Goal: Task Accomplishment & Management: Use online tool/utility

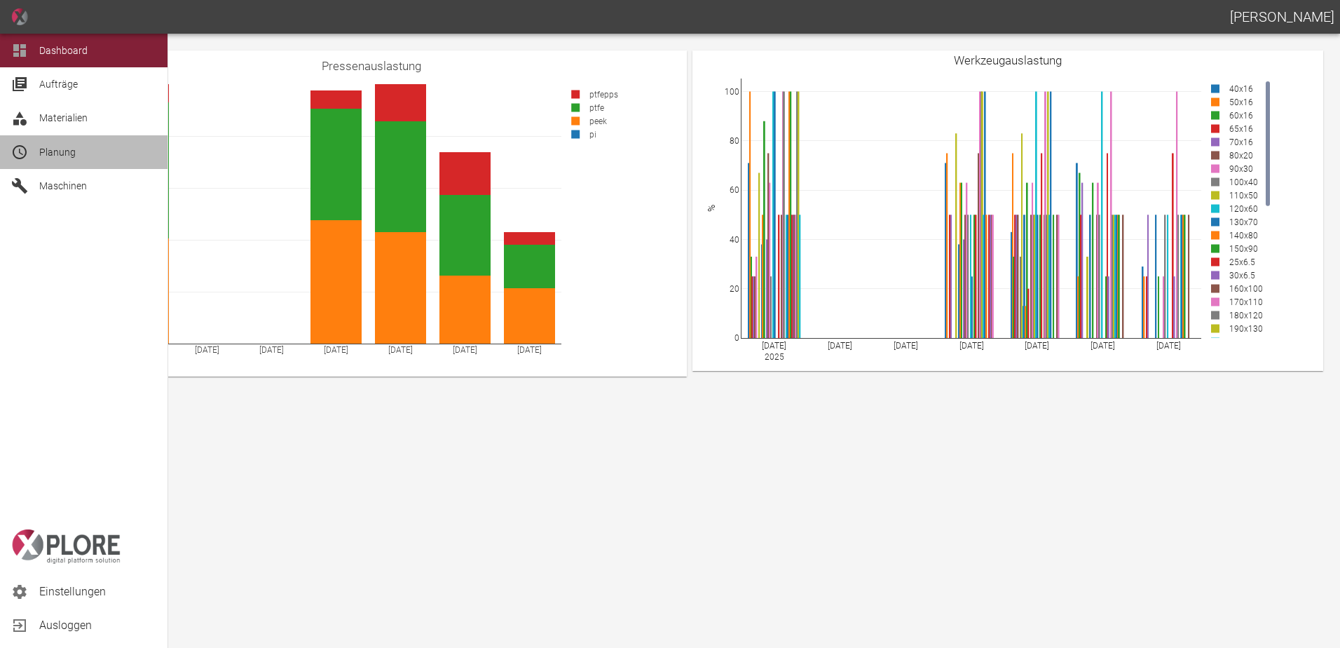
click at [36, 158] on div "Planung" at bounding box center [84, 152] width 168 height 34
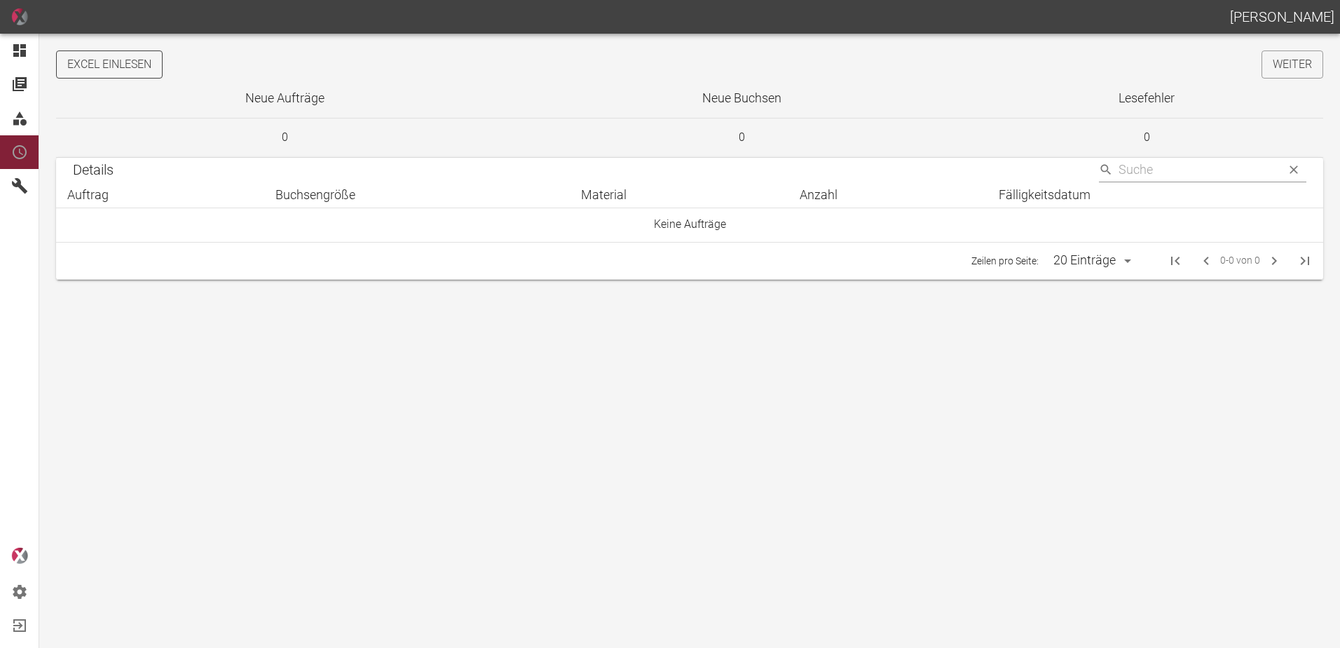
click at [143, 66] on button "Excel einlesen" at bounding box center [109, 64] width 107 height 28
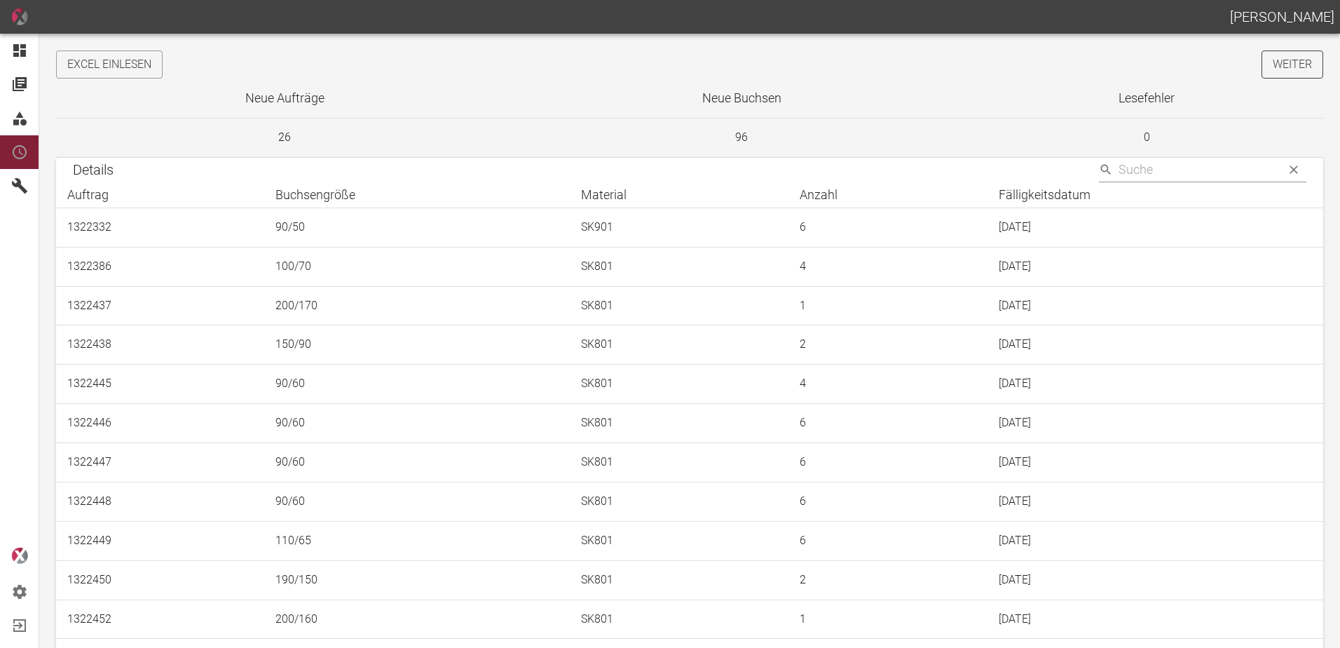
click at [1286, 73] on link "Weiter" at bounding box center [1293, 64] width 62 height 28
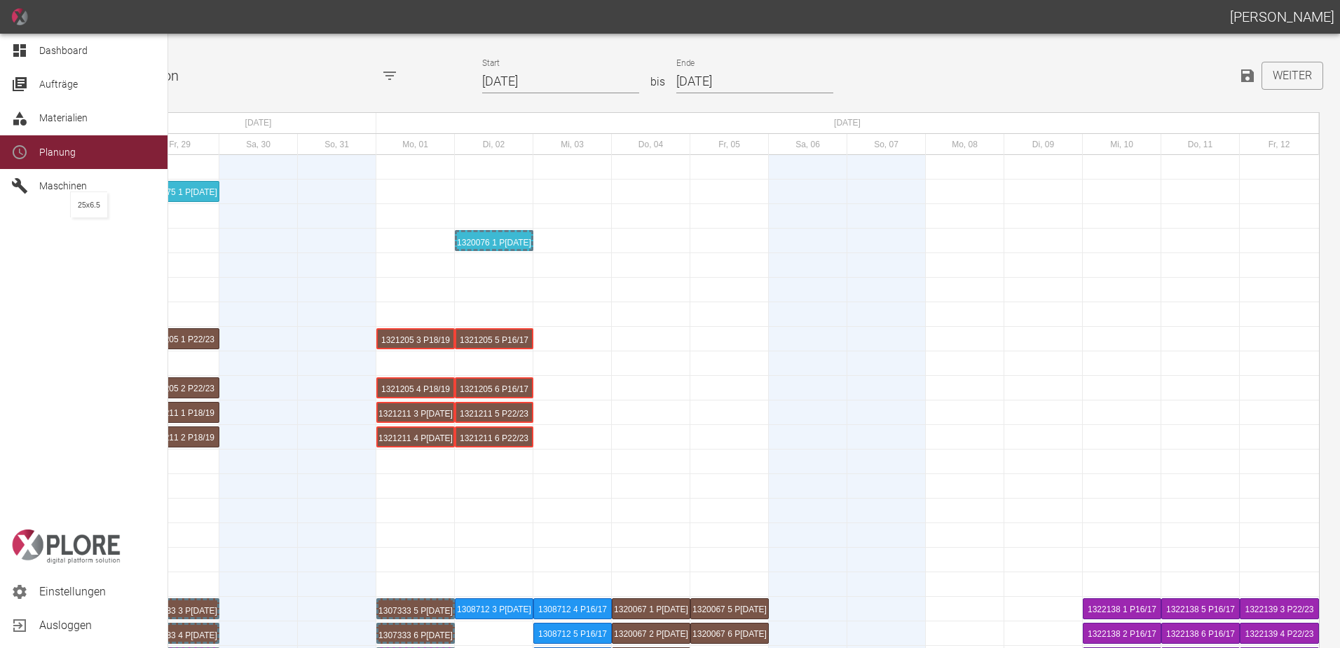
click at [49, 52] on span "Dashboard" at bounding box center [63, 50] width 48 height 11
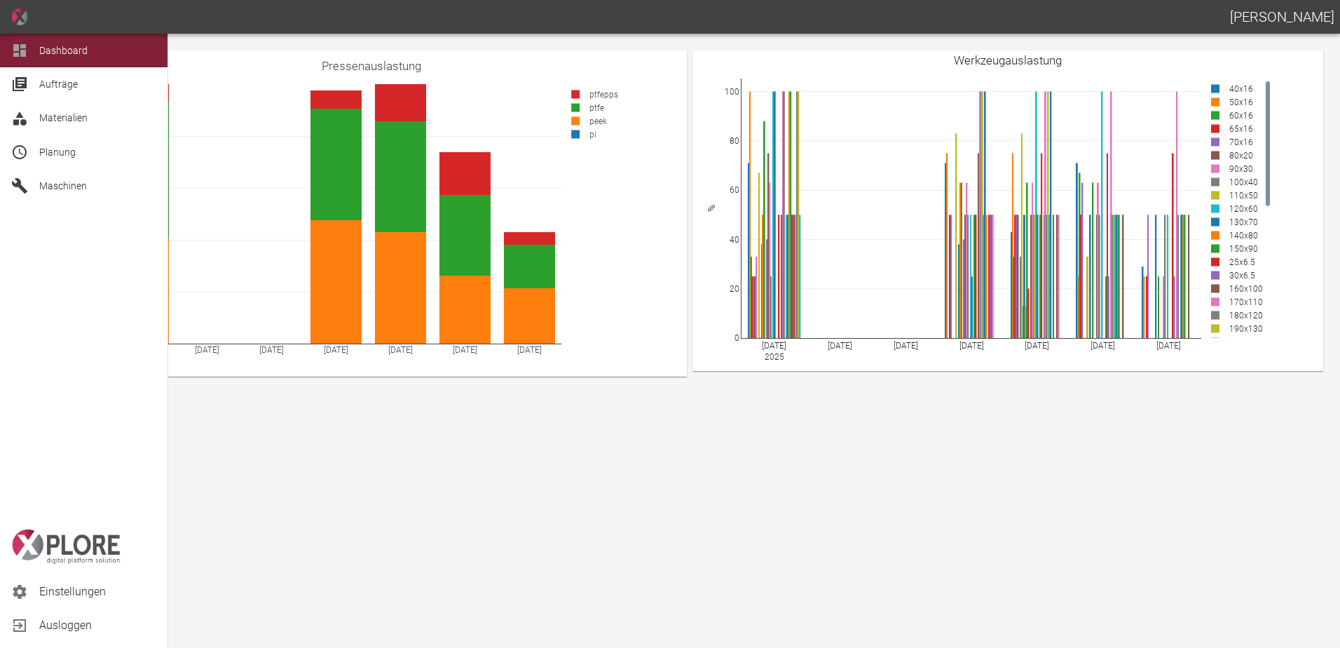
click at [27, 159] on icon at bounding box center [19, 152] width 17 height 17
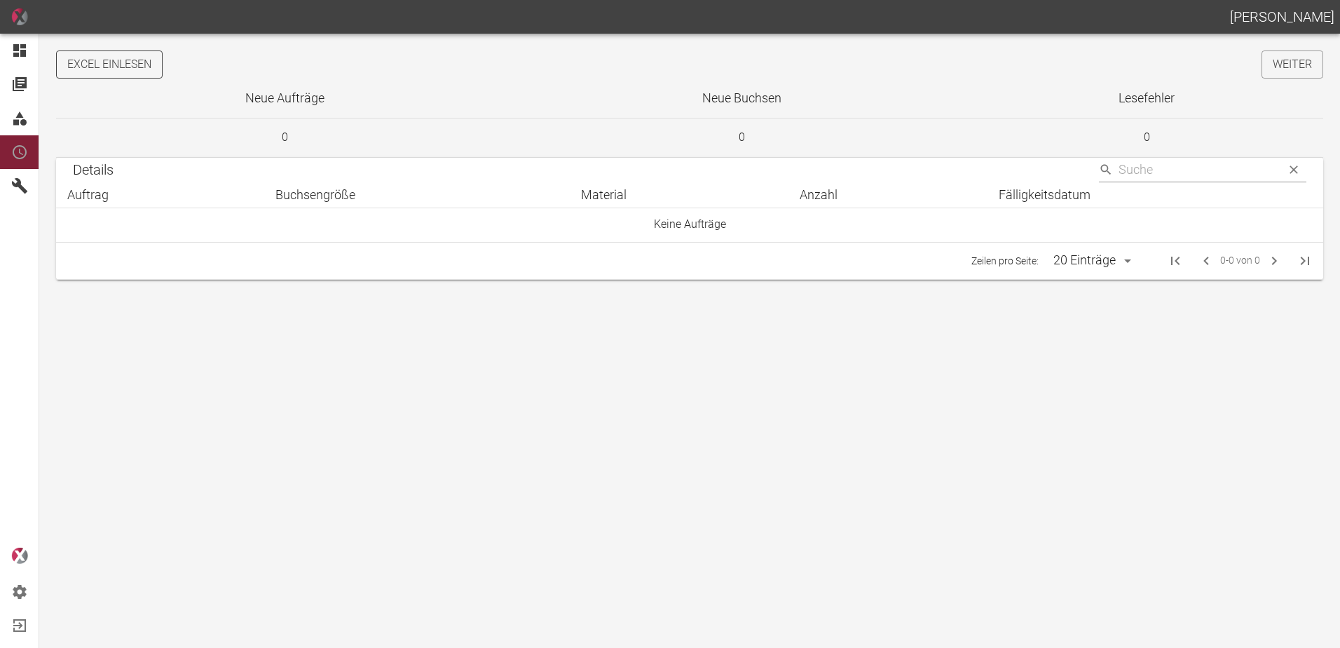
click at [135, 65] on button "Excel einlesen" at bounding box center [109, 64] width 107 height 28
click at [1281, 65] on link "Weiter" at bounding box center [1293, 64] width 62 height 28
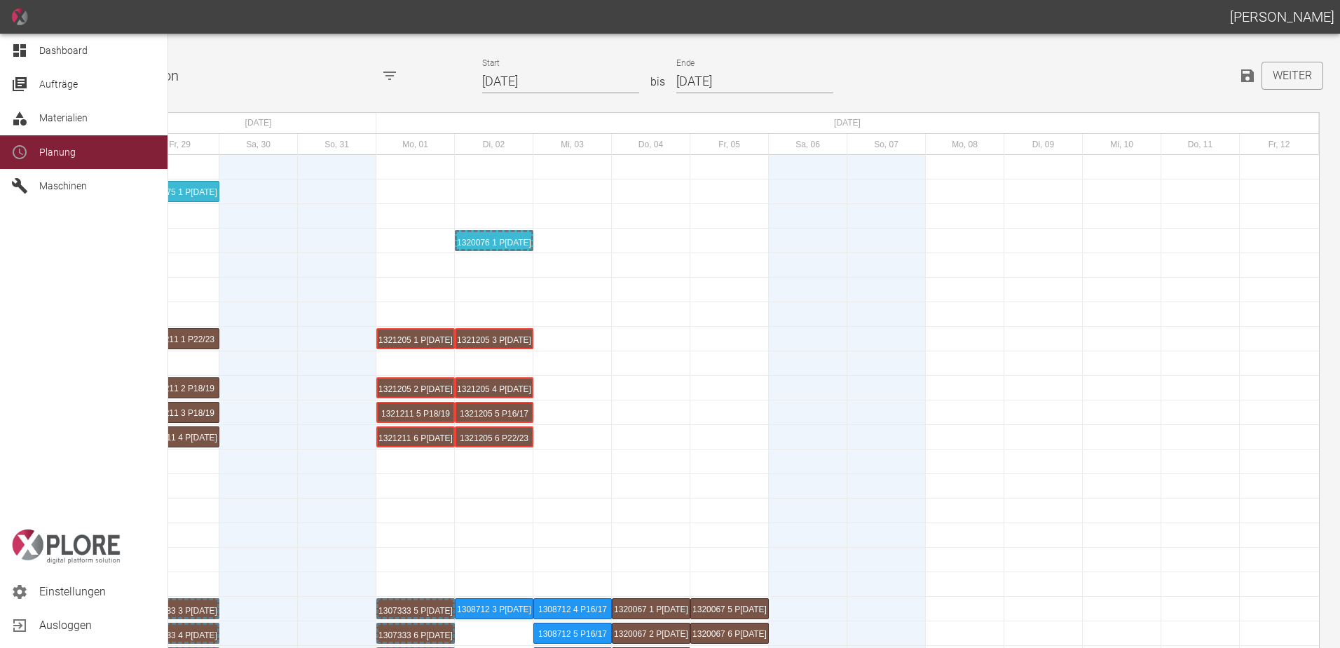
click at [19, 41] on div "Dashboard" at bounding box center [84, 51] width 168 height 34
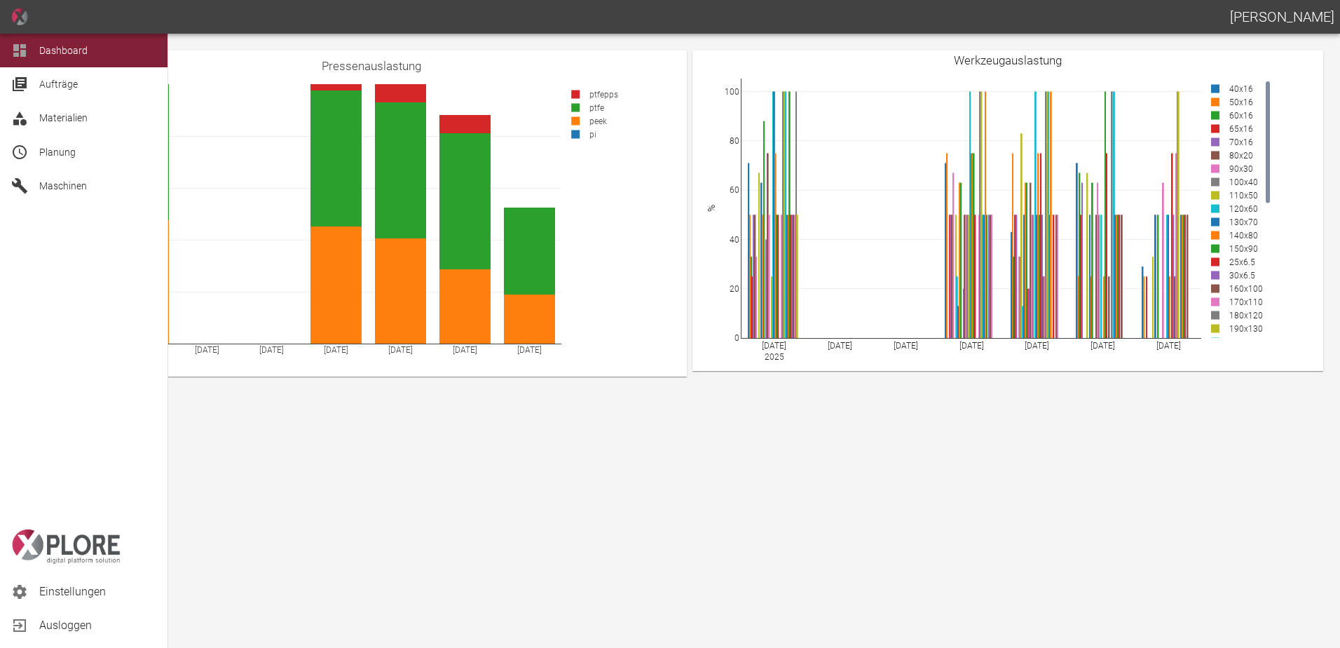
click at [41, 158] on span "Planung" at bounding box center [57, 152] width 36 height 11
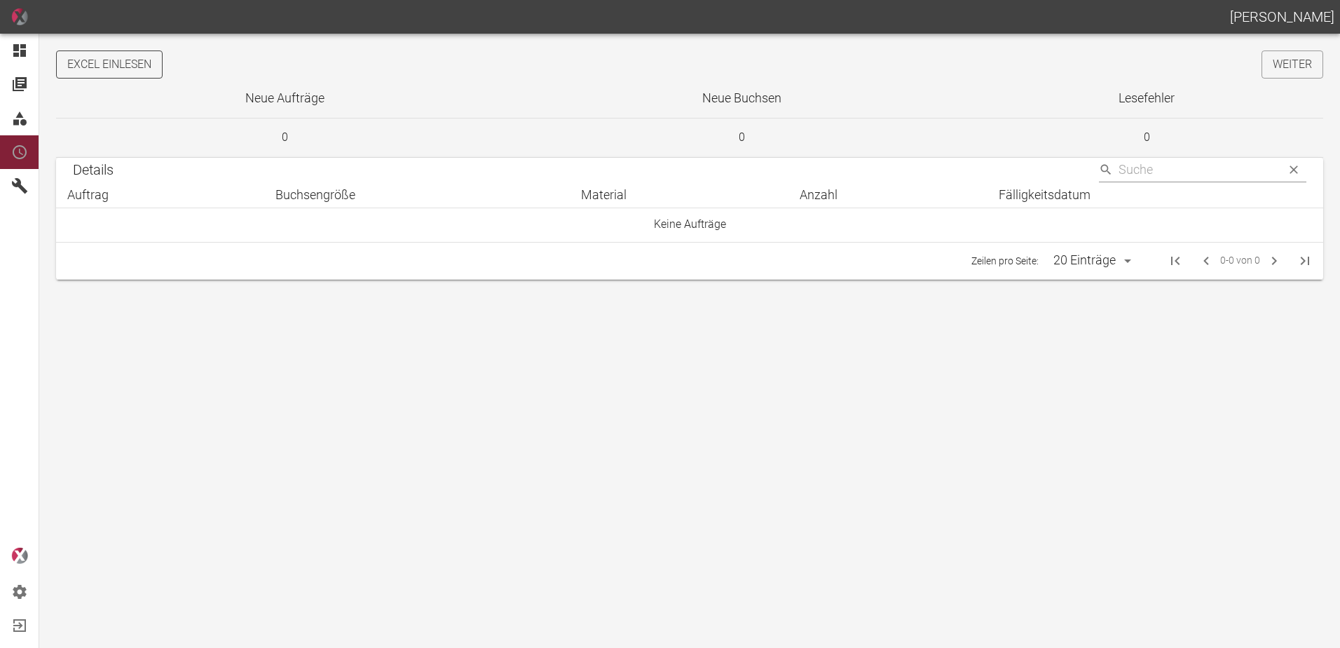
click at [134, 65] on button "Excel einlesen" at bounding box center [109, 64] width 107 height 28
click at [1305, 64] on link "Weiter" at bounding box center [1293, 64] width 62 height 28
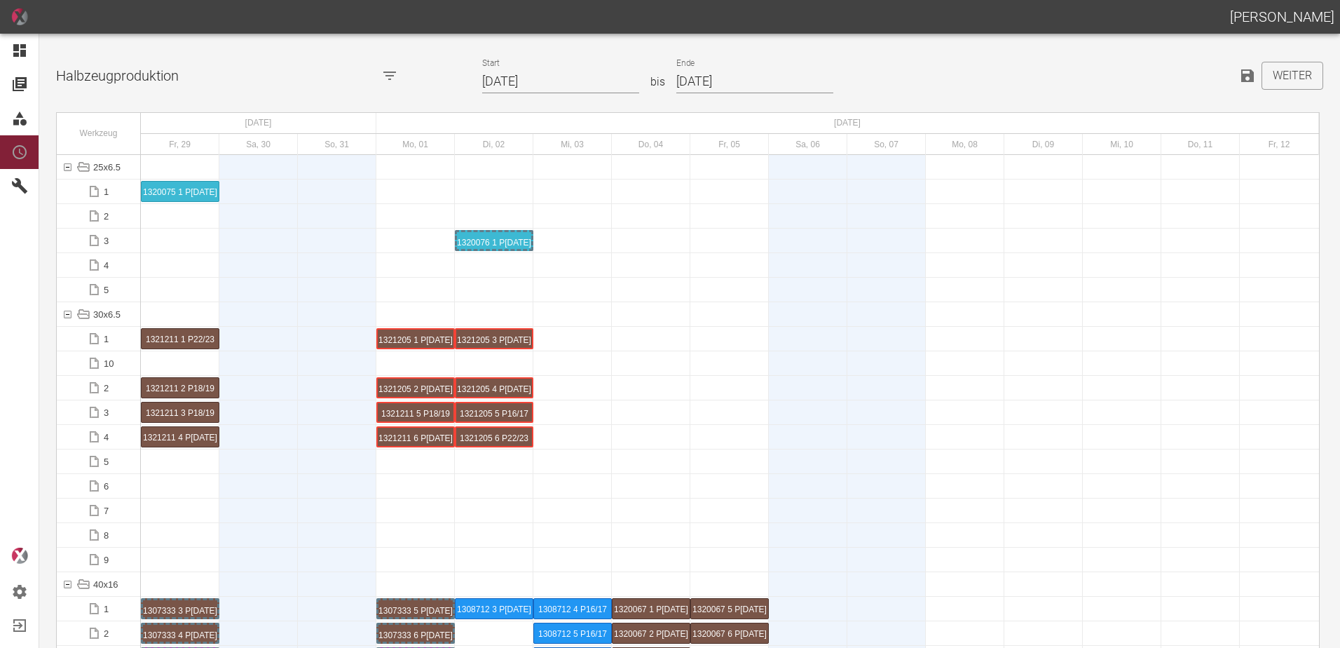
click at [565, 85] on input "29.08.2025" at bounding box center [560, 81] width 157 height 25
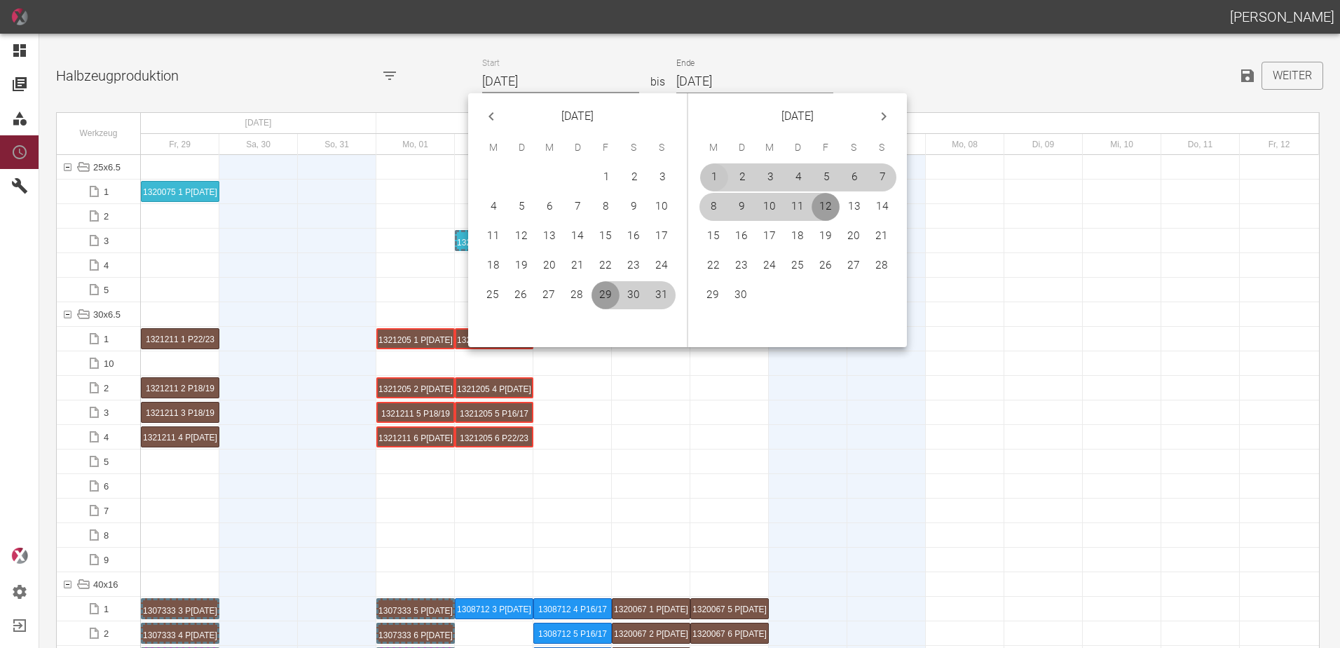
click at [713, 176] on button "1" at bounding box center [714, 177] width 28 height 28
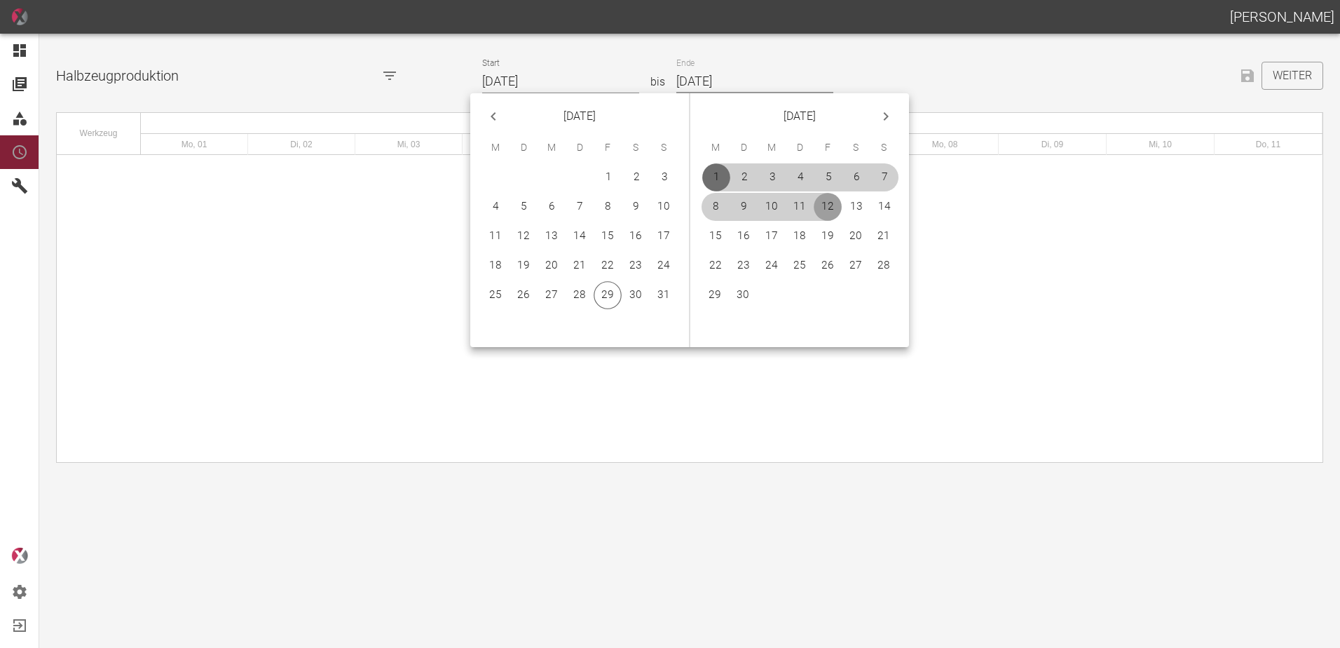
type input "[DATE]"
click at [746, 294] on button "30" at bounding box center [743, 295] width 28 height 28
type input "[DATE]"
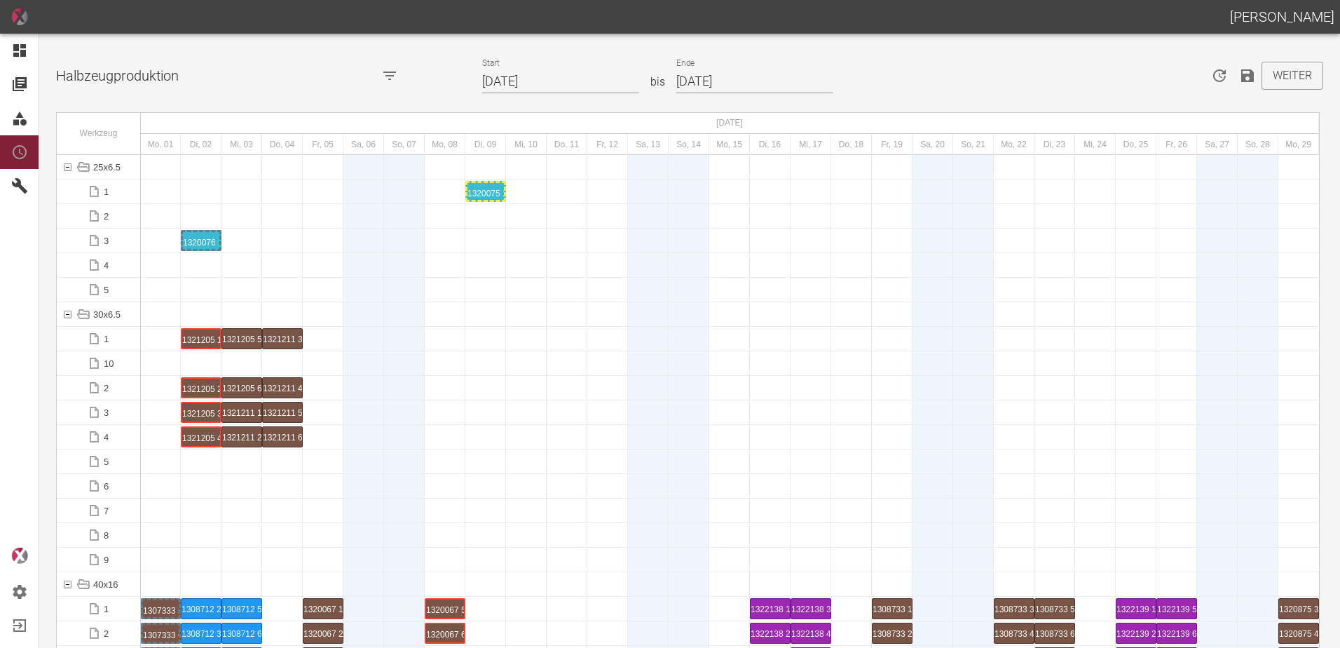
click at [483, 188] on div "1320075 1 P[DATE]" at bounding box center [486, 191] width 36 height 17
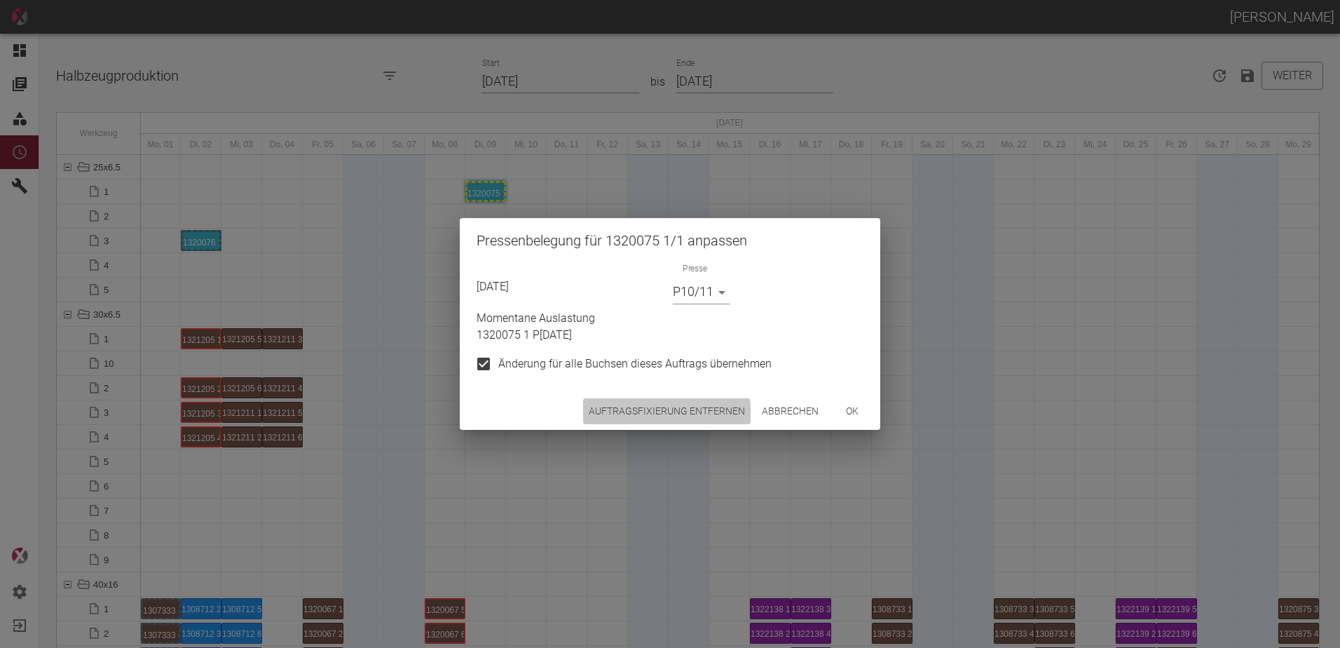
click at [648, 416] on button "Auftragsfixierung entfernen" at bounding box center [667, 411] width 168 height 26
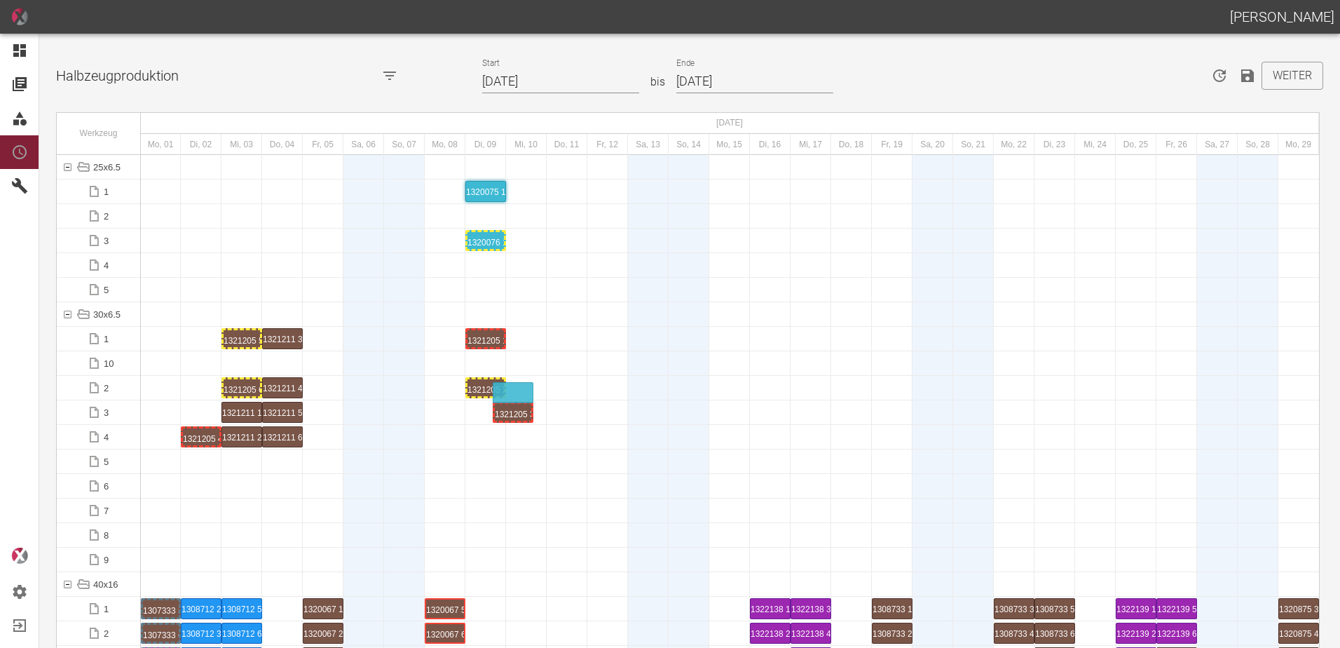
drag, startPoint x: 285, startPoint y: 421, endPoint x: 512, endPoint y: 384, distance: 230.2
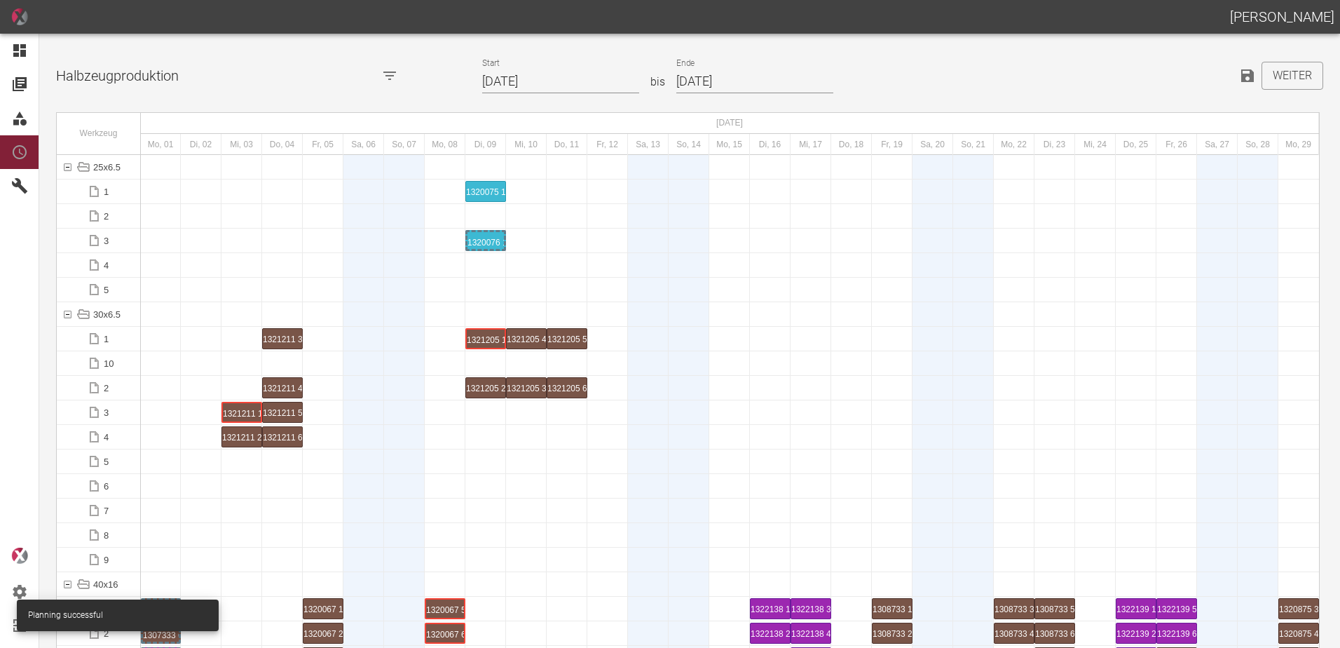
click at [289, 548] on div at bounding box center [282, 560] width 41 height 24
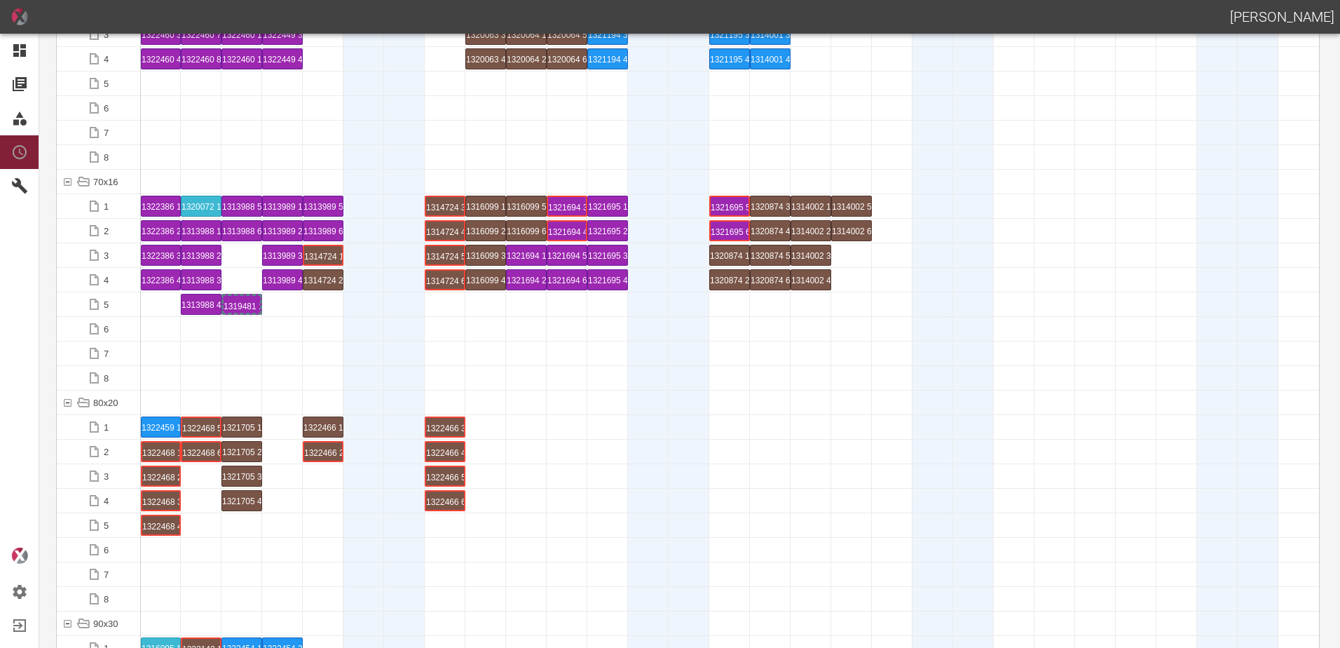
scroll to position [1332, 0]
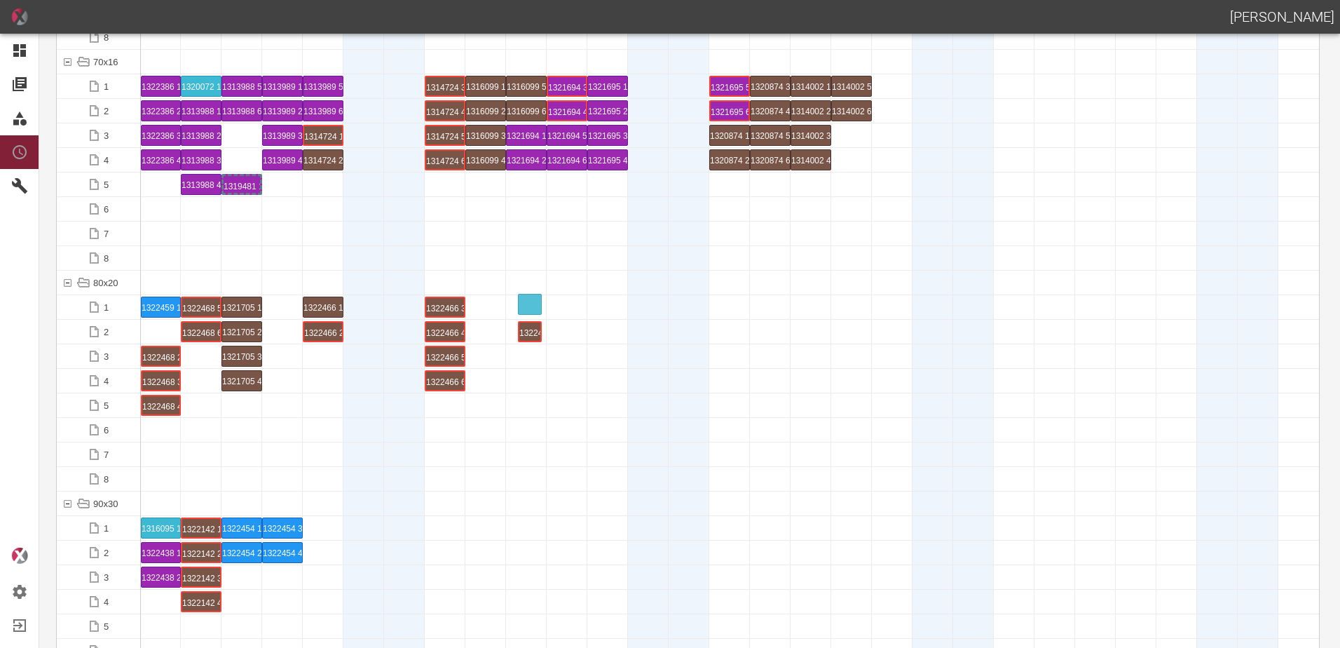
drag, startPoint x: 155, startPoint y: 332, endPoint x: 516, endPoint y: 295, distance: 362.9
drag, startPoint x: 158, startPoint y: 358, endPoint x: 510, endPoint y: 325, distance: 353.5
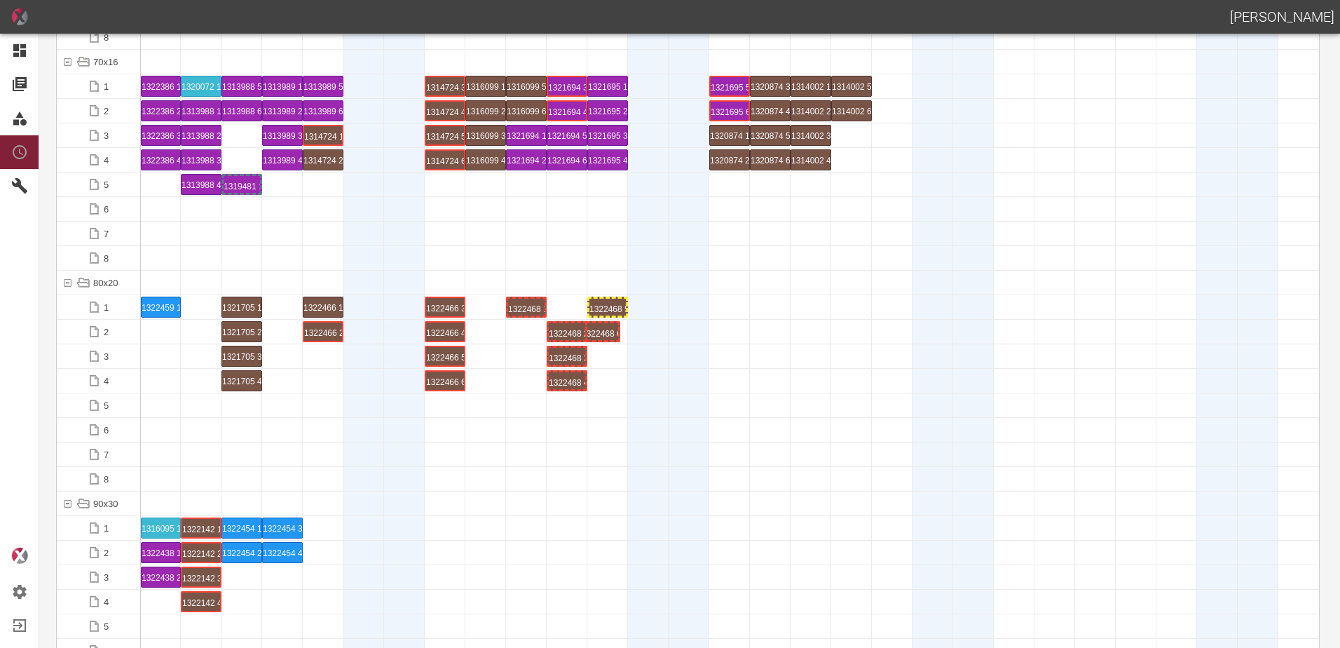
drag, startPoint x: 209, startPoint y: 327, endPoint x: 607, endPoint y: 327, distance: 398.2
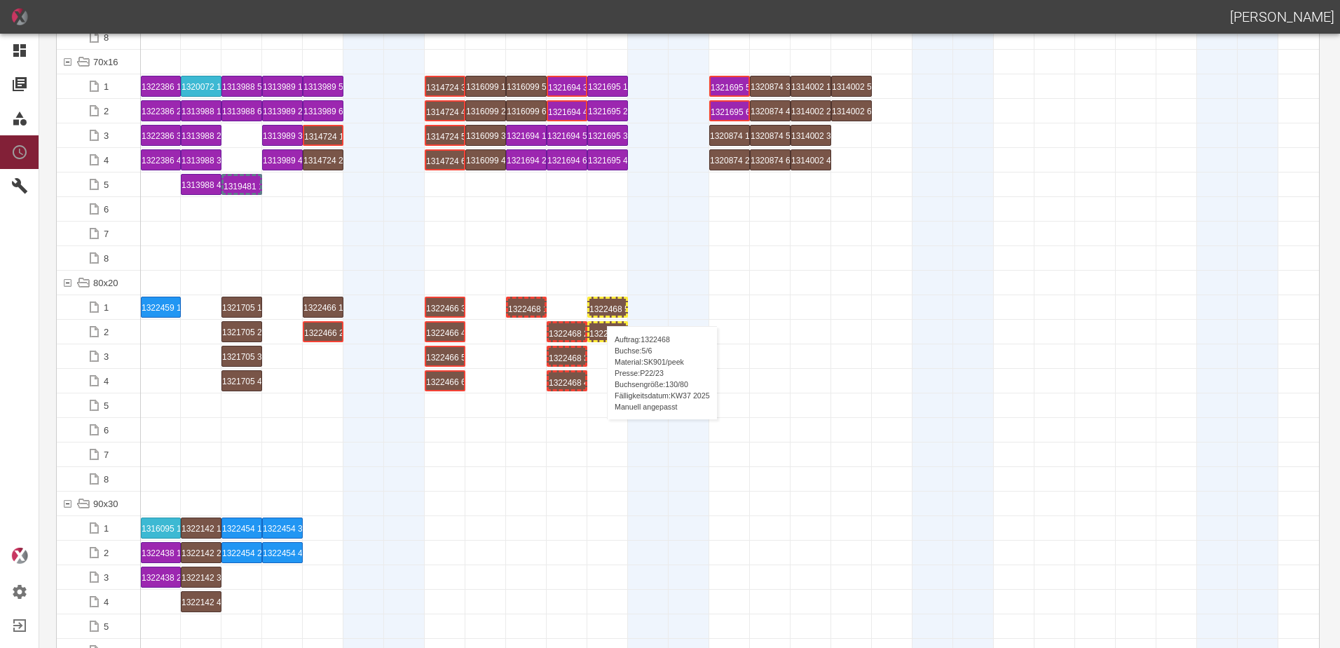
click at [600, 312] on div "1322468 5 P22/23" at bounding box center [608, 307] width 36 height 17
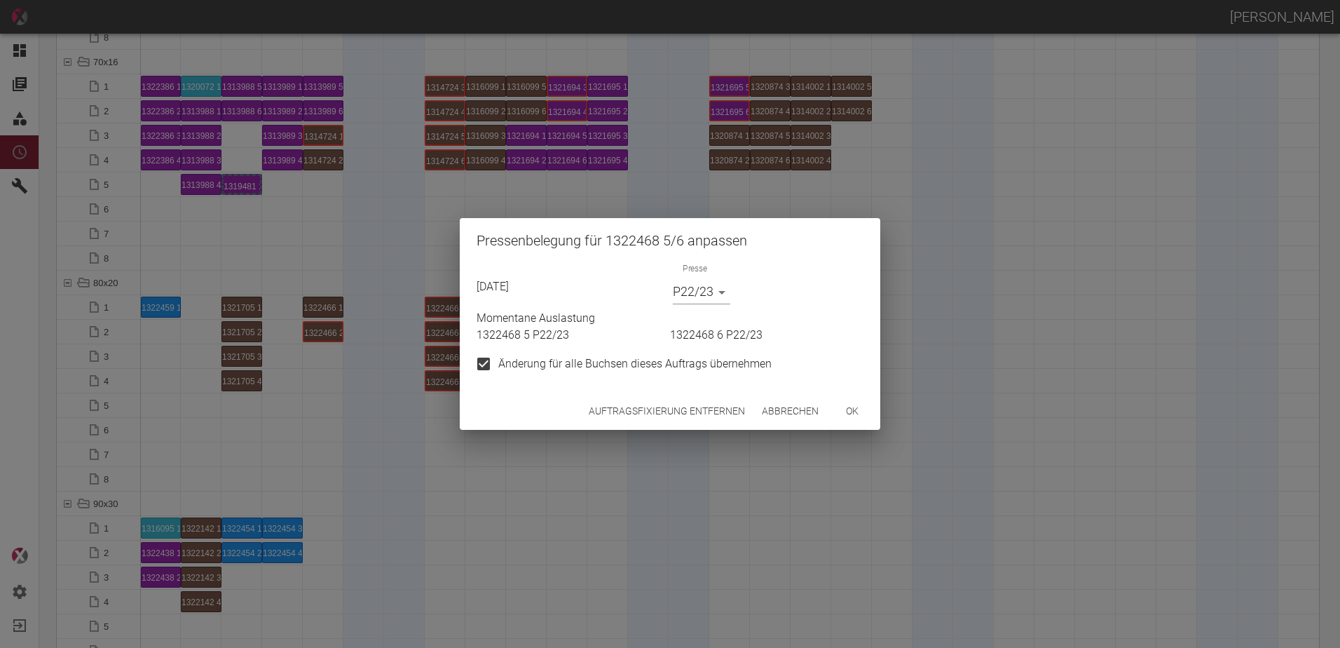
click at [653, 420] on button "Auftragsfixierung entfernen" at bounding box center [667, 411] width 168 height 26
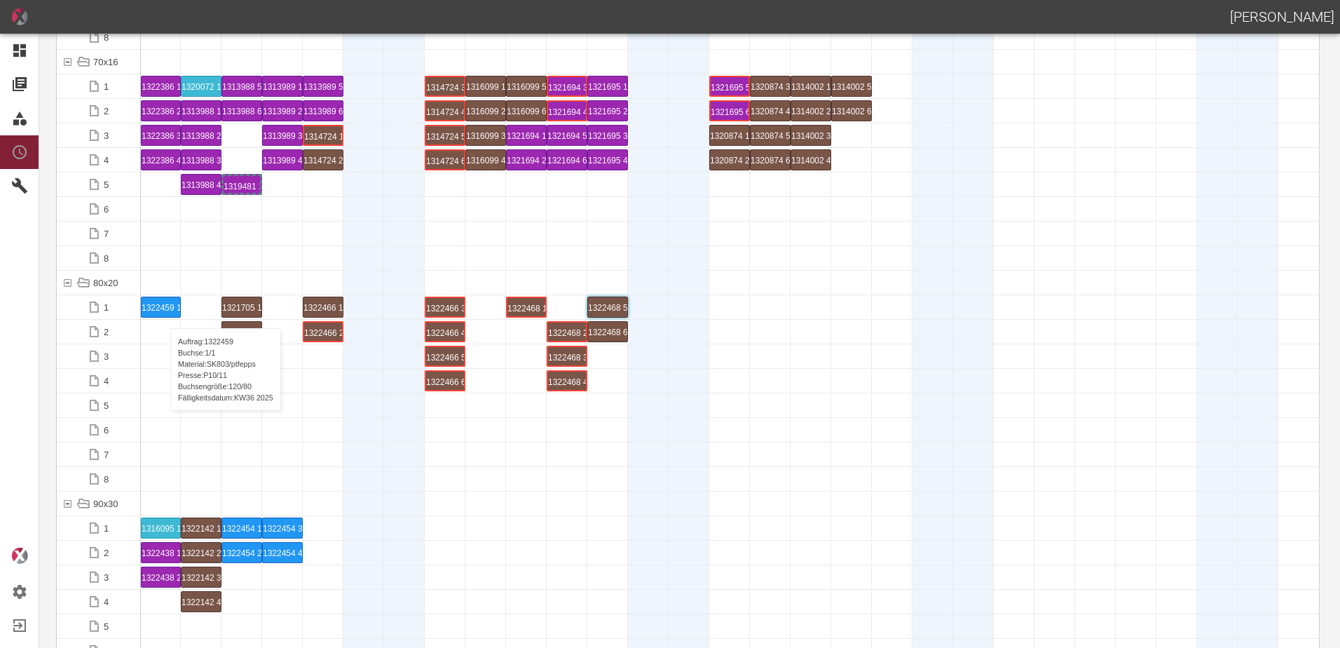
click at [163, 314] on div "1322459 1 P10/11" at bounding box center [161, 307] width 39 height 20
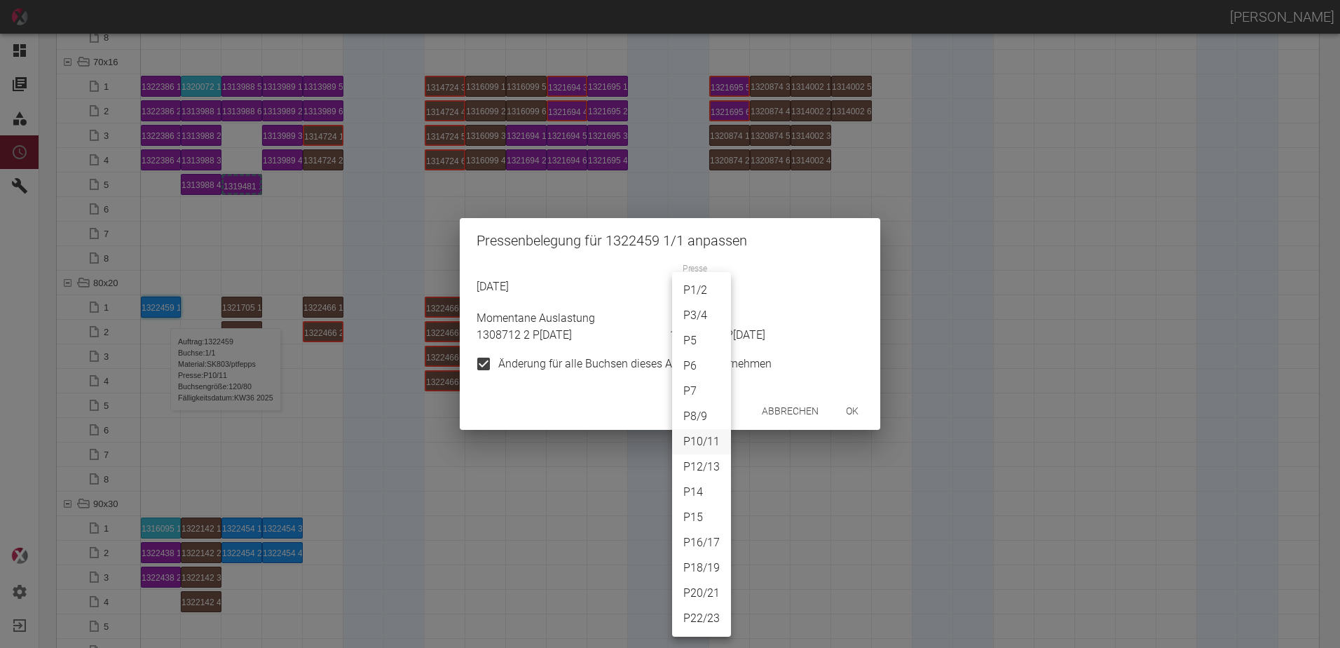
click at [710, 293] on body "[PERSON_NAME] Dashboard Aufträge Materialien Planung Maschinen Einstellungen Au…" at bounding box center [670, 324] width 1340 height 648
click at [698, 414] on li "P8/9" at bounding box center [701, 416] width 59 height 25
type input "P8/9"
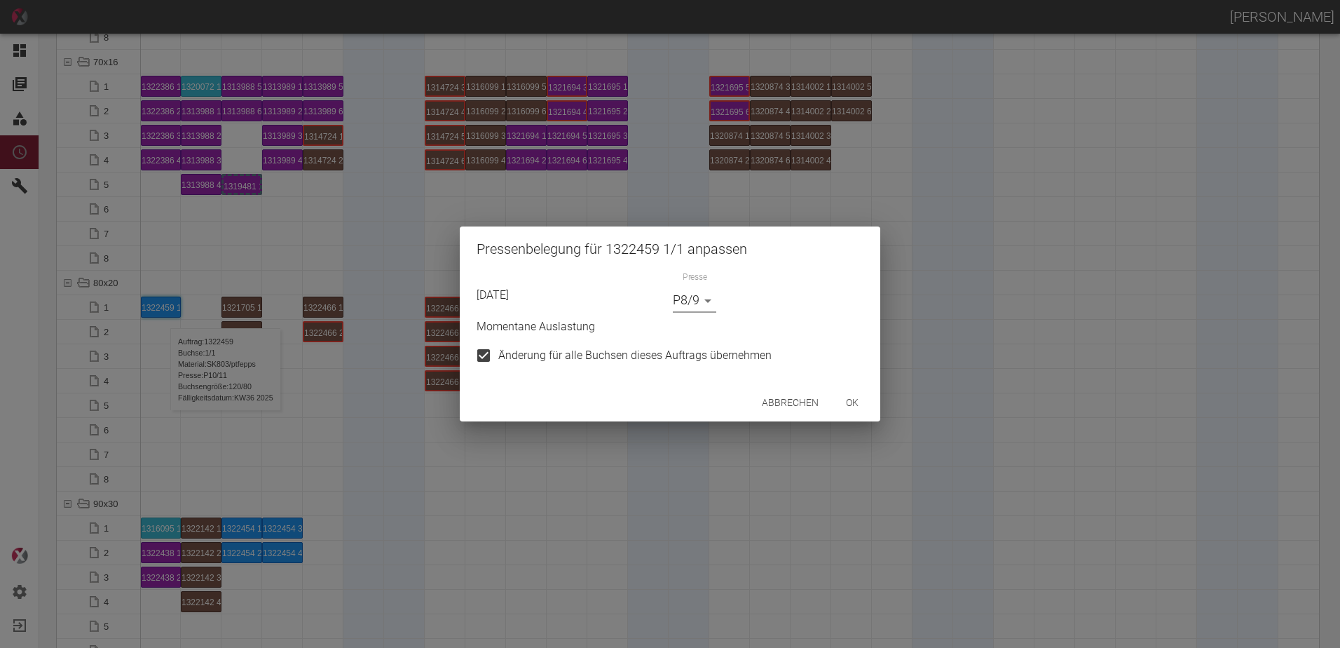
click at [849, 400] on button "ok" at bounding box center [852, 403] width 45 height 26
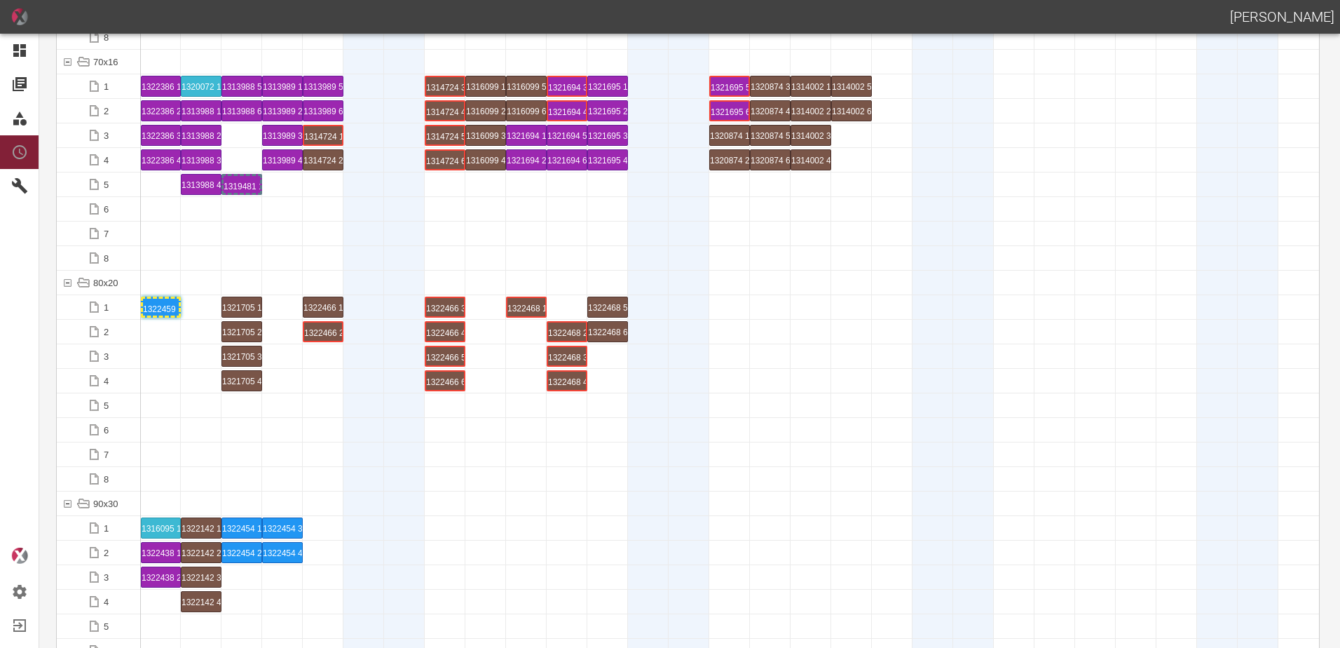
scroll to position [1542, 0]
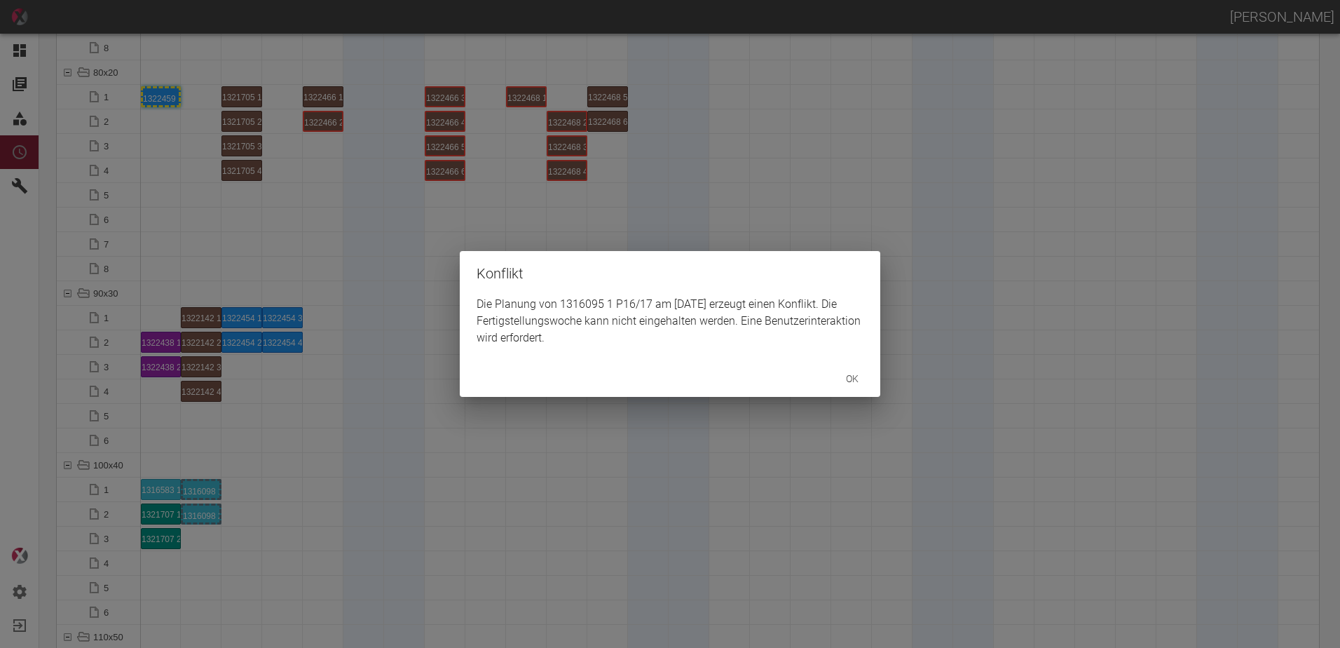
click at [484, 315] on div "Die Planung von 1316095 1 P16/17 am 9.9.2025 erzeugt einen Konflikt. Die Fertig…" at bounding box center [670, 328] width 421 height 64
click at [437, 340] on div "Konflikt Die Planung von 1316095 1 P16/17 am 9.9.2025 erzeugt einen Konflikt. D…" at bounding box center [670, 324] width 1340 height 648
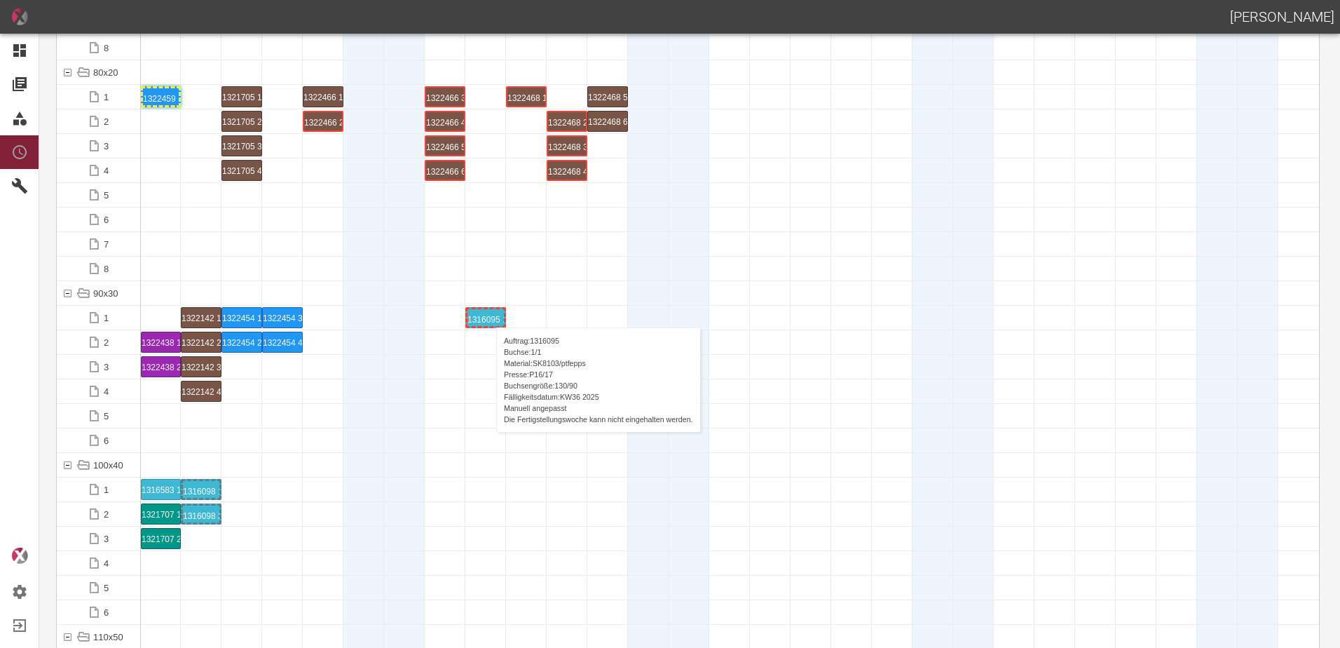
click at [489, 313] on div "1316095 1 P16/17" at bounding box center [486, 317] width 36 height 17
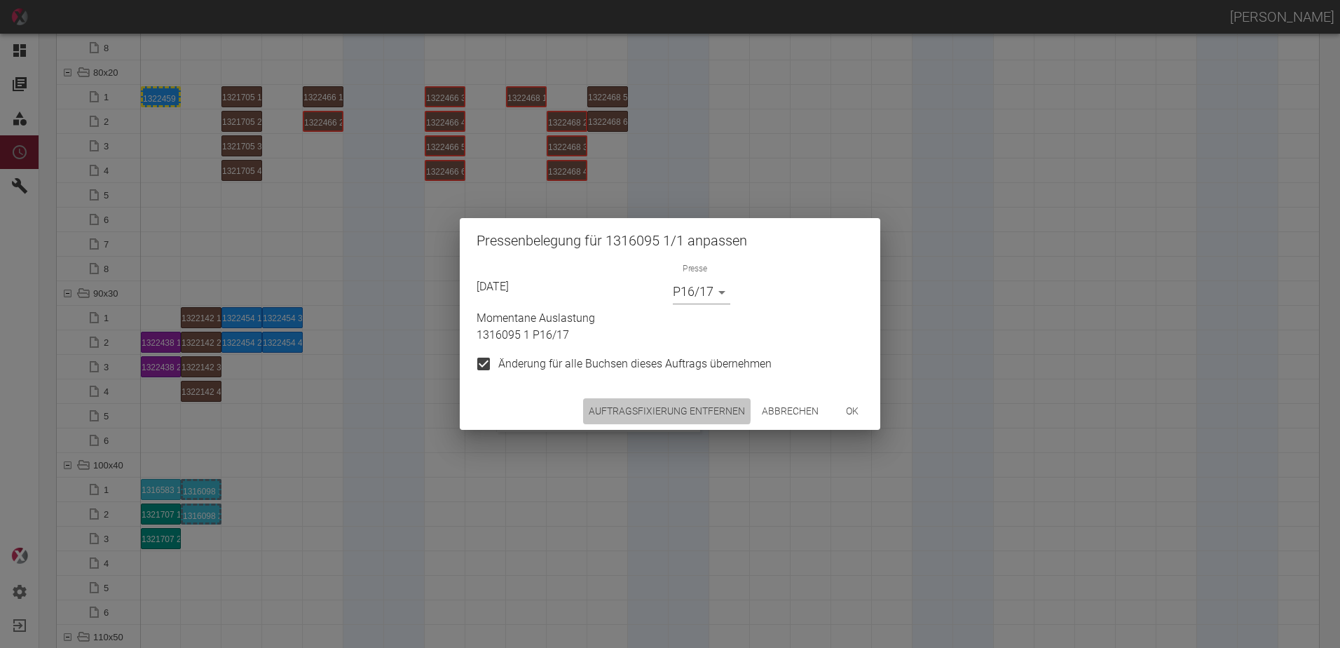
click at [616, 405] on button "Auftragsfixierung entfernen" at bounding box center [667, 411] width 168 height 26
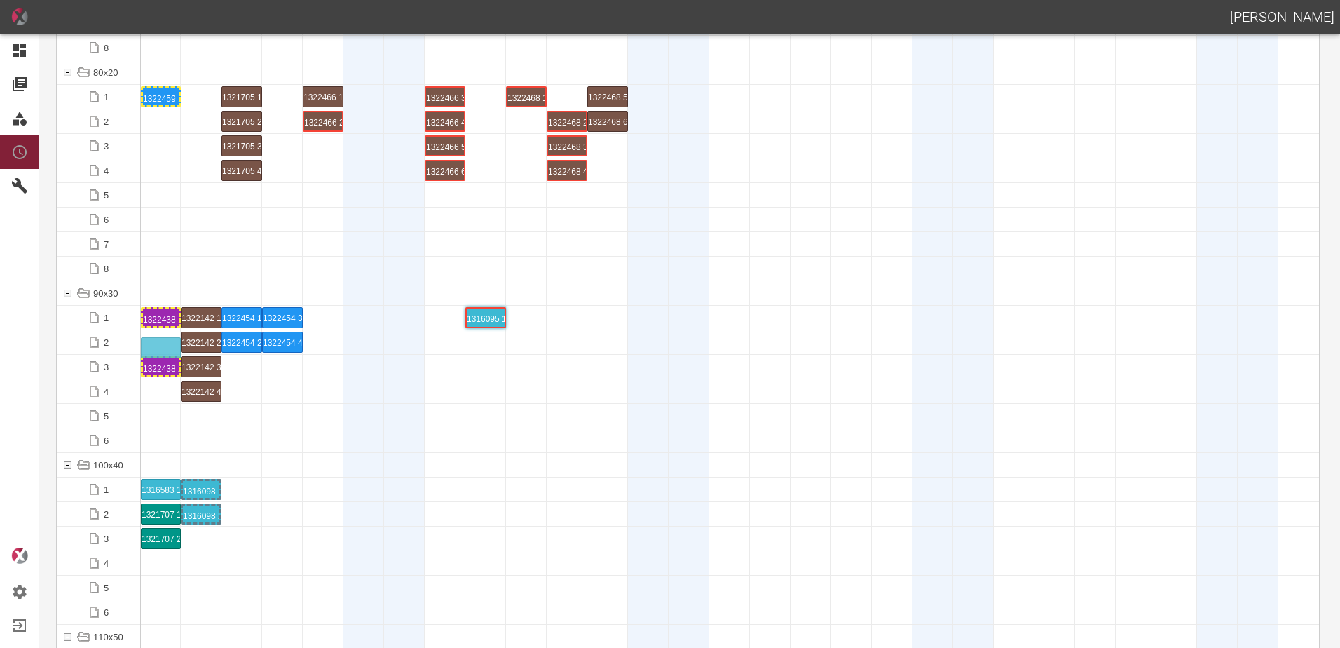
drag, startPoint x: 153, startPoint y: 372, endPoint x: 149, endPoint y: 333, distance: 39.4
click at [158, 318] on div "1322438 1 P3/4" at bounding box center [161, 317] width 36 height 17
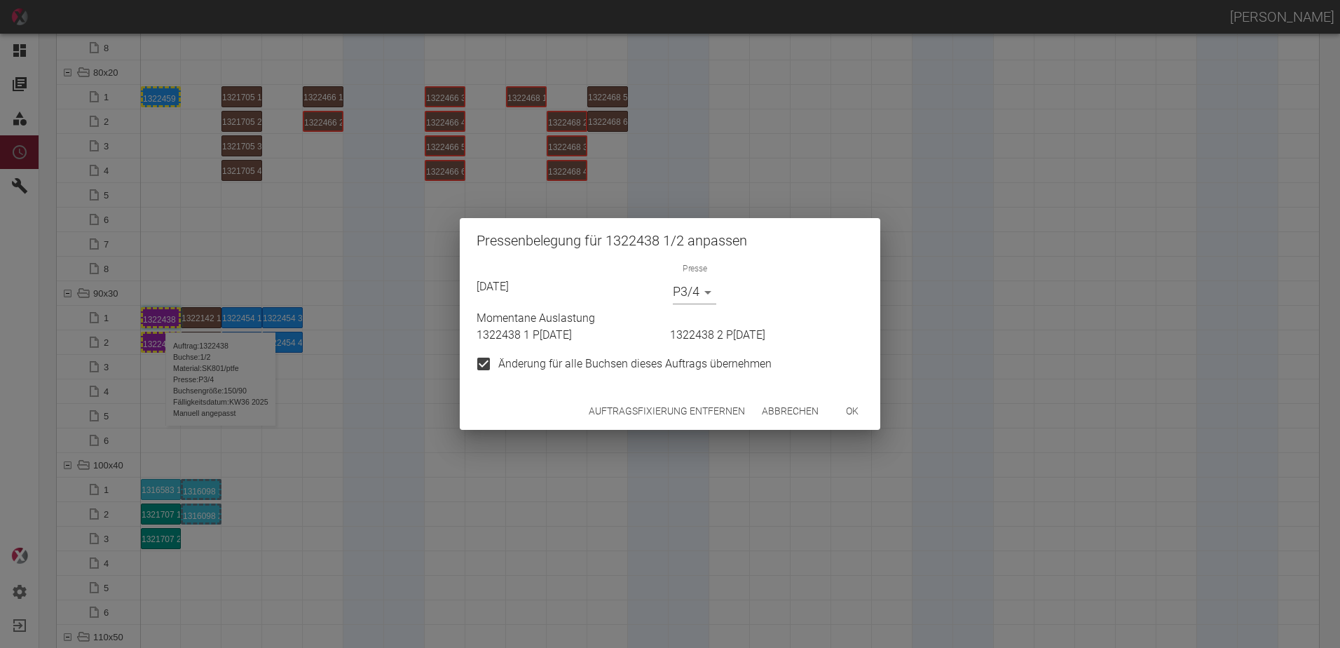
click at [705, 288] on body "ALEXANDER WERNECKE Dashboard Aufträge Materialien Planung Maschinen Einstellung…" at bounding box center [670, 324] width 1340 height 648
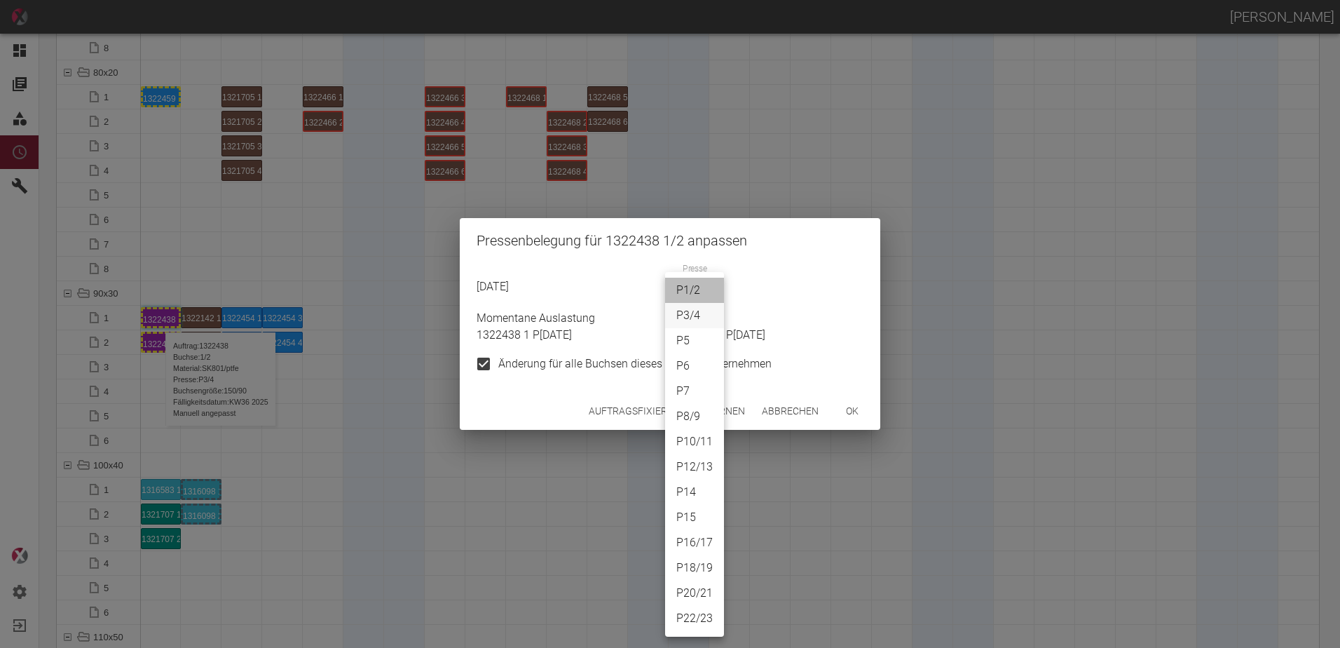
click at [691, 290] on li "P1/2" at bounding box center [694, 290] width 59 height 25
type input "P1/2"
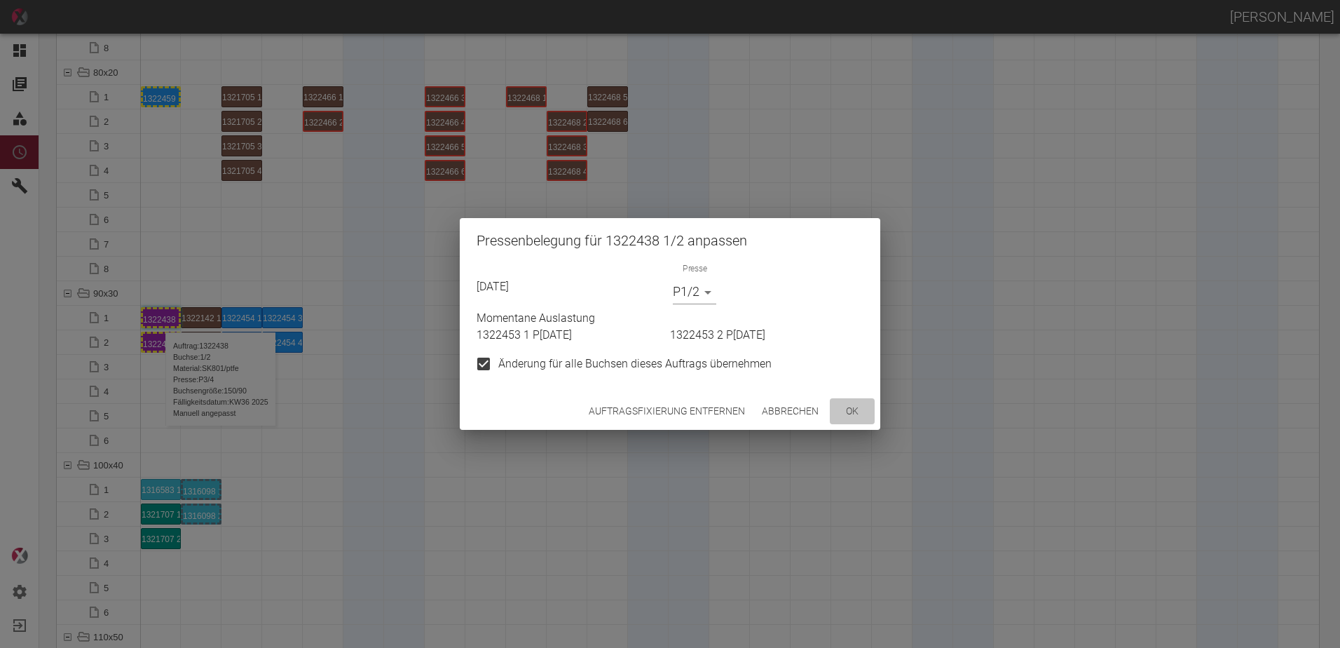
click at [839, 415] on button "ok" at bounding box center [852, 411] width 45 height 26
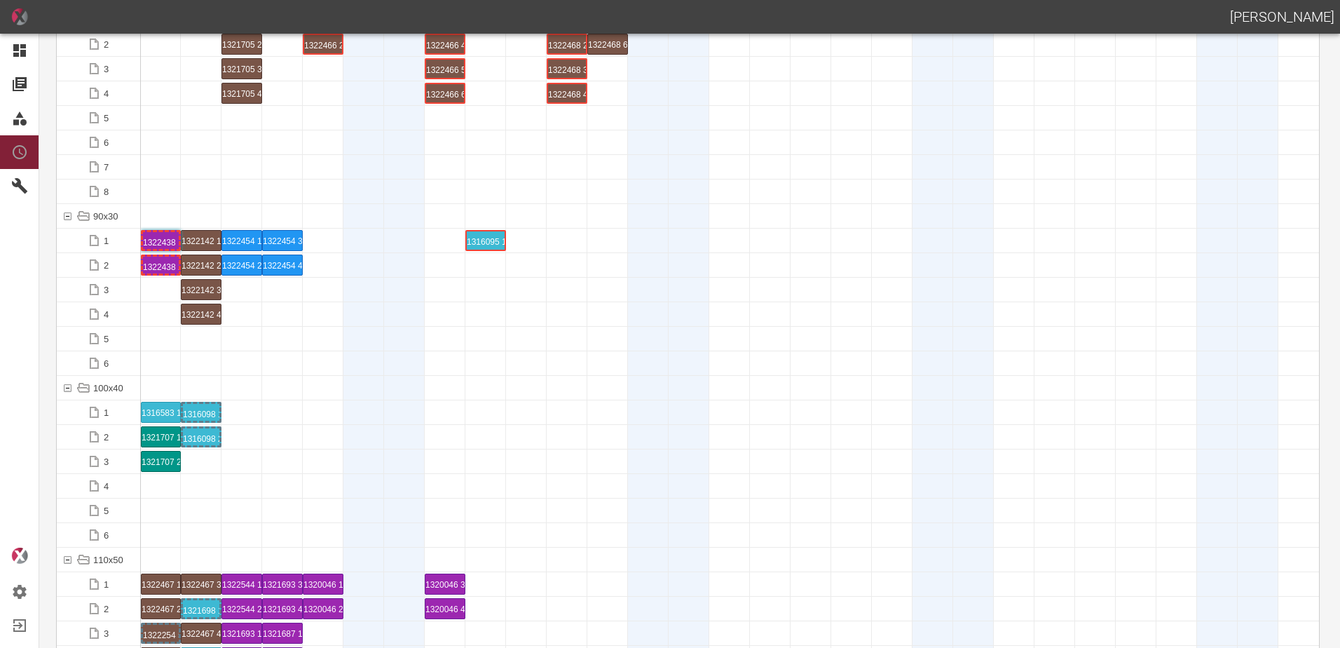
scroll to position [1753, 0]
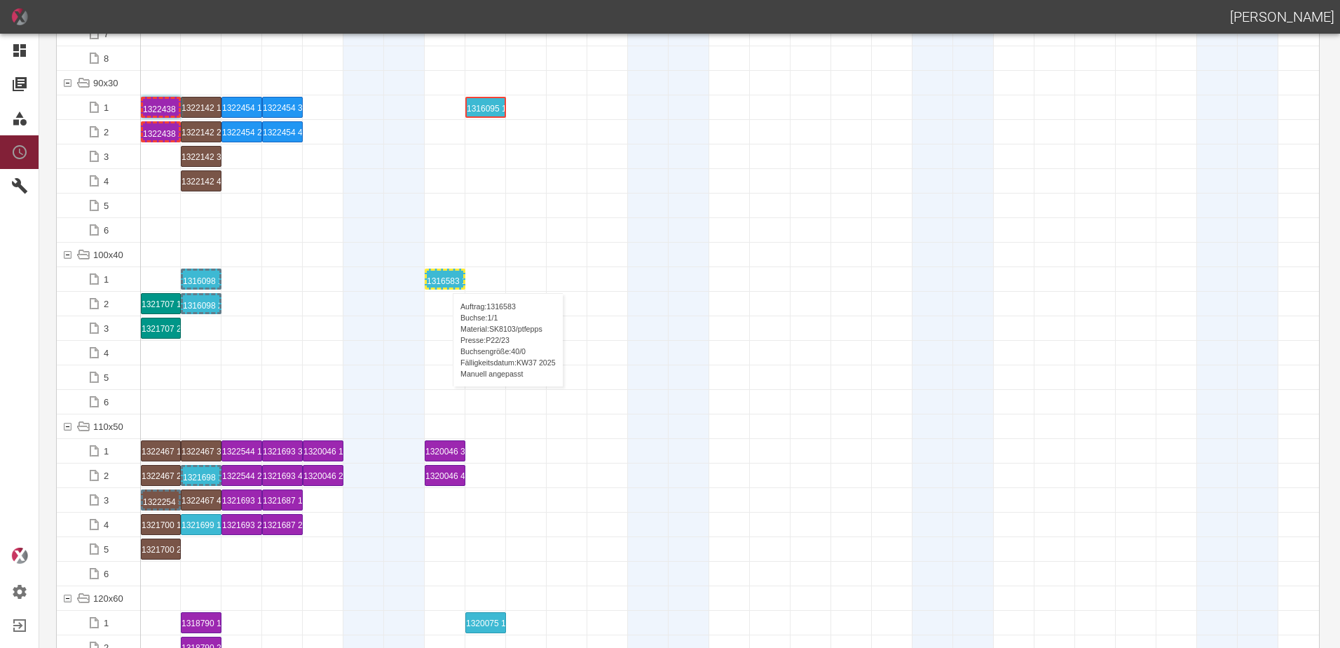
click at [446, 279] on div "1316583 1 P22/23" at bounding box center [445, 279] width 36 height 17
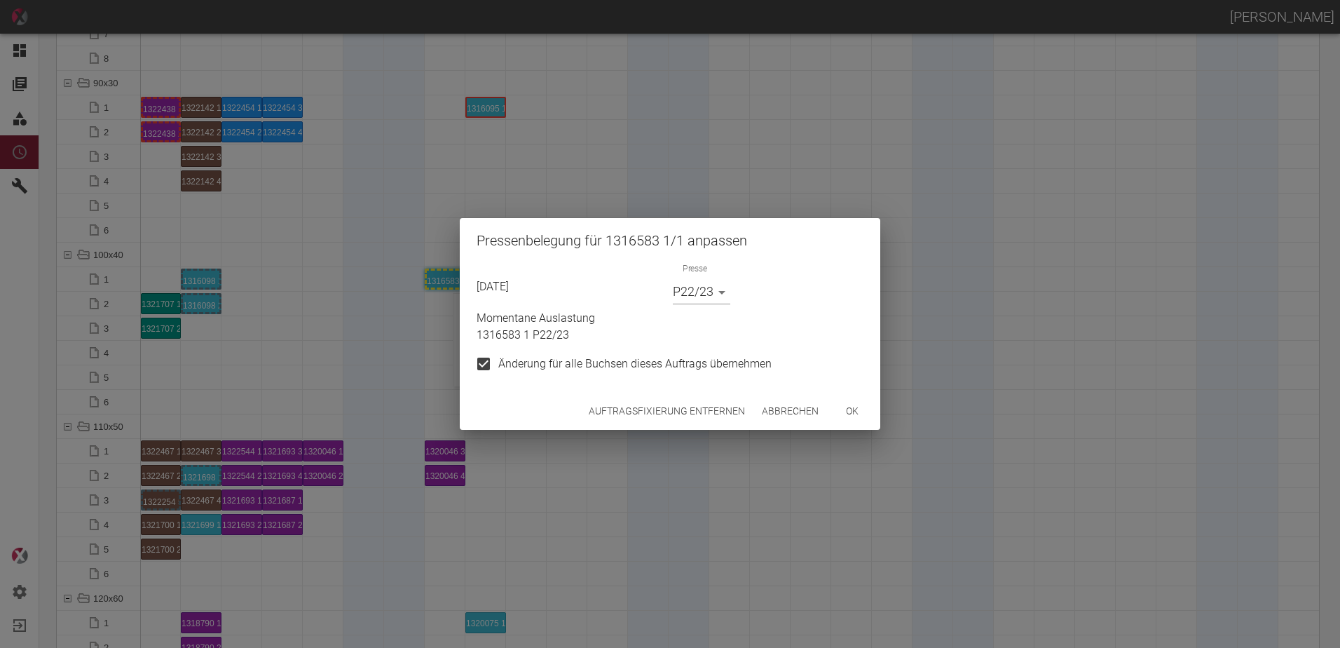
click at [695, 407] on button "Auftragsfixierung entfernen" at bounding box center [667, 411] width 168 height 26
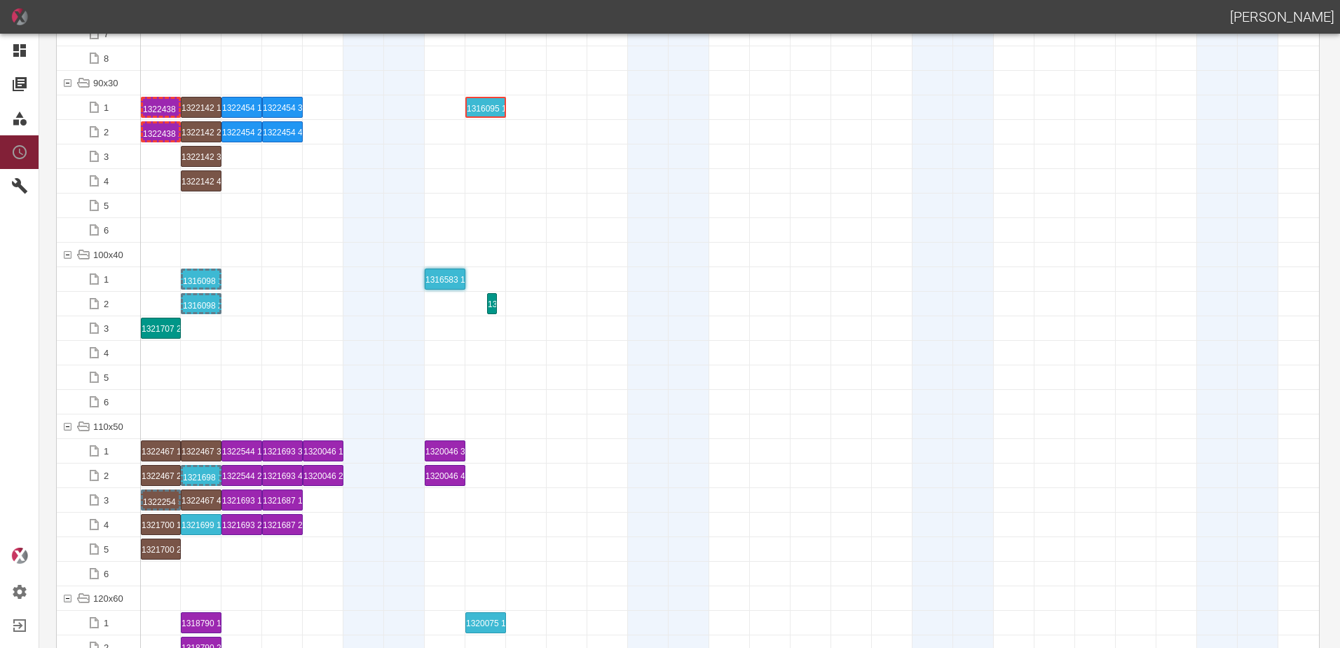
drag, startPoint x: 161, startPoint y: 300, endPoint x: 477, endPoint y: 287, distance: 315.7
click at [519, 303] on div "1321707 1 P16/17" at bounding box center [526, 303] width 36 height 17
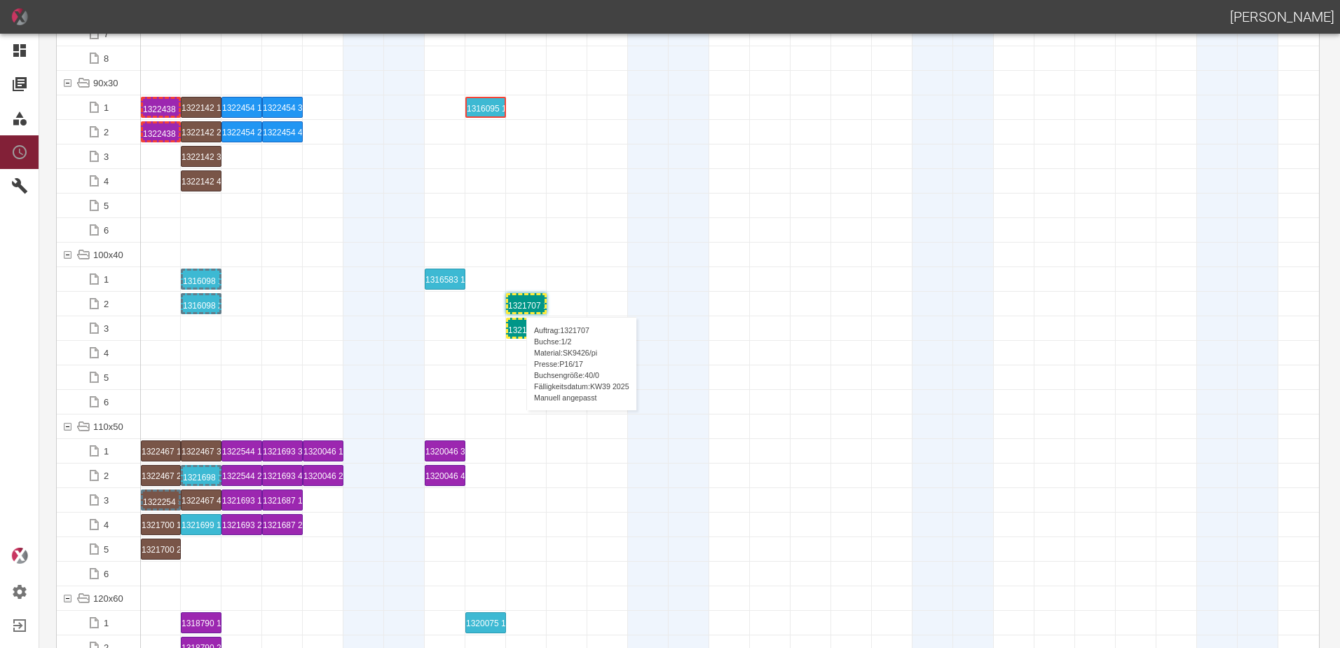
click at [519, 303] on div "1321707 1 P16/17" at bounding box center [526, 303] width 36 height 17
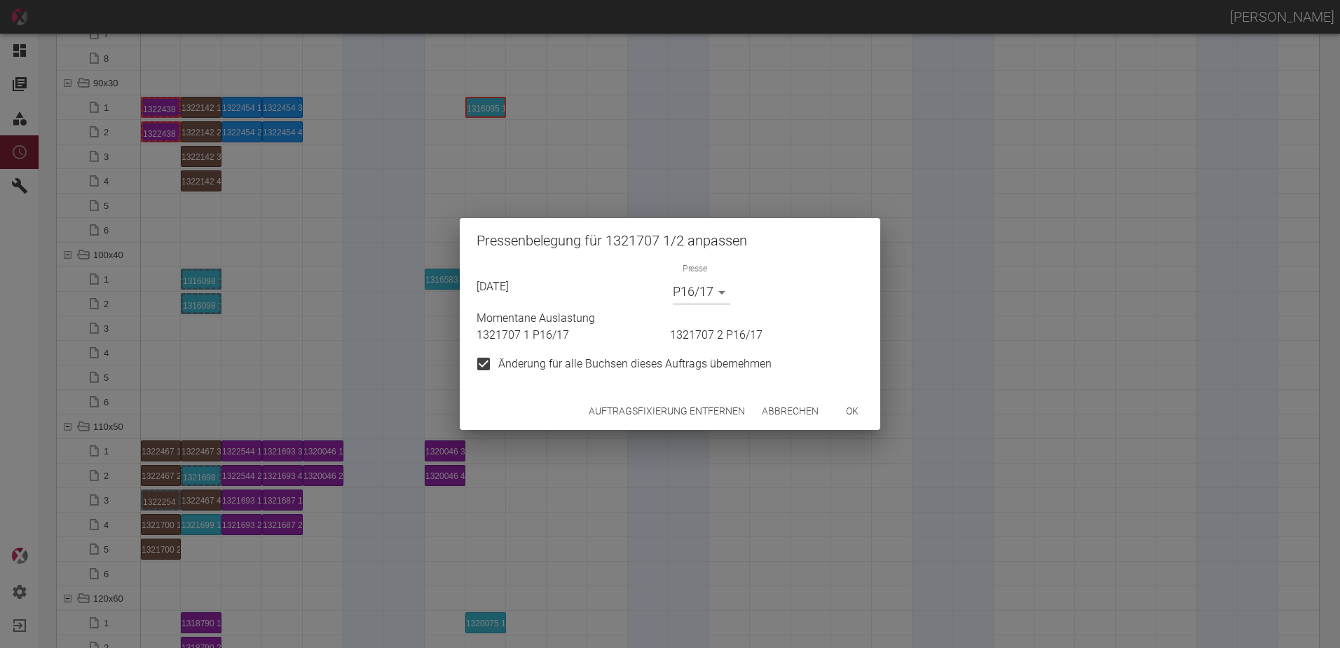
click at [635, 398] on button "Auftragsfixierung entfernen" at bounding box center [667, 411] width 168 height 26
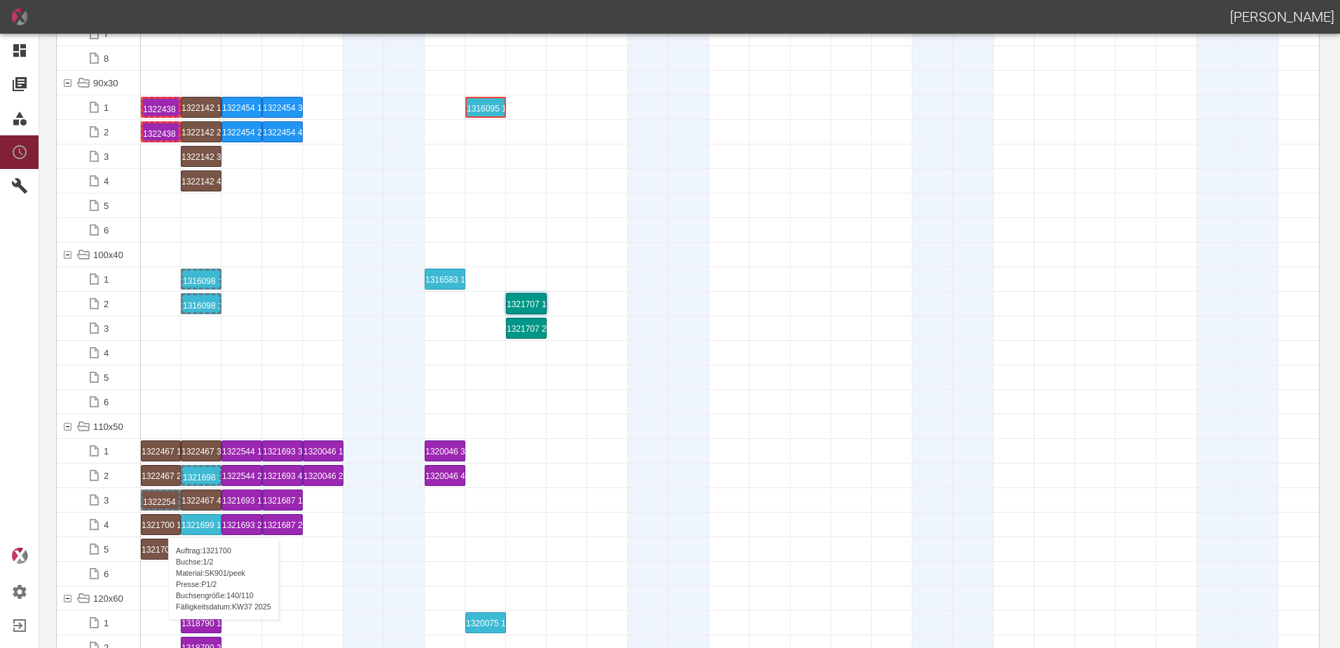
click at [161, 523] on div "1321700 1 P[DATE]" at bounding box center [161, 525] width 39 height 20
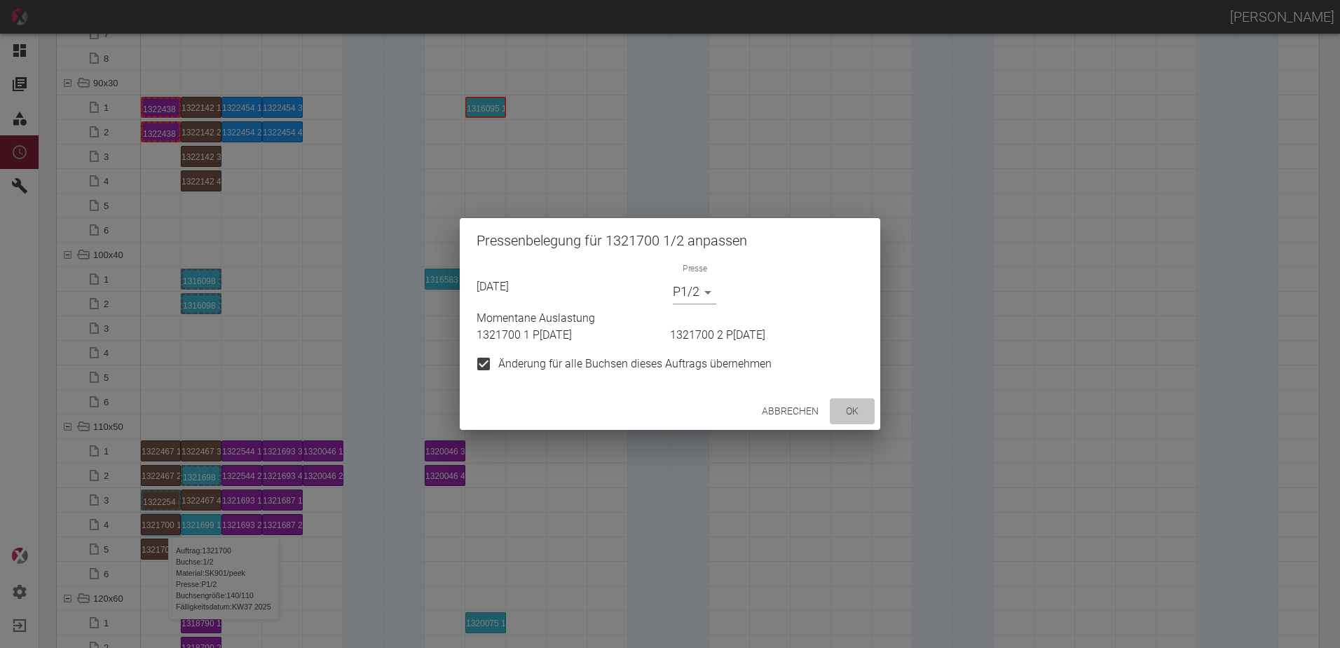
click at [853, 402] on button "ok" at bounding box center [852, 411] width 45 height 26
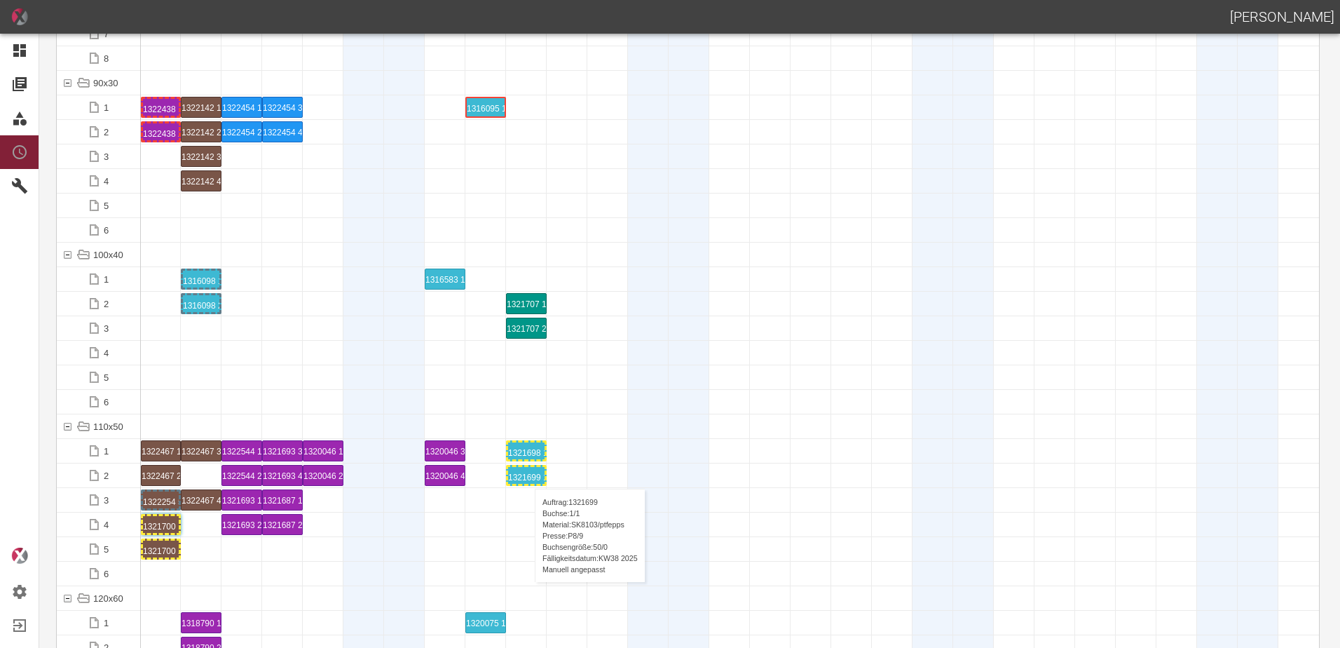
click at [528, 475] on div "1321699 1 P[DATE]" at bounding box center [526, 475] width 36 height 17
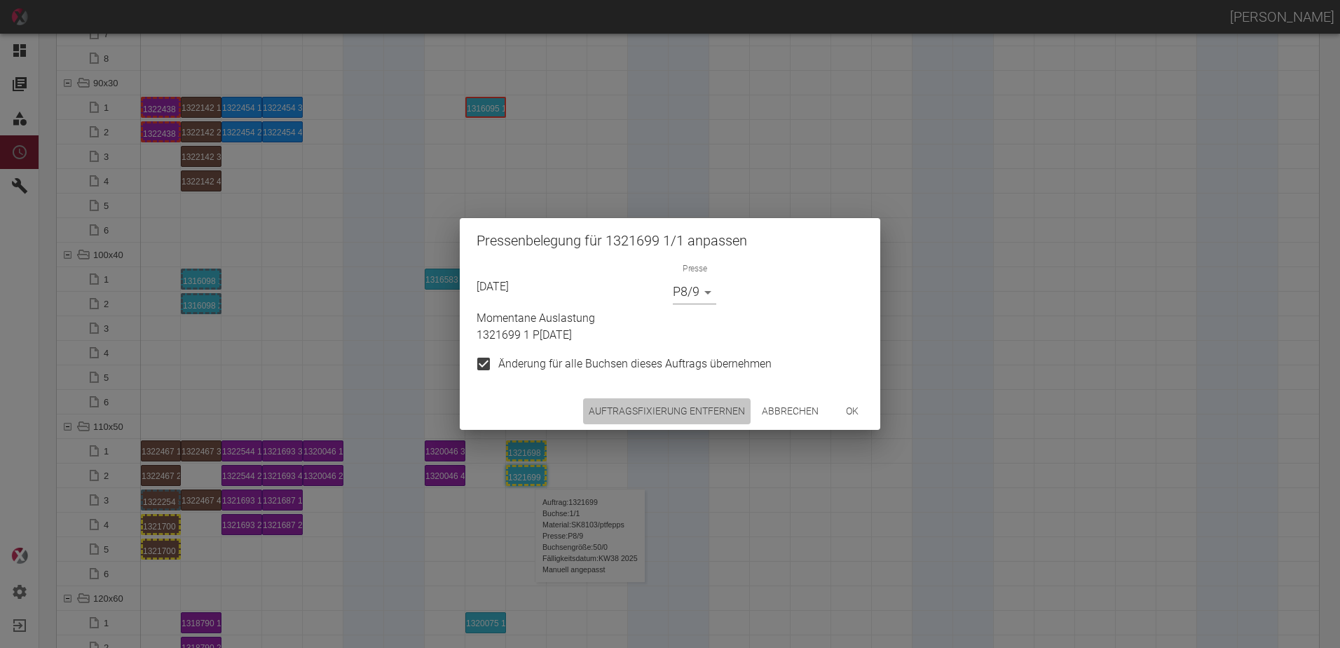
click at [633, 412] on button "Auftragsfixierung entfernen" at bounding box center [667, 411] width 168 height 26
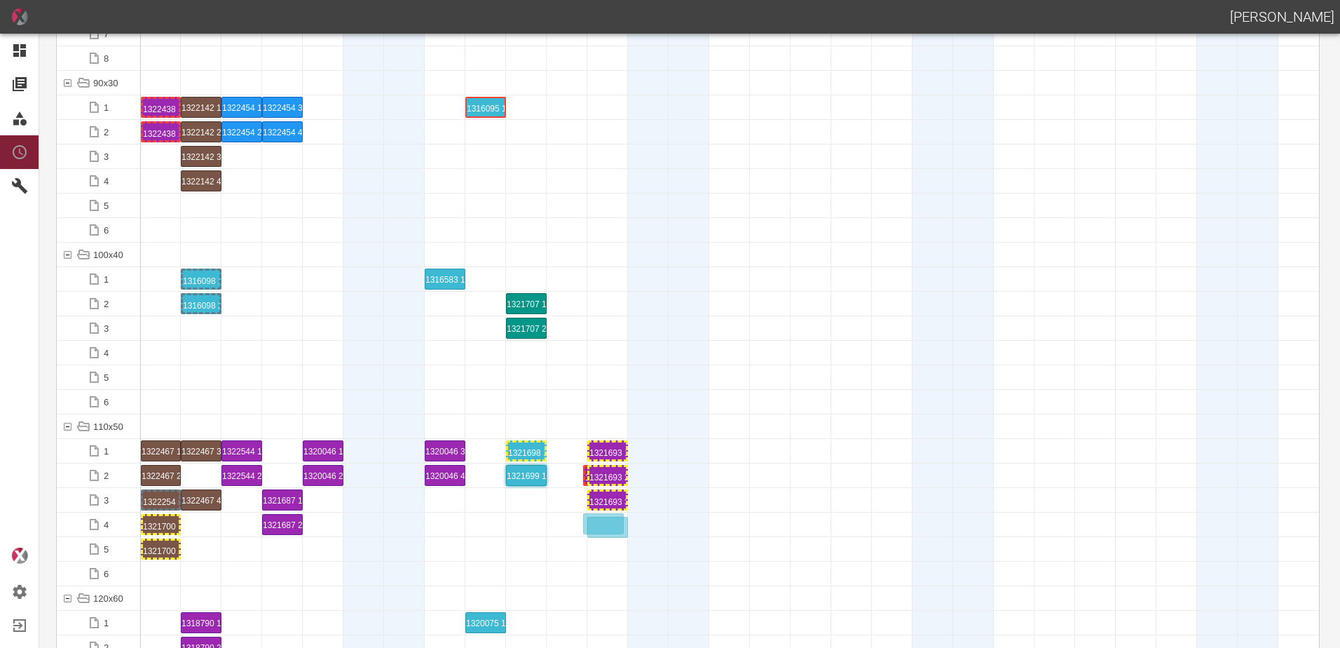
drag, startPoint x: 286, startPoint y: 475, endPoint x: 602, endPoint y: 512, distance: 317.7
click at [605, 500] on div "1321693 3 P[DATE]" at bounding box center [608, 499] width 36 height 17
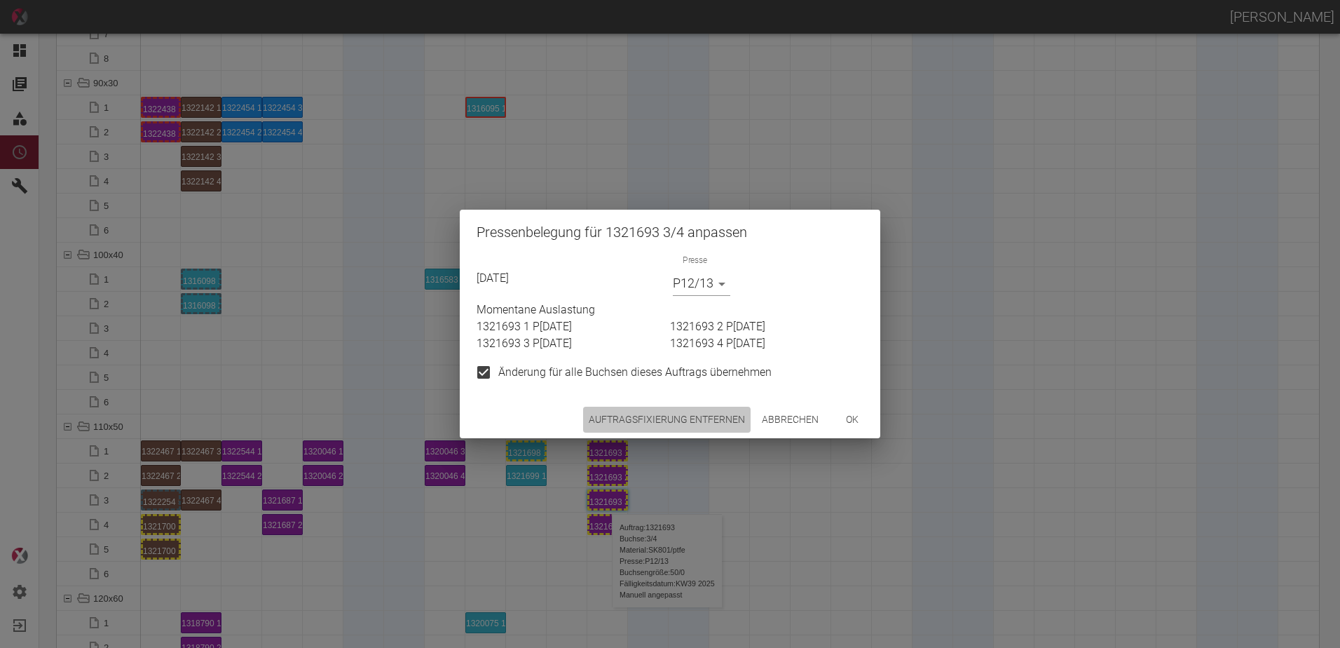
click at [665, 419] on button "Auftragsfixierung entfernen" at bounding box center [667, 420] width 168 height 26
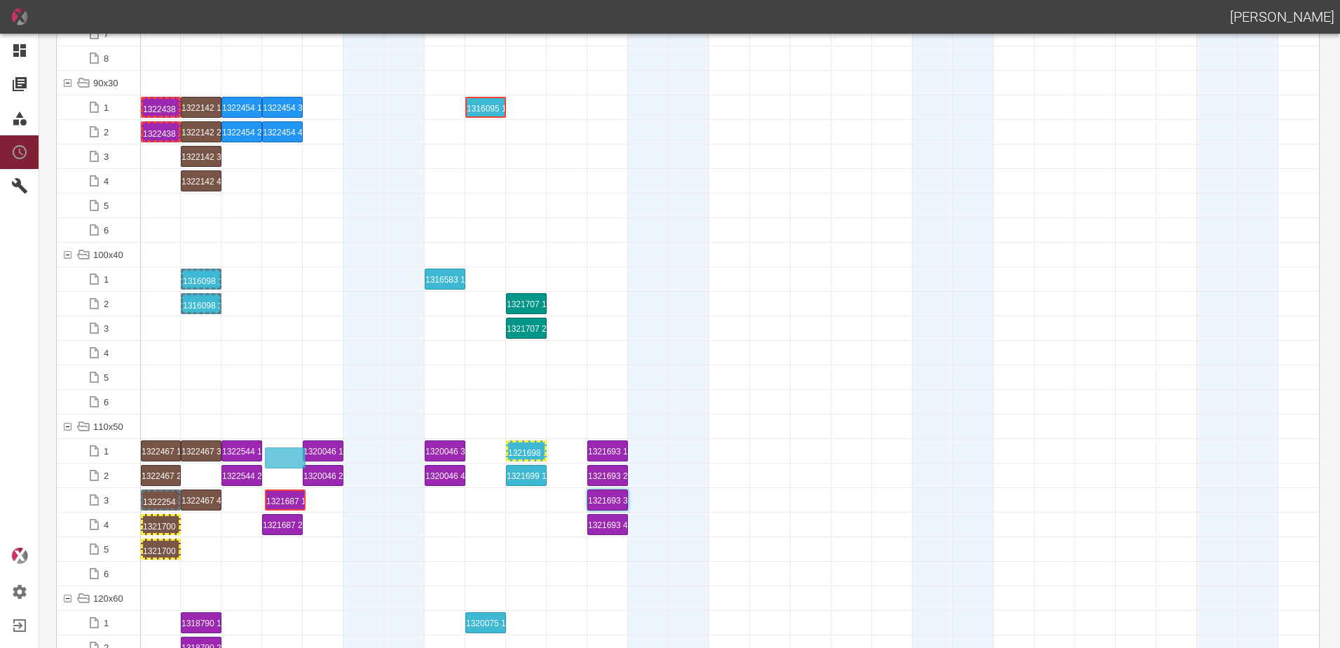
drag, startPoint x: 273, startPoint y: 498, endPoint x: 276, endPoint y: 444, distance: 54.7
drag, startPoint x: 288, startPoint y: 509, endPoint x: 296, endPoint y: 470, distance: 39.3
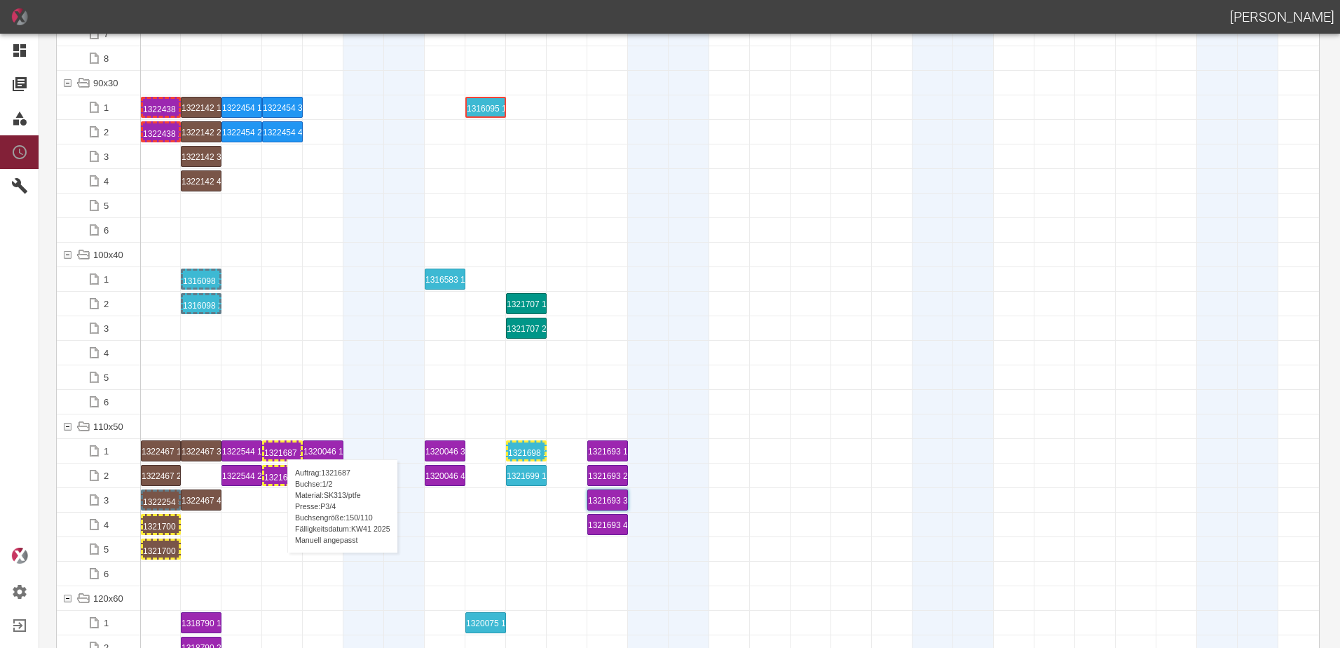
click at [280, 445] on div "1321687 1 P[DATE]" at bounding box center [282, 450] width 36 height 17
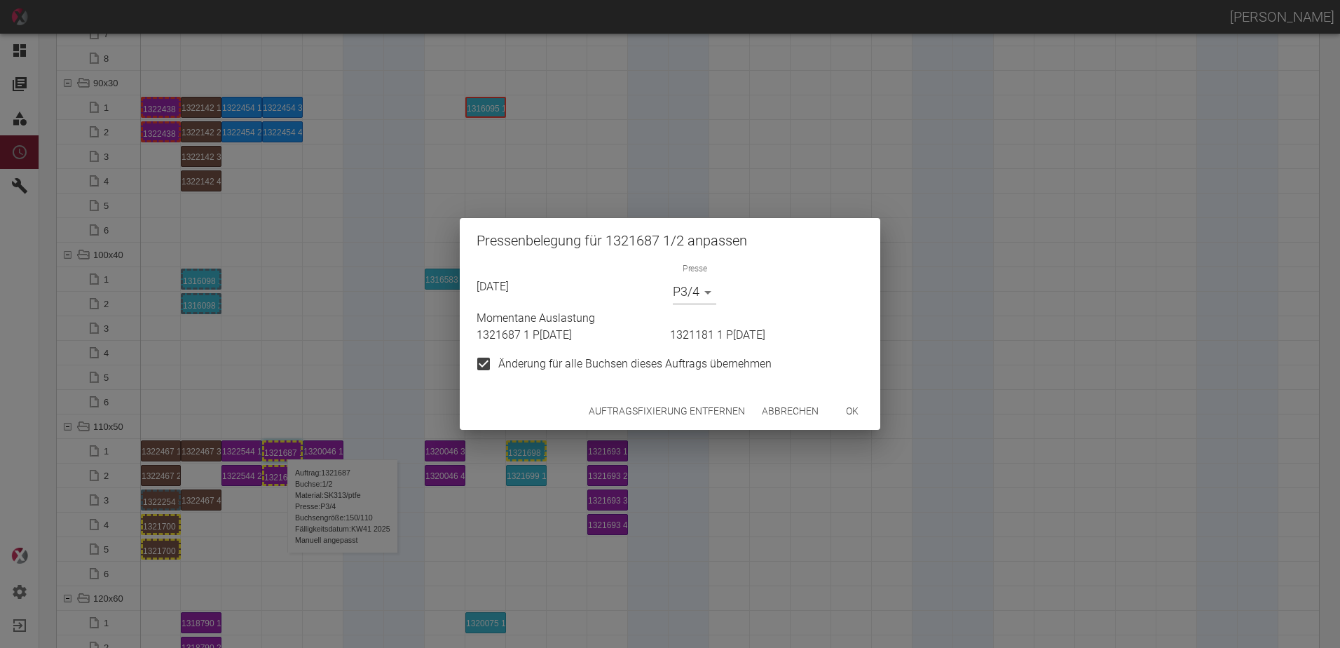
click at [598, 409] on button "Auftragsfixierung entfernen" at bounding box center [667, 411] width 168 height 26
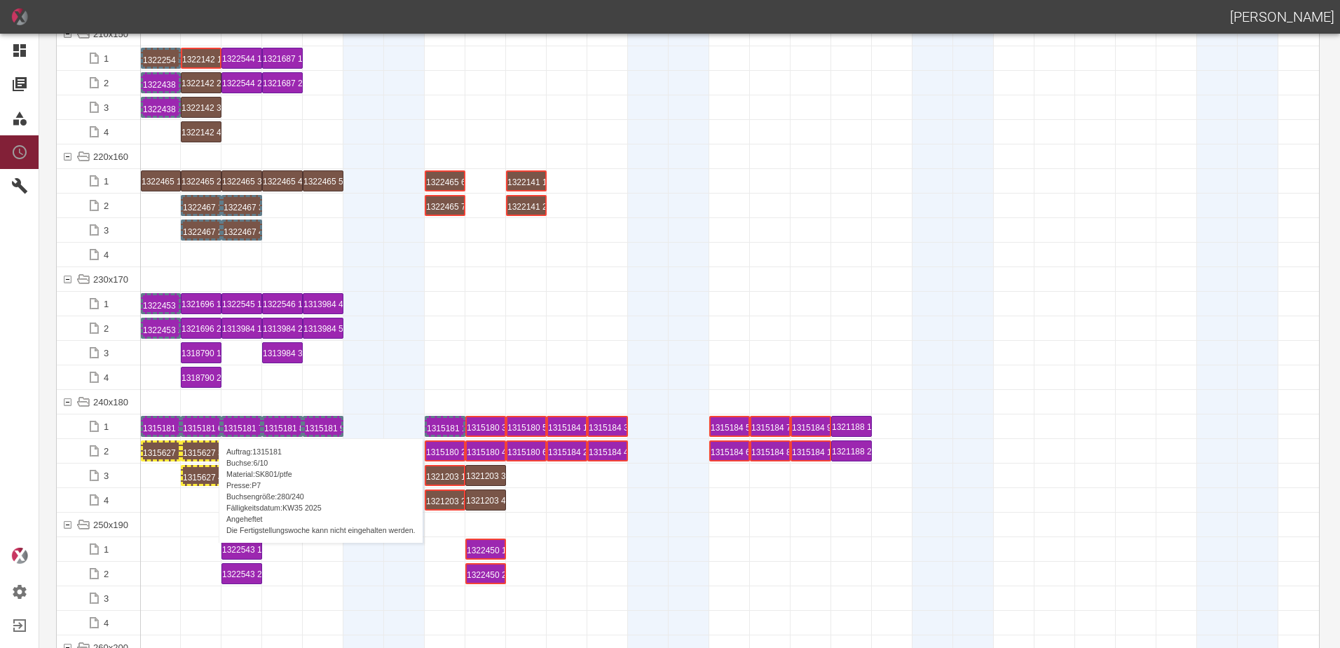
scroll to position [4066, 0]
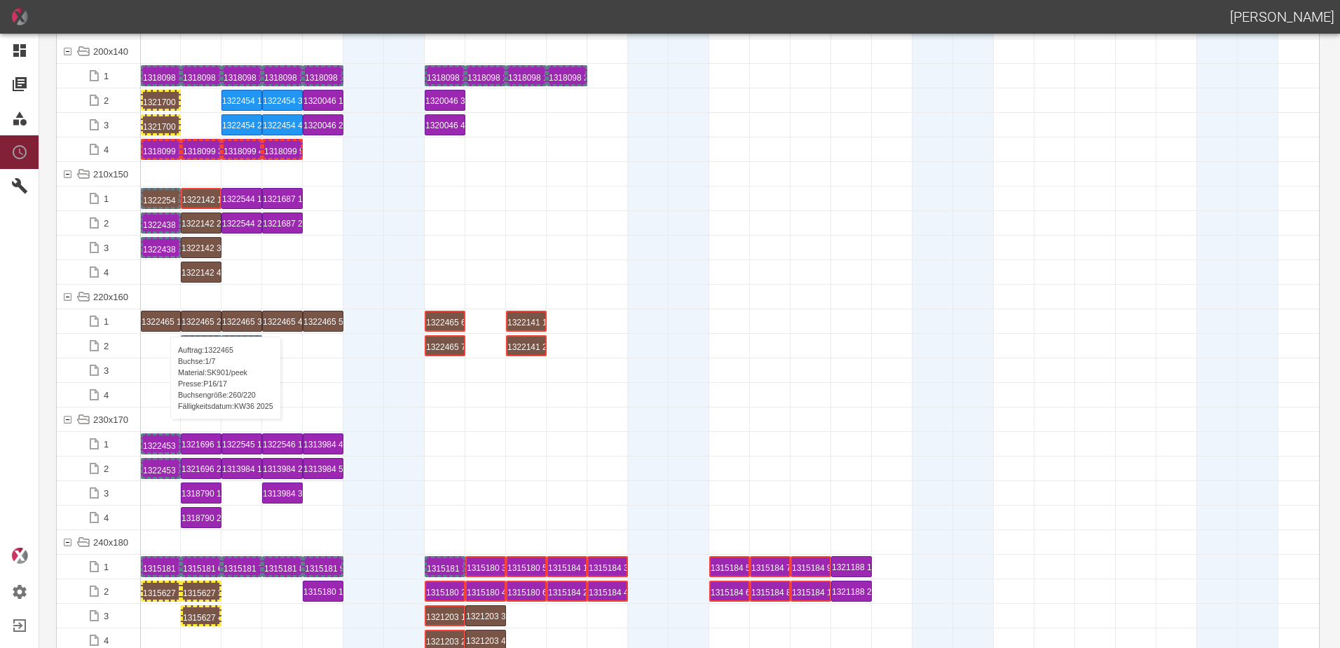
click at [163, 322] on div "1322465 1 P16/17" at bounding box center [161, 321] width 39 height 20
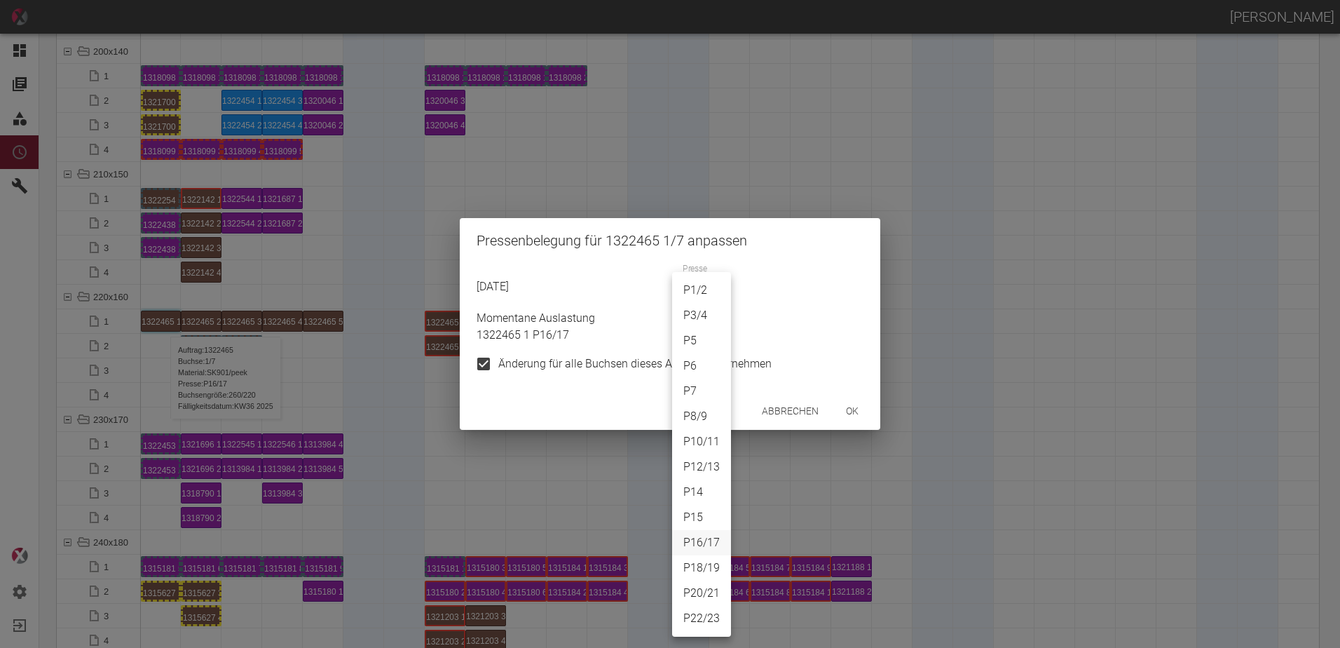
click at [696, 287] on body "[PERSON_NAME] Dashboard Aufträge Materialien Planung Maschinen Einstellungen Au…" at bounding box center [670, 324] width 1340 height 648
click at [692, 393] on li "P7" at bounding box center [701, 391] width 59 height 25
type input "P7"
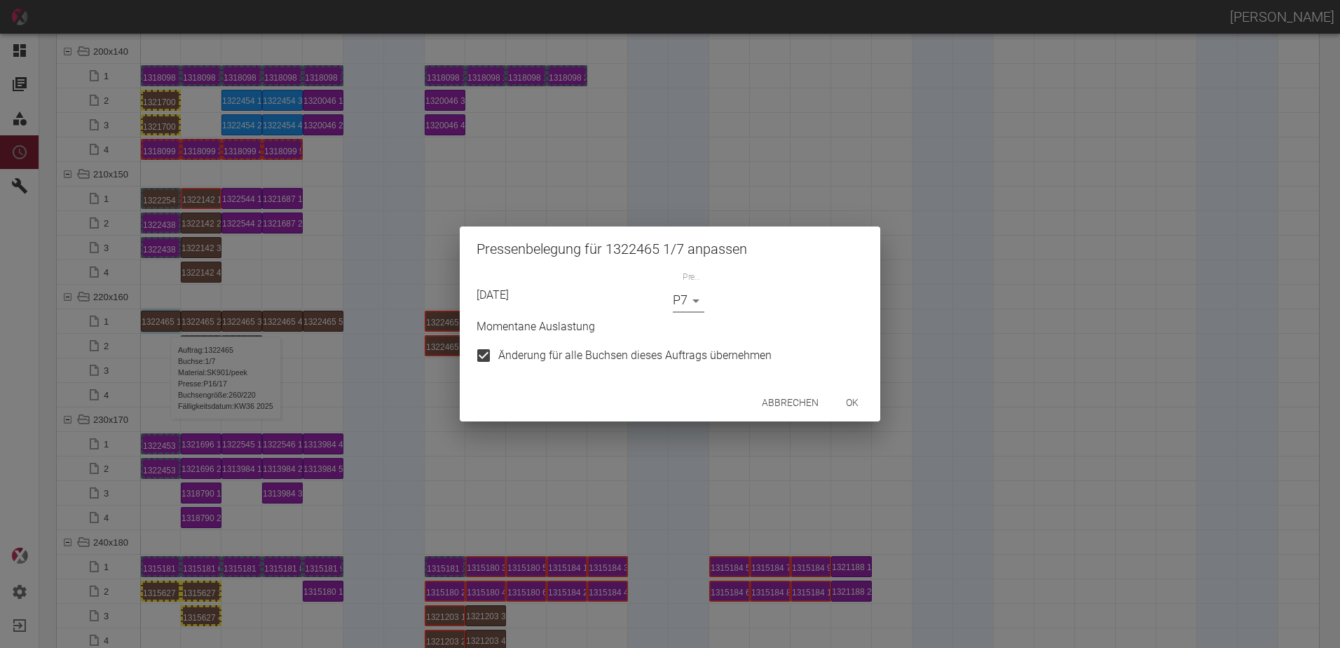
click at [862, 406] on button "ok" at bounding box center [852, 403] width 45 height 26
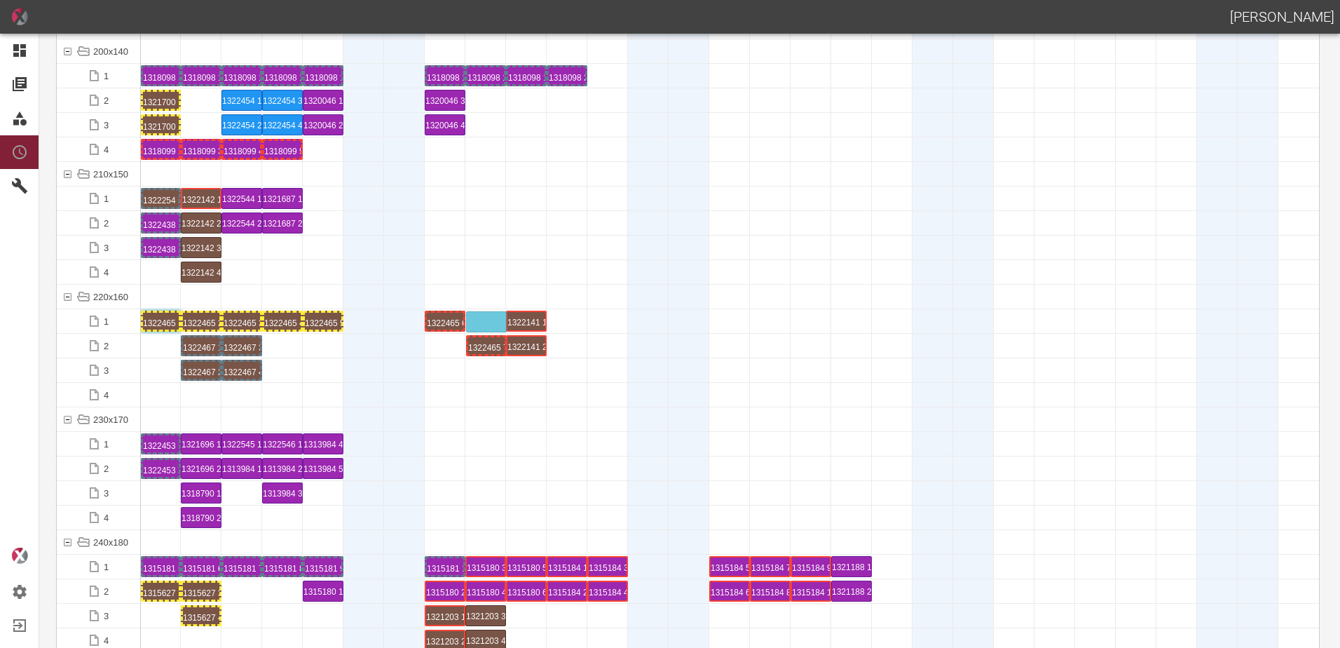
drag, startPoint x: 450, startPoint y: 350, endPoint x: 491, endPoint y: 313, distance: 55.6
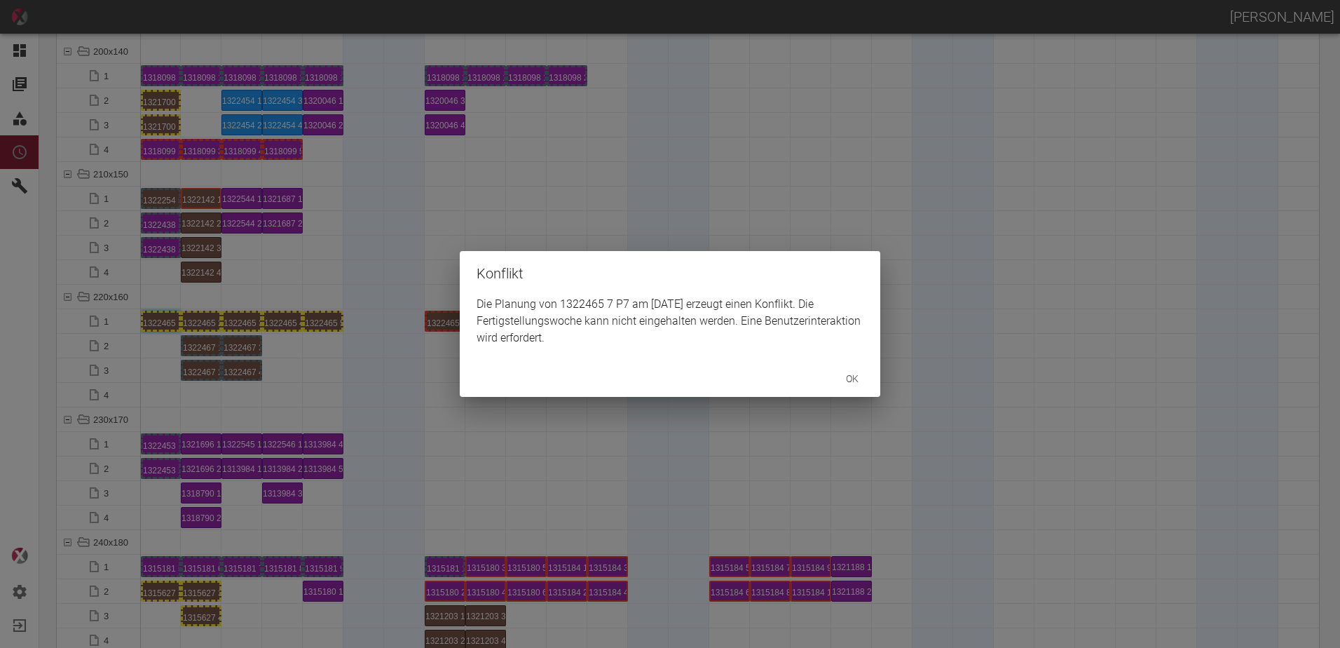
click at [588, 425] on div "Konflikt Die Planung von 1322465 7 P7 am 11.9.2025 erzeugt einen Konflikt. Die …" at bounding box center [670, 324] width 1340 height 648
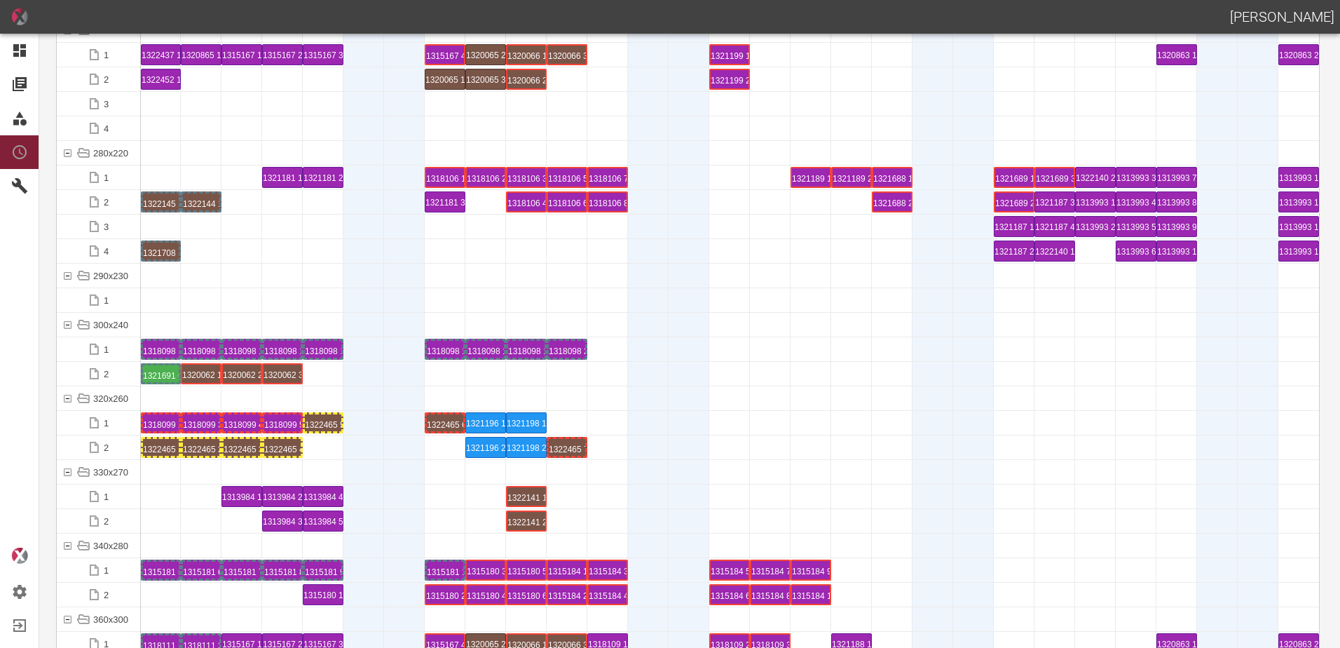
scroll to position [4837, 0]
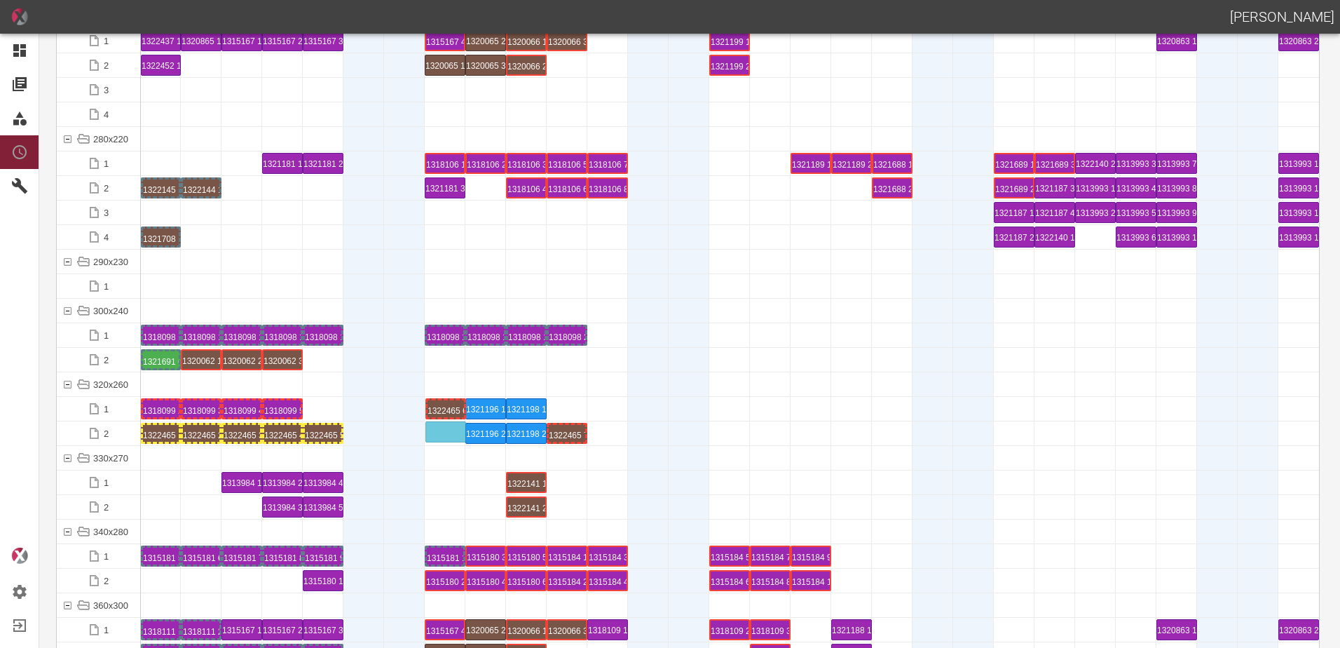
drag, startPoint x: 444, startPoint y: 412, endPoint x: 447, endPoint y: 419, distance: 7.3
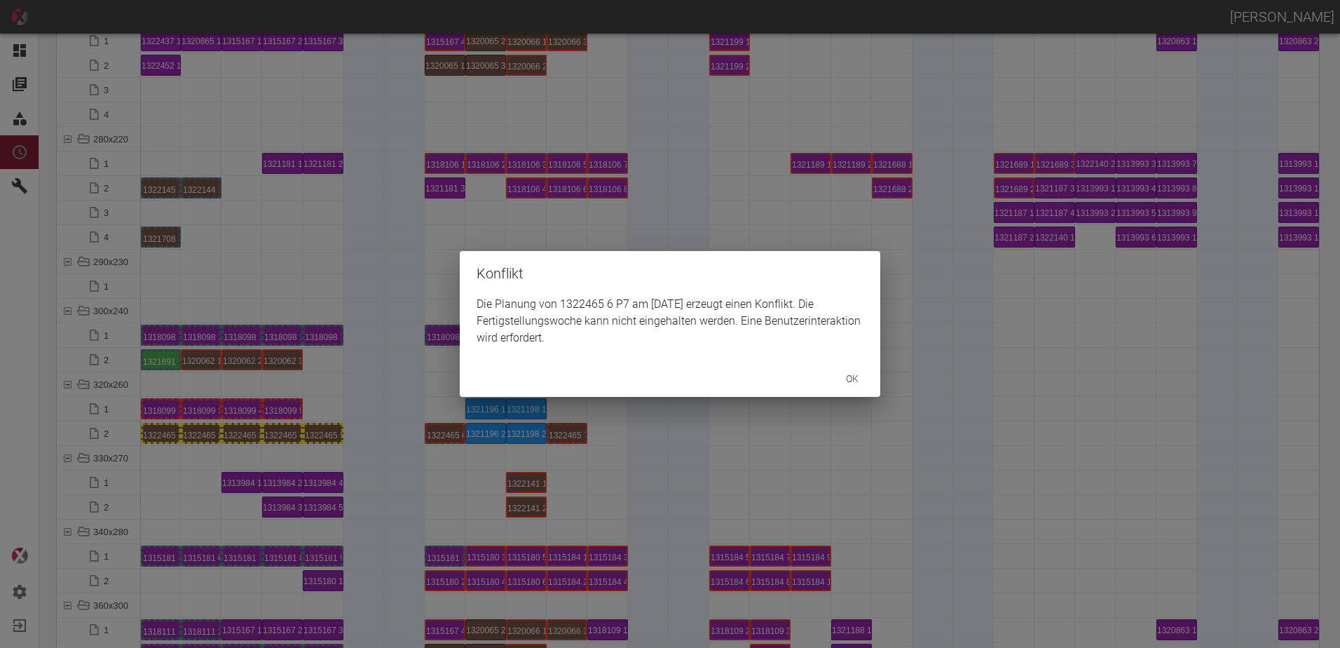
drag, startPoint x: 171, startPoint y: 412, endPoint x: 163, endPoint y: 407, distance: 8.8
click at [168, 409] on div "Konflikt Die Planung von 1322465 6 P7 am 8.9.2025 erzeugt einen Konflikt. Die F…" at bounding box center [670, 324] width 1340 height 648
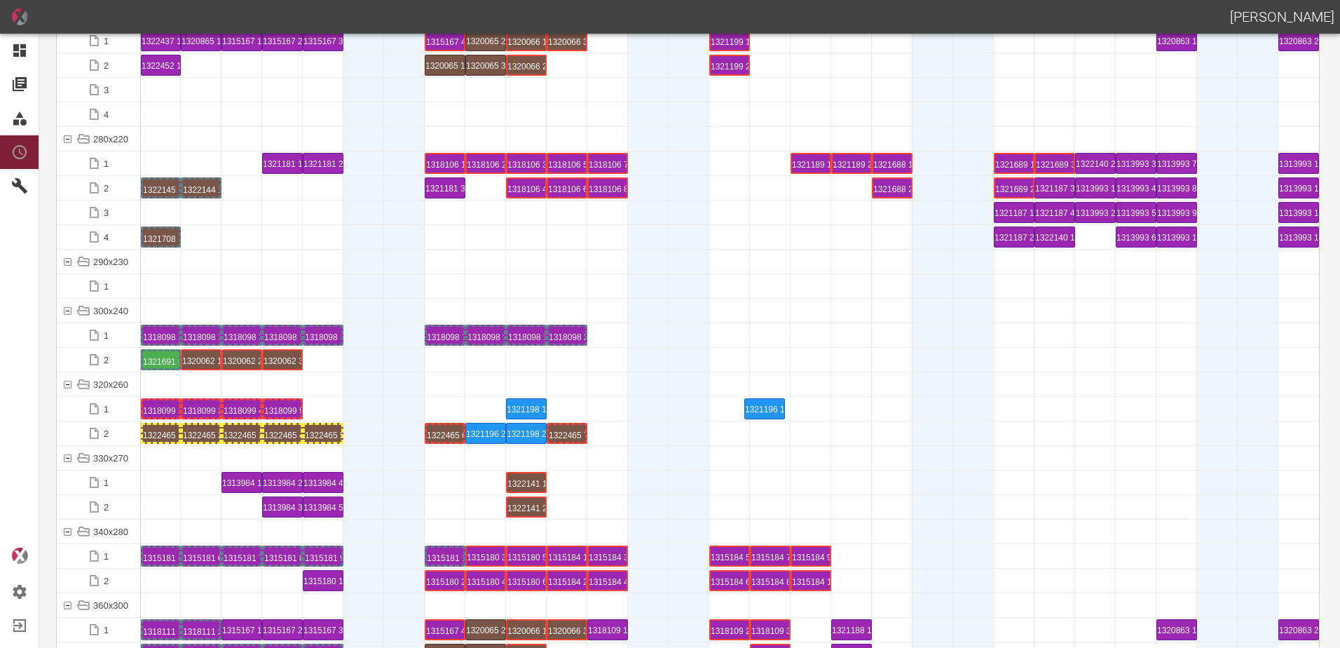
drag, startPoint x: 489, startPoint y: 408, endPoint x: 759, endPoint y: 400, distance: 269.3
drag, startPoint x: 482, startPoint y: 437, endPoint x: 762, endPoint y: 421, distance: 280.9
click at [769, 407] on div "1321196 1 P5" at bounding box center [770, 408] width 36 height 17
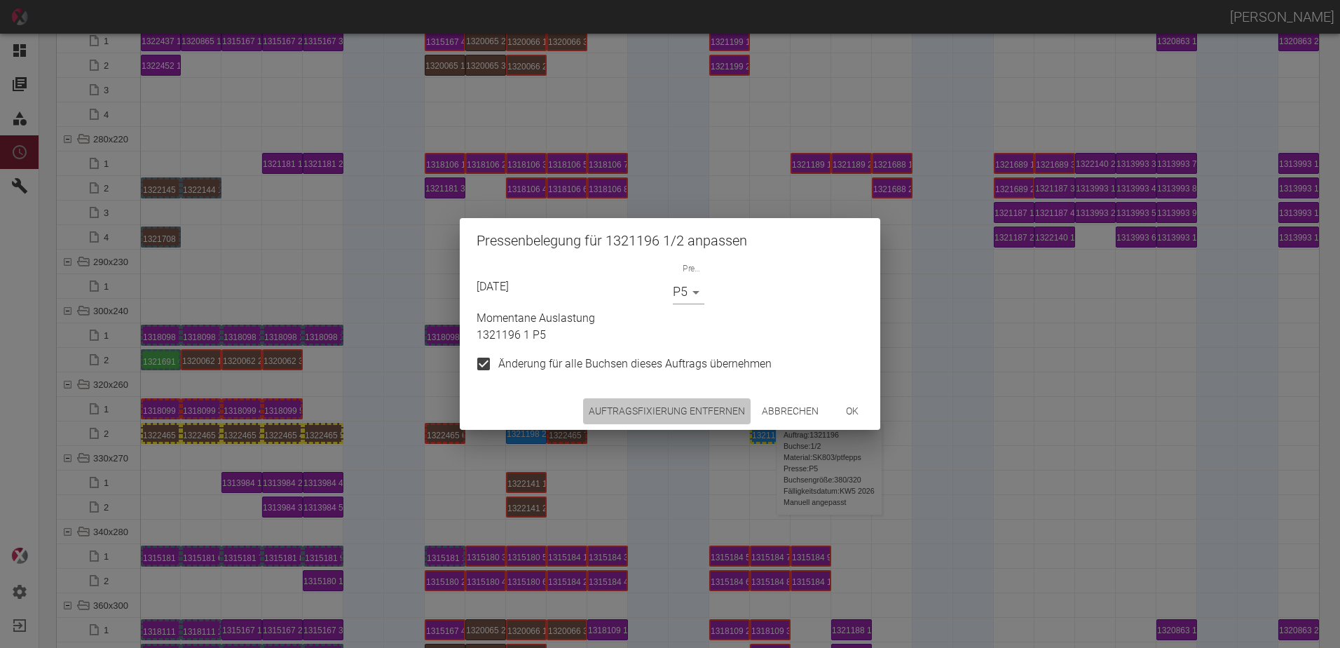
click at [684, 407] on button "Auftragsfixierung entfernen" at bounding box center [667, 411] width 168 height 26
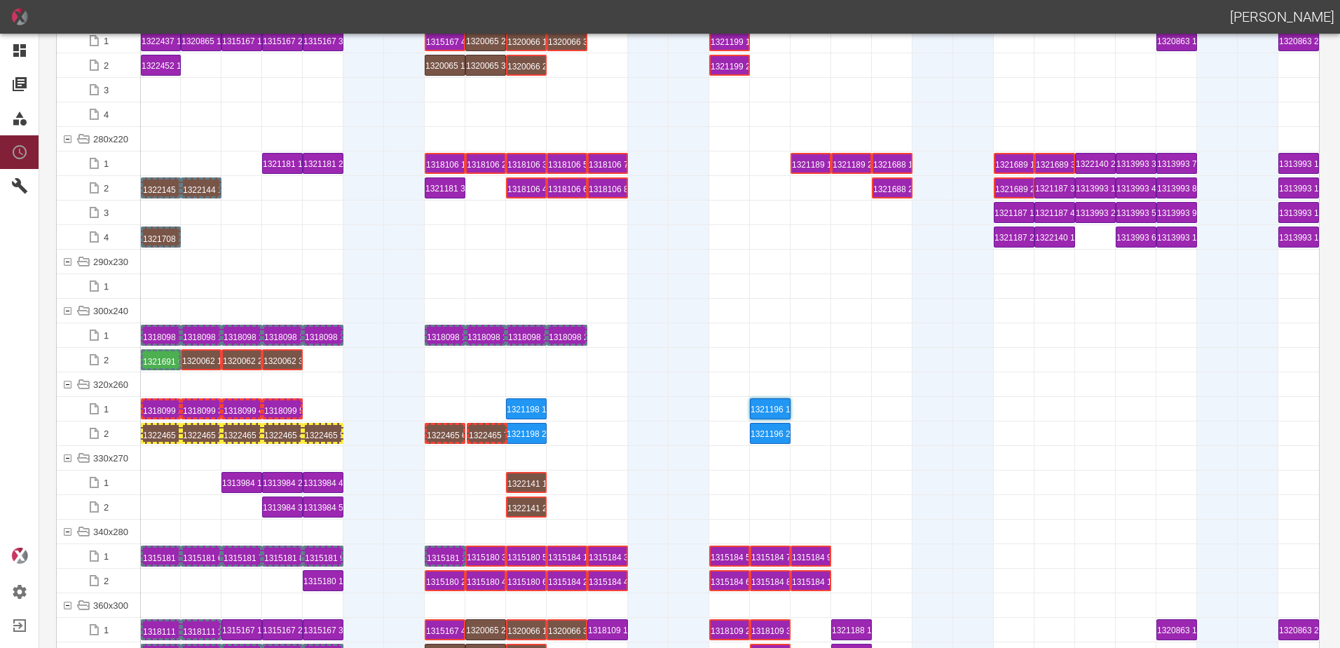
drag, startPoint x: 573, startPoint y: 435, endPoint x: 507, endPoint y: 433, distance: 66.6
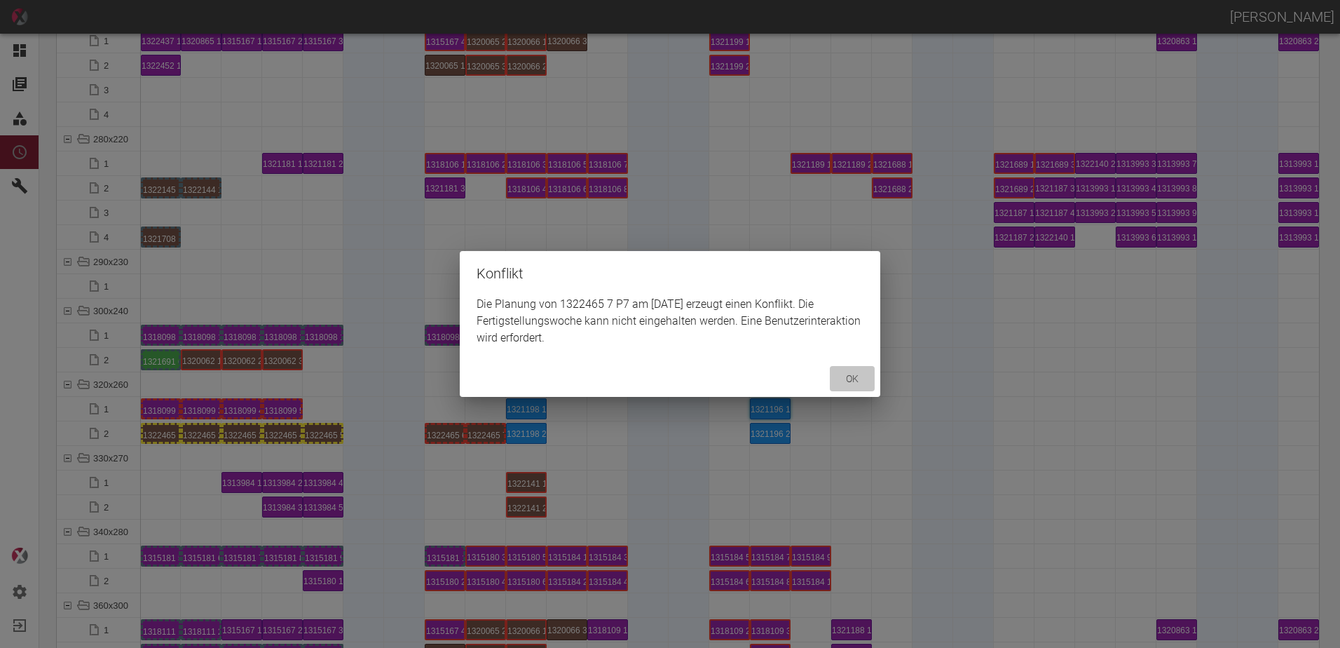
click at [841, 373] on button "ok" at bounding box center [852, 379] width 45 height 26
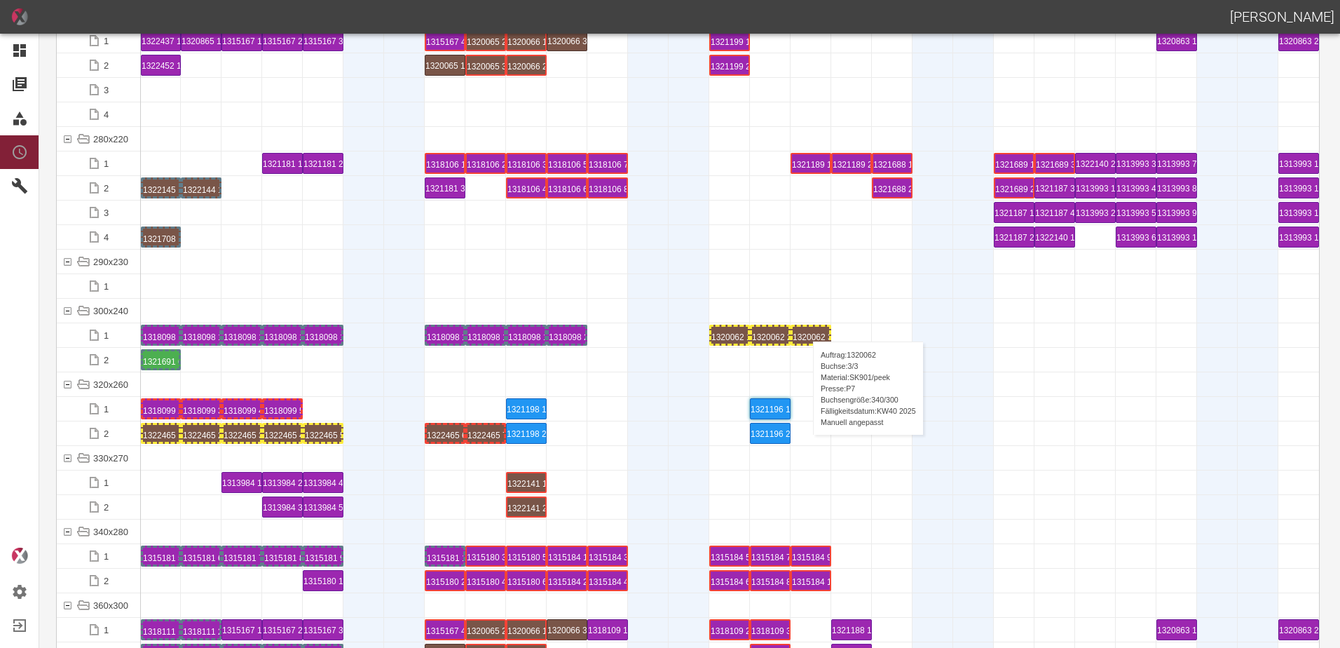
click at [806, 327] on div "1320062 3 P7" at bounding box center [811, 335] width 36 height 17
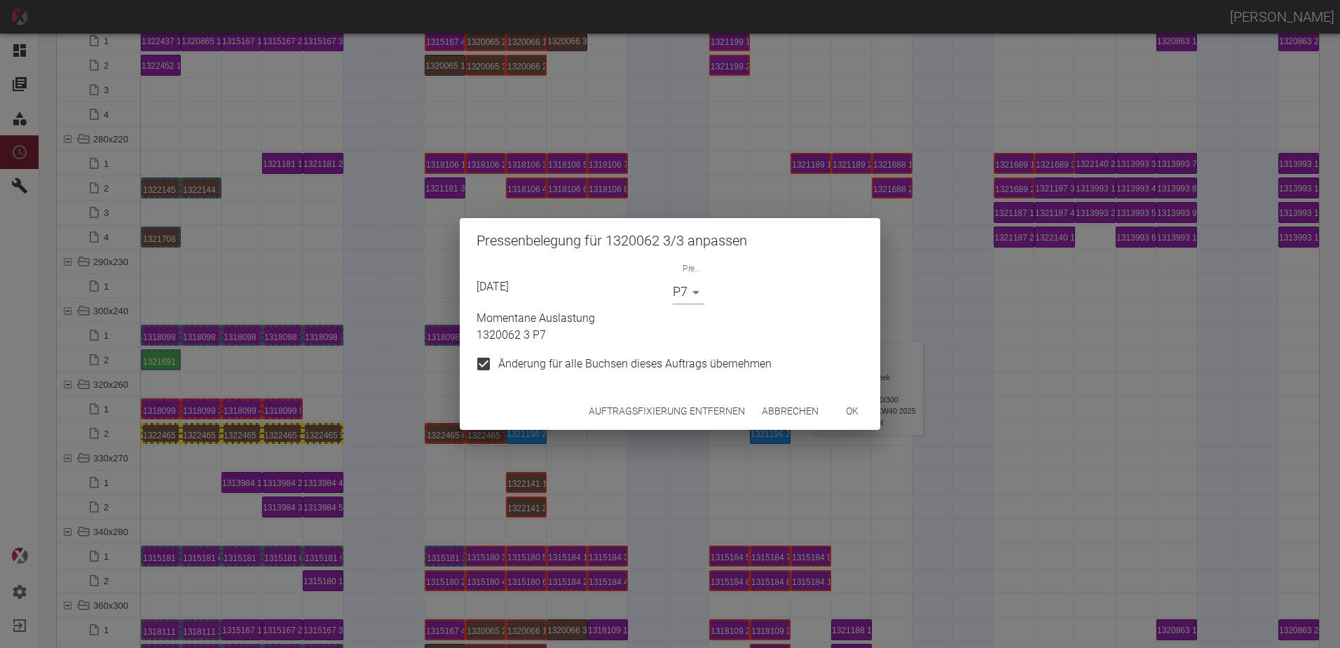
click at [684, 419] on button "Auftragsfixierung entfernen" at bounding box center [667, 411] width 168 height 26
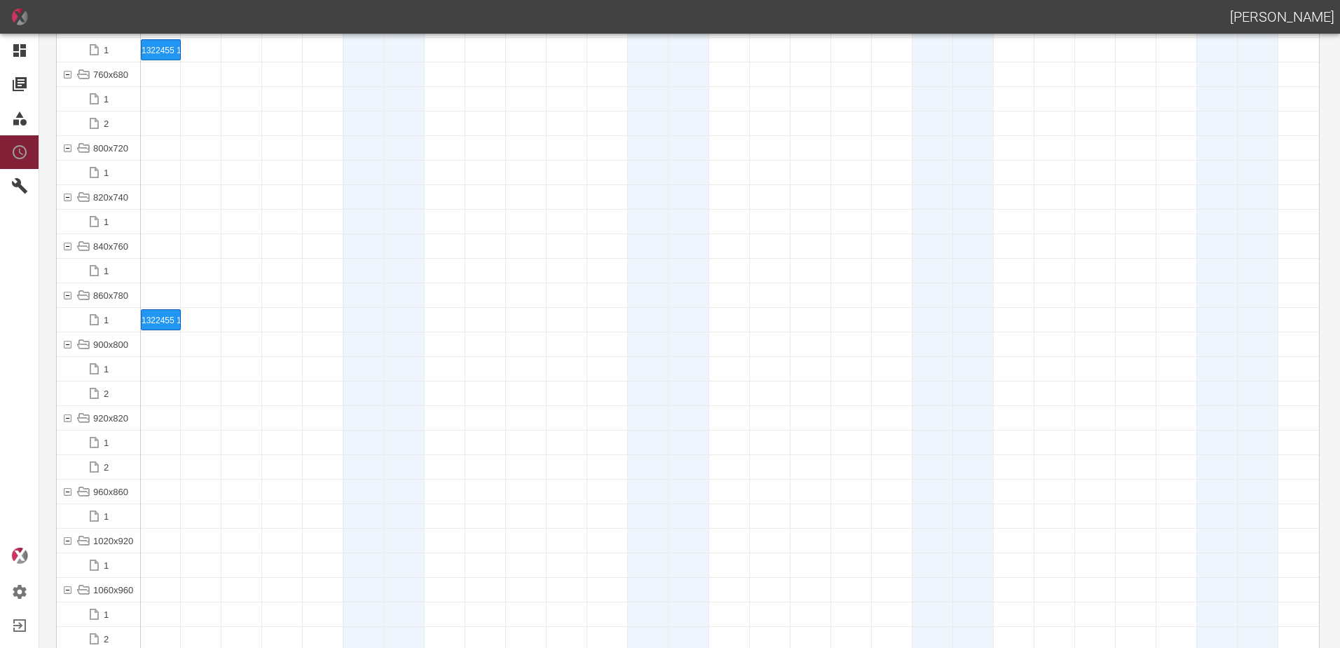
scroll to position [6462, 0]
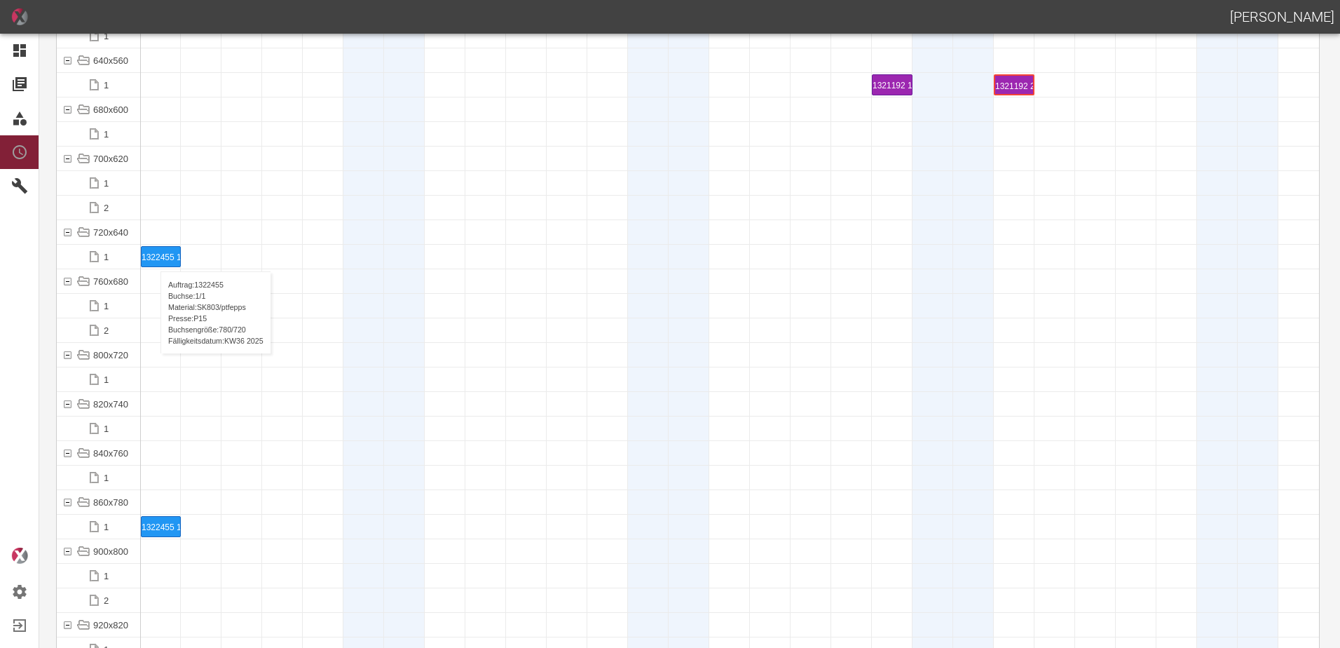
click at [154, 257] on div "1322455 1 P15" at bounding box center [161, 257] width 39 height 20
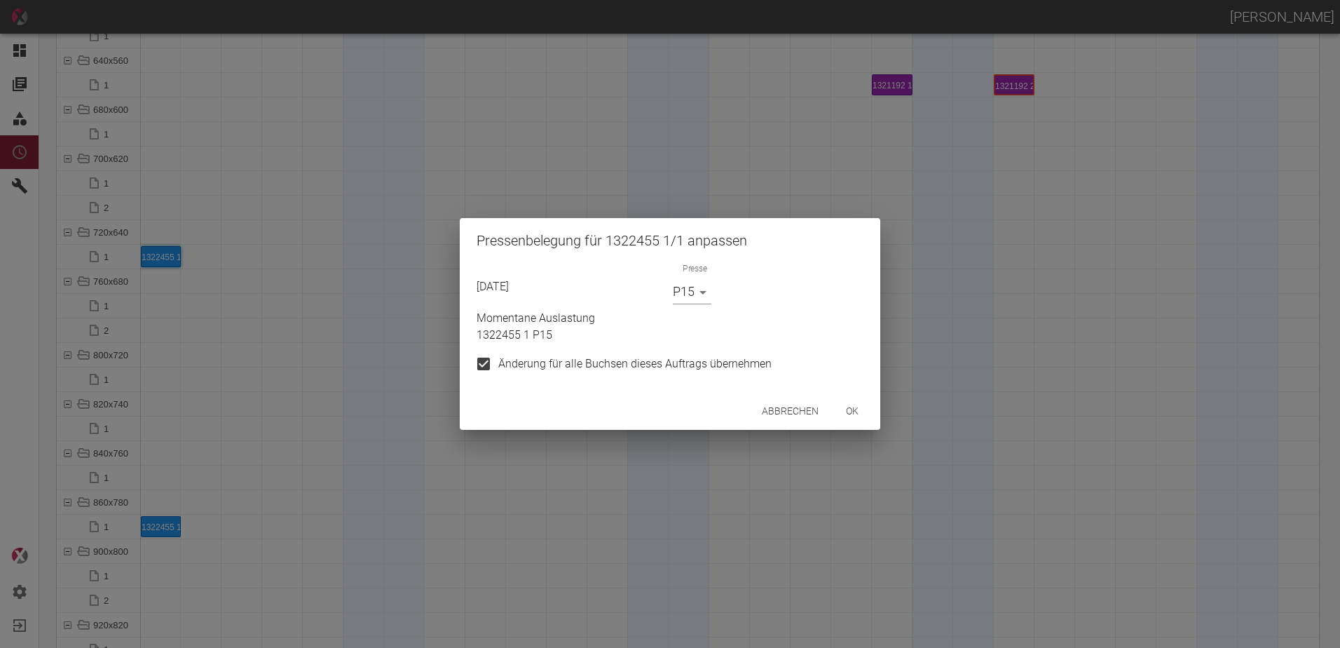
click at [868, 398] on button "ok" at bounding box center [852, 411] width 45 height 26
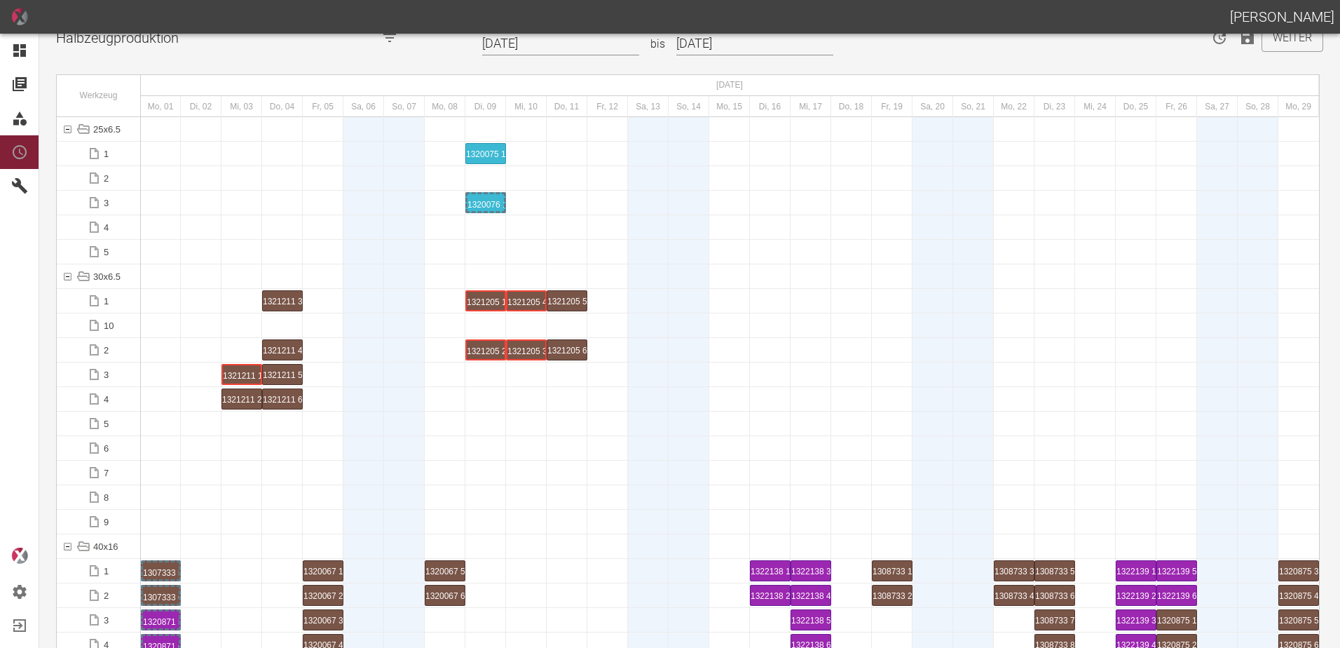
scroll to position [0, 0]
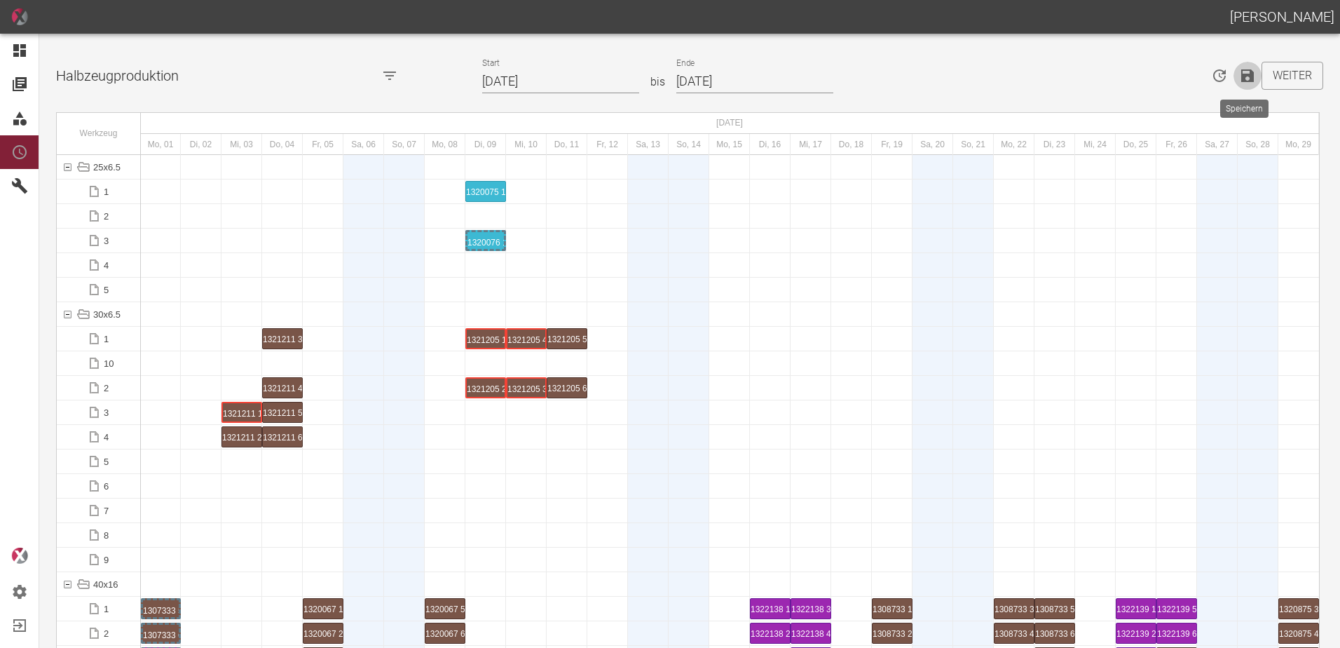
click at [1242, 79] on icon "Speichern" at bounding box center [1248, 75] width 13 height 13
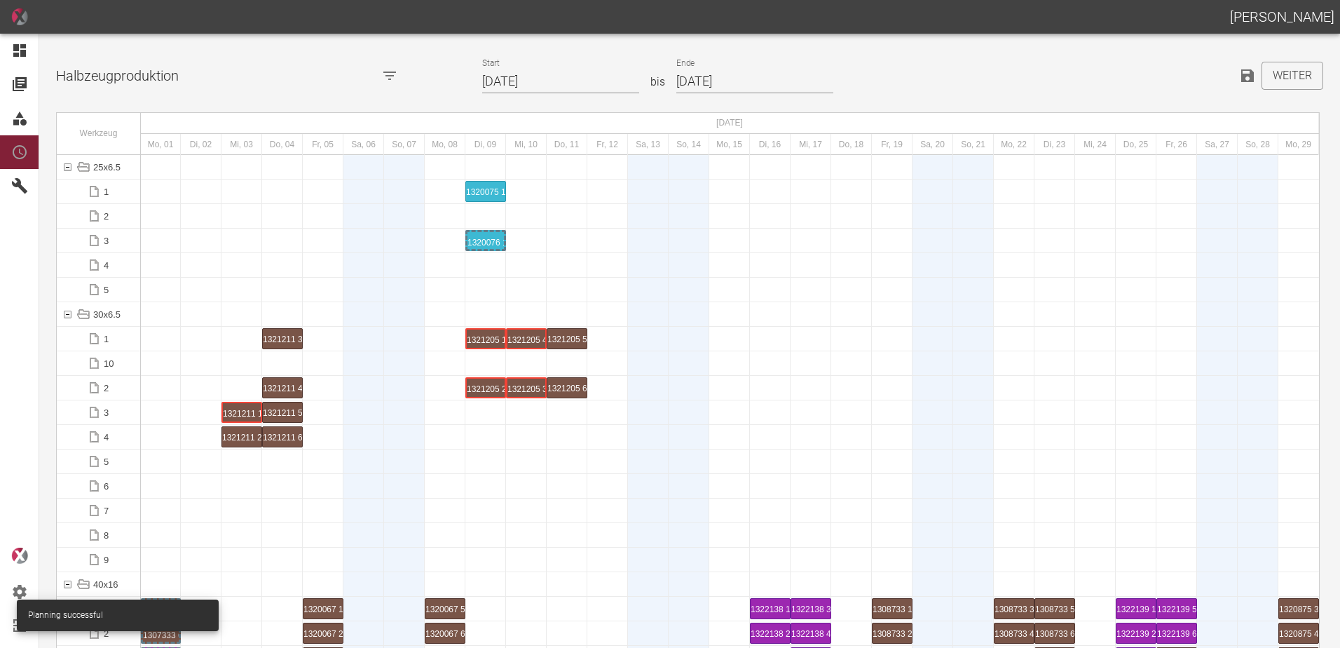
click at [423, 481] on div at bounding box center [404, 486] width 41 height 24
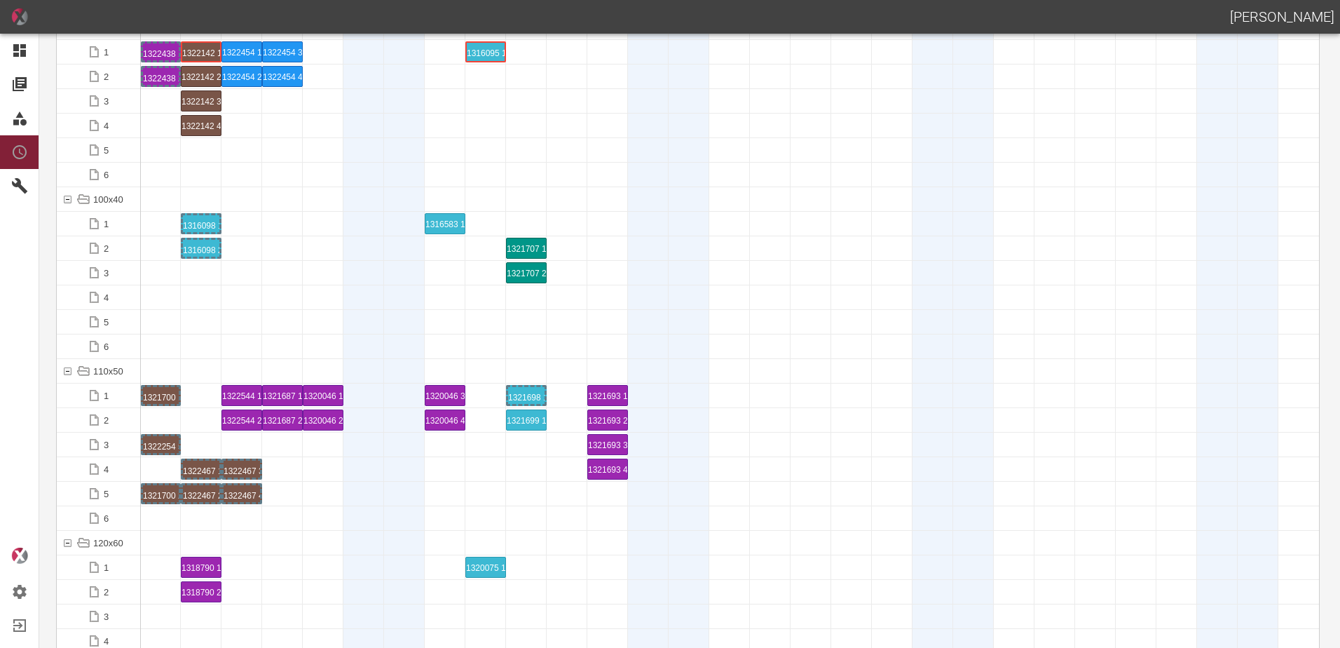
scroll to position [1963, 0]
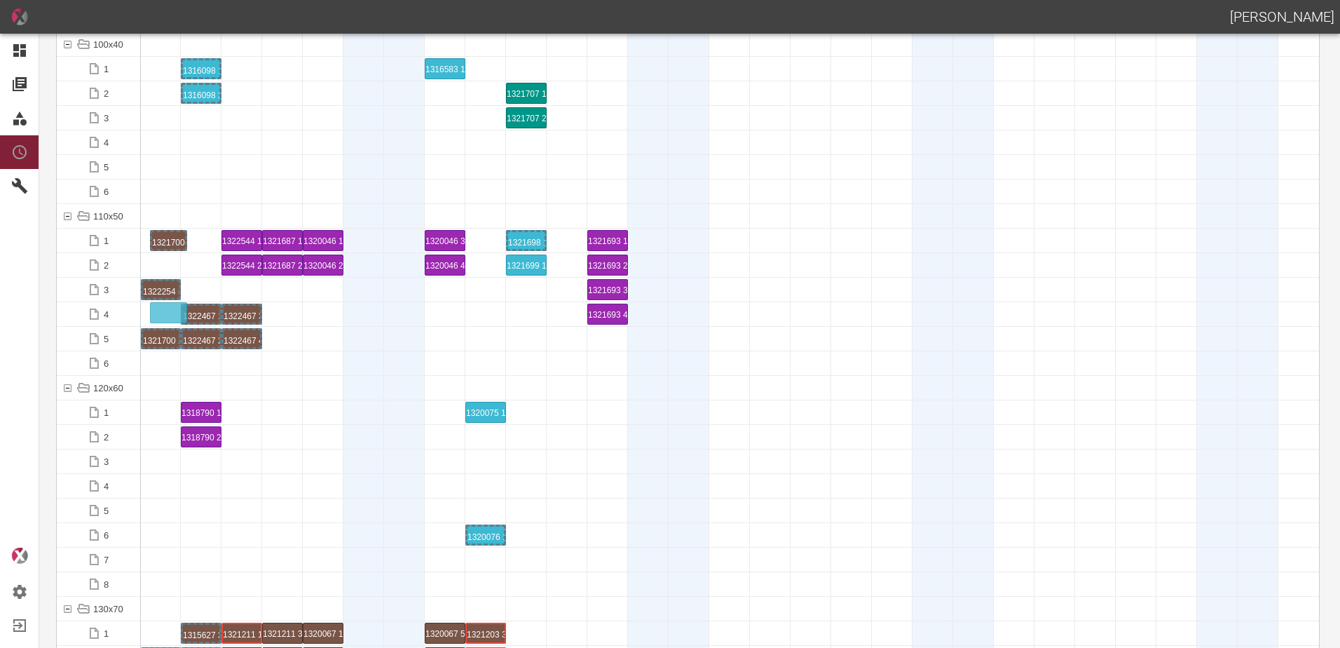
drag, startPoint x: 163, startPoint y: 256, endPoint x: 158, endPoint y: 308, distance: 52.2
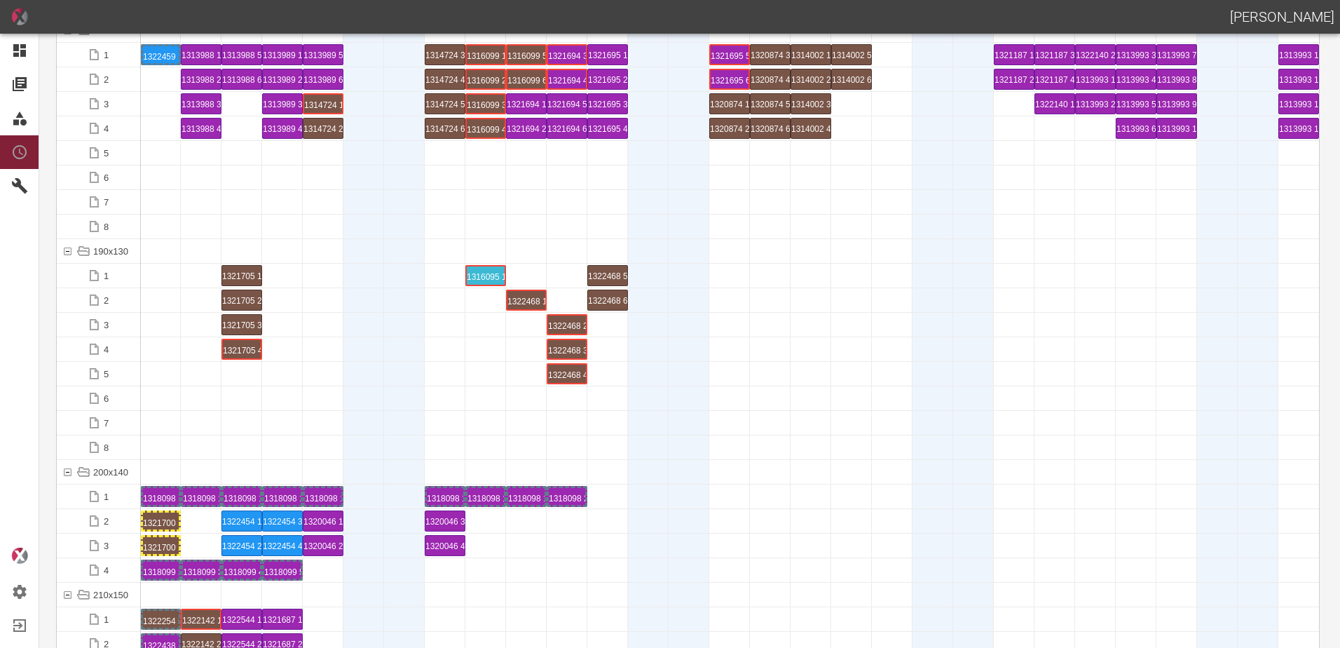
scroll to position [3996, 0]
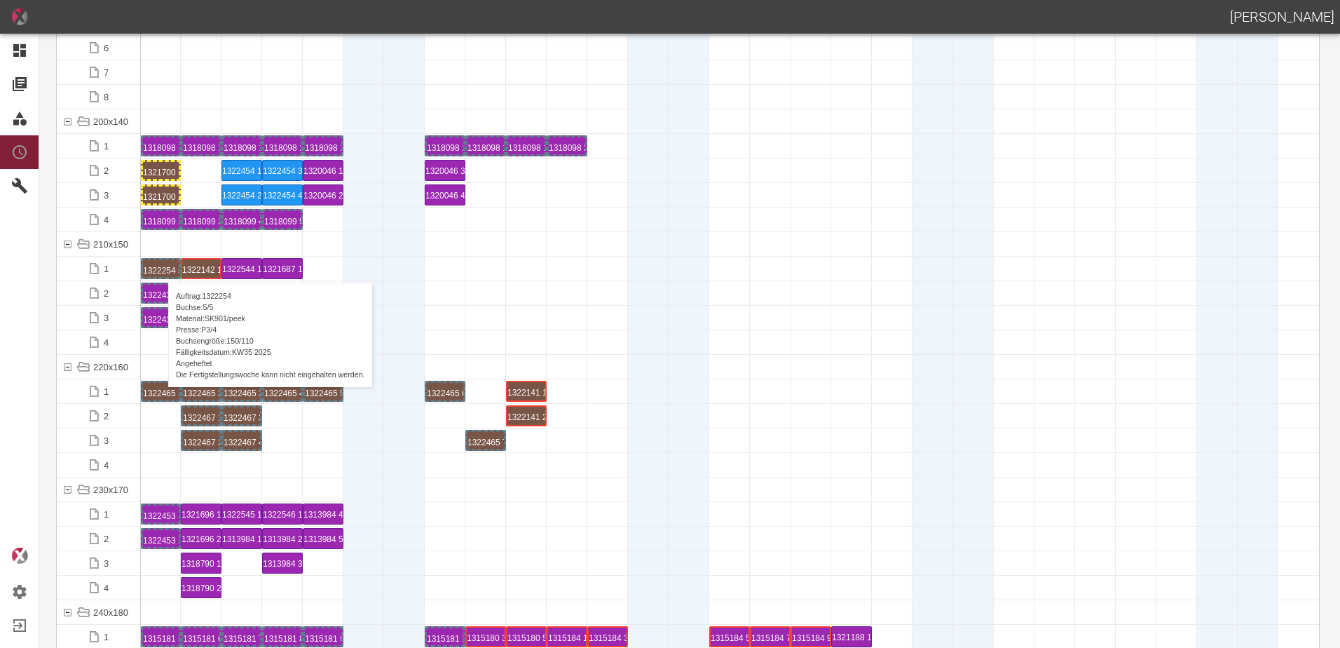
click at [161, 269] on div "1322254 5 P3/4" at bounding box center [161, 268] width 36 height 17
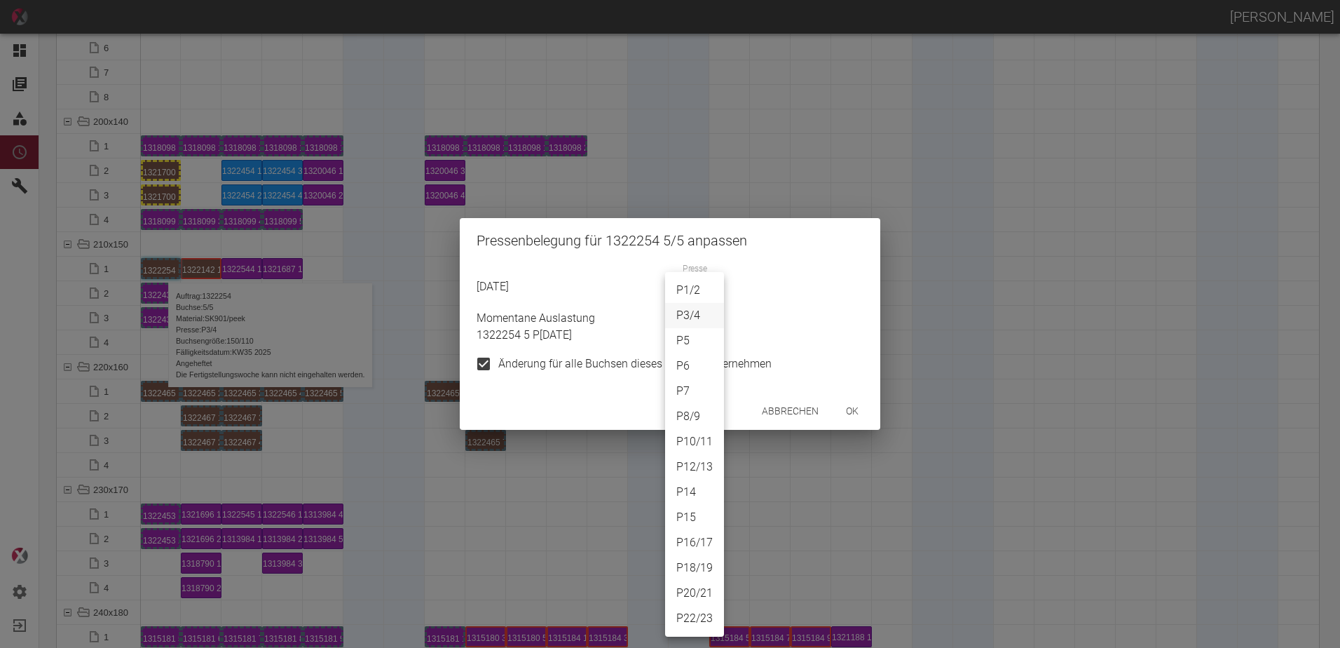
click at [691, 296] on body "ALEXANDER WERNECKE Dashboard Aufträge Materialien Planung Maschinen Einstellung…" at bounding box center [670, 324] width 1340 height 648
click at [692, 596] on li "P20/21" at bounding box center [694, 592] width 59 height 25
type input "P20/21"
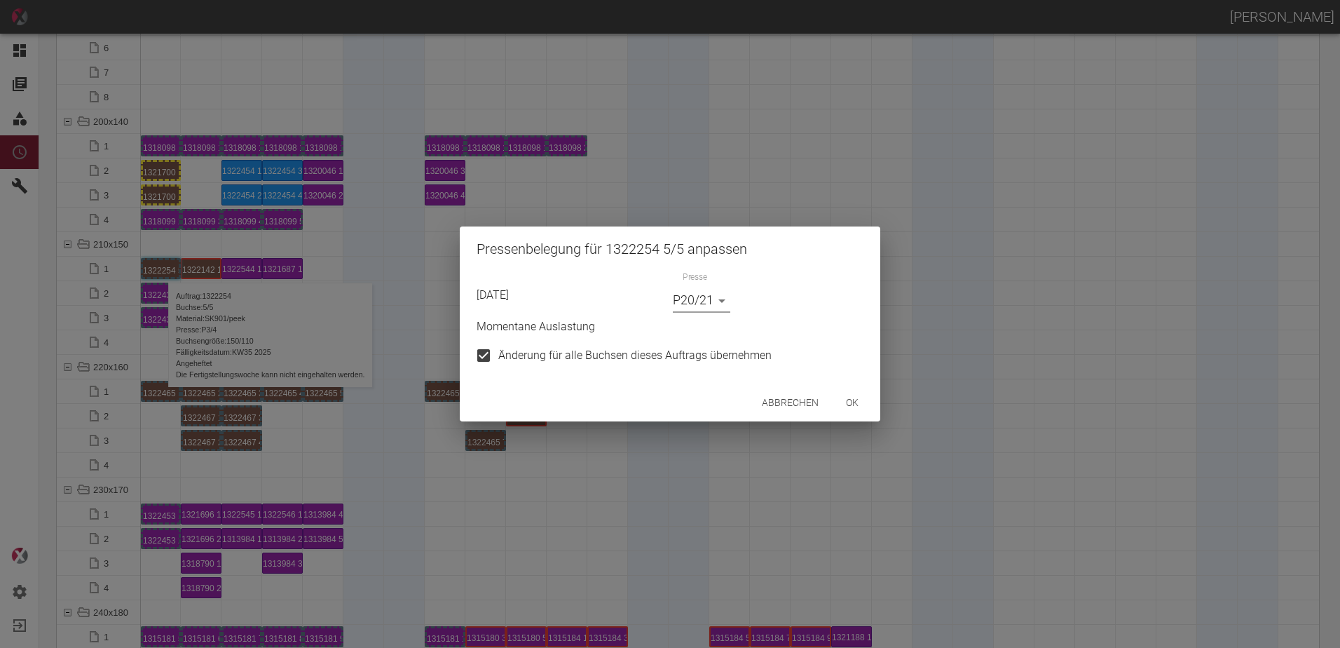
click at [844, 408] on button "ok" at bounding box center [852, 403] width 45 height 26
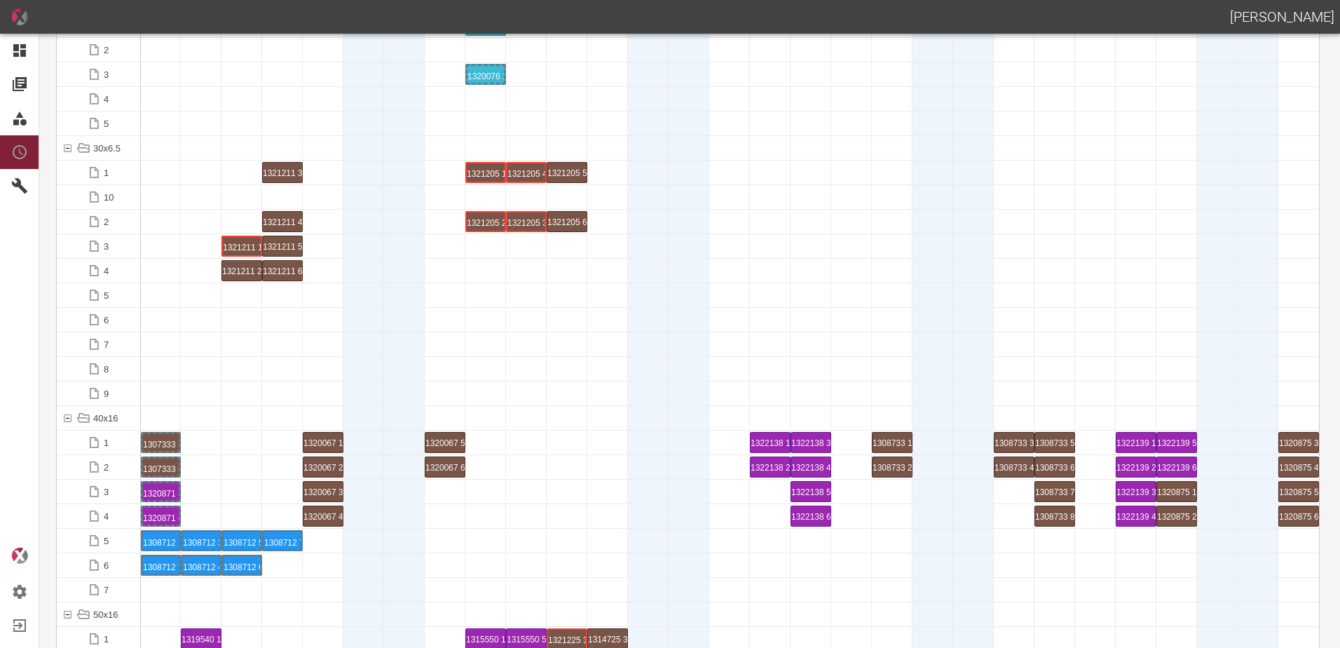
scroll to position [0, 0]
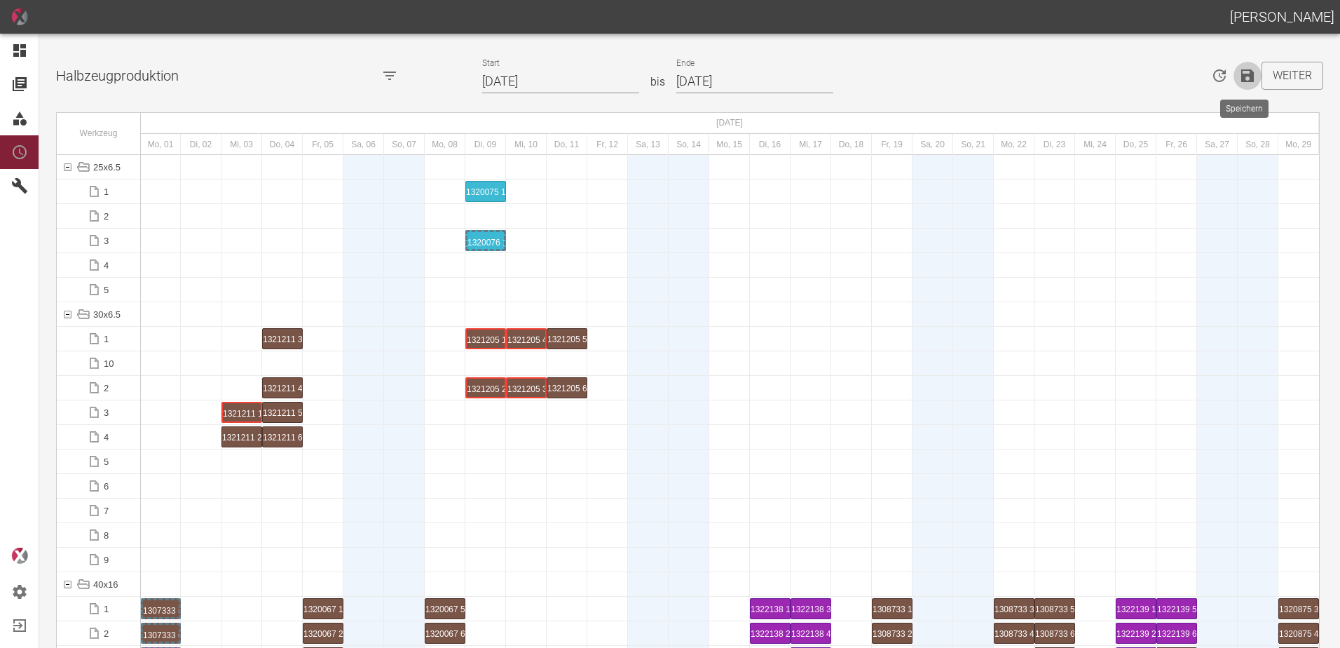
click at [1243, 76] on icon "Speichern" at bounding box center [1248, 75] width 13 height 13
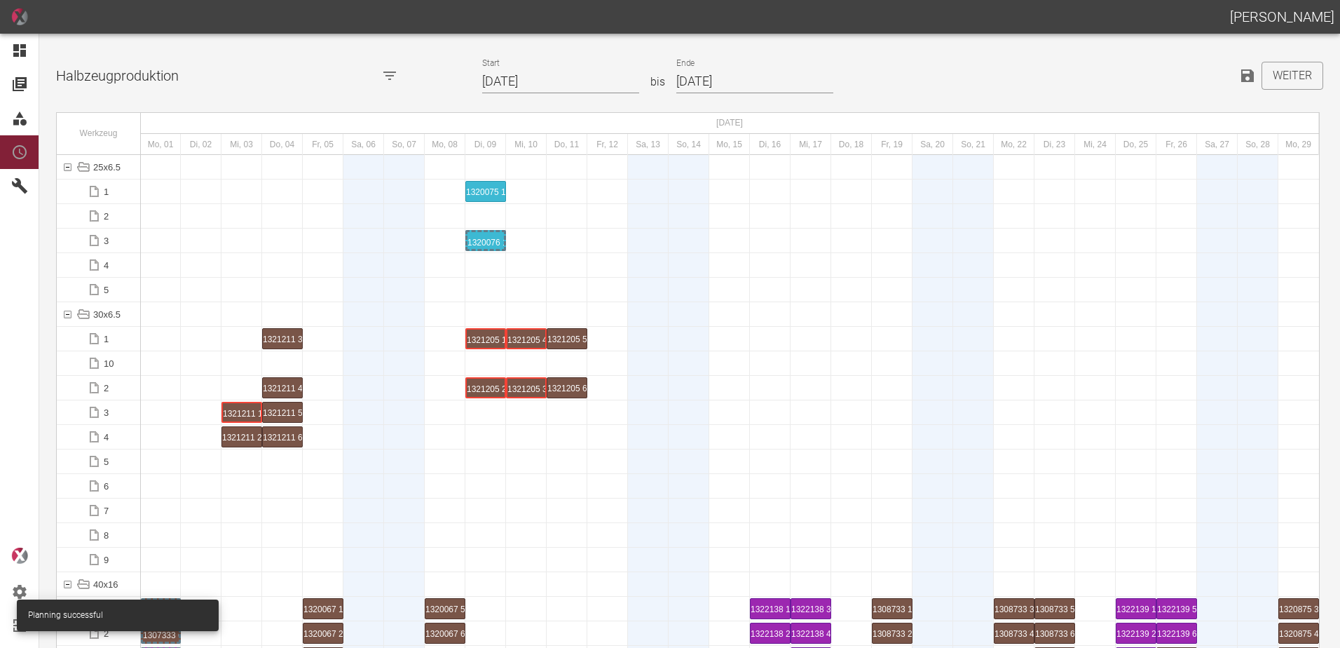
click at [227, 496] on div at bounding box center [242, 486] width 41 height 24
click at [189, 597] on div at bounding box center [201, 609] width 41 height 24
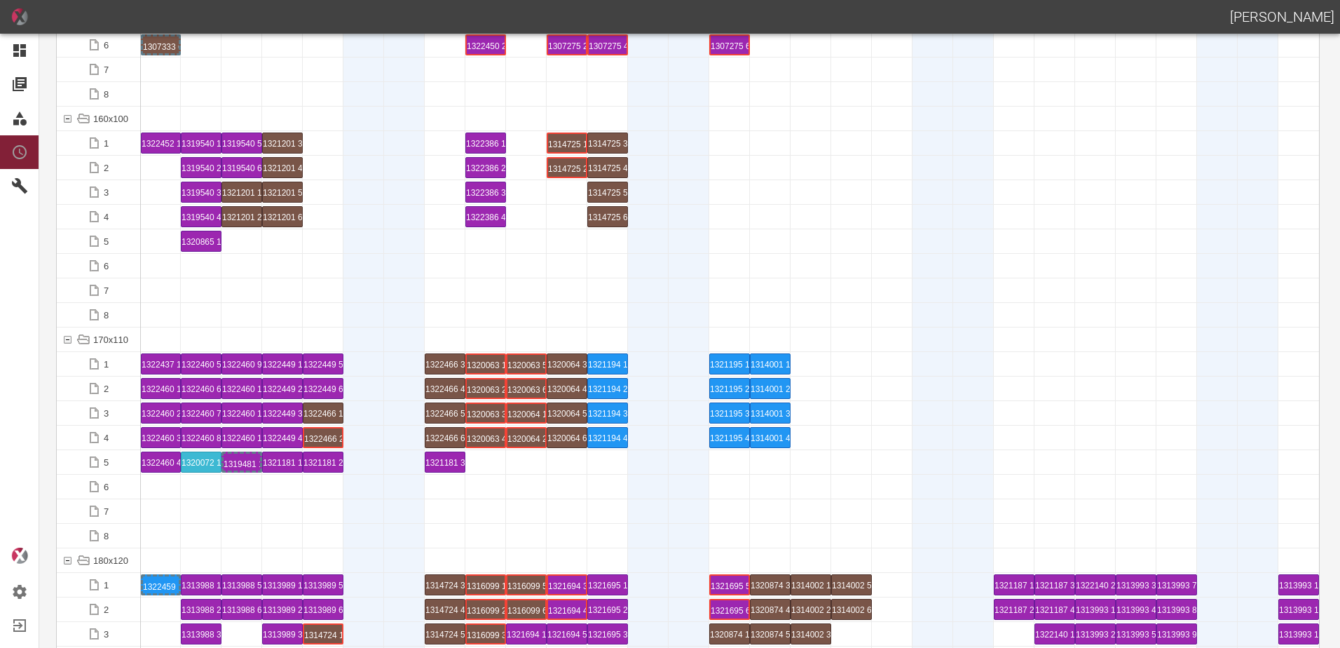
scroll to position [3225, 0]
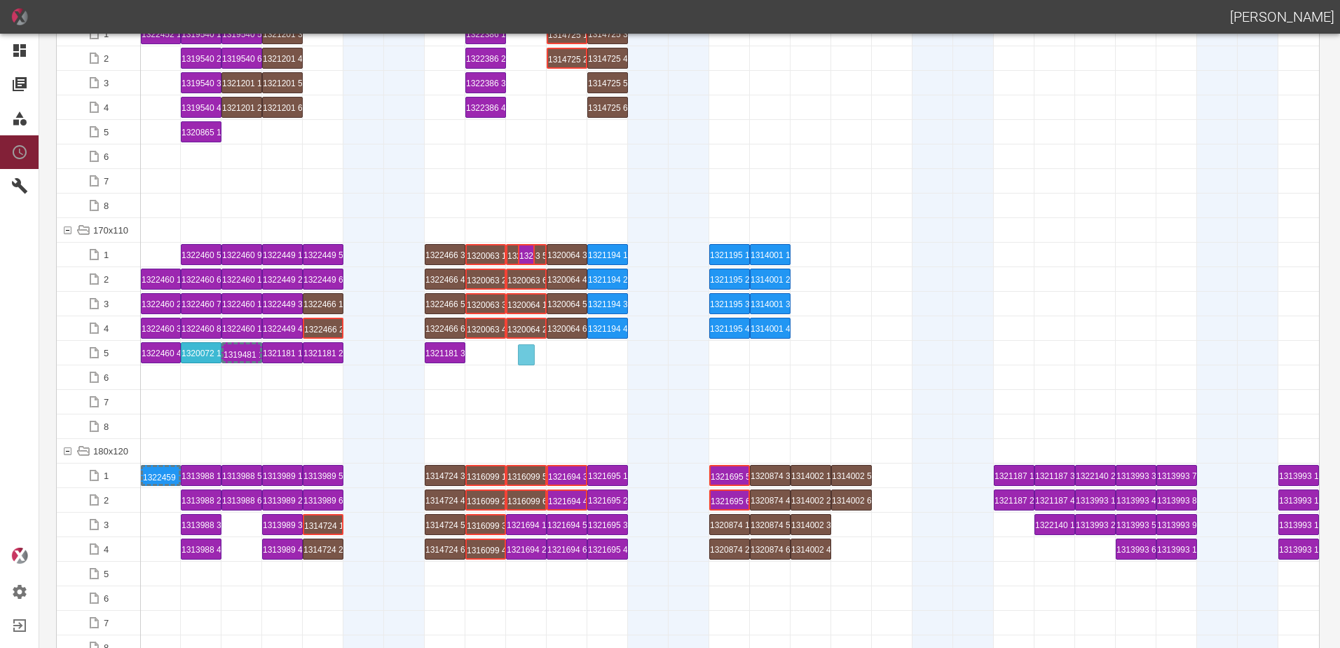
drag, startPoint x: 152, startPoint y: 253, endPoint x: 506, endPoint y: 345, distance: 365.8
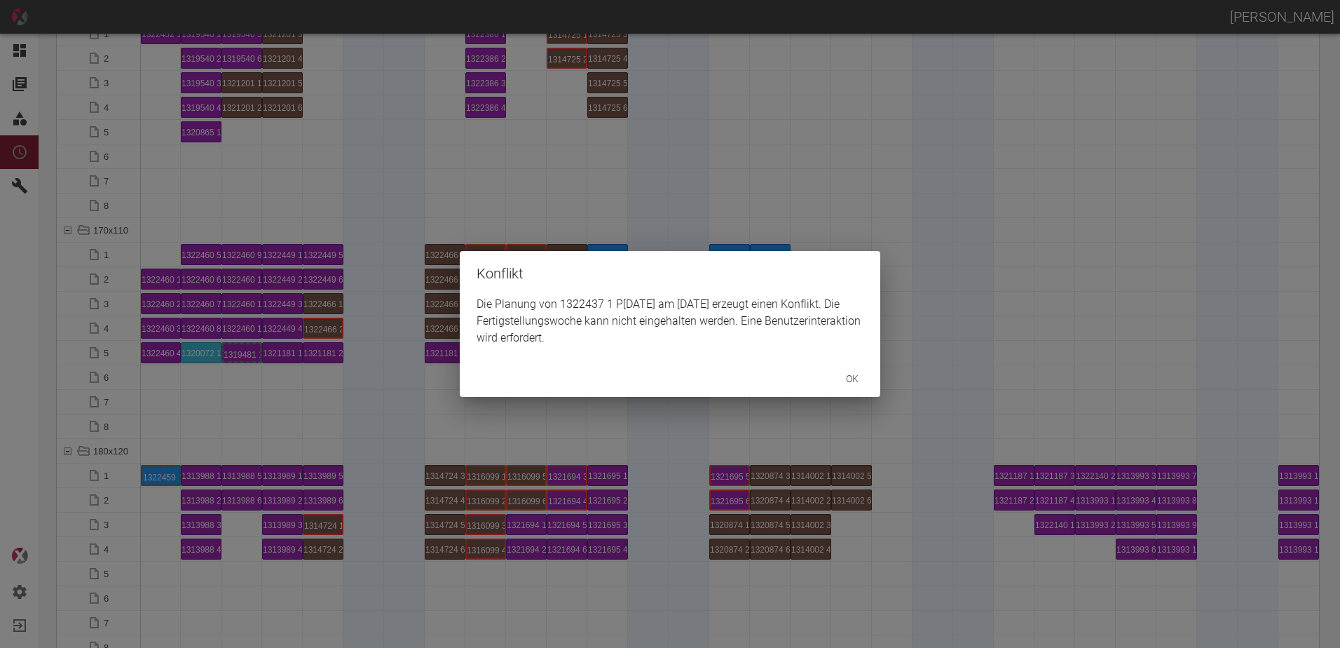
drag, startPoint x: 531, startPoint y: 420, endPoint x: 534, endPoint y: 389, distance: 31.0
click at [531, 405] on div "Konflikt Die Planung von 1322437 1 P12/13 am 10.9.2025 erzeugt einen Konflikt. …" at bounding box center [670, 324] width 1340 height 648
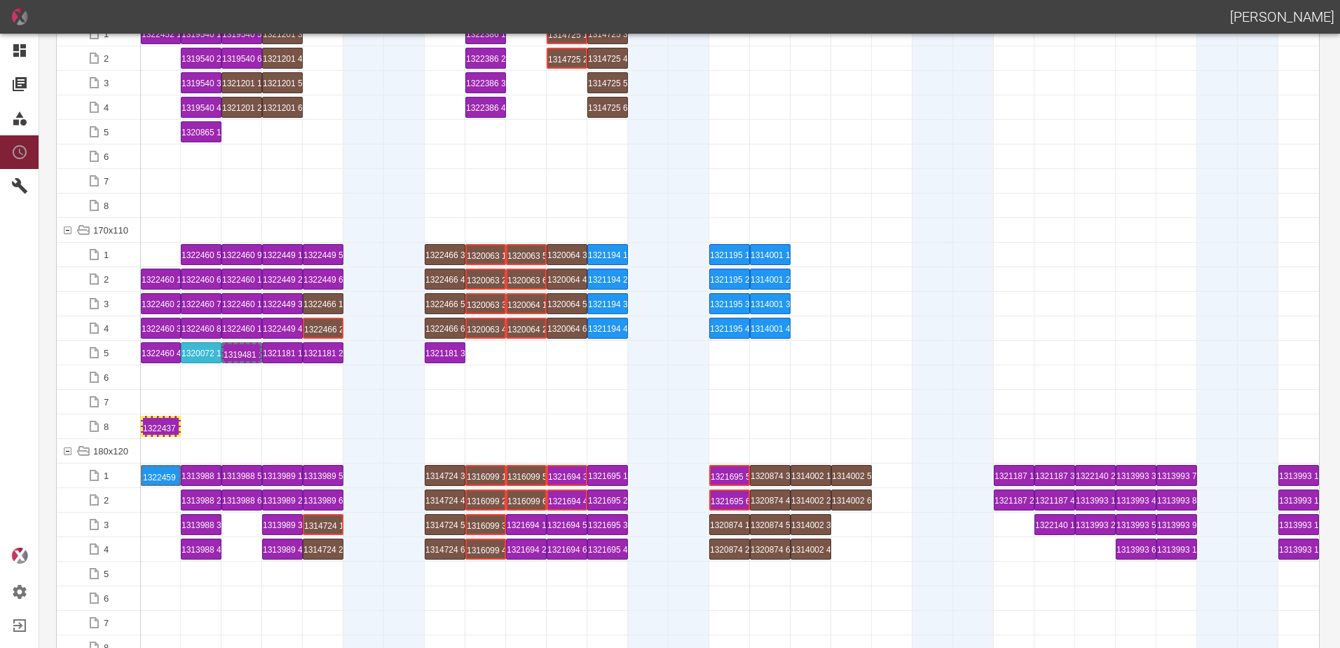
click at [158, 428] on div "1322437 1 P12/13" at bounding box center [161, 426] width 36 height 17
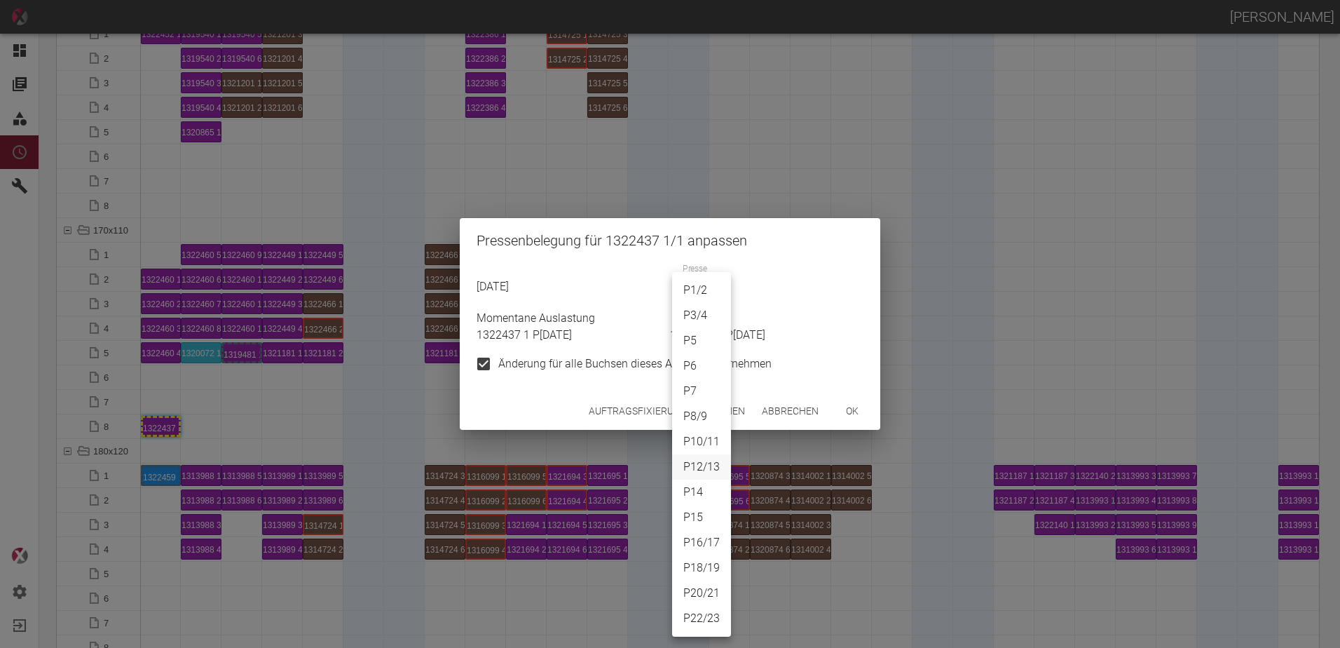
click at [695, 291] on body "ALEXANDER WERNECKE Dashboard Aufträge Materialien Planung Maschinen Einstellung…" at bounding box center [670, 324] width 1340 height 648
click at [707, 623] on li "P22/23" at bounding box center [701, 618] width 59 height 25
type input "P22/23"
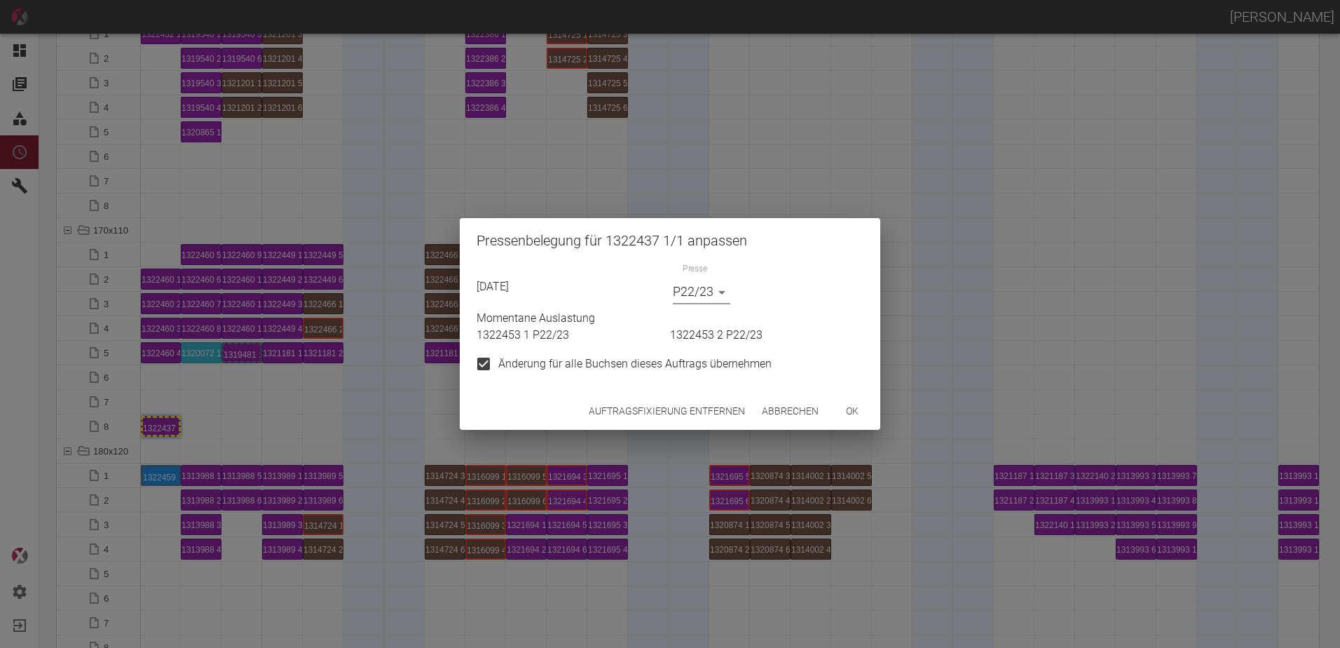
click at [859, 414] on button "ok" at bounding box center [852, 411] width 45 height 26
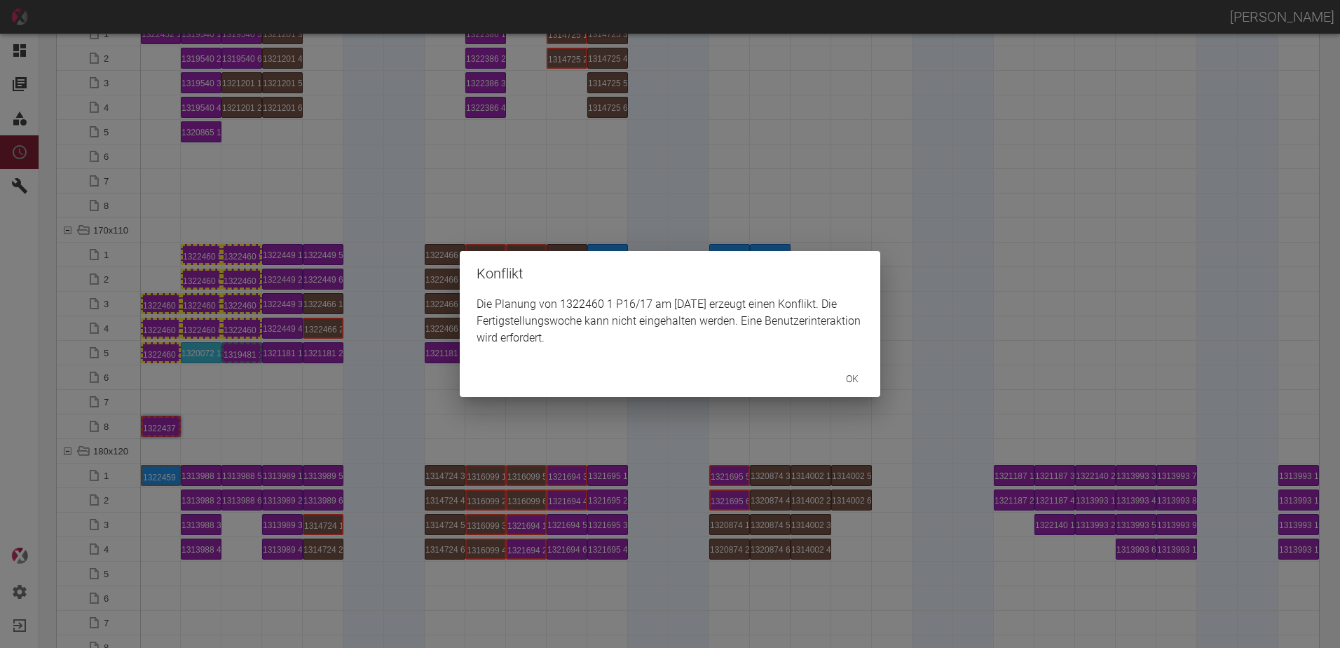
click at [150, 303] on div "Konflikt Die Planung von 1322460 1 P16/17 am 10.9.2025 erzeugt einen Konflikt. …" at bounding box center [670, 324] width 1340 height 648
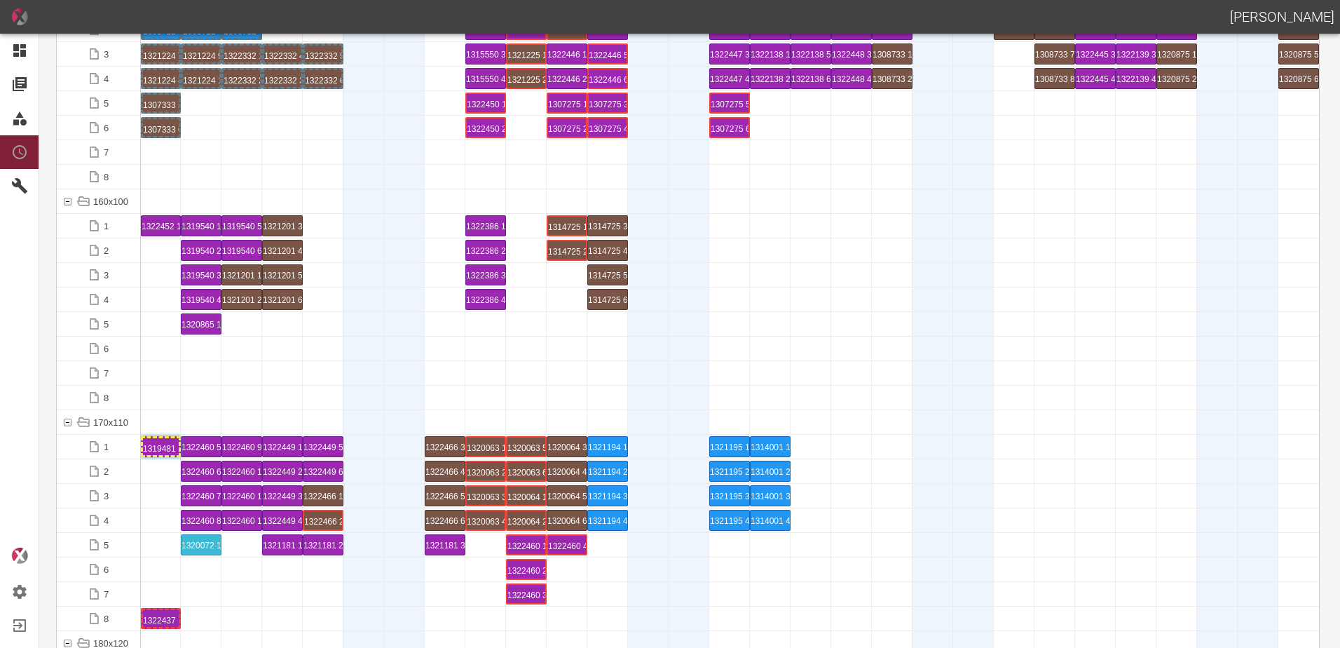
scroll to position [3015, 0]
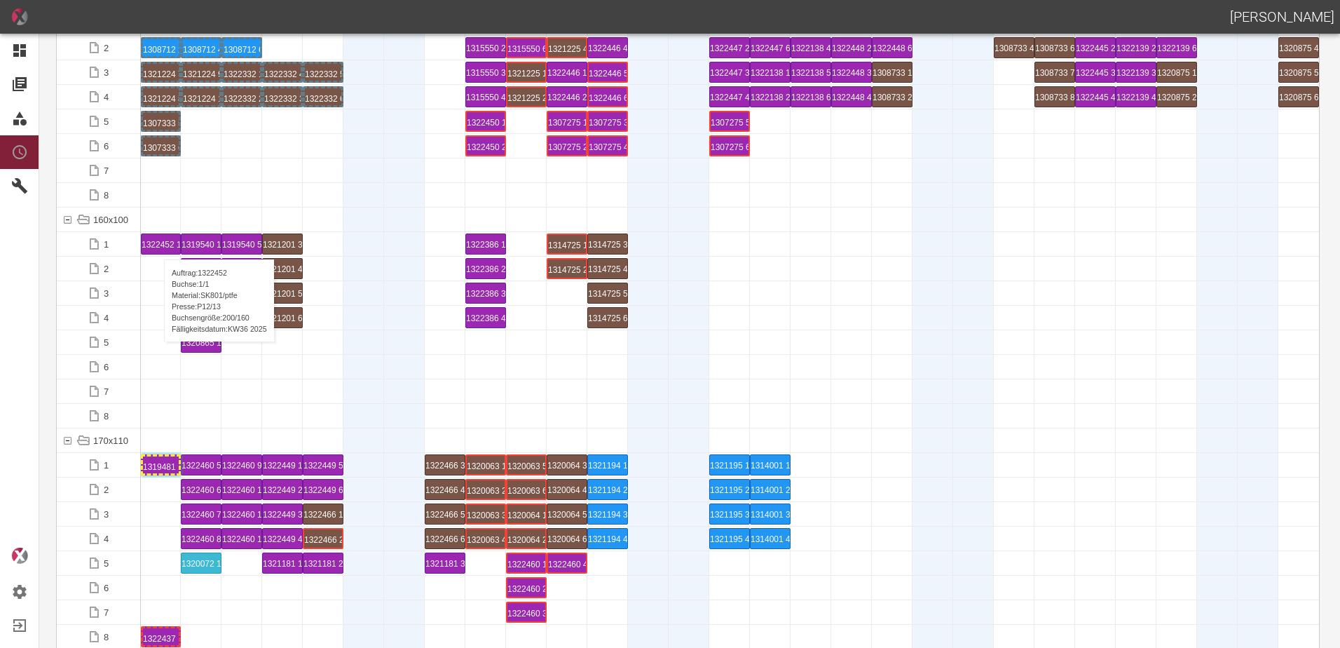
click at [157, 245] on div "1322452 1 P[DATE]" at bounding box center [161, 244] width 39 height 20
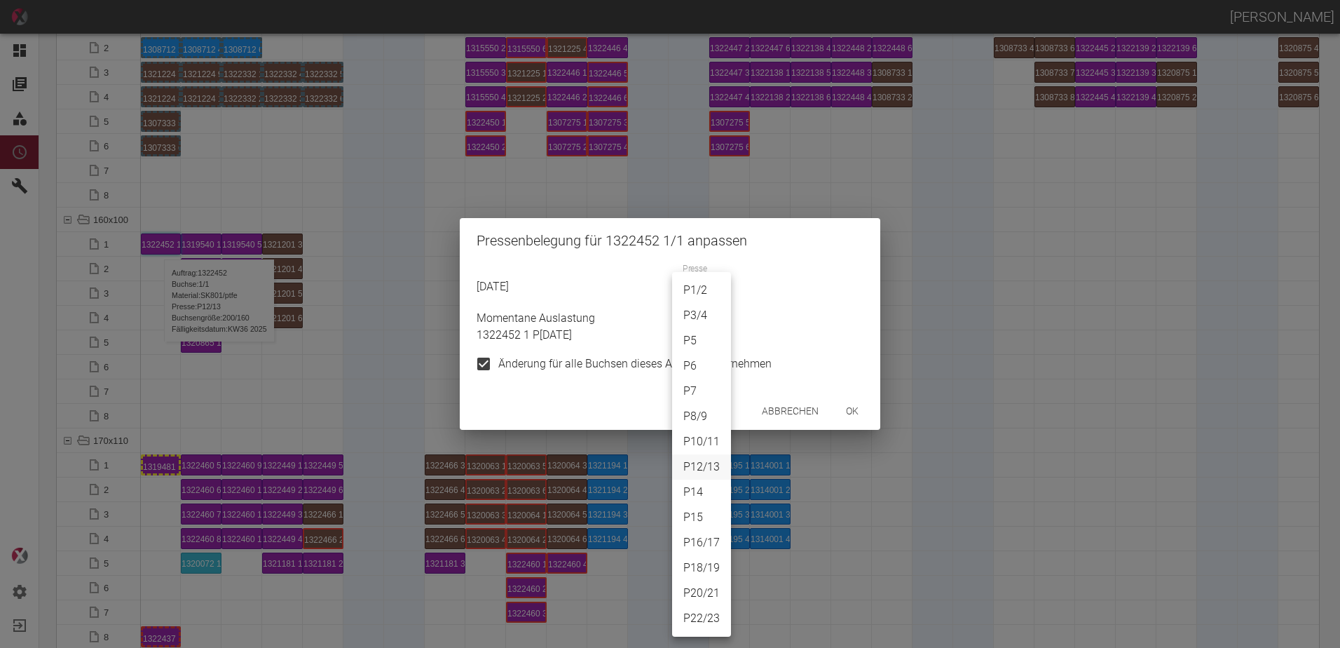
click at [699, 291] on body "[PERSON_NAME] Dashboard Aufträge Materialien Planung Maschinen Einstellungen Au…" at bounding box center [670, 324] width 1340 height 648
click at [691, 587] on li "P20/21" at bounding box center [701, 592] width 59 height 25
type input "P20/21"
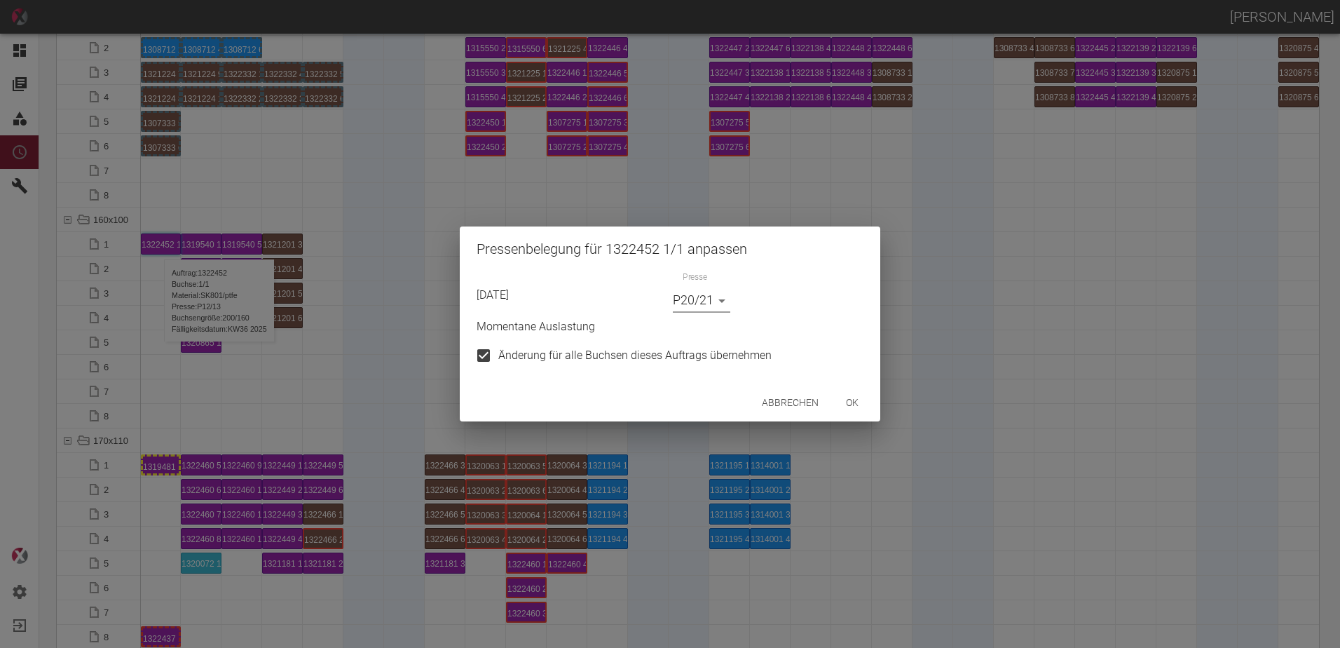
click at [845, 405] on button "ok" at bounding box center [852, 403] width 45 height 26
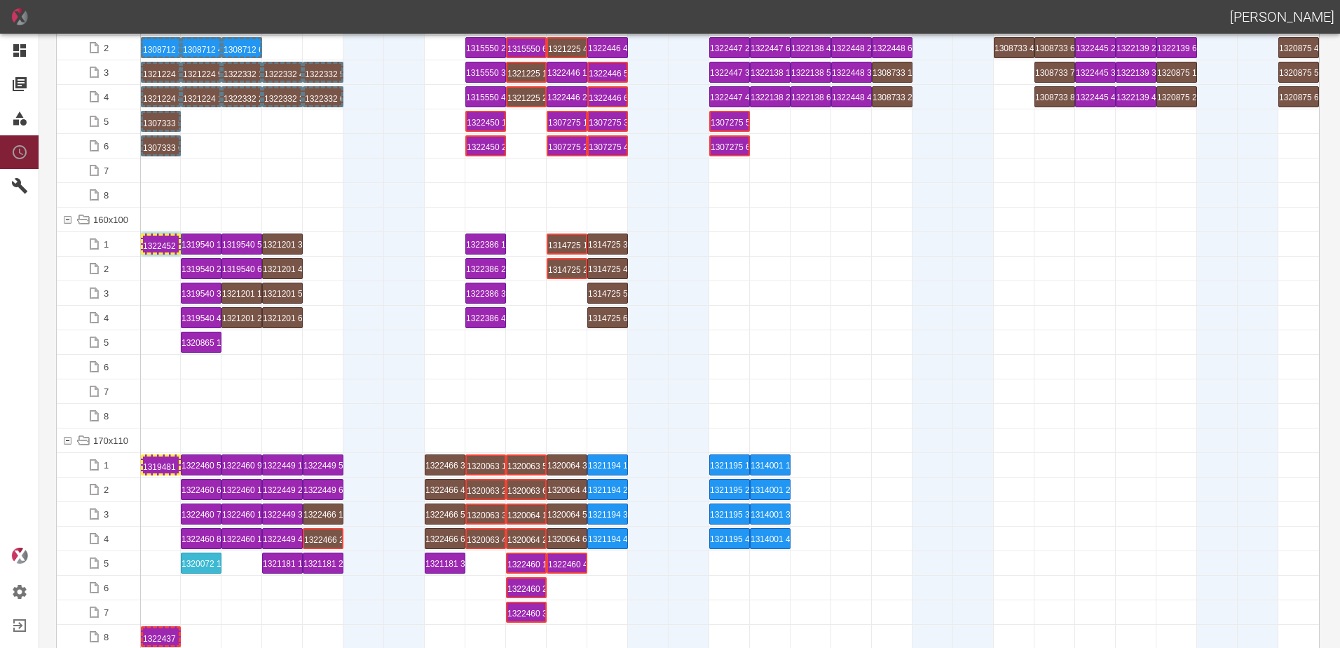
click at [244, 409] on div at bounding box center [242, 416] width 41 height 24
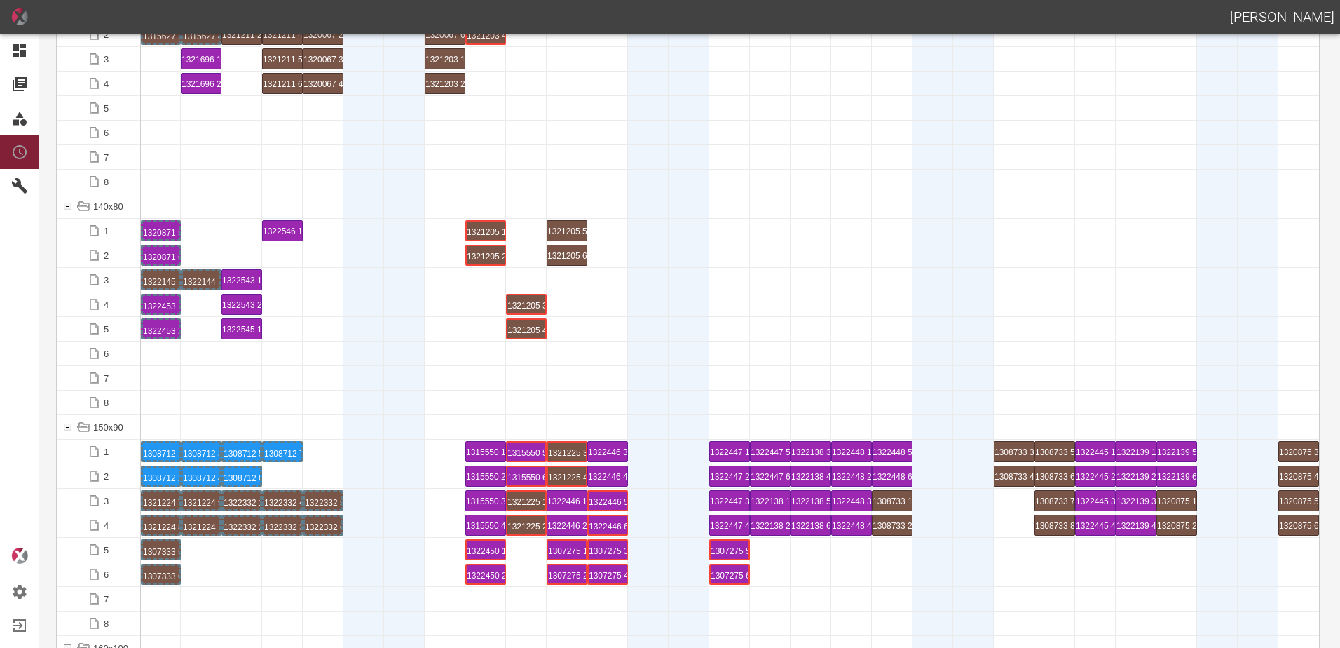
scroll to position [2454, 0]
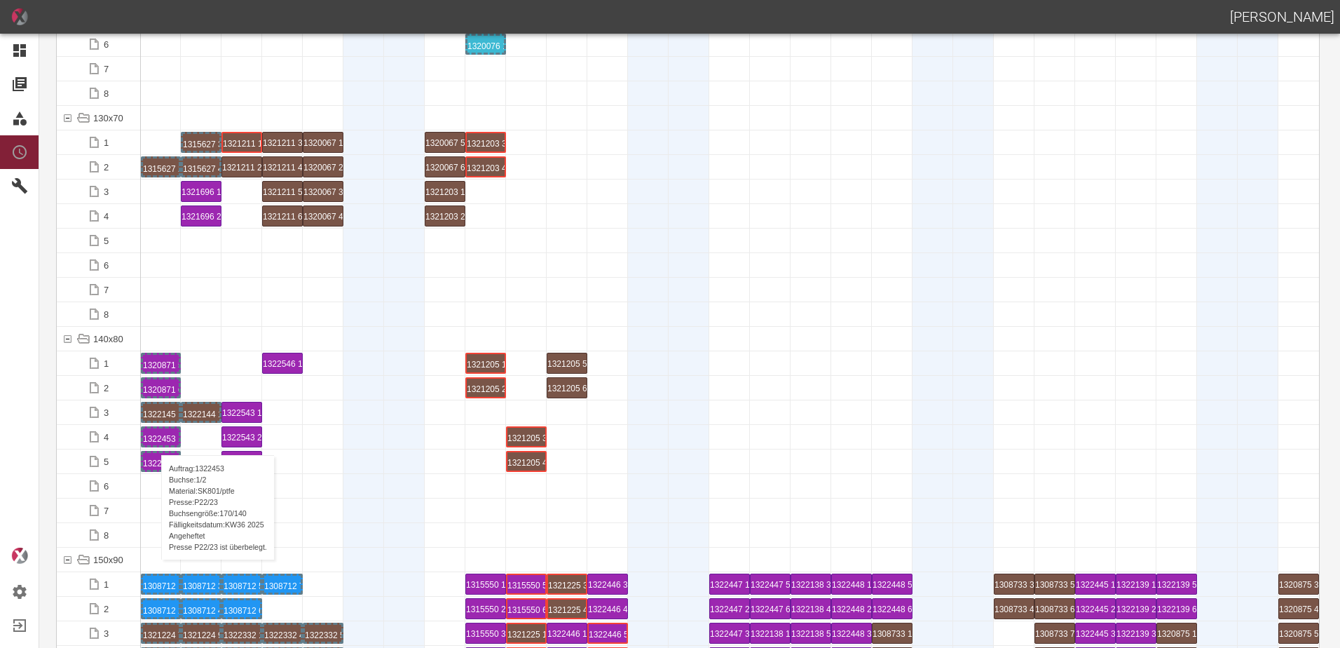
click at [154, 441] on div "1322453 1 P22/23" at bounding box center [161, 436] width 36 height 17
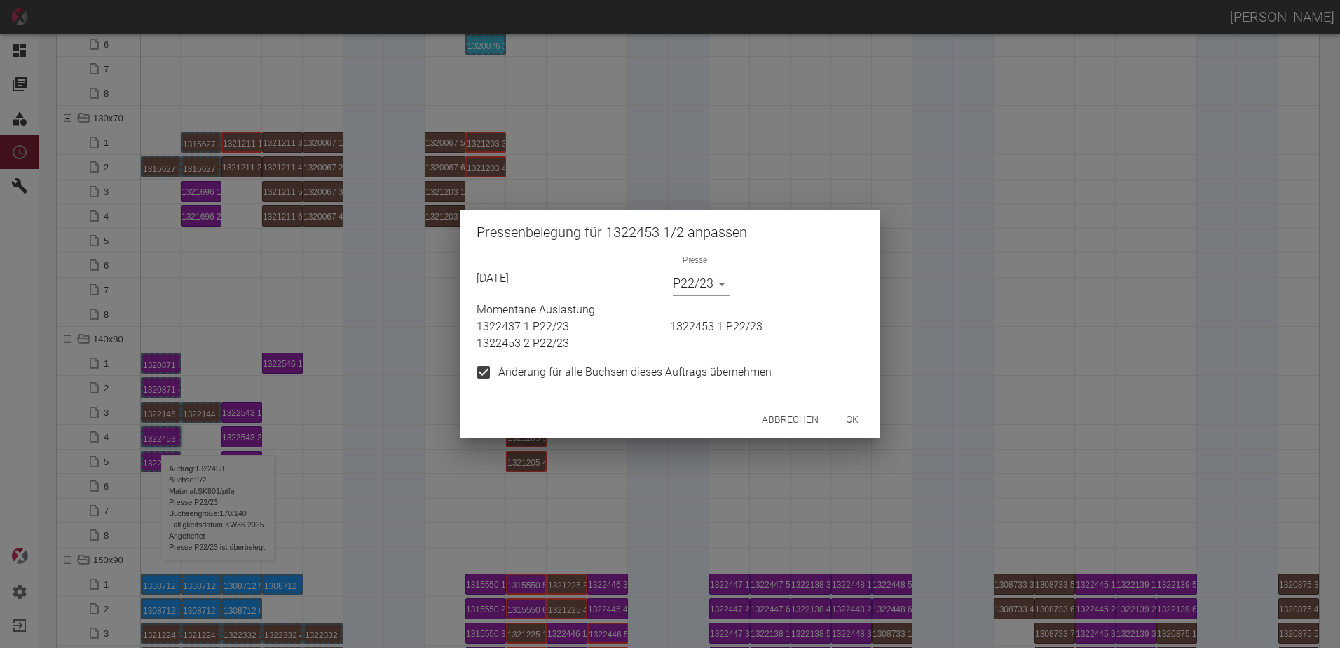
click at [699, 277] on body "ALEXANDER WERNECKE Dashboard Aufträge Materialien Planung Maschinen Einstellung…" at bounding box center [670, 324] width 1340 height 648
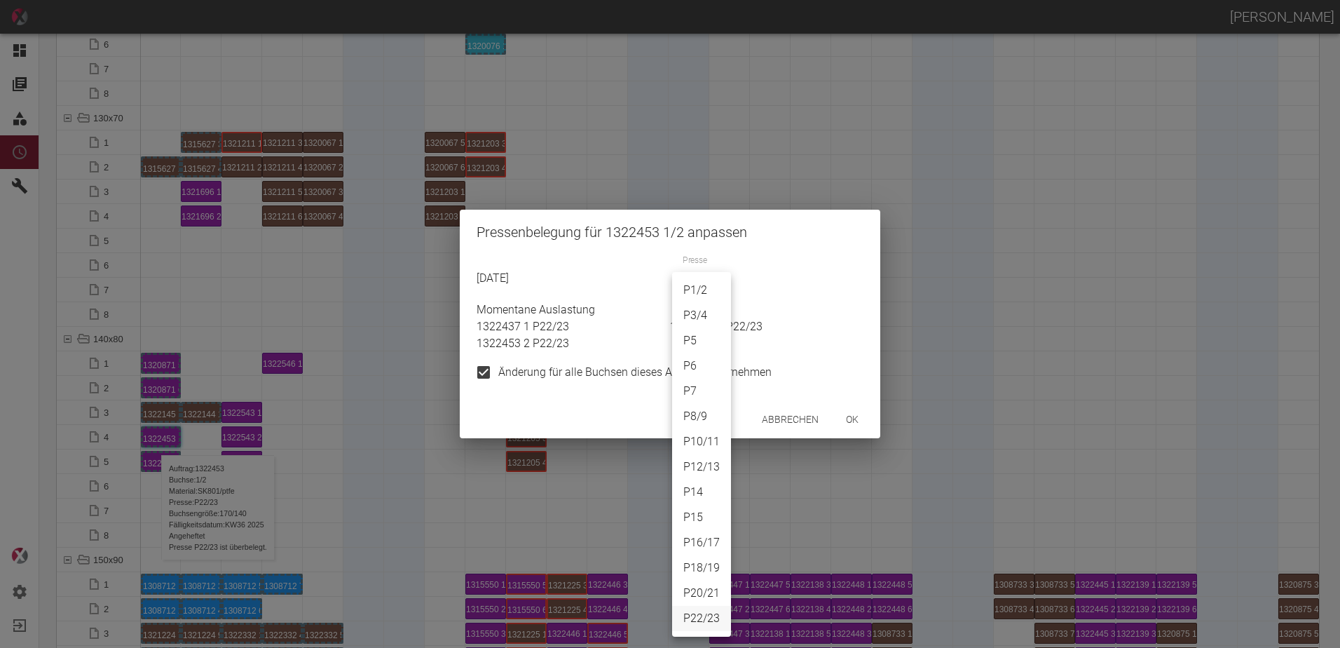
click at [709, 569] on li "P18/19" at bounding box center [701, 567] width 59 height 25
type input "P18/19"
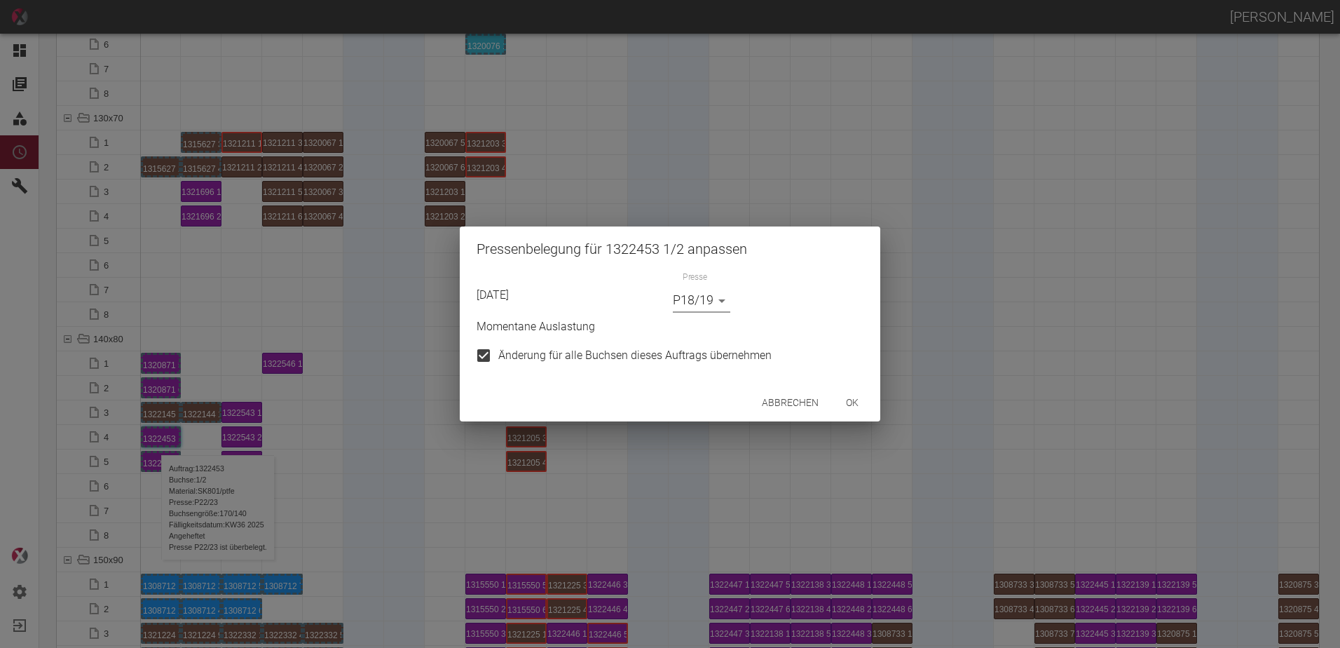
click at [850, 408] on button "ok" at bounding box center [852, 403] width 45 height 26
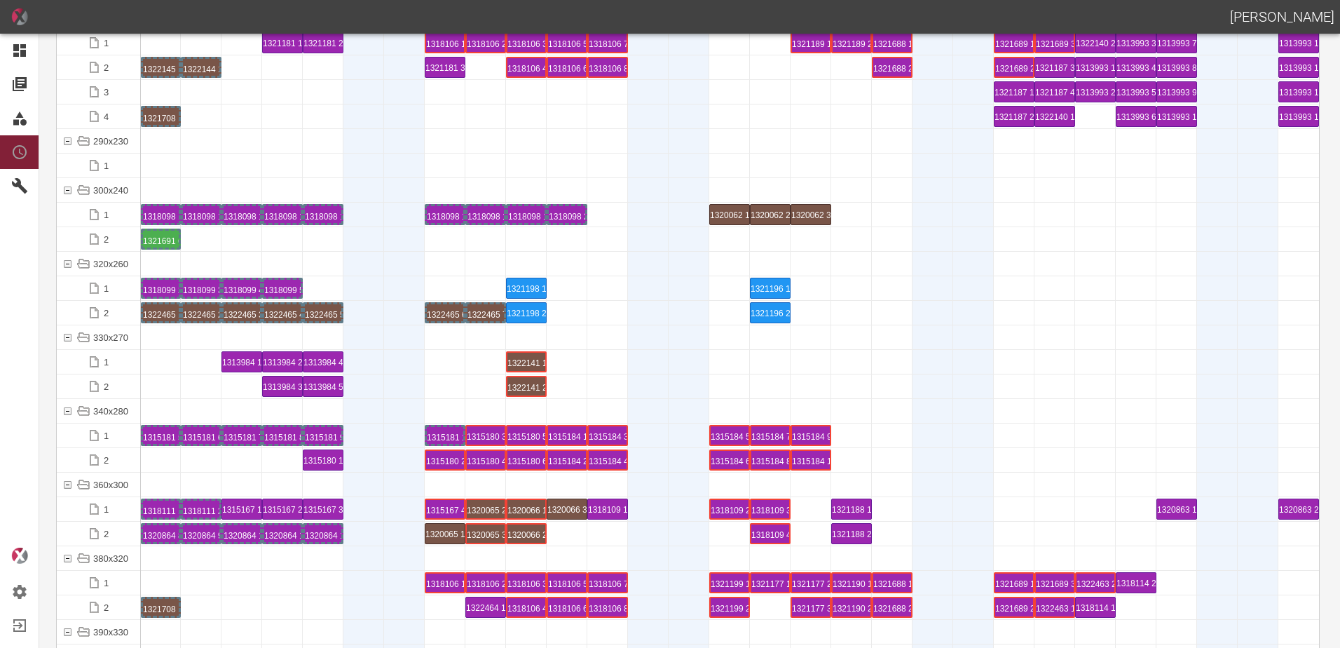
scroll to position [5048, 0]
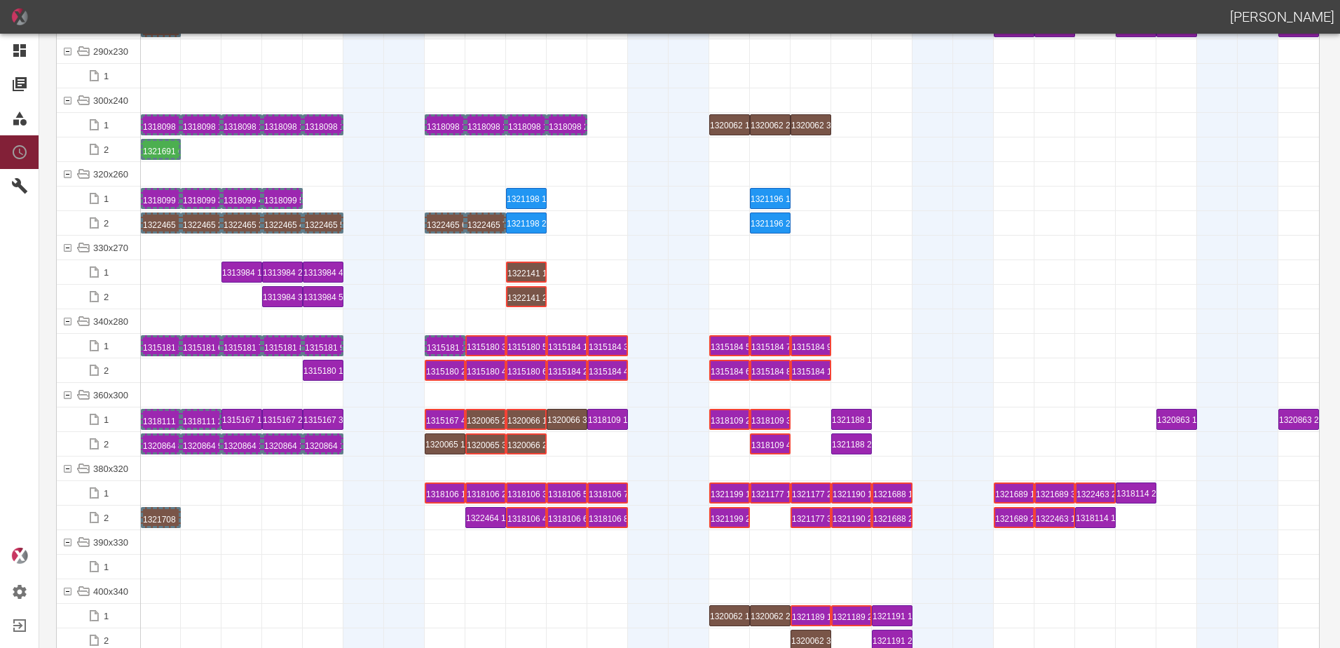
click at [251, 525] on div at bounding box center [242, 517] width 41 height 24
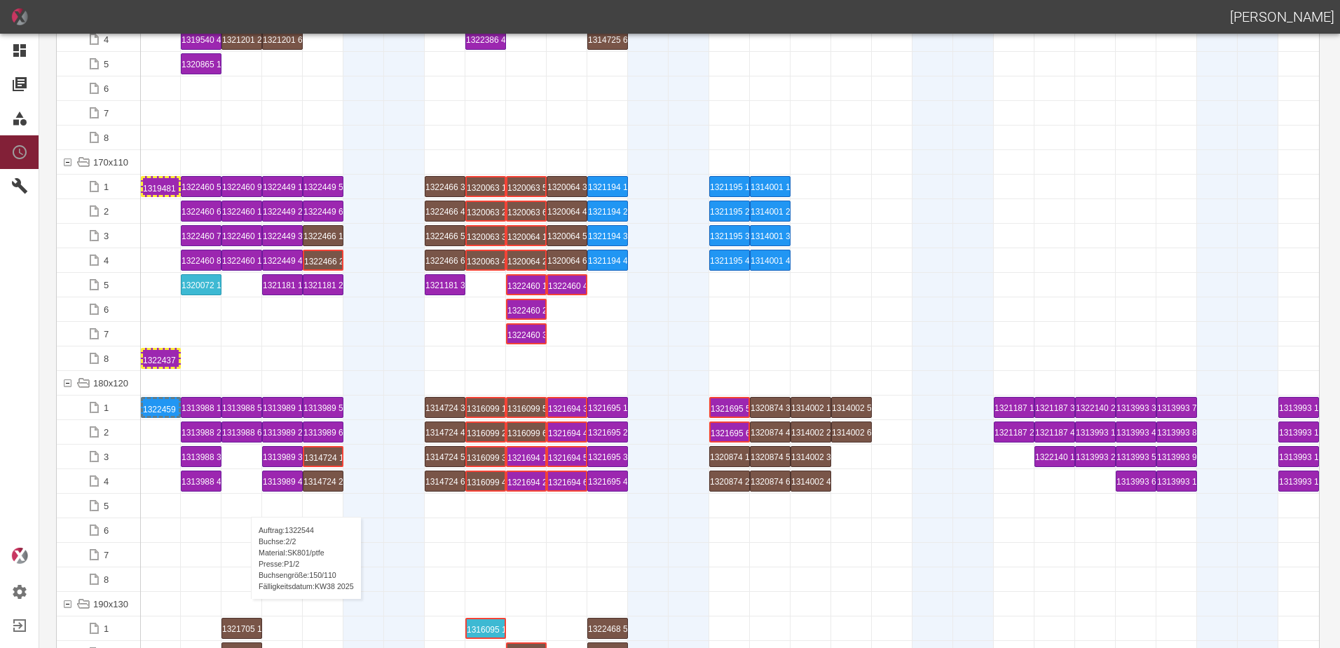
scroll to position [3085, 0]
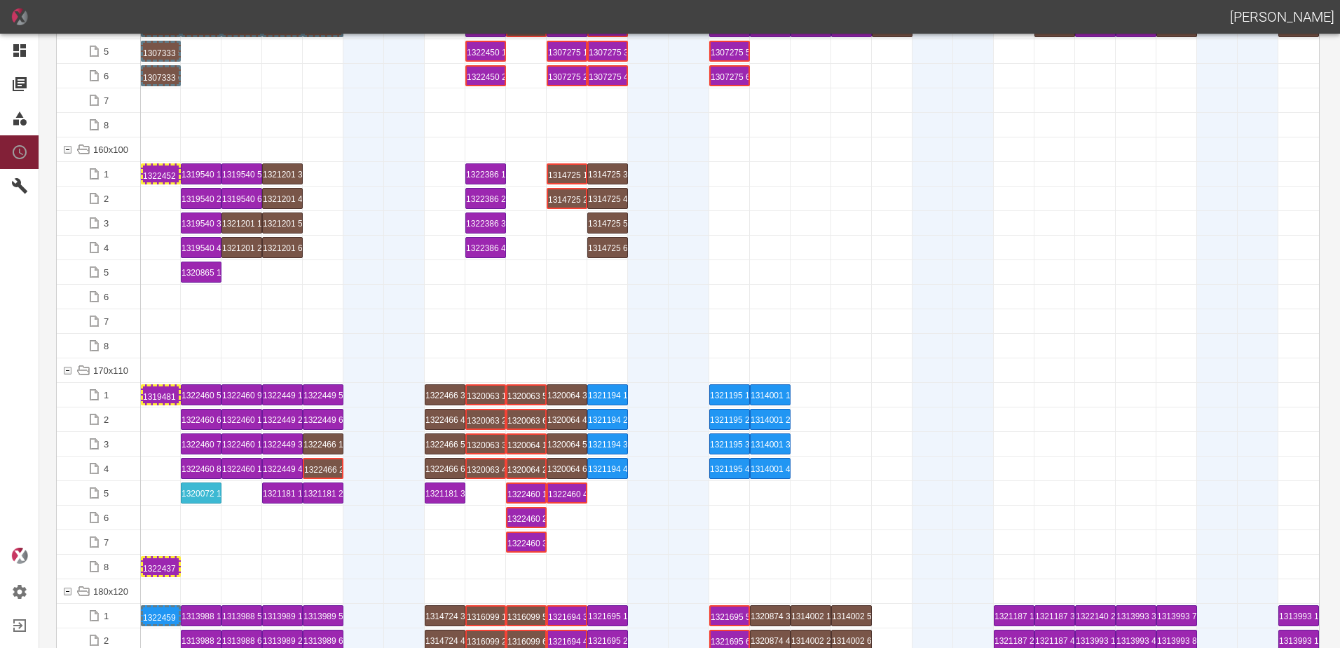
click at [235, 374] on div at bounding box center [242, 370] width 41 height 24
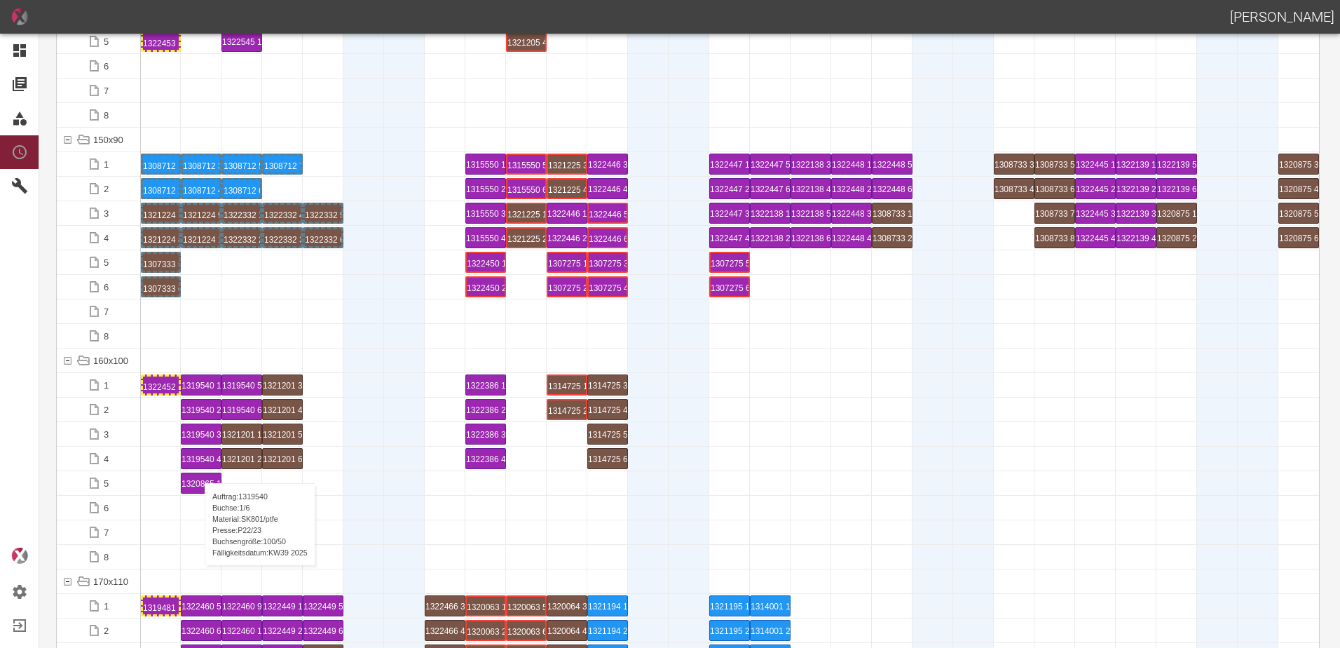
scroll to position [2874, 0]
drag, startPoint x: 488, startPoint y: 262, endPoint x: 170, endPoint y: 305, distance: 321.1
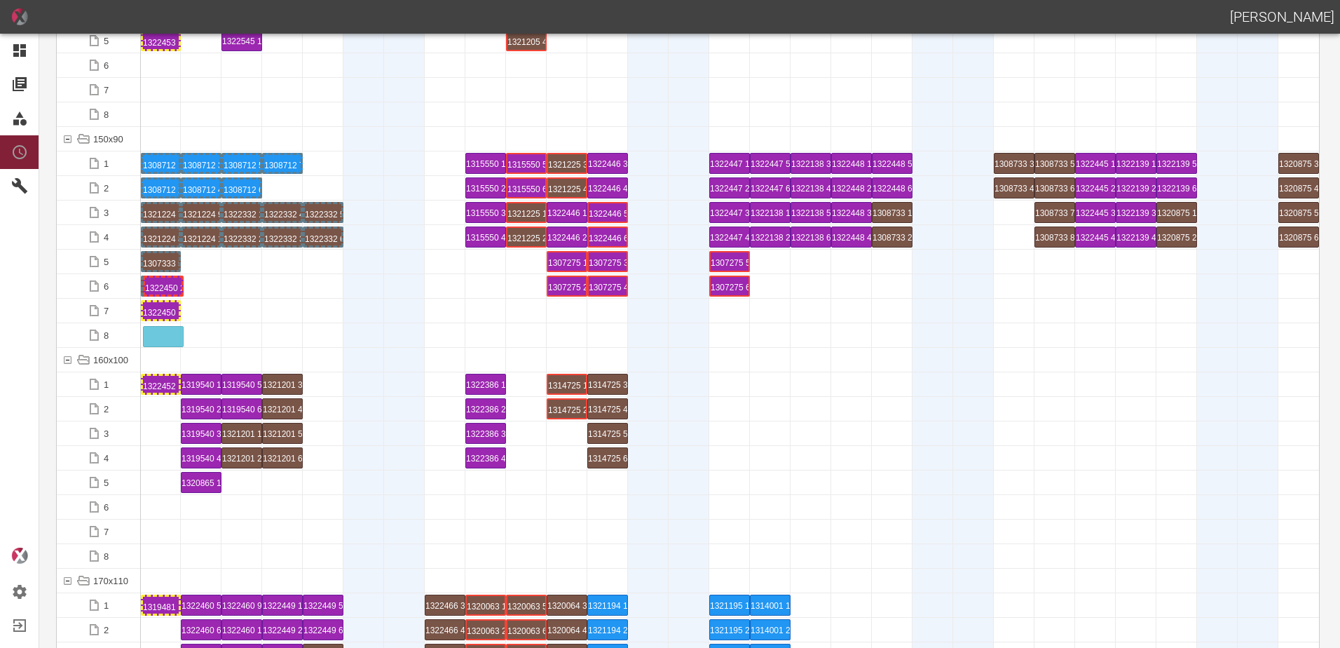
drag, startPoint x: 479, startPoint y: 287, endPoint x: 175, endPoint y: 330, distance: 306.6
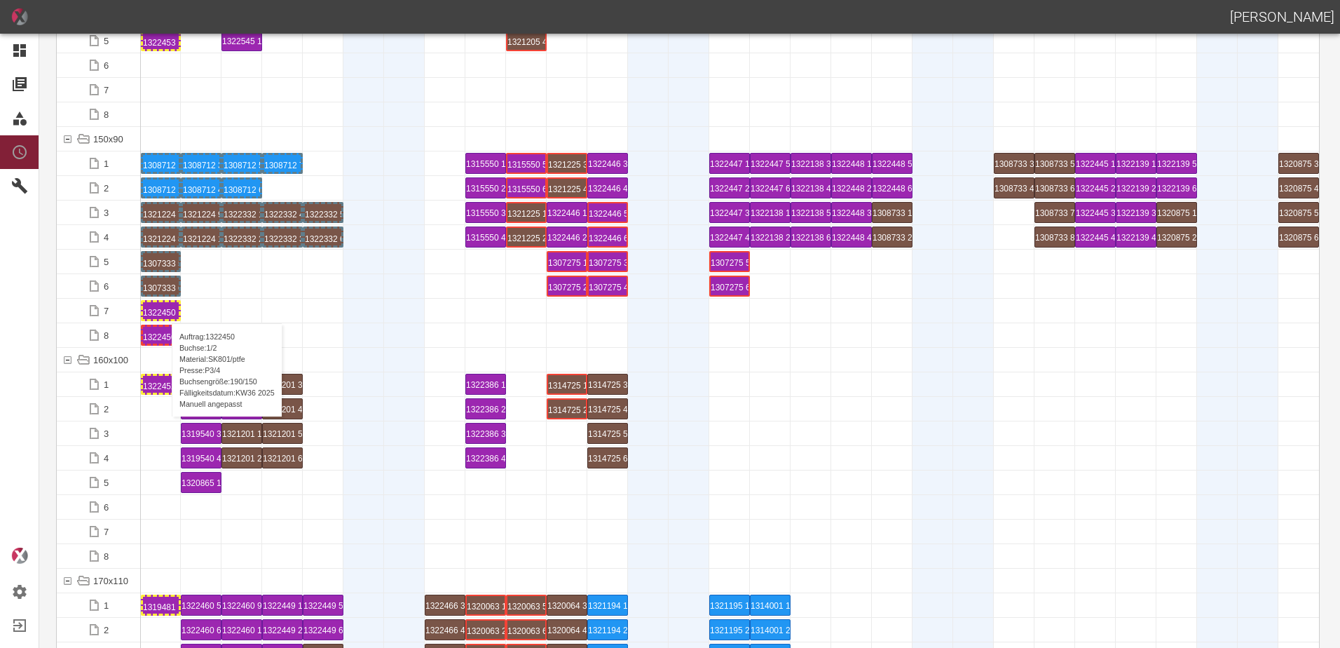
click at [165, 309] on div "1322450 1 P3/4" at bounding box center [161, 310] width 36 height 17
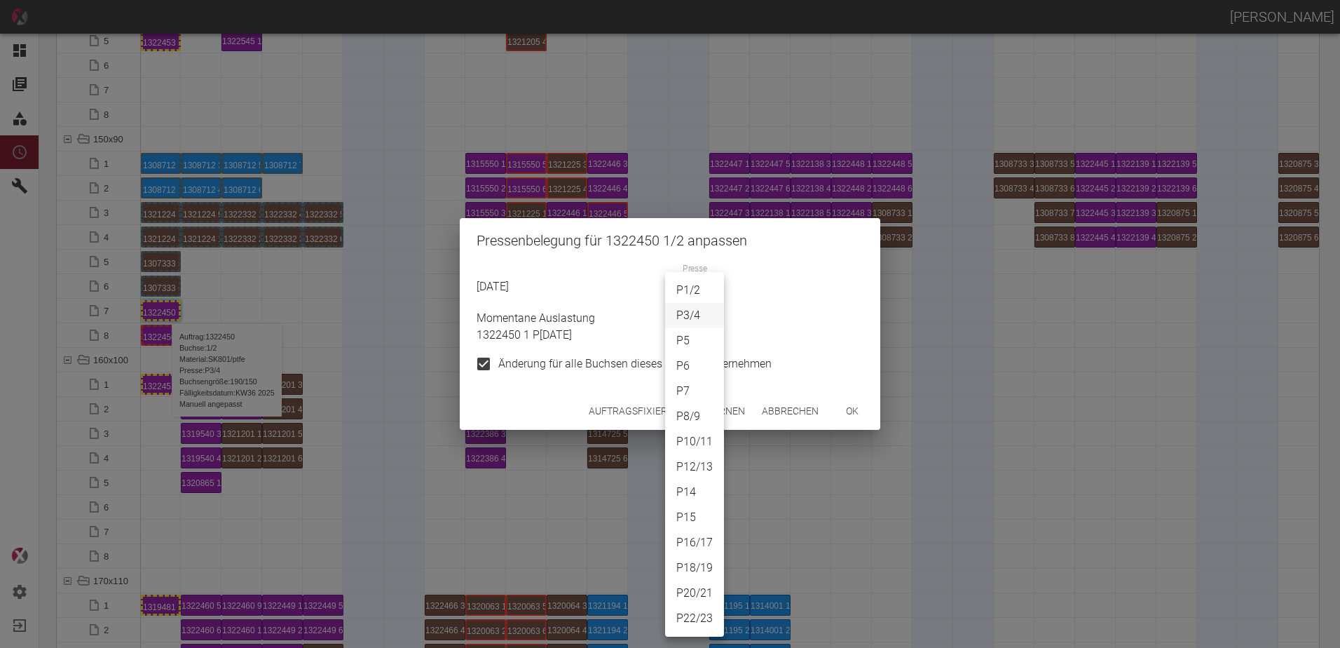
click at [681, 292] on body "ALEXANDER WERNECKE Dashboard Aufträge Materialien Planung Maschinen Einstellung…" at bounding box center [670, 324] width 1340 height 648
click at [710, 538] on li "P16/17" at bounding box center [694, 542] width 59 height 25
type input "P16/17"
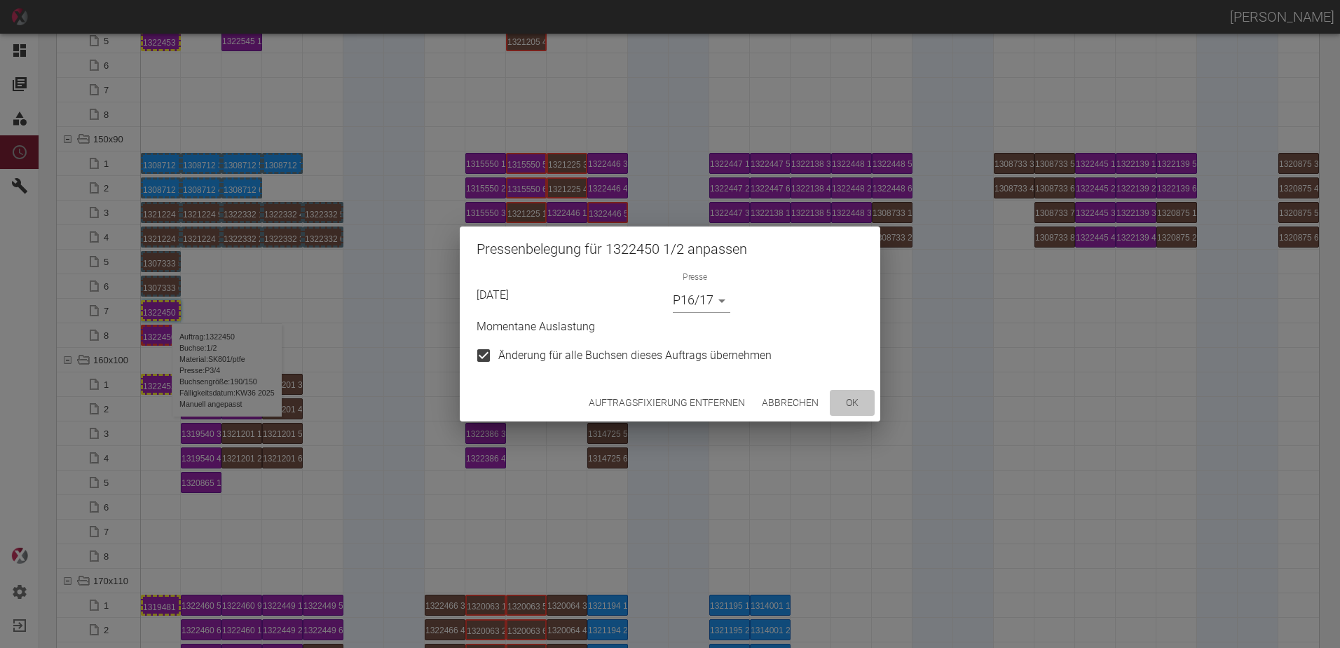
click at [868, 405] on button "ok" at bounding box center [852, 403] width 45 height 26
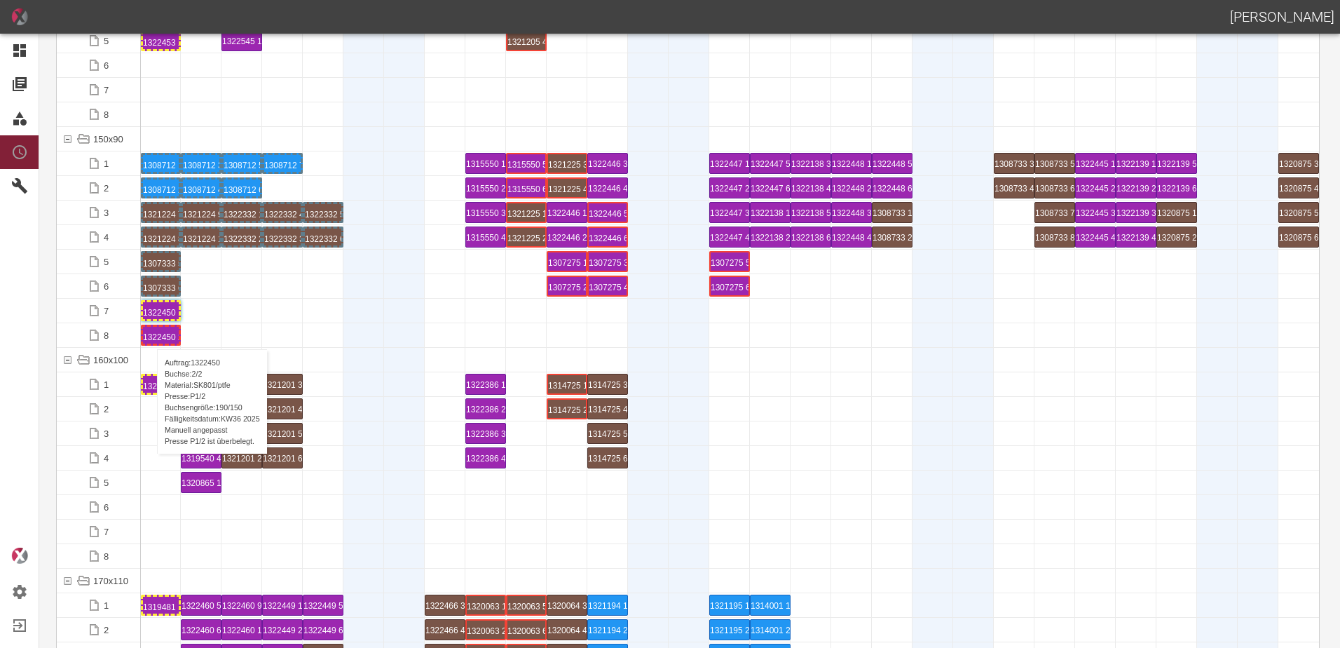
click at [150, 335] on div "1322450 2 P1/2" at bounding box center [161, 335] width 36 height 17
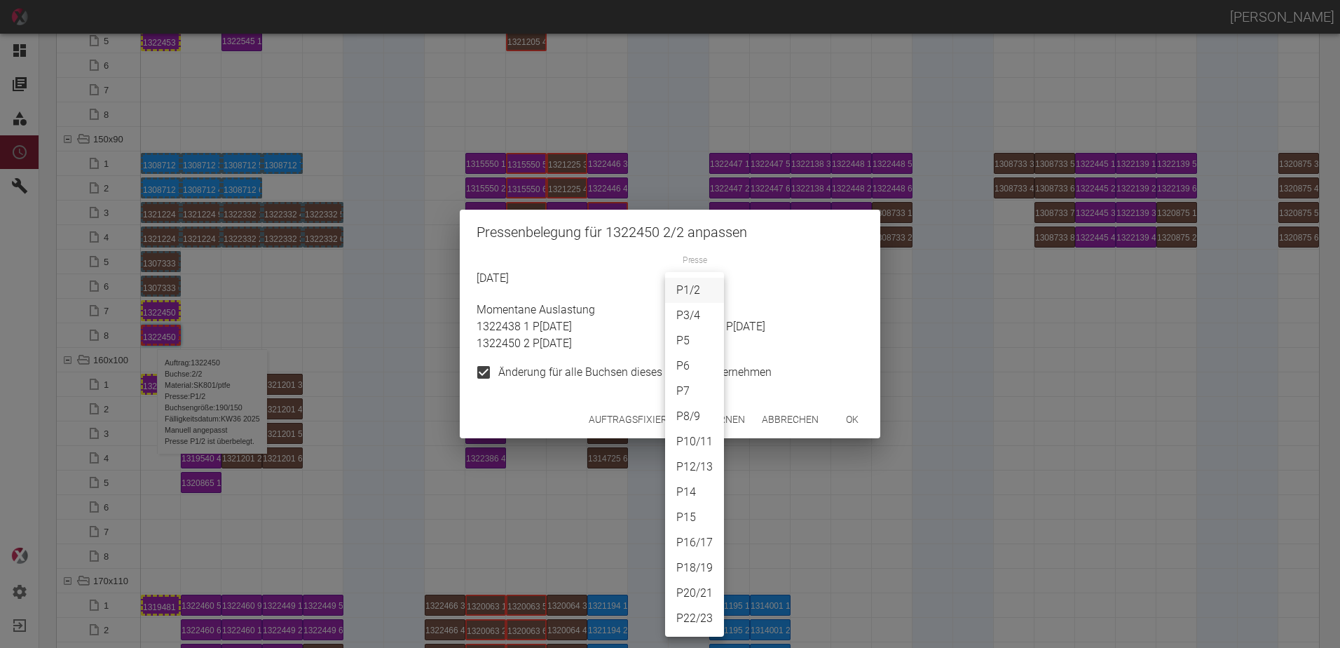
click at [693, 283] on body "ALEXANDER WERNECKE Dashboard Aufträge Materialien Planung Maschinen Einstellung…" at bounding box center [670, 324] width 1340 height 648
click at [697, 550] on li "P16/17" at bounding box center [694, 542] width 59 height 25
type input "P16/17"
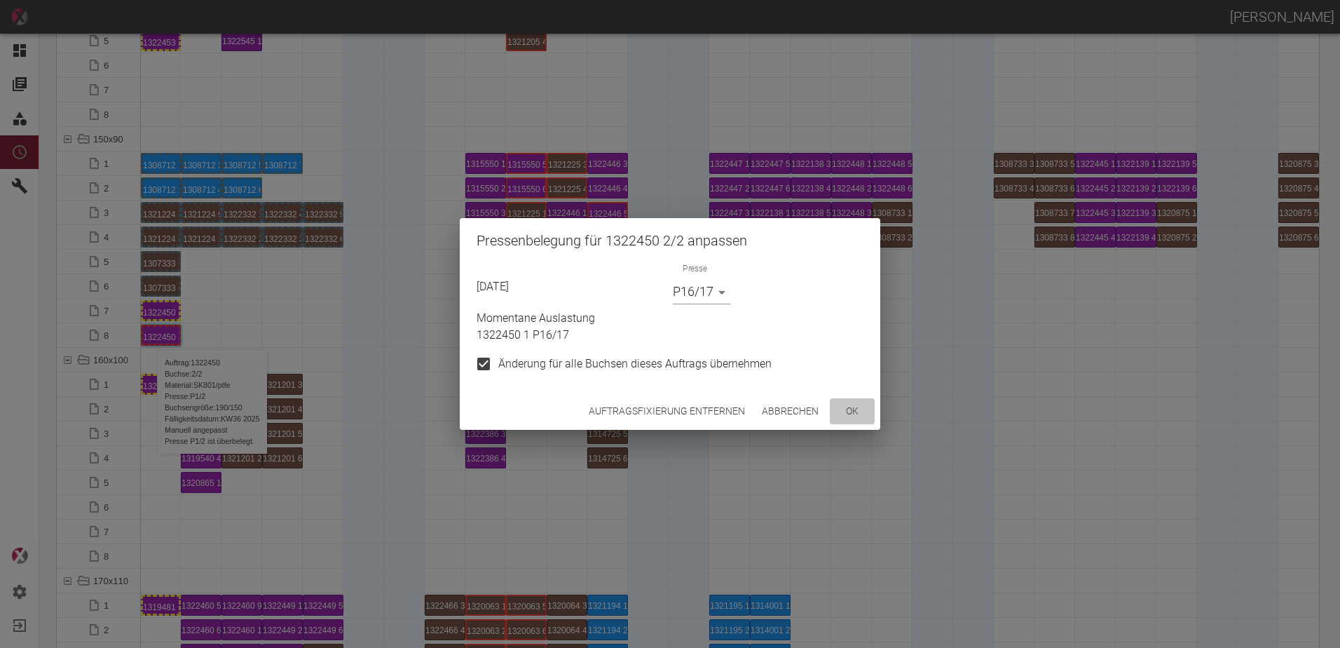
click at [857, 415] on button "ok" at bounding box center [852, 411] width 45 height 26
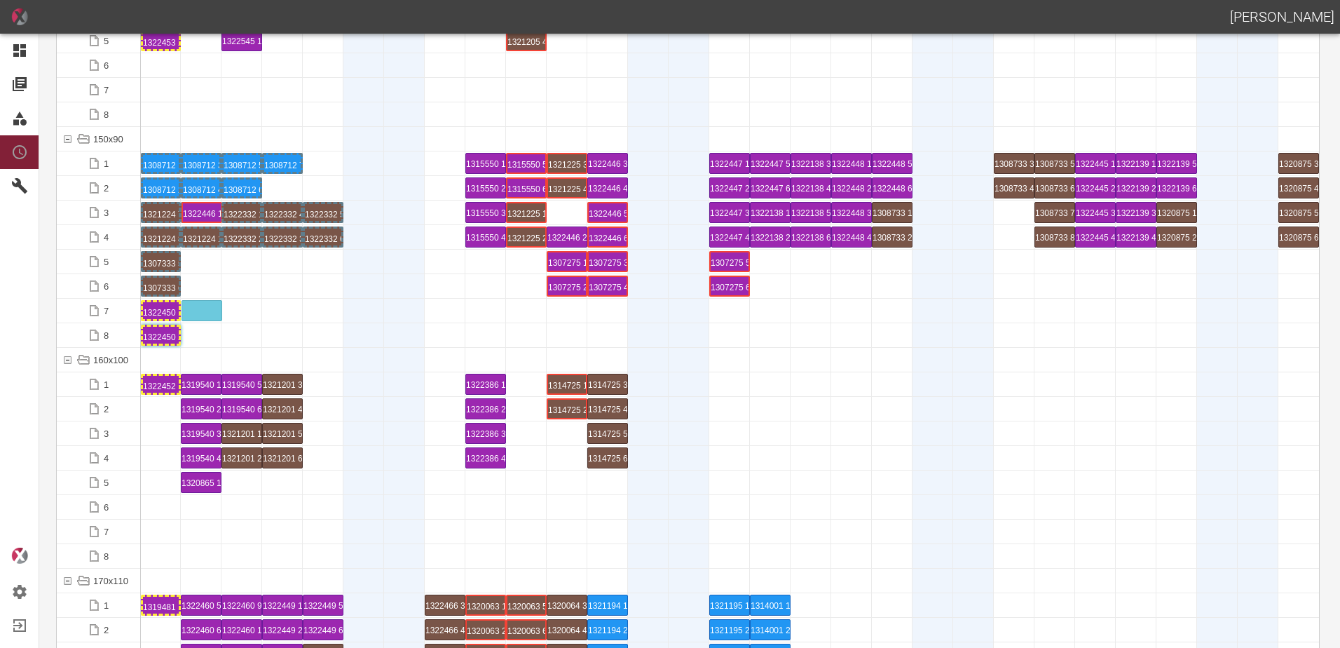
drag, startPoint x: 565, startPoint y: 207, endPoint x: 199, endPoint y: 302, distance: 378.2
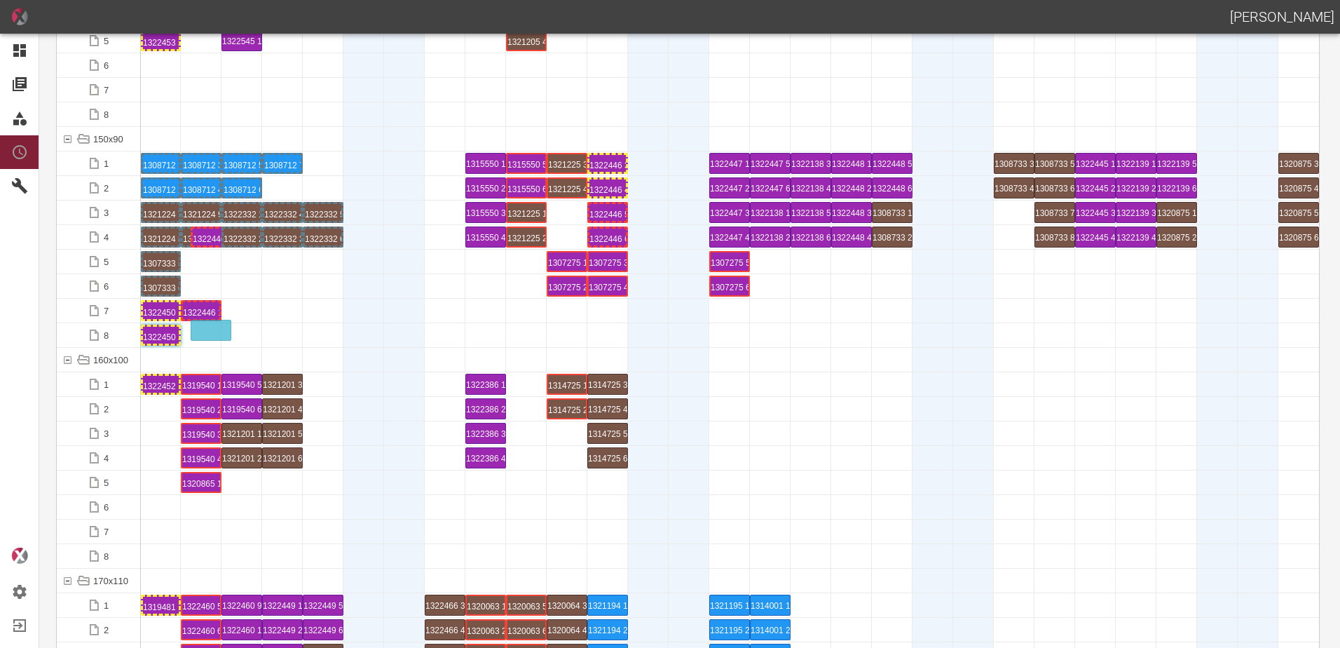
drag, startPoint x: 559, startPoint y: 237, endPoint x: 205, endPoint y: 322, distance: 364.1
drag, startPoint x: 606, startPoint y: 166, endPoint x: 244, endPoint y: 297, distance: 385.4
drag, startPoint x: 599, startPoint y: 189, endPoint x: 235, endPoint y: 320, distance: 386.5
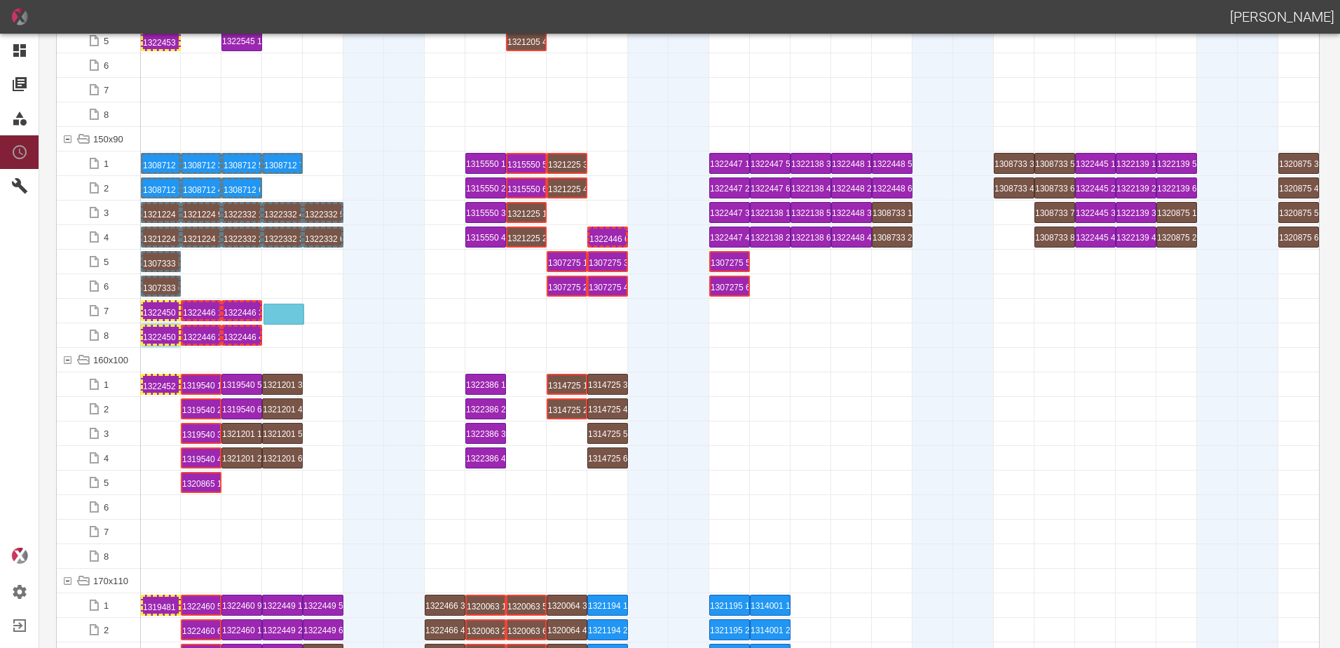
drag, startPoint x: 603, startPoint y: 214, endPoint x: 273, endPoint y: 306, distance: 342.1
drag, startPoint x: 602, startPoint y: 238, endPoint x: 276, endPoint y: 327, distance: 338.4
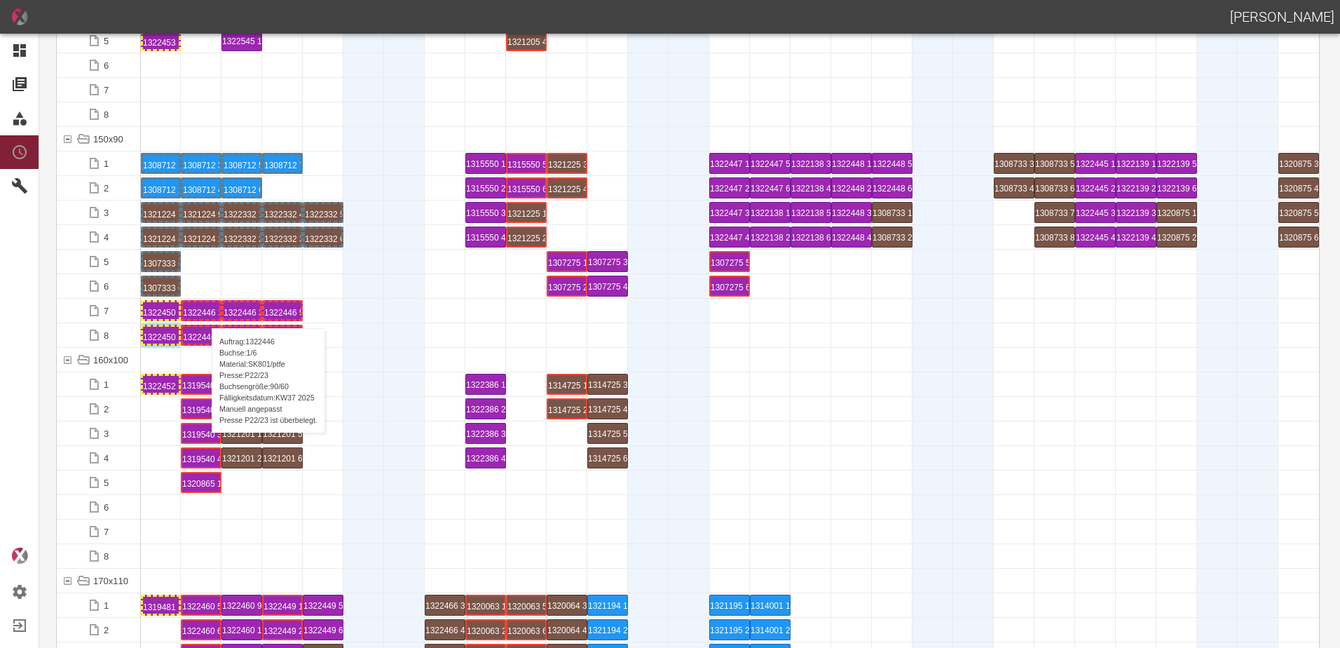
click at [205, 314] on div "1322446 1 P22/23" at bounding box center [201, 310] width 36 height 17
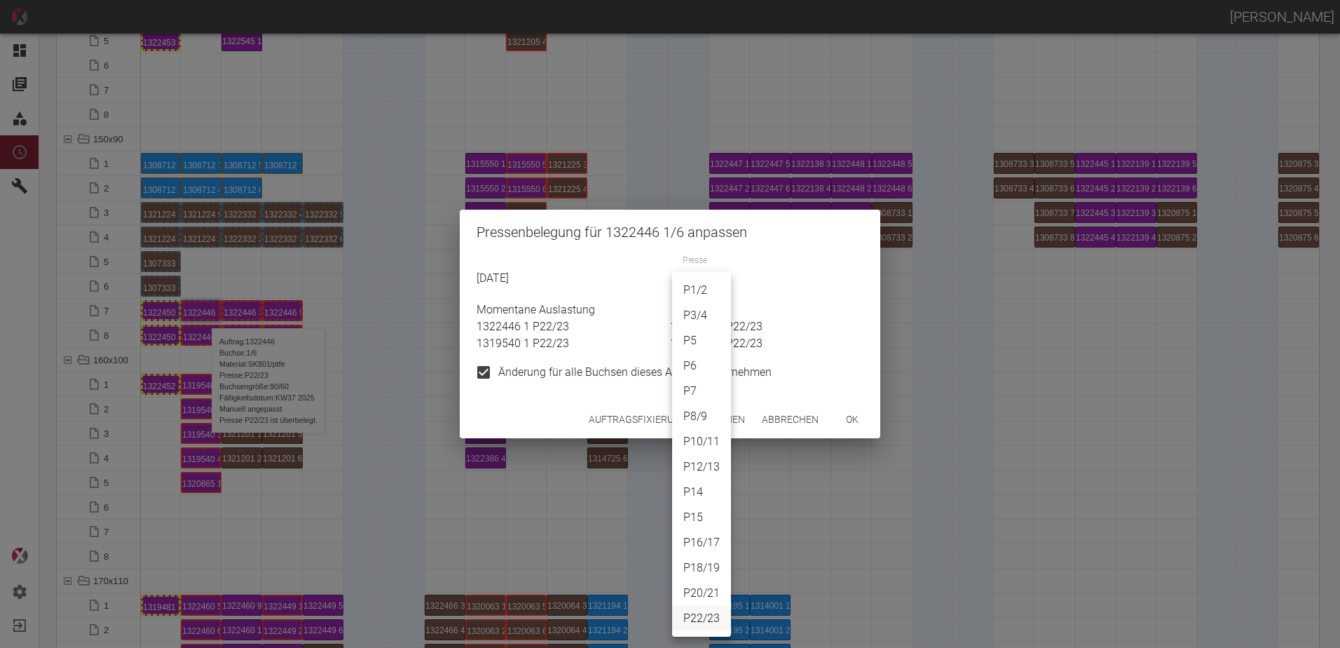
drag, startPoint x: 703, startPoint y: 290, endPoint x: 706, endPoint y: 309, distance: 19.1
click at [705, 291] on body "ALEXANDER WERNECKE Dashboard Aufträge Materialien Planung Maschinen Einstellung…" at bounding box center [670, 324] width 1340 height 648
click at [706, 313] on li "P3/4" at bounding box center [701, 315] width 59 height 25
type input "P3/4"
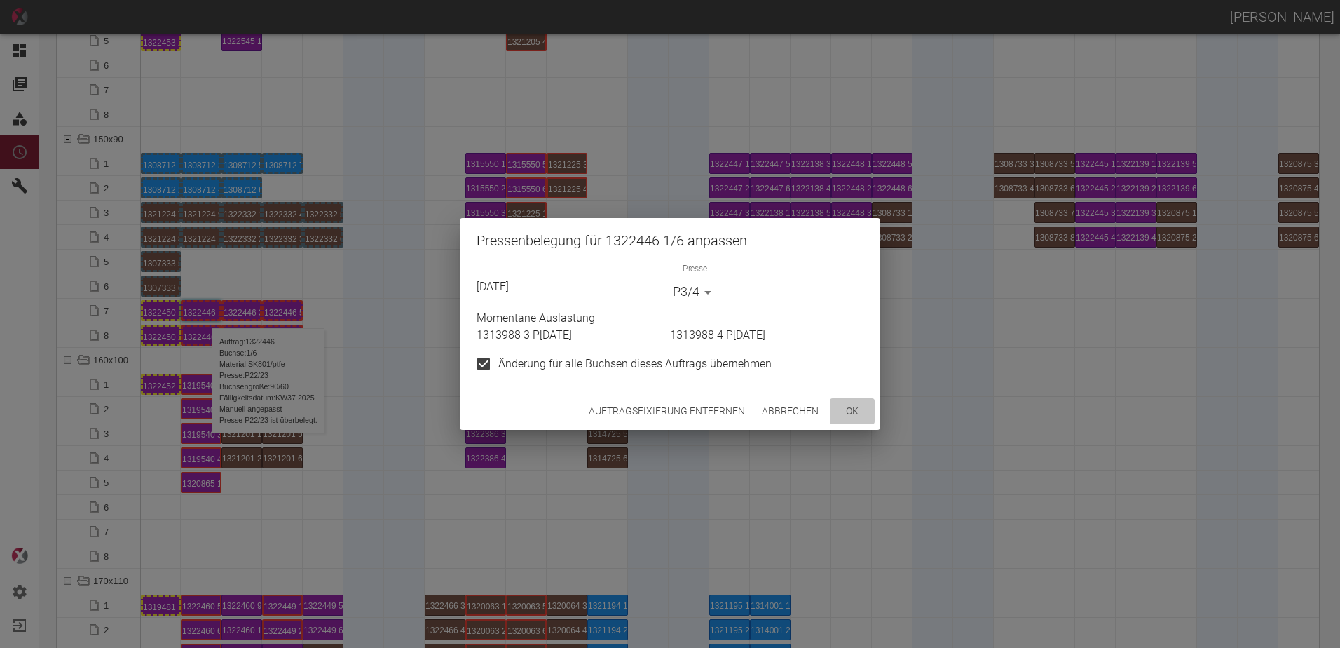
click at [859, 414] on button "ok" at bounding box center [852, 411] width 45 height 26
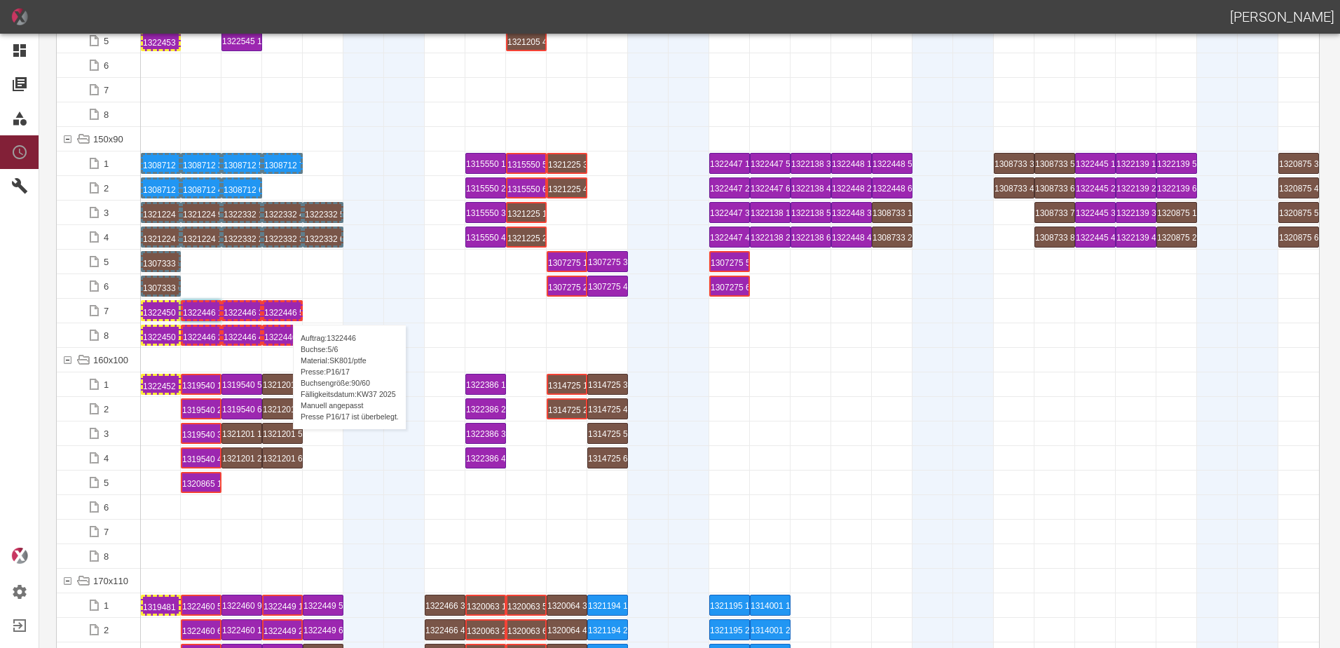
click at [286, 311] on div "1322446 5 P16/17" at bounding box center [282, 310] width 36 height 17
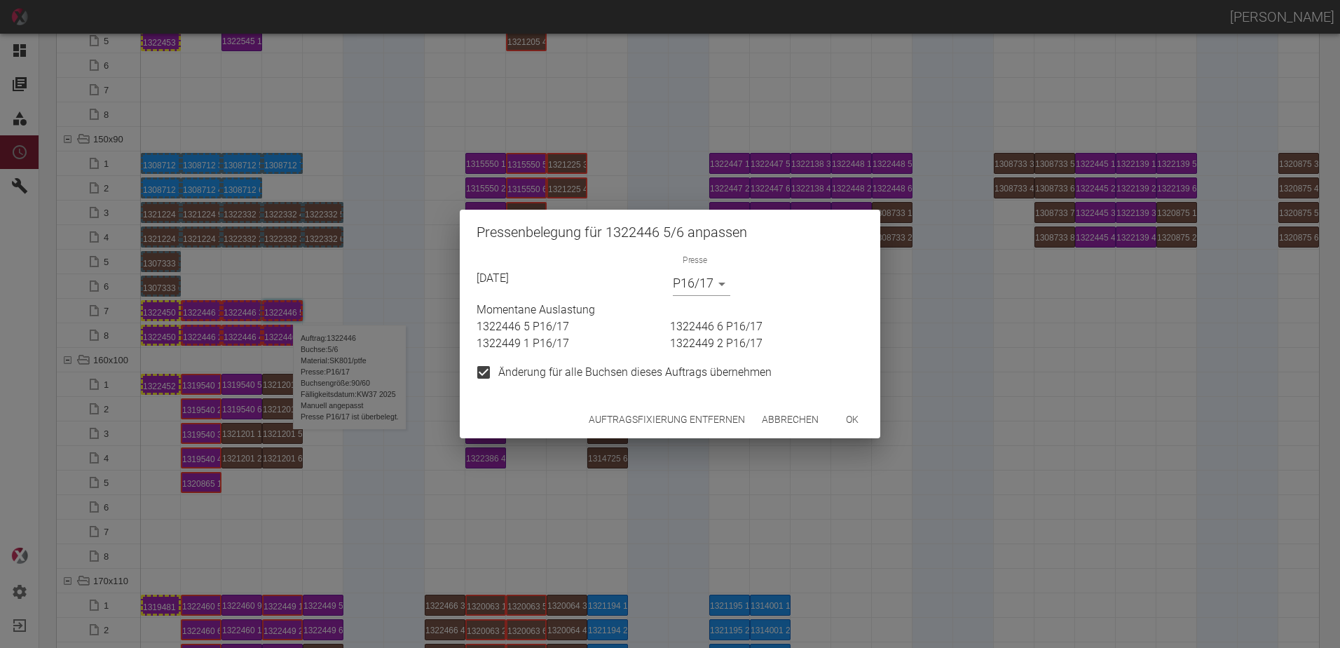
click at [676, 281] on body "ALEXANDER WERNECKE Dashboard Aufträge Materialien Planung Maschinen Einstellung…" at bounding box center [670, 324] width 1340 height 648
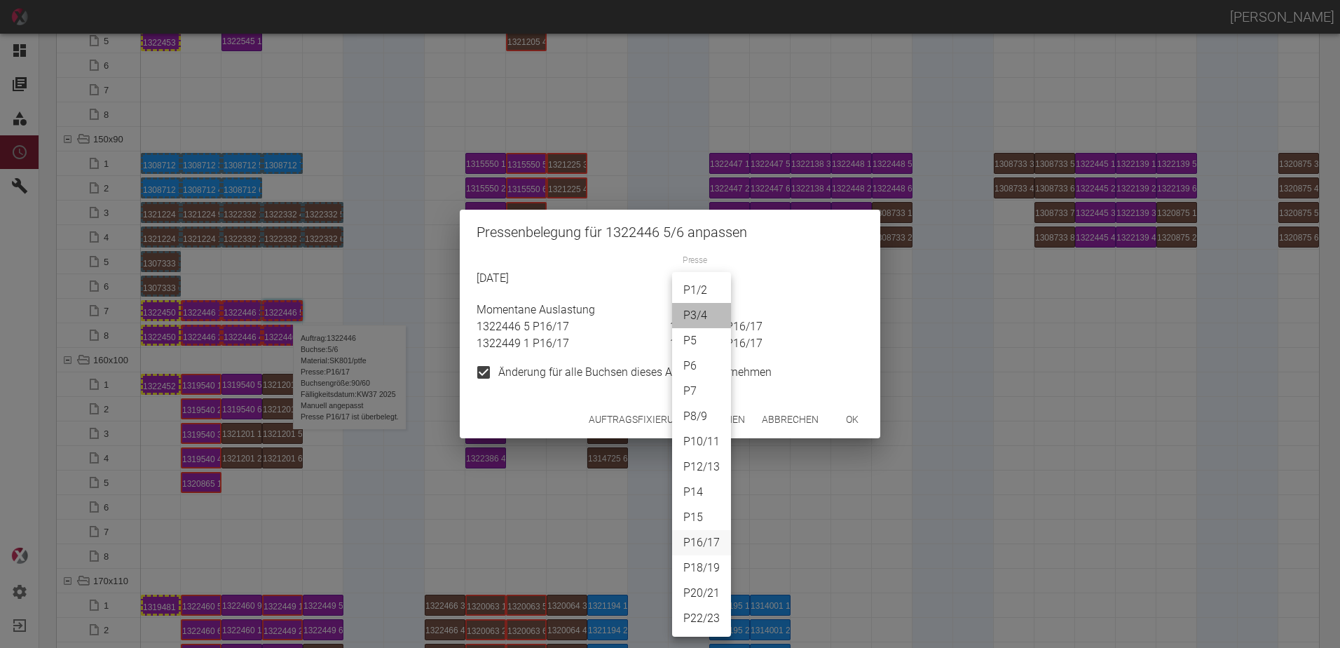
click at [695, 308] on li "P3/4" at bounding box center [701, 315] width 59 height 25
type input "P3/4"
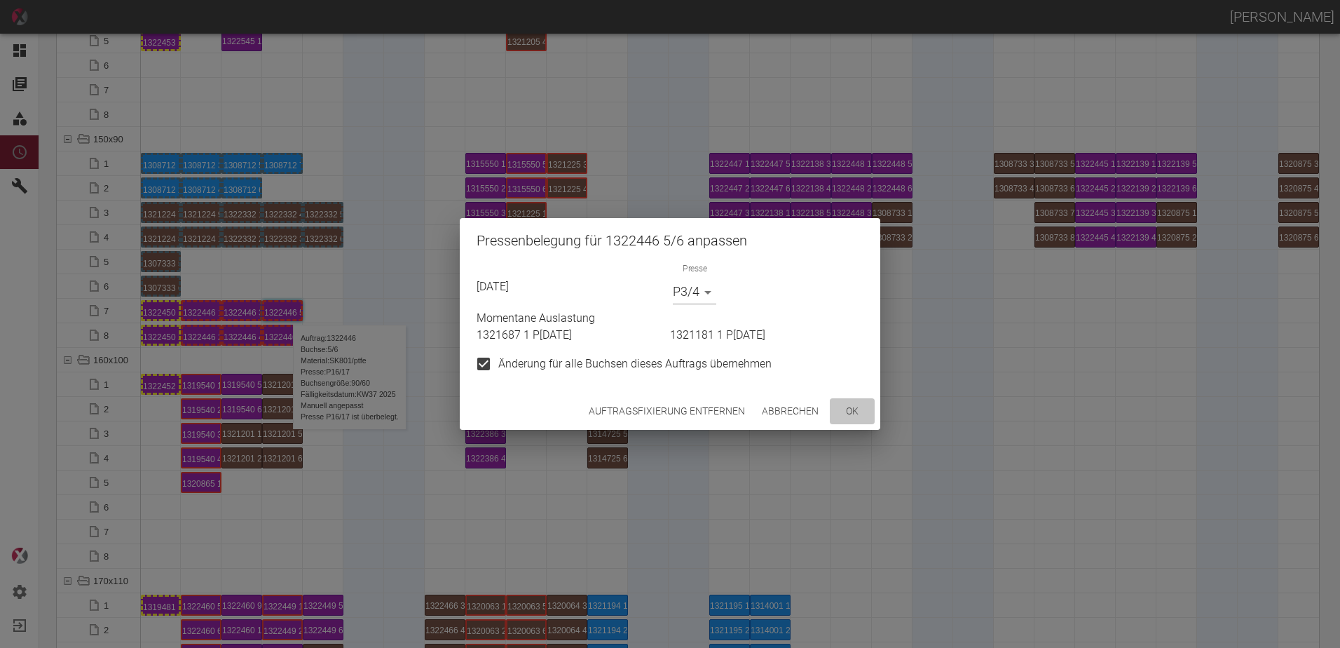
click at [844, 415] on button "ok" at bounding box center [852, 411] width 45 height 26
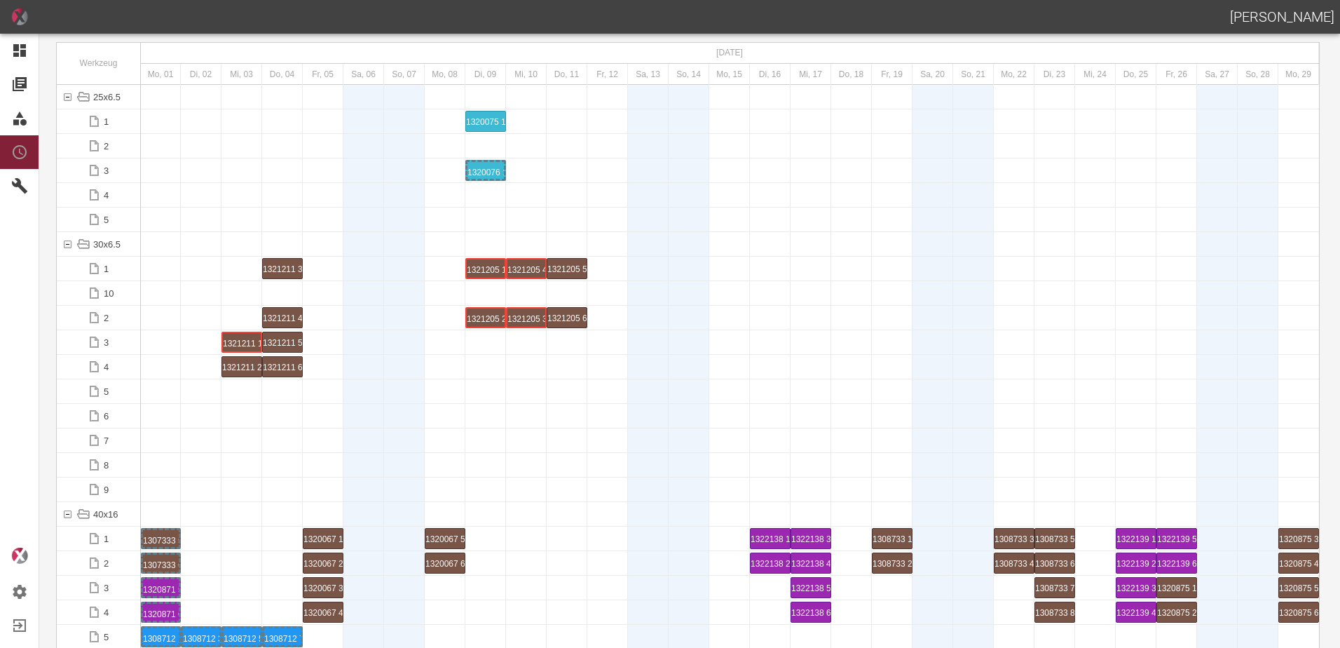
scroll to position [0, 0]
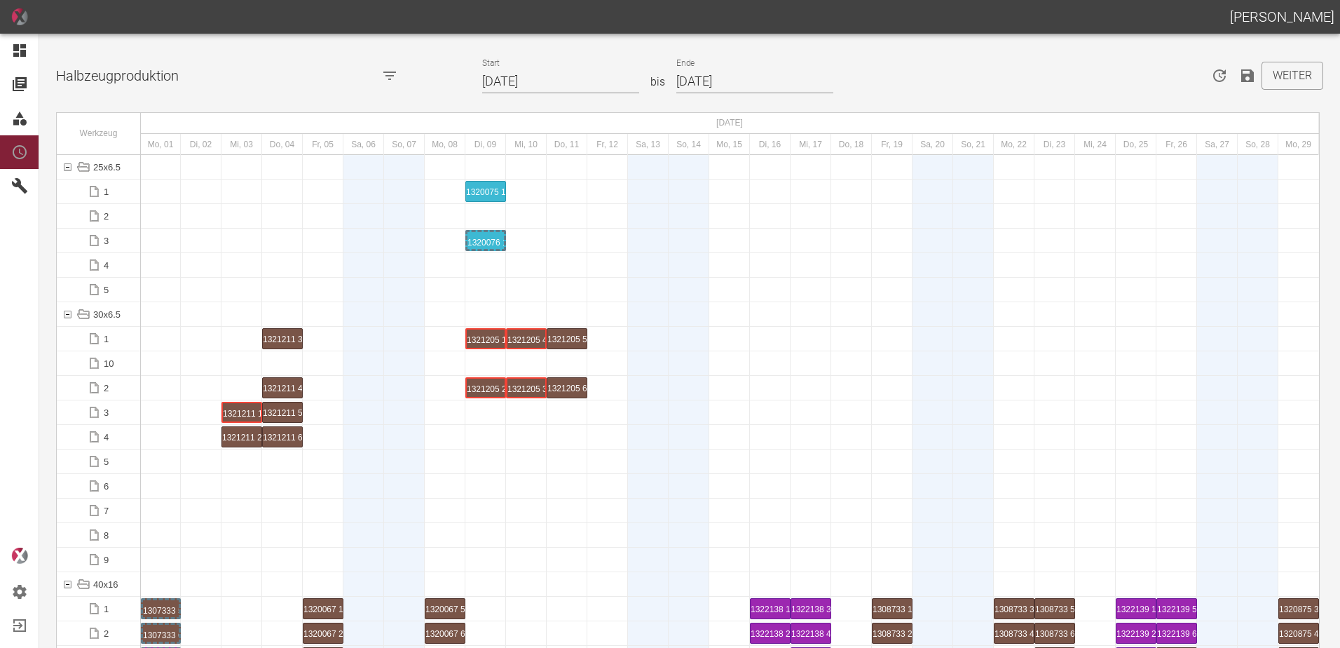
click at [1243, 81] on icon "Speichern" at bounding box center [1248, 75] width 13 height 13
click at [229, 519] on div at bounding box center [242, 510] width 41 height 24
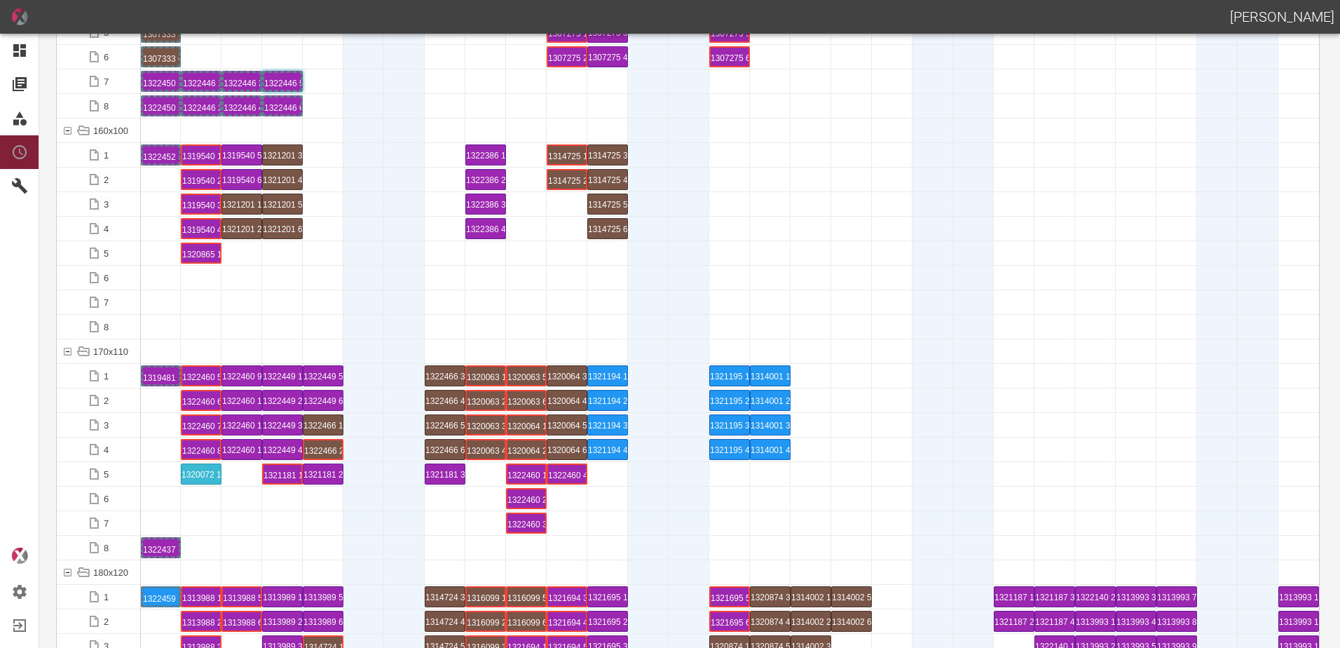
scroll to position [3085, 0]
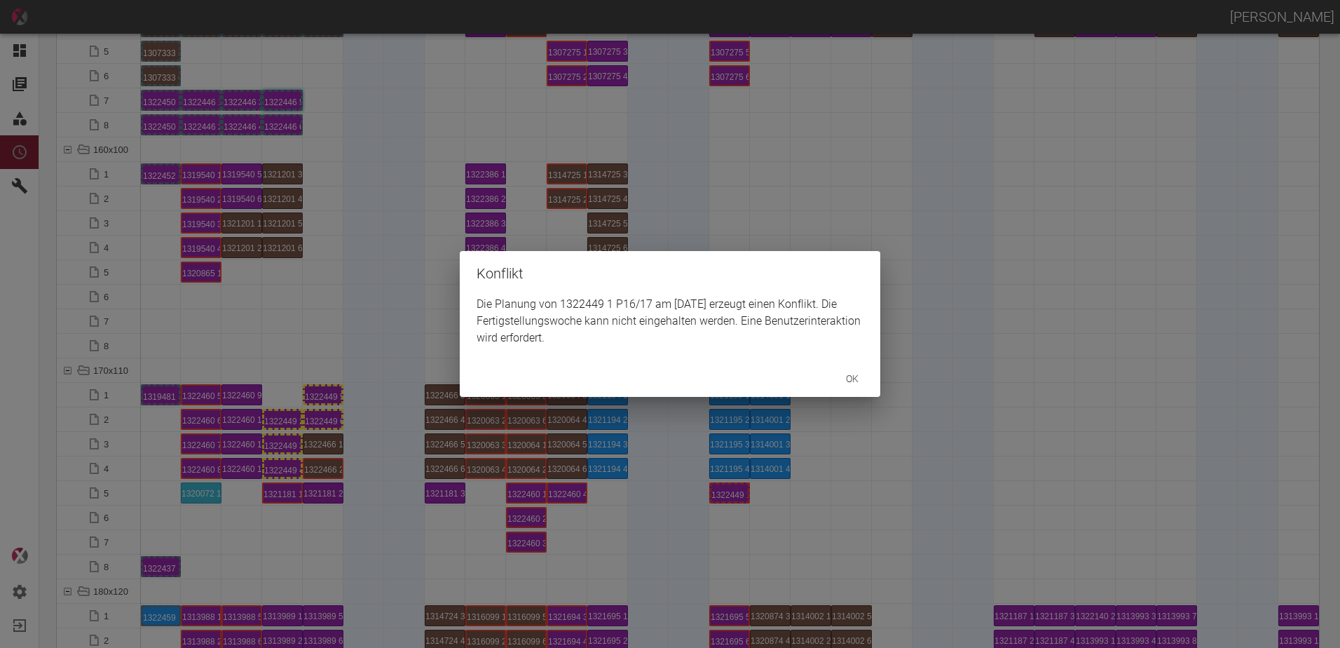
click at [287, 422] on div "Konflikt Die Planung von 1322449 1 P16/17 am 15.9.2025 erzeugt einen Konflikt. …" at bounding box center [670, 324] width 1340 height 648
click at [276, 442] on div "Konflikt Die Planung von 1322449 2 P16/17 am 15.9.2025 erzeugt einen Konflikt. …" at bounding box center [670, 324] width 1340 height 648
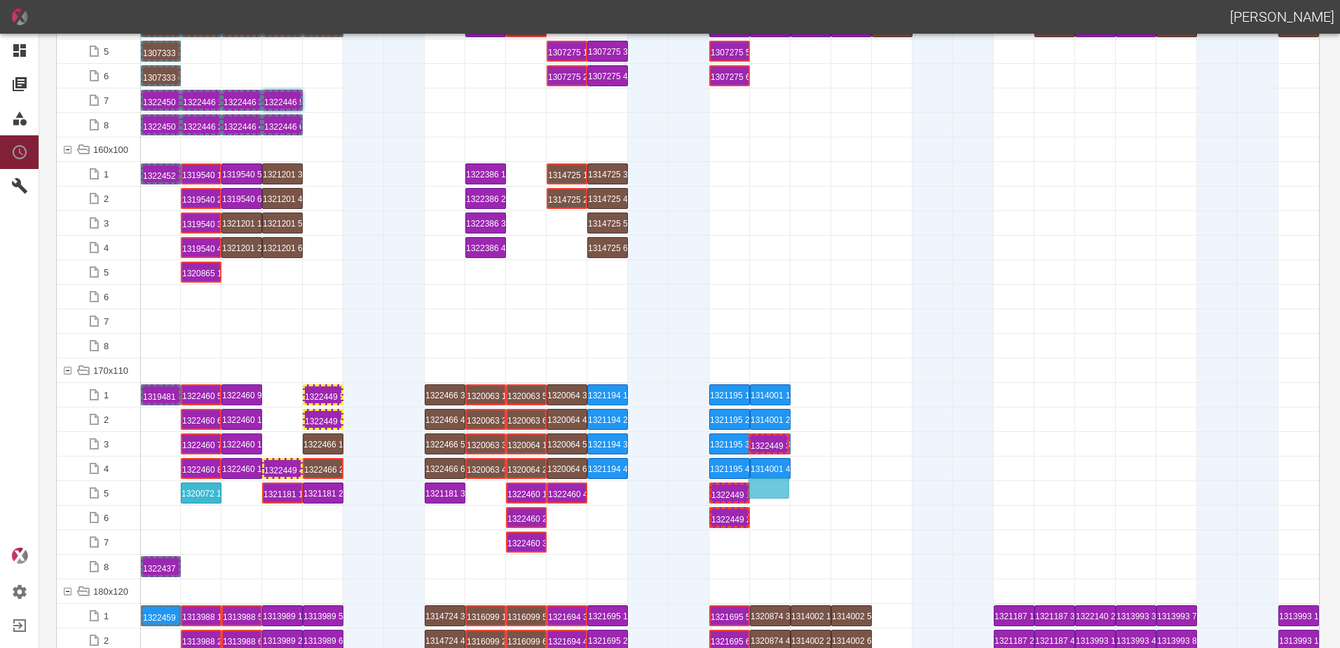
drag, startPoint x: 277, startPoint y: 442, endPoint x: 761, endPoint y: 481, distance: 485.3
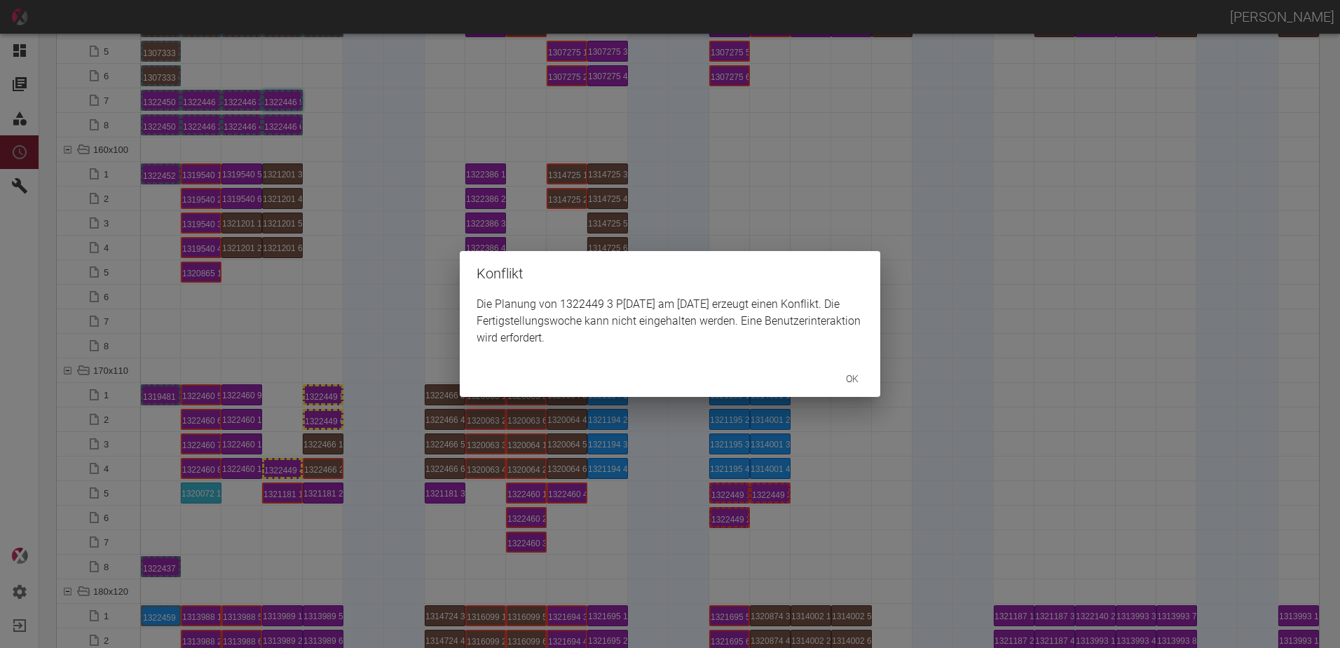
click at [280, 476] on div "Konflikt Die Planung von 1322449 3 P10/11 am 16.9.2025 erzeugt einen Konflikt. …" at bounding box center [670, 324] width 1340 height 648
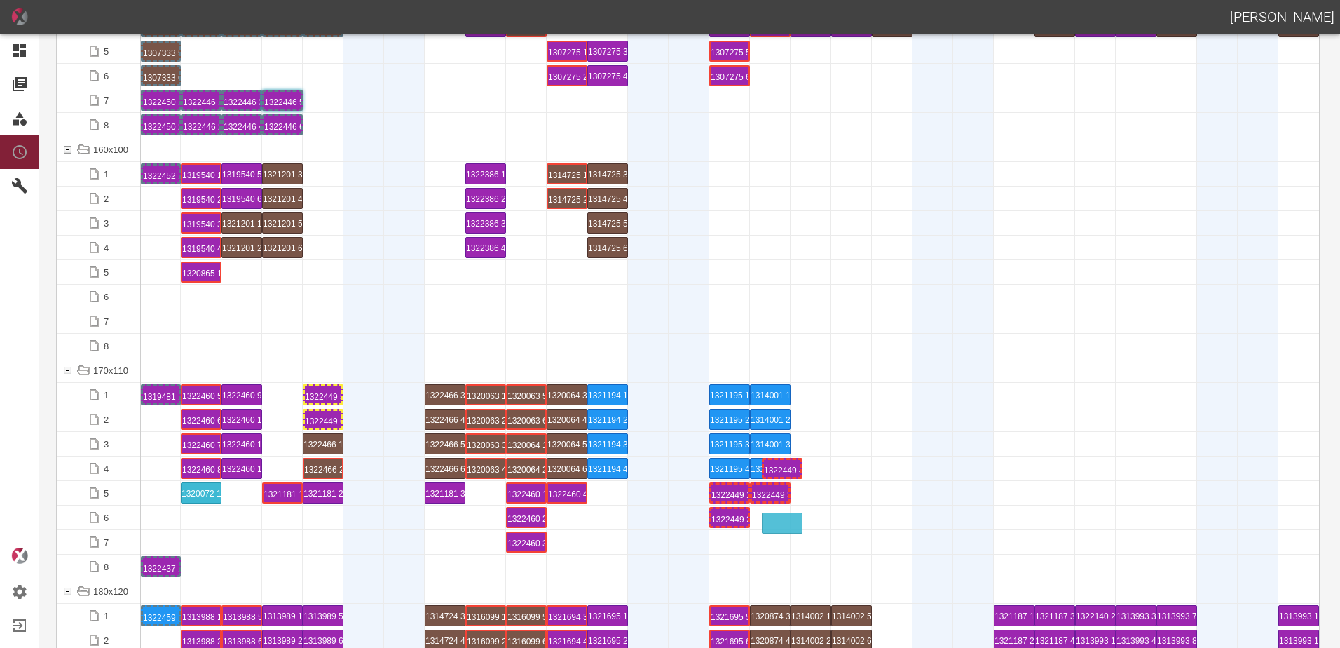
drag, startPoint x: 278, startPoint y: 470, endPoint x: 777, endPoint y: 511, distance: 500.1
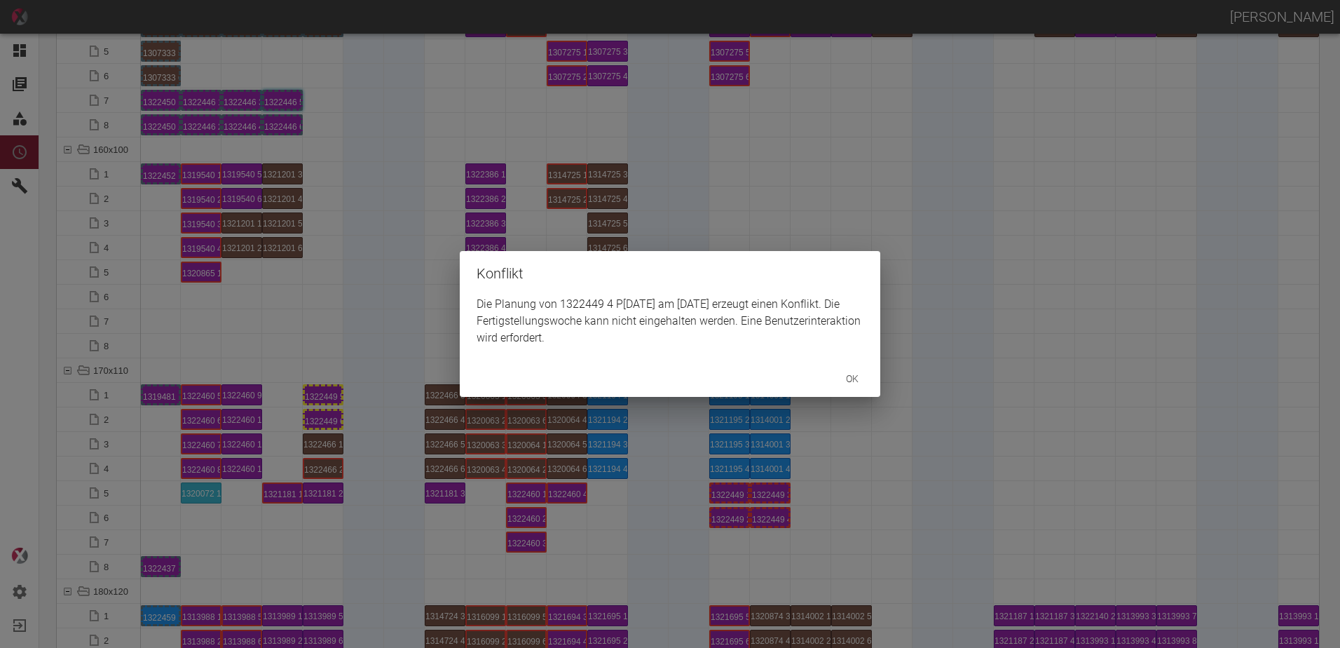
click at [323, 391] on div "Konflikt Die Planung von 1322449 4 P10/11 am 16.9.2025 erzeugt einen Konflikt. …" at bounding box center [670, 324] width 1340 height 648
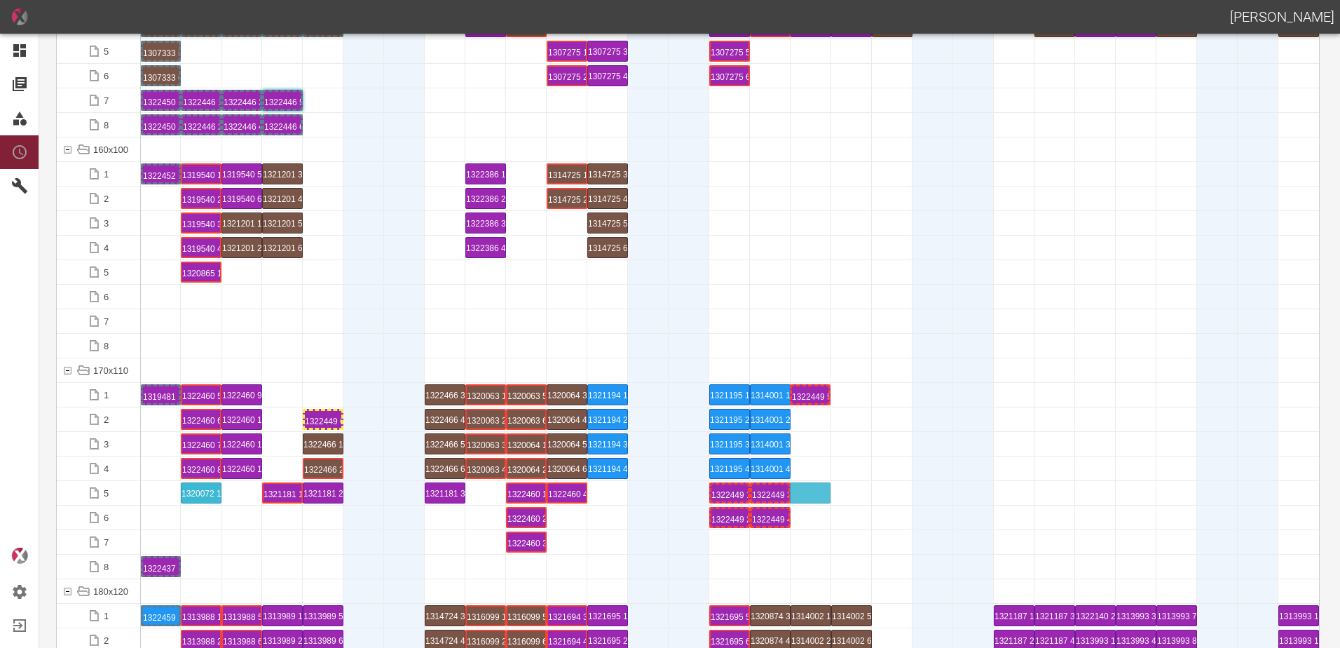
drag, startPoint x: 328, startPoint y: 395, endPoint x: 815, endPoint y: 484, distance: 494.7
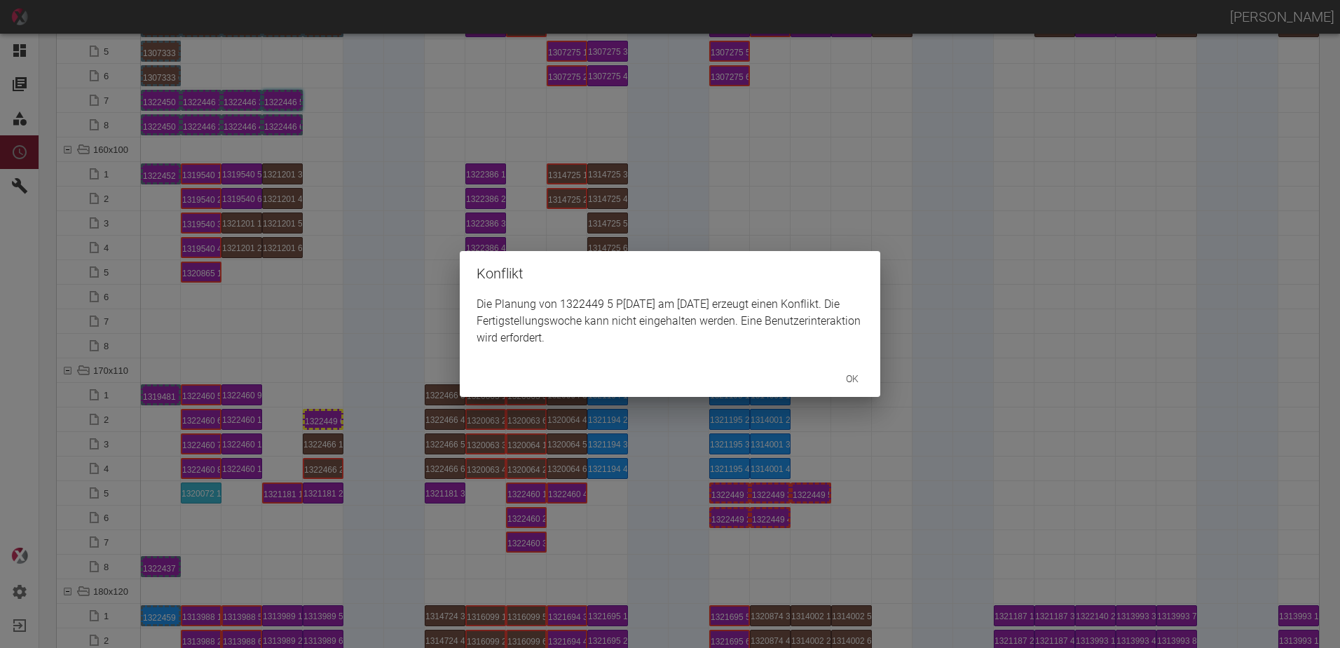
drag, startPoint x: 339, startPoint y: 441, endPoint x: 322, endPoint y: 426, distance: 22.8
click at [331, 434] on div "Konflikt Die Planung von 1322449 5 P10/11 am 17.9.2025 erzeugt einen Konflikt. …" at bounding box center [670, 324] width 1340 height 648
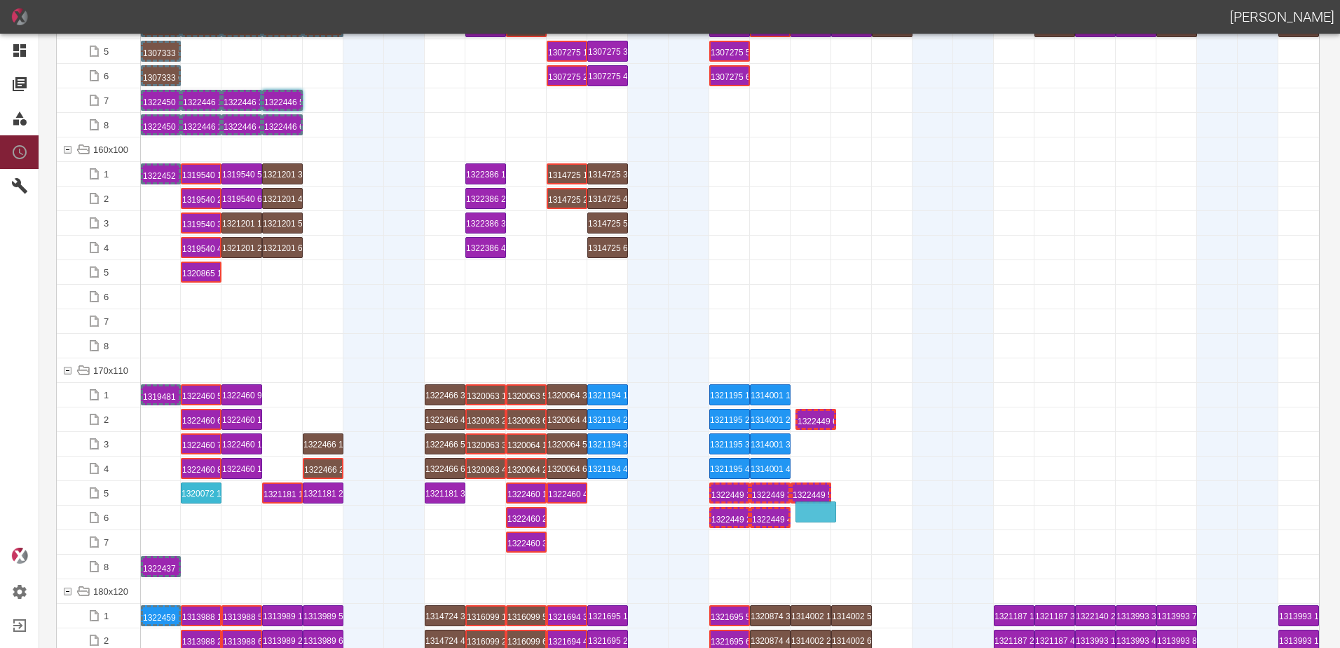
drag, startPoint x: 320, startPoint y: 419, endPoint x: 819, endPoint y: 504, distance: 505.6
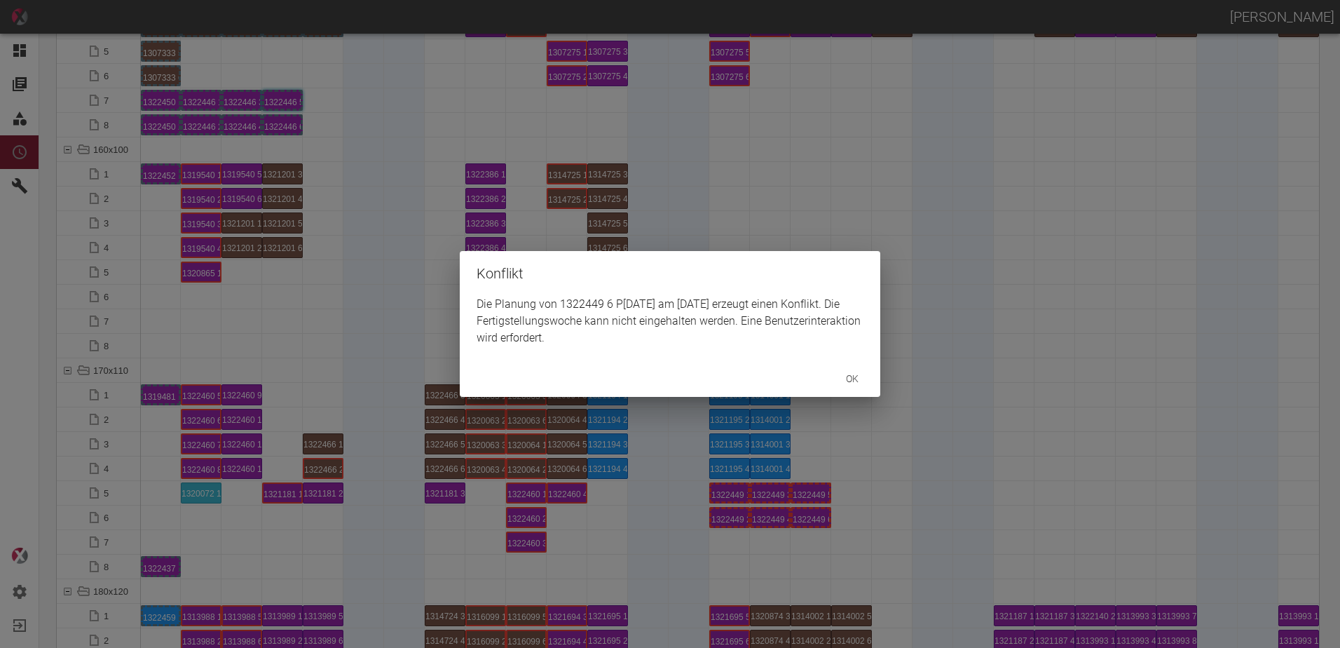
drag, startPoint x: 815, startPoint y: 553, endPoint x: 803, endPoint y: 515, distance: 40.4
click at [815, 552] on div "Konflikt Die Planung von 1322449 6 P10/11 am 17.9.2025 erzeugt einen Konflikt. …" at bounding box center [670, 324] width 1340 height 648
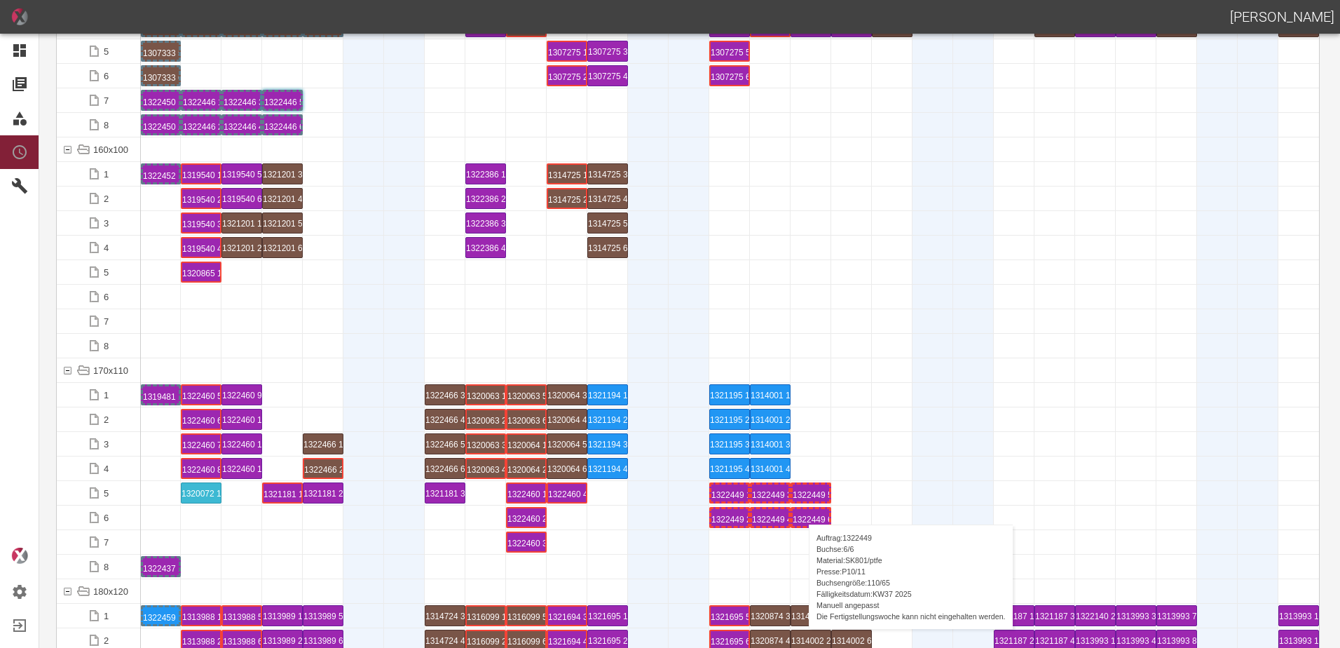
click at [802, 510] on div "1322449 6 P[DATE]" at bounding box center [811, 517] width 36 height 17
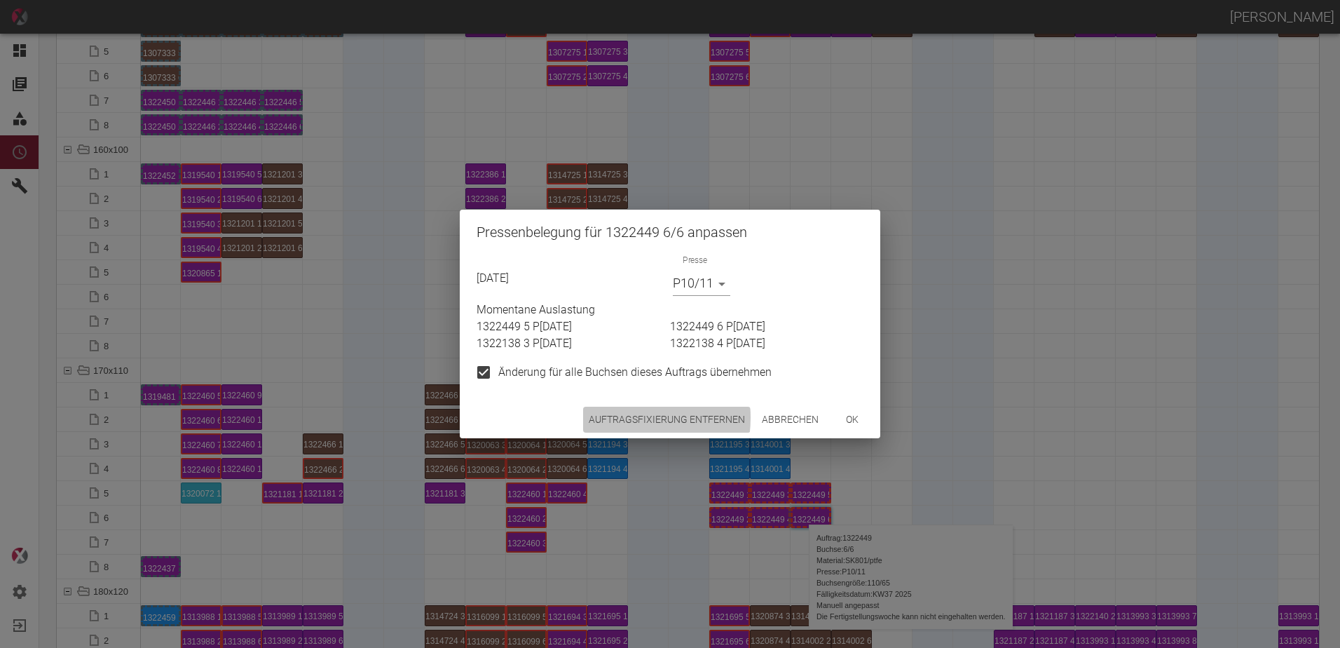
click at [620, 417] on button "Auftragsfixierung entfernen" at bounding box center [667, 420] width 168 height 26
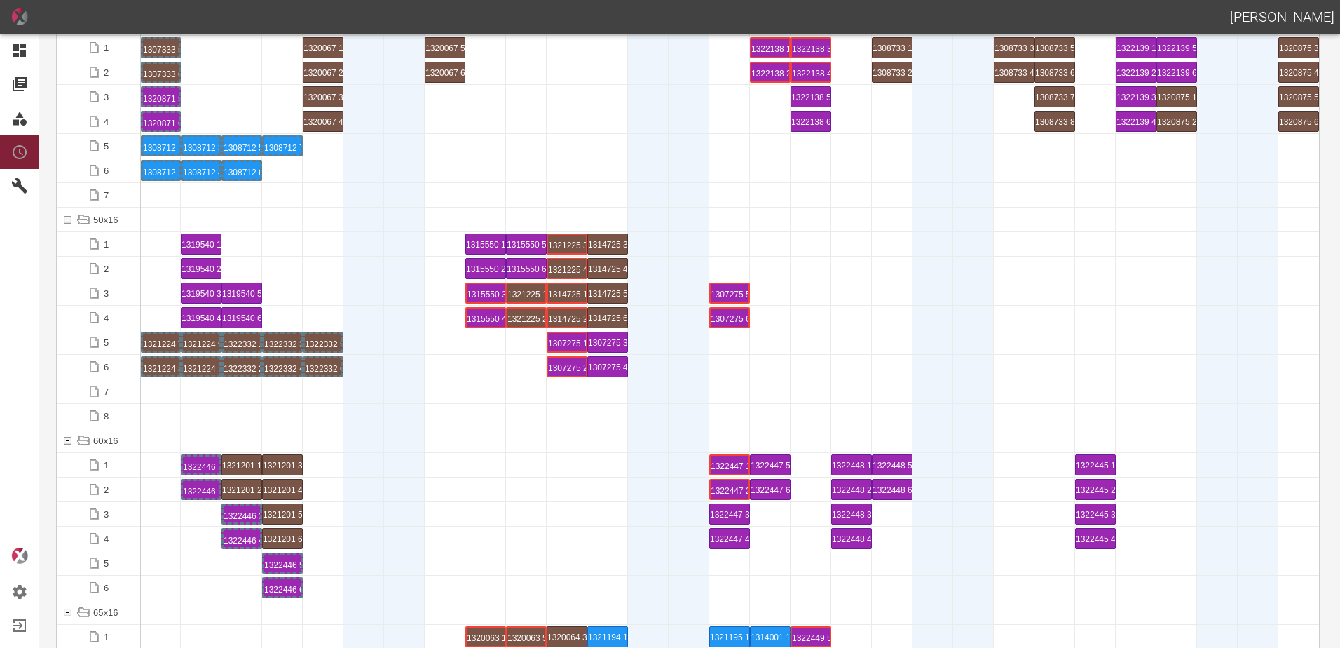
scroll to position [701, 0]
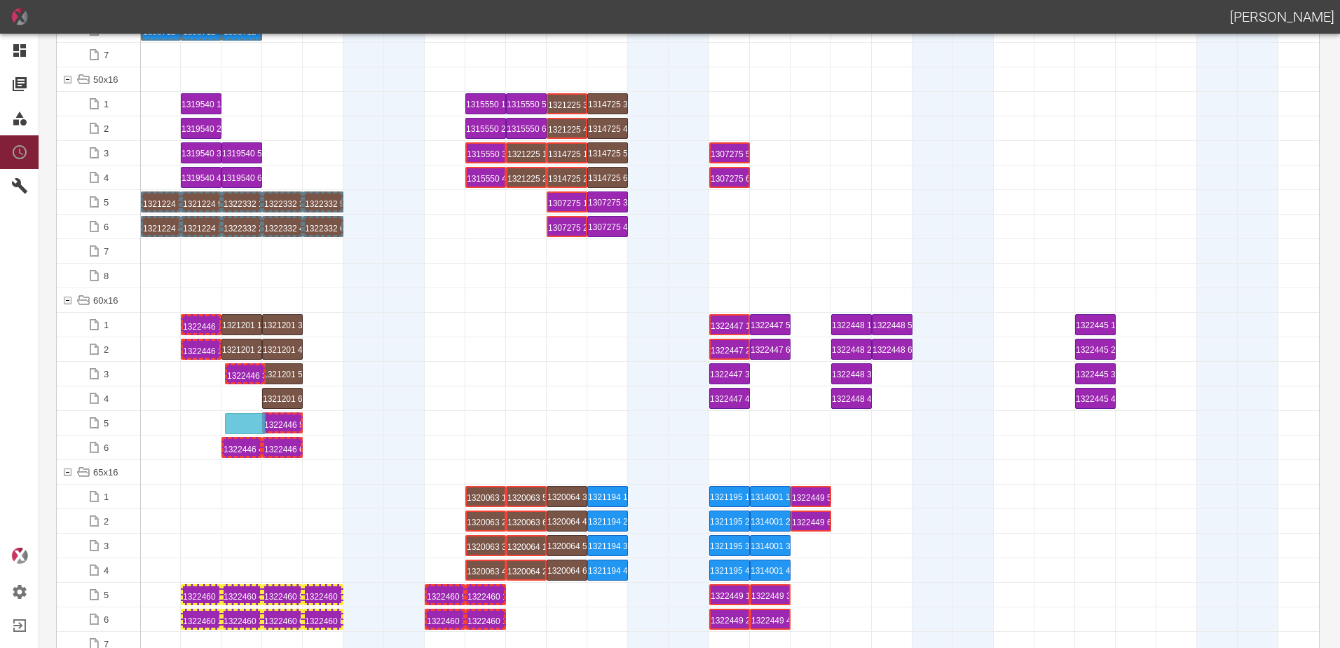
drag, startPoint x: 245, startPoint y: 375, endPoint x: 247, endPoint y: 414, distance: 38.6
click at [401, 411] on div at bounding box center [404, 423] width 41 height 24
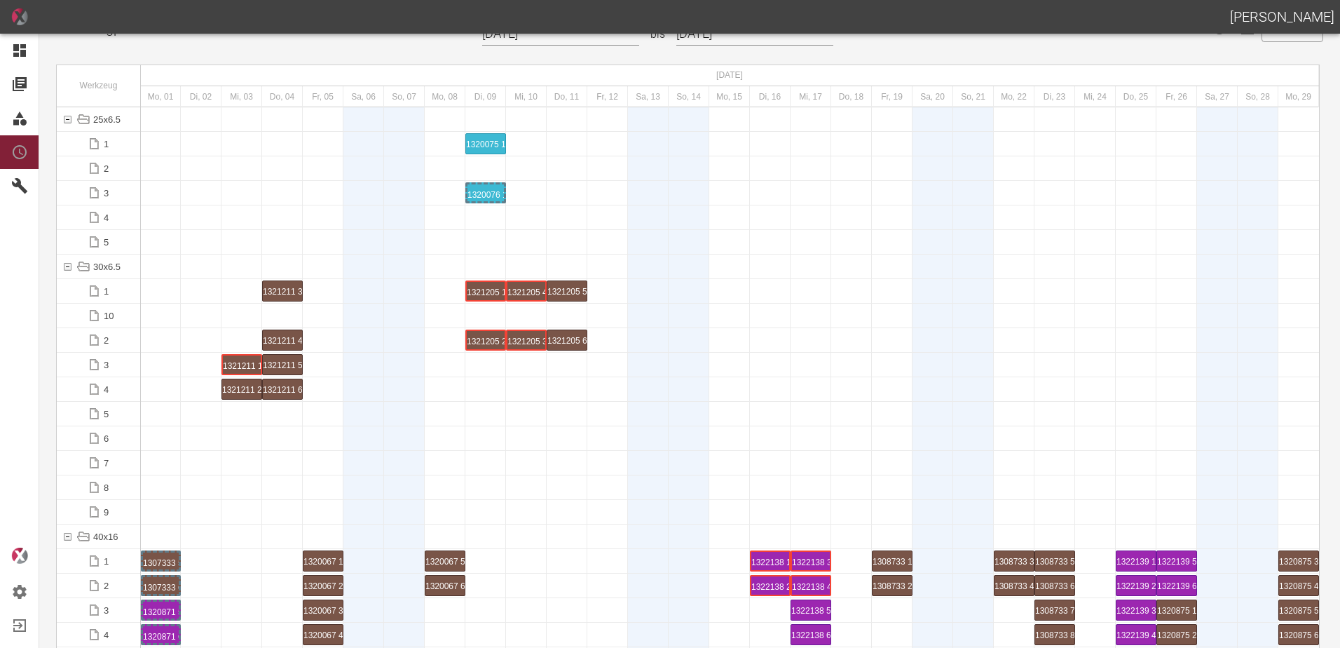
scroll to position [0, 0]
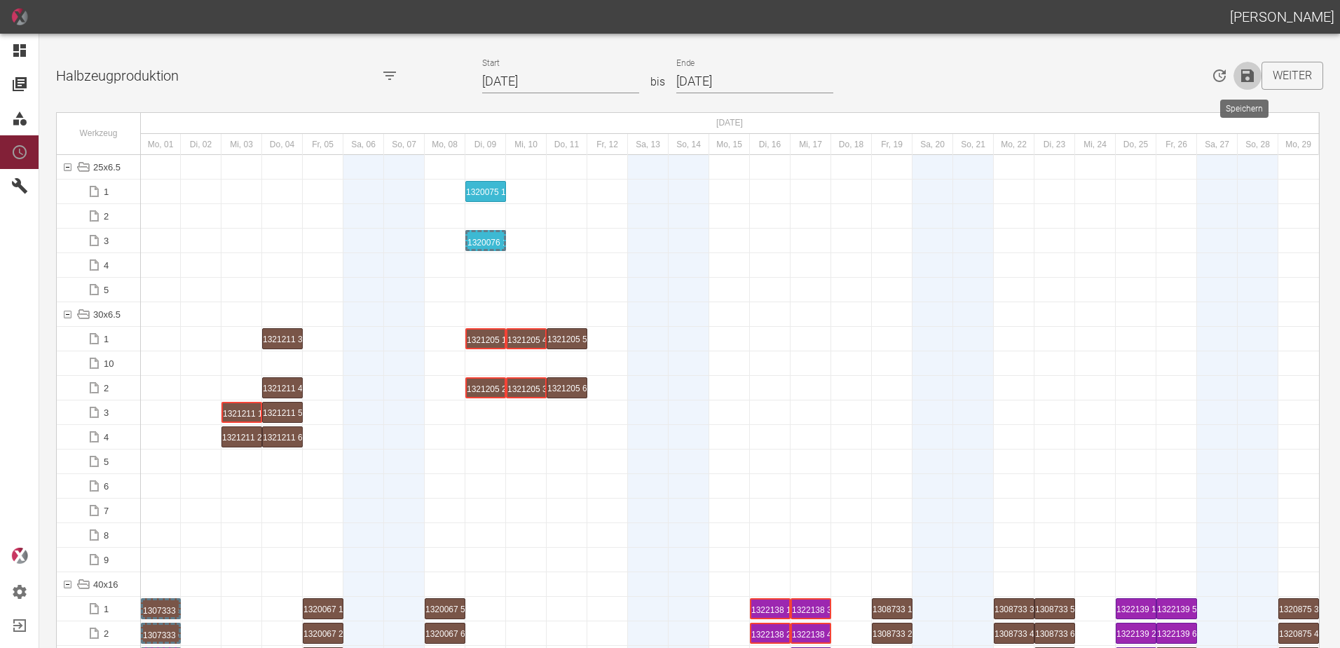
click at [1239, 75] on icon "Speichern" at bounding box center [1247, 75] width 17 height 17
click at [1272, 72] on button "Weiter" at bounding box center [1293, 76] width 62 height 28
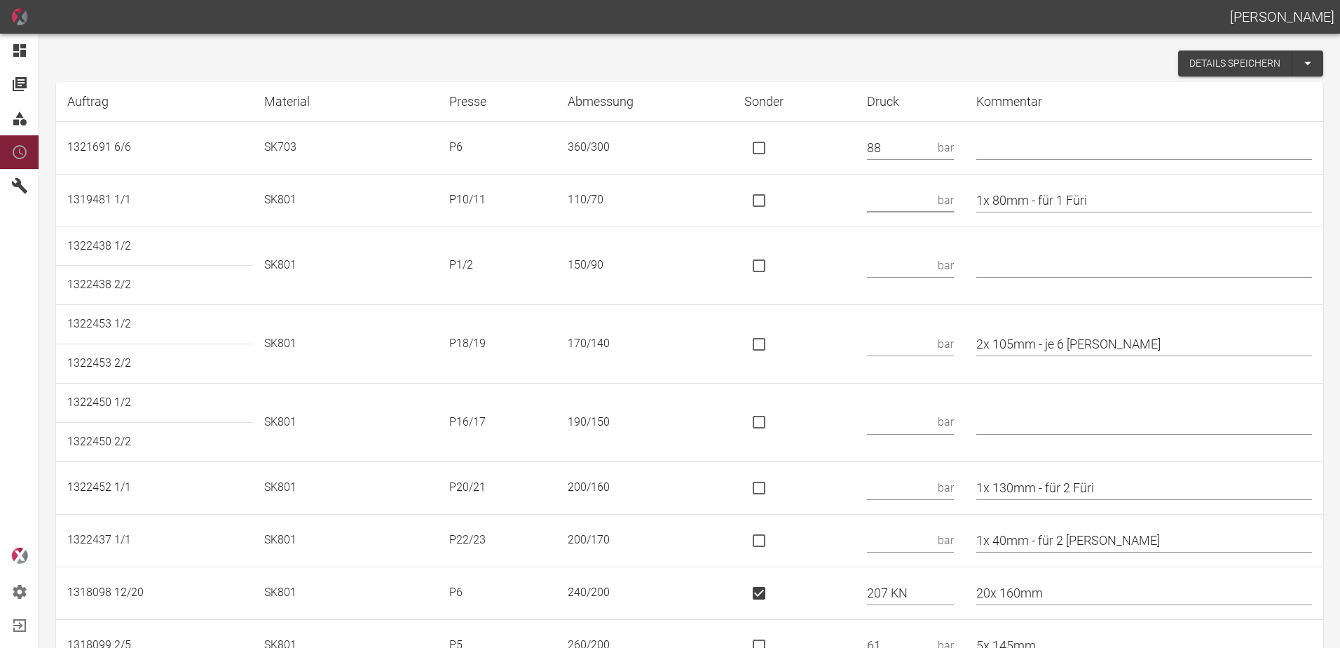
click at [912, 196] on input "text" at bounding box center [899, 200] width 65 height 25
type input "64"
drag, startPoint x: 1118, startPoint y: 199, endPoint x: 1047, endPoint y: 206, distance: 71.2
click at [1047, 206] on input "1x 80mm - für 1 Füri" at bounding box center [1145, 200] width 336 height 25
type input "1x 80mm / *110x65"
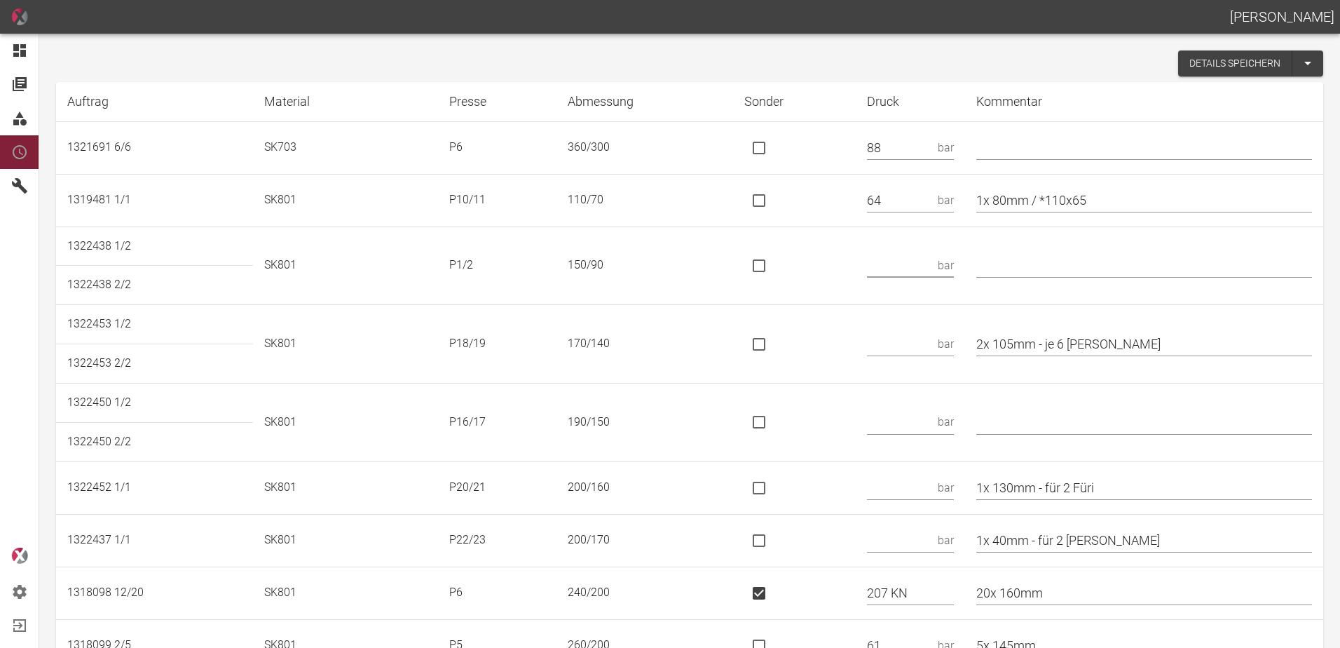
click at [917, 260] on input "text" at bounding box center [899, 265] width 65 height 25
type input "120"
click at [906, 348] on input "text" at bounding box center [899, 344] width 65 height 25
type input "110 KN"
click at [766, 339] on input "is socket special" at bounding box center [759, 343] width 29 height 29
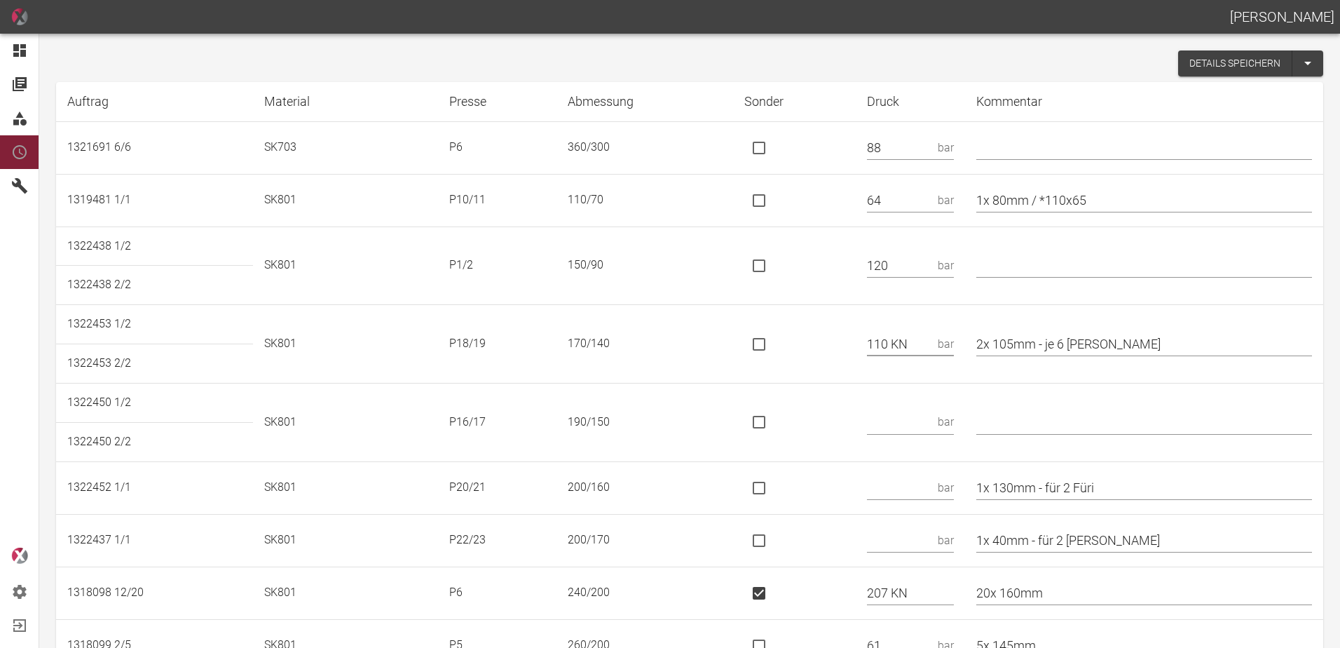
checkbox input "true"
drag, startPoint x: 1127, startPoint y: 344, endPoint x: 1054, endPoint y: 355, distance: 73.0
click at [1054, 355] on input "2x 105mm - je 6 [PERSON_NAME]" at bounding box center [1145, 344] width 336 height 25
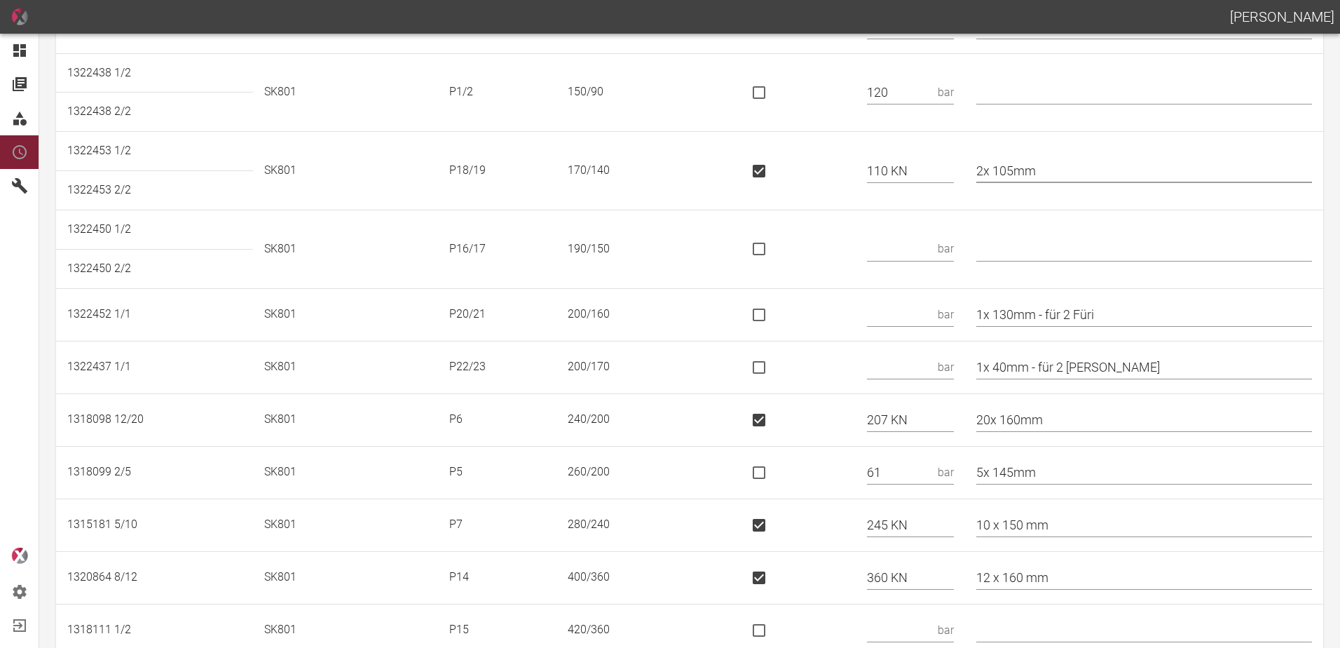
scroll to position [210, 0]
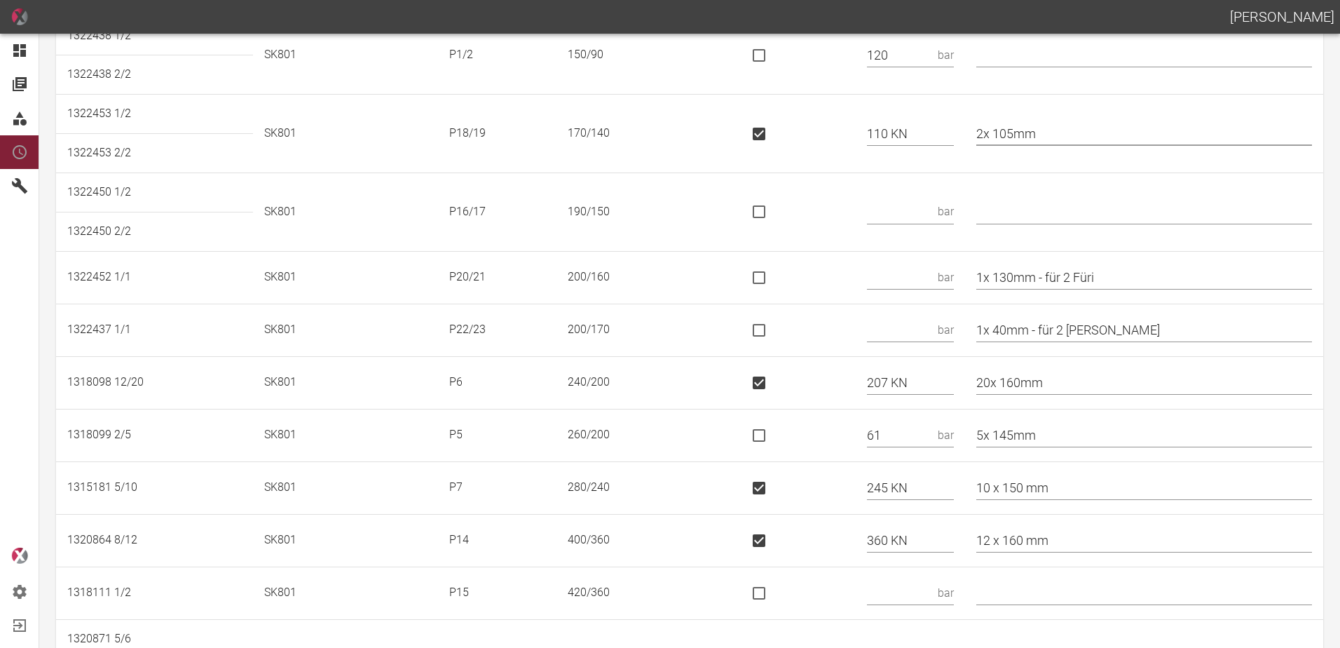
type input "2x 105mm"
click at [899, 208] on input "text" at bounding box center [899, 212] width 65 height 25
type input "160 KN"
click at [773, 212] on input "is socket special" at bounding box center [759, 211] width 29 height 29
checkbox input "true"
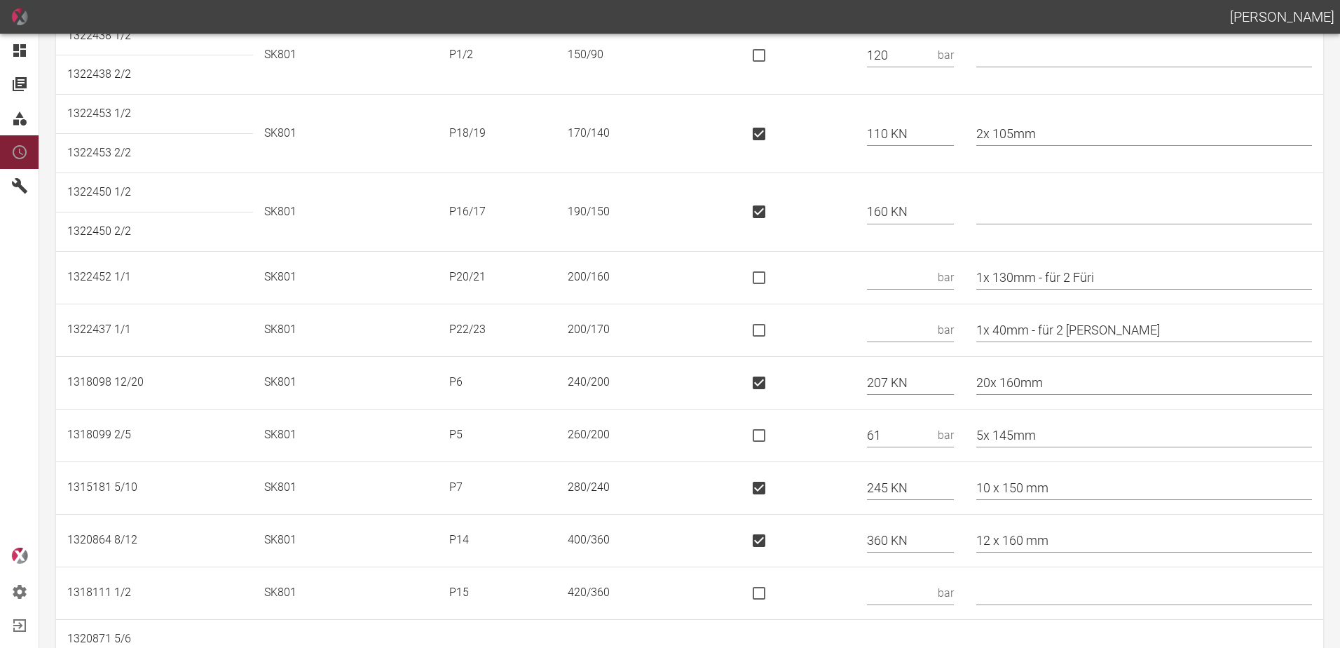
click at [1017, 202] on input "text" at bounding box center [1145, 212] width 336 height 25
type input "* 90/60"
click at [918, 276] on input "text" at bounding box center [899, 277] width 65 height 25
type input "170 KN"
drag, startPoint x: 775, startPoint y: 283, endPoint x: 784, endPoint y: 286, distance: 9.5
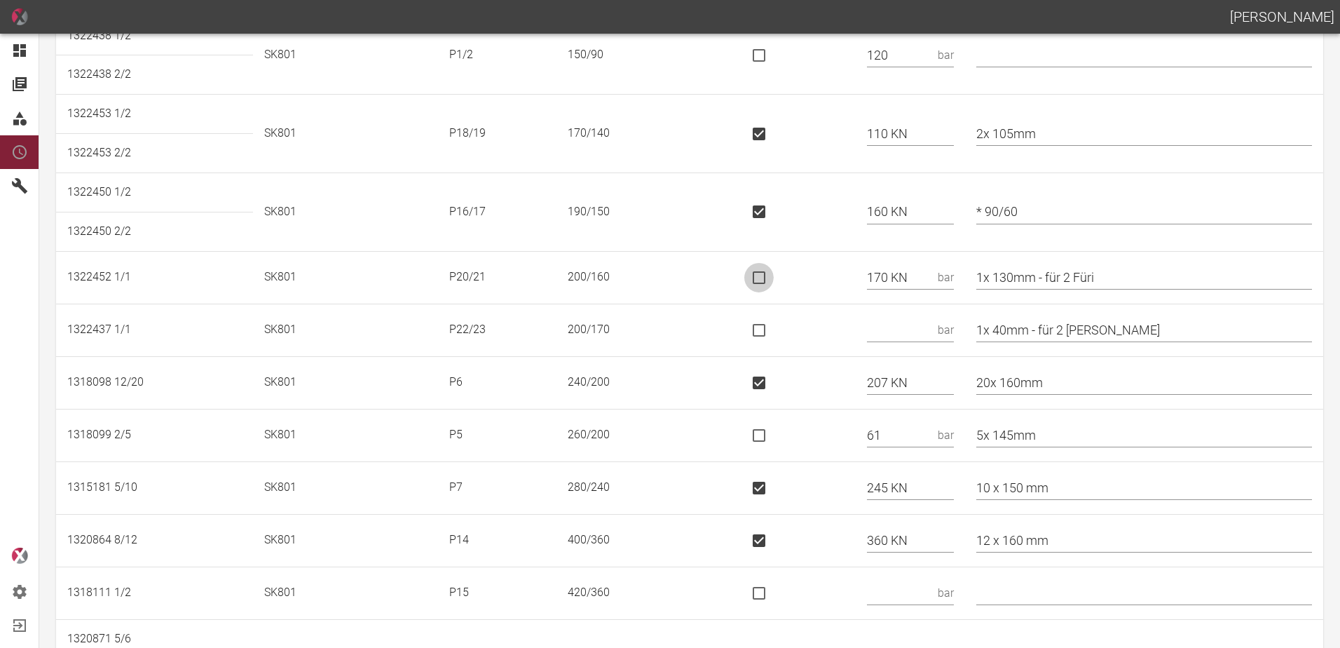
click at [774, 283] on input "is socket special" at bounding box center [759, 277] width 29 height 29
checkbox input "true"
drag, startPoint x: 1122, startPoint y: 273, endPoint x: 1052, endPoint y: 287, distance: 72.2
click at [1052, 287] on input "1x 130mm - für 2 Füri" at bounding box center [1145, 277] width 336 height 25
type input "1x 130mm"
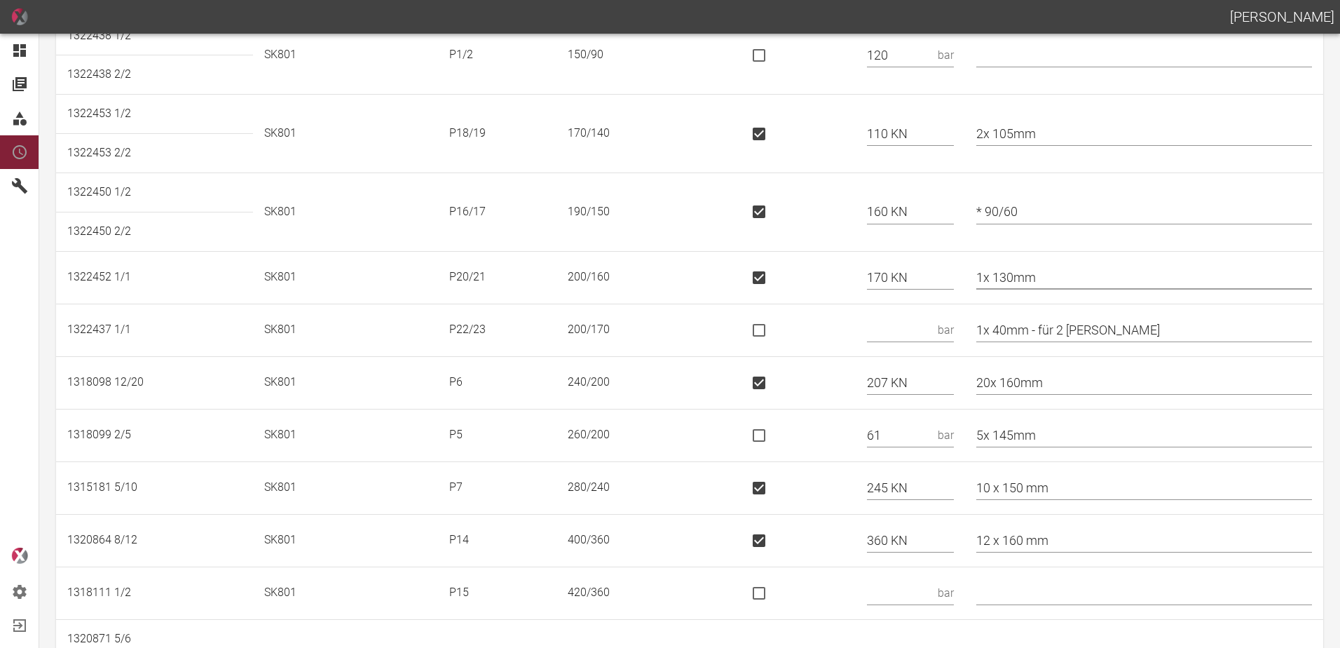
click at [770, 334] on input "is socket special" at bounding box center [759, 329] width 29 height 29
checkbox input "true"
click at [913, 338] on input "text" at bounding box center [910, 330] width 87 height 25
type input "131 KN"
drag, startPoint x: 1113, startPoint y: 333, endPoint x: 1052, endPoint y: 335, distance: 61.7
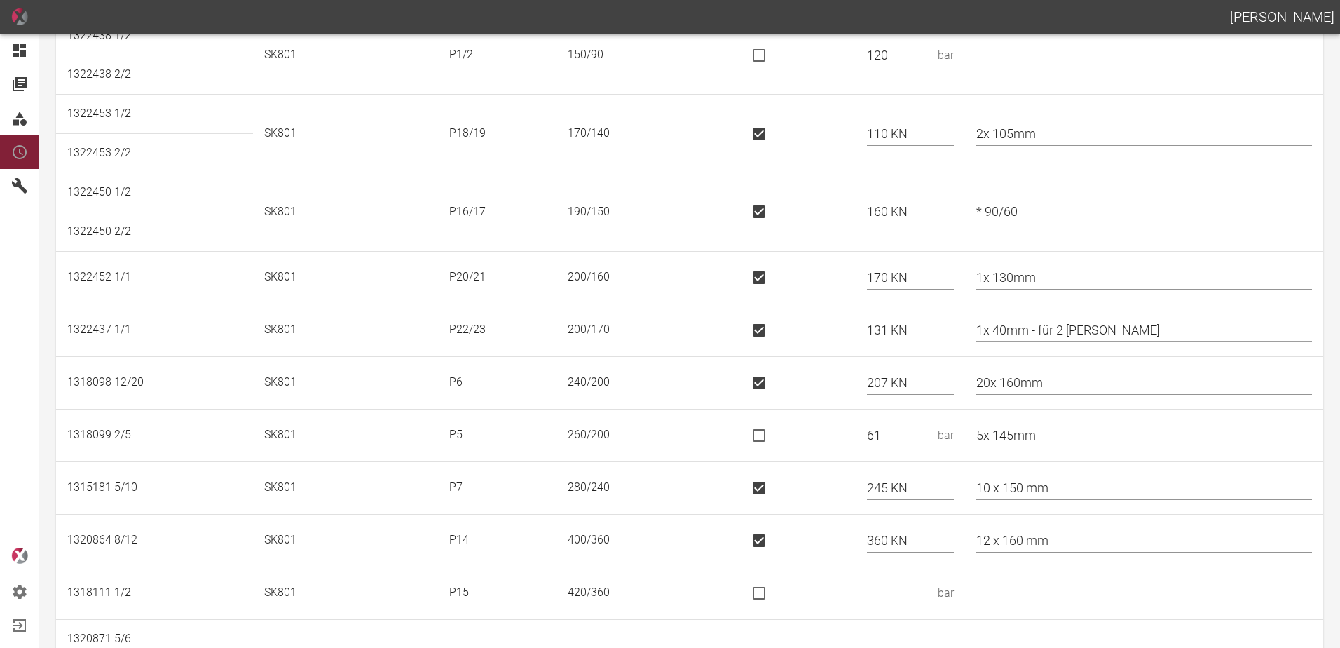
click at [1052, 335] on input "1x 40mm - für 2 [PERSON_NAME]" at bounding box center [1145, 330] width 336 height 25
type input "1x 40mm"
click at [774, 389] on input "is socket special" at bounding box center [759, 382] width 29 height 29
checkbox input "false"
drag, startPoint x: 933, startPoint y: 382, endPoint x: 838, endPoint y: 395, distance: 96.3
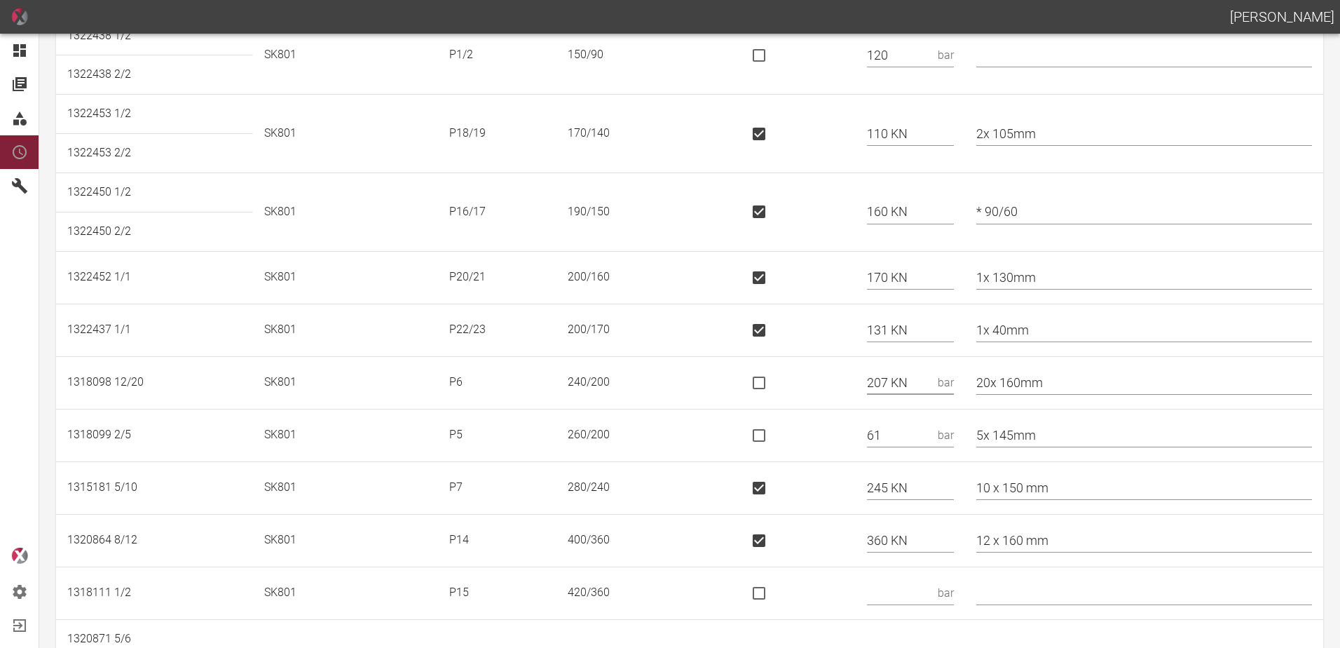
click at [838, 396] on tr "1318098 12/20 SK801 P6 240/200 207 KN bar 20x 160mm" at bounding box center [690, 382] width 1268 height 53
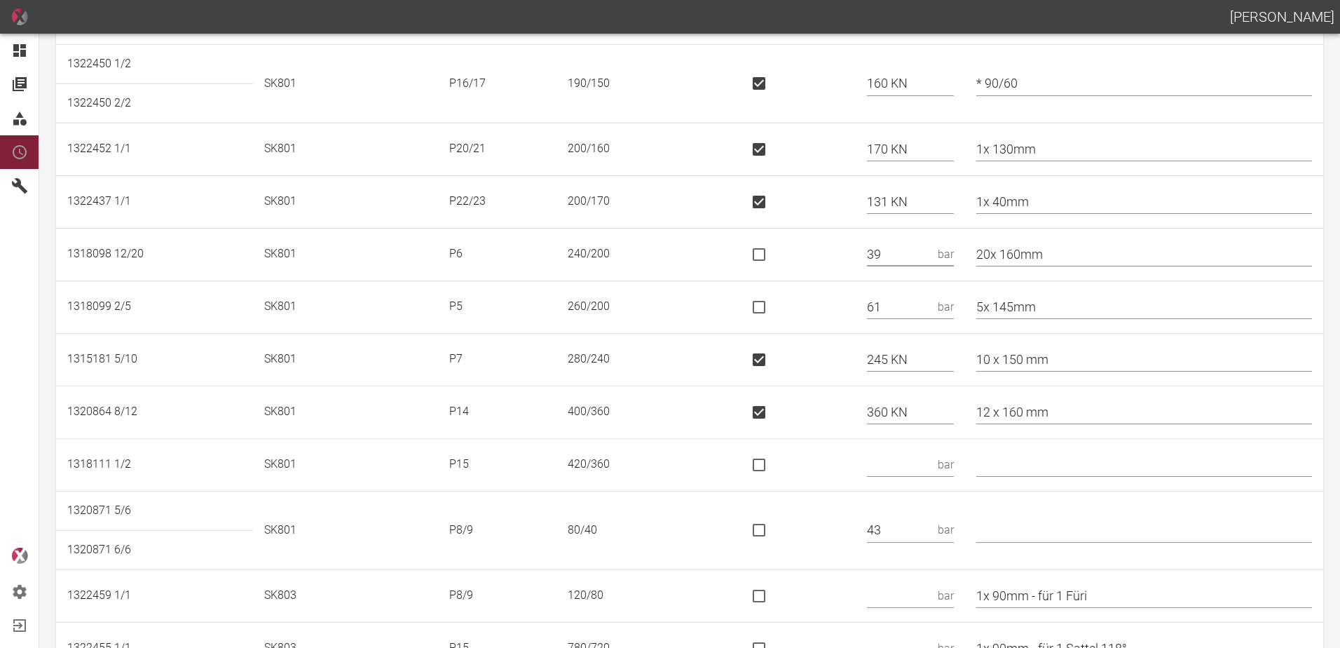
scroll to position [351, 0]
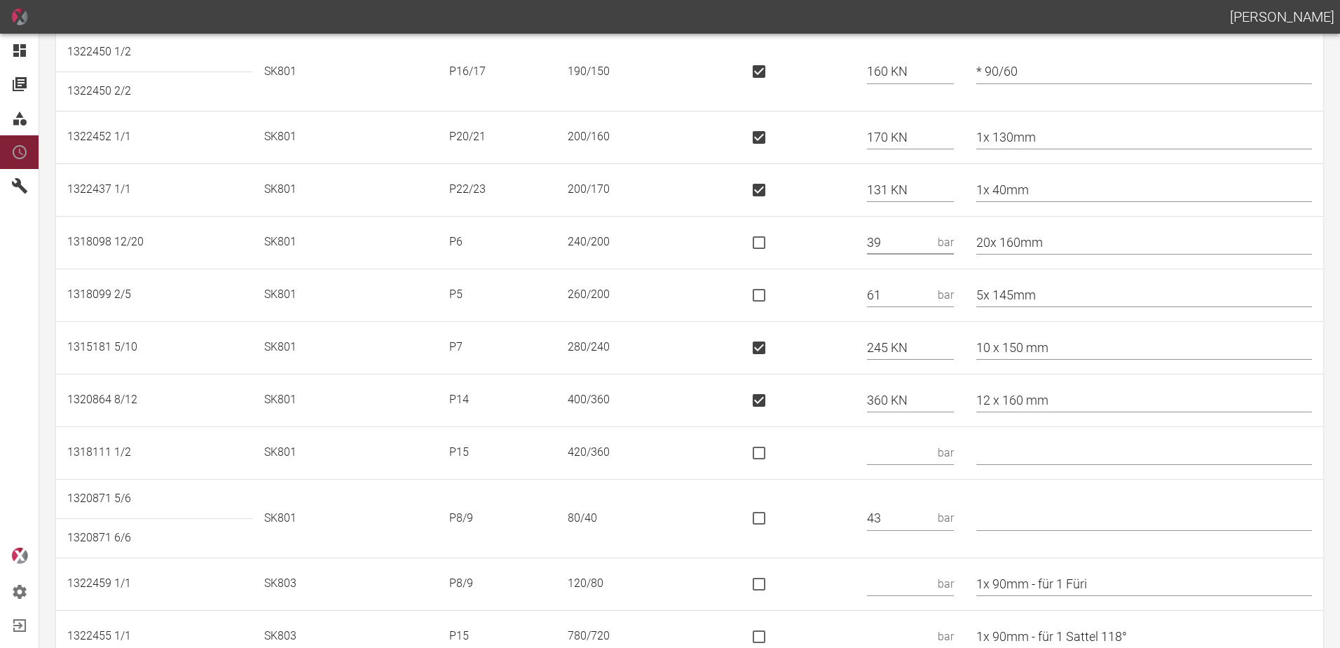
type input "39"
click at [769, 347] on input "is socket special" at bounding box center [759, 347] width 29 height 29
checkbox input "false"
drag, startPoint x: 926, startPoint y: 344, endPoint x: 812, endPoint y: 357, distance: 115.0
click at [812, 357] on tr "1315181 5/10 SK801 P7 280/240 245 KN bar 10 x 150 mm" at bounding box center [690, 347] width 1268 height 53
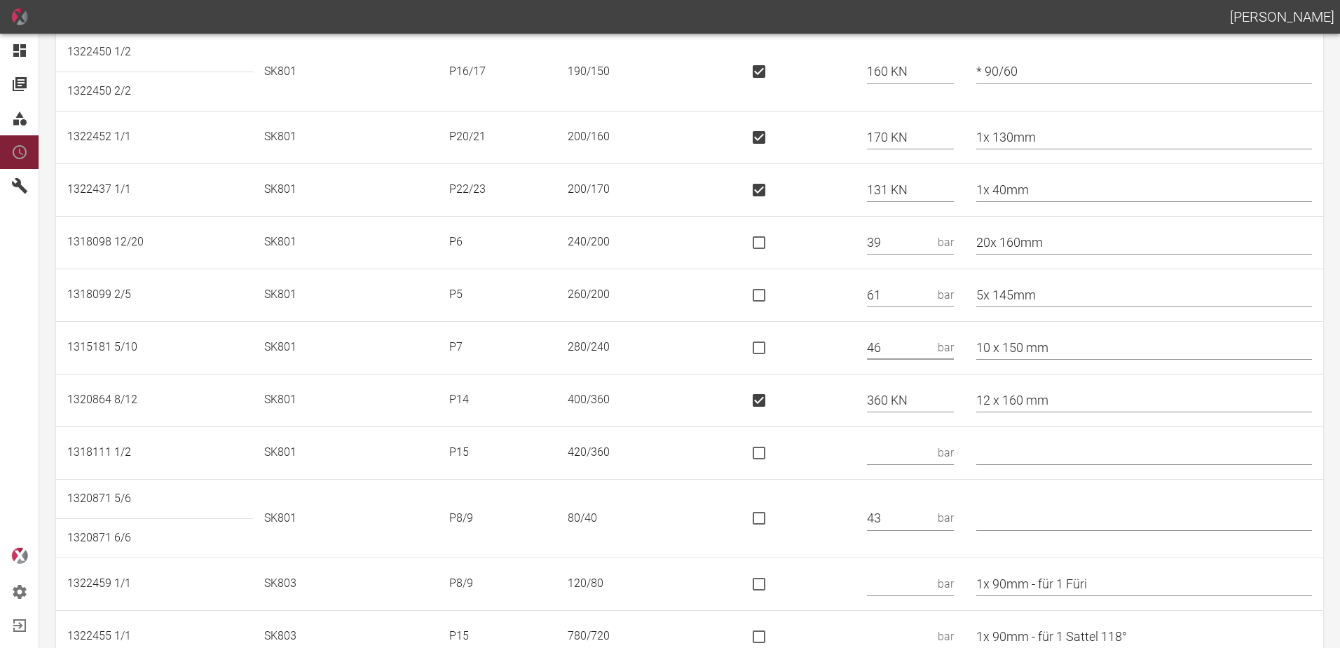
type input "46"
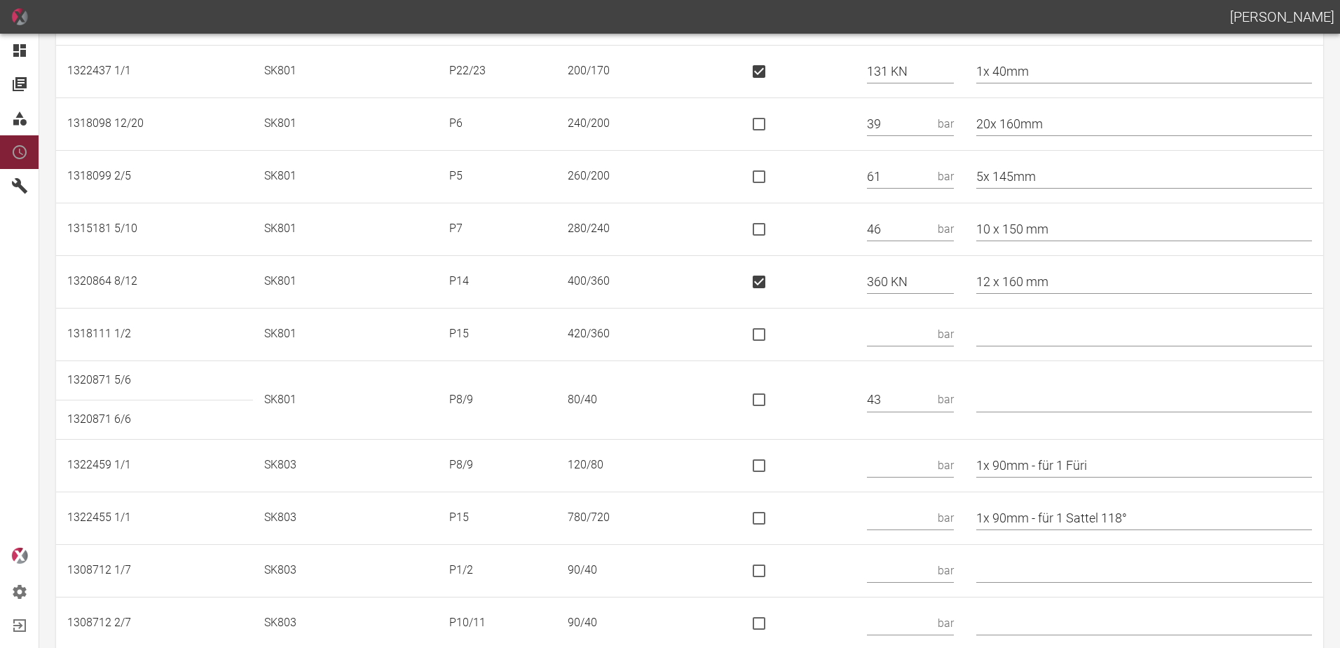
scroll to position [491, 0]
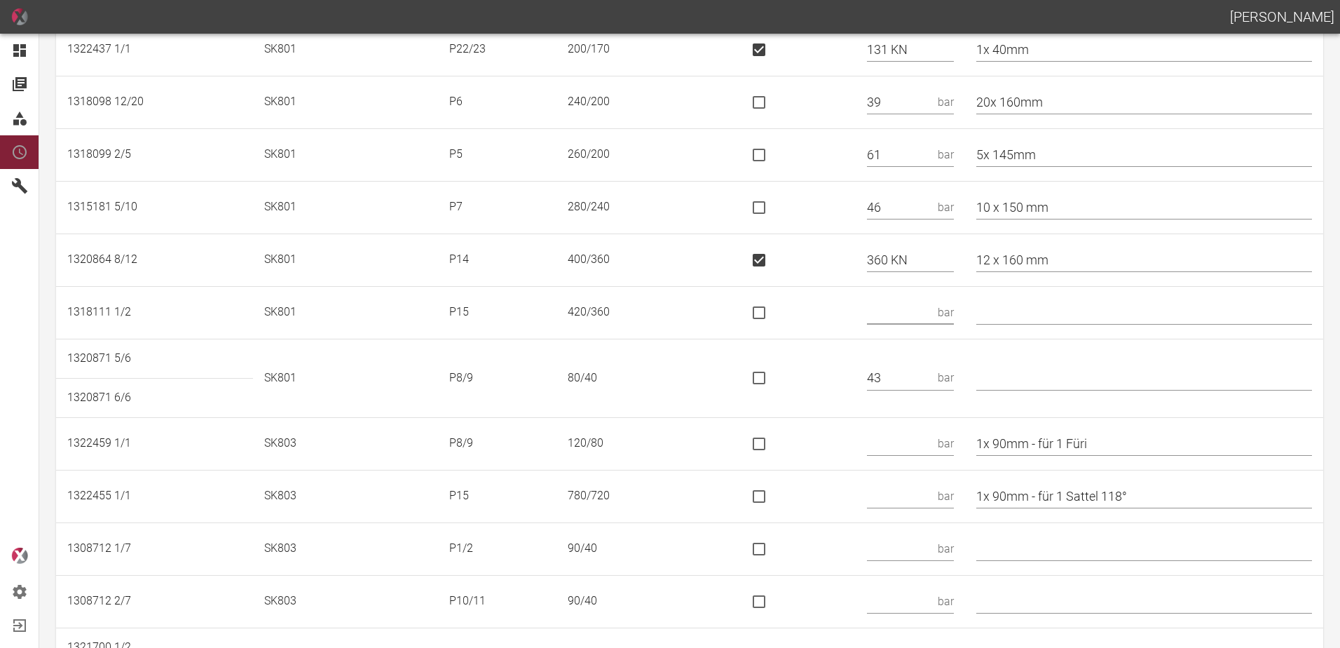
click at [897, 308] on input "text" at bounding box center [899, 312] width 65 height 25
type input "551 KN"
click at [773, 310] on input "is socket special" at bounding box center [759, 312] width 29 height 29
checkbox input "true"
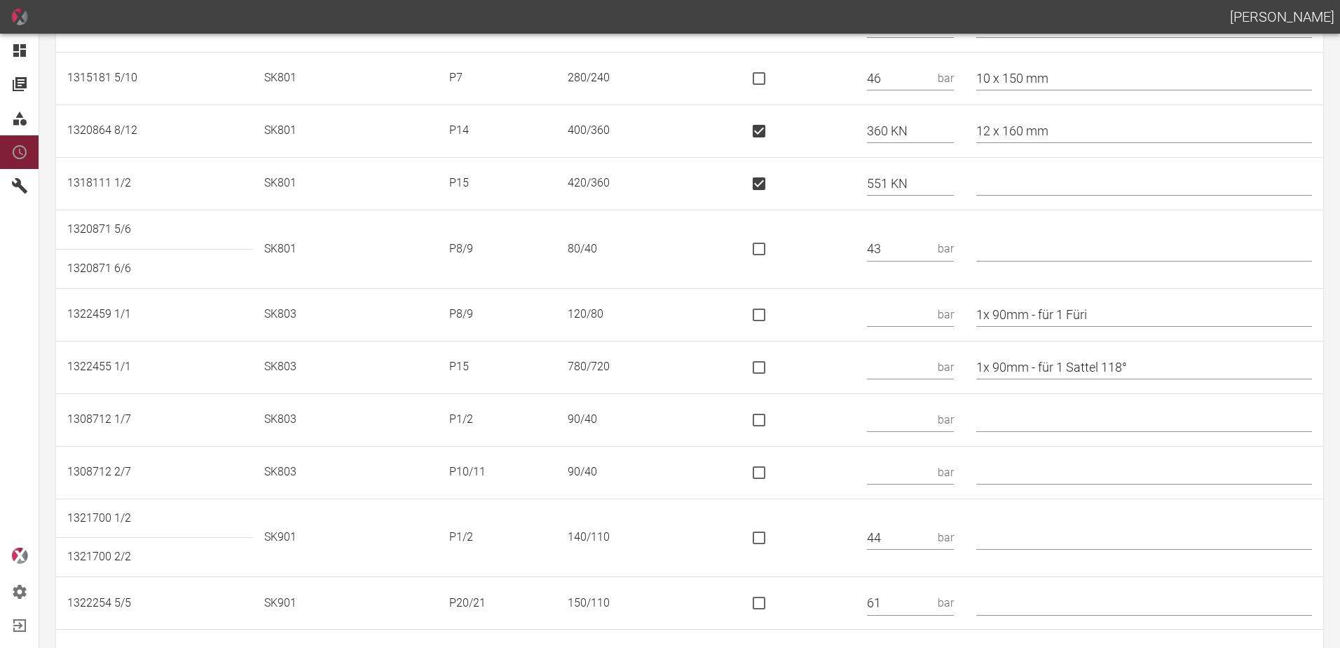
scroll to position [631, 0]
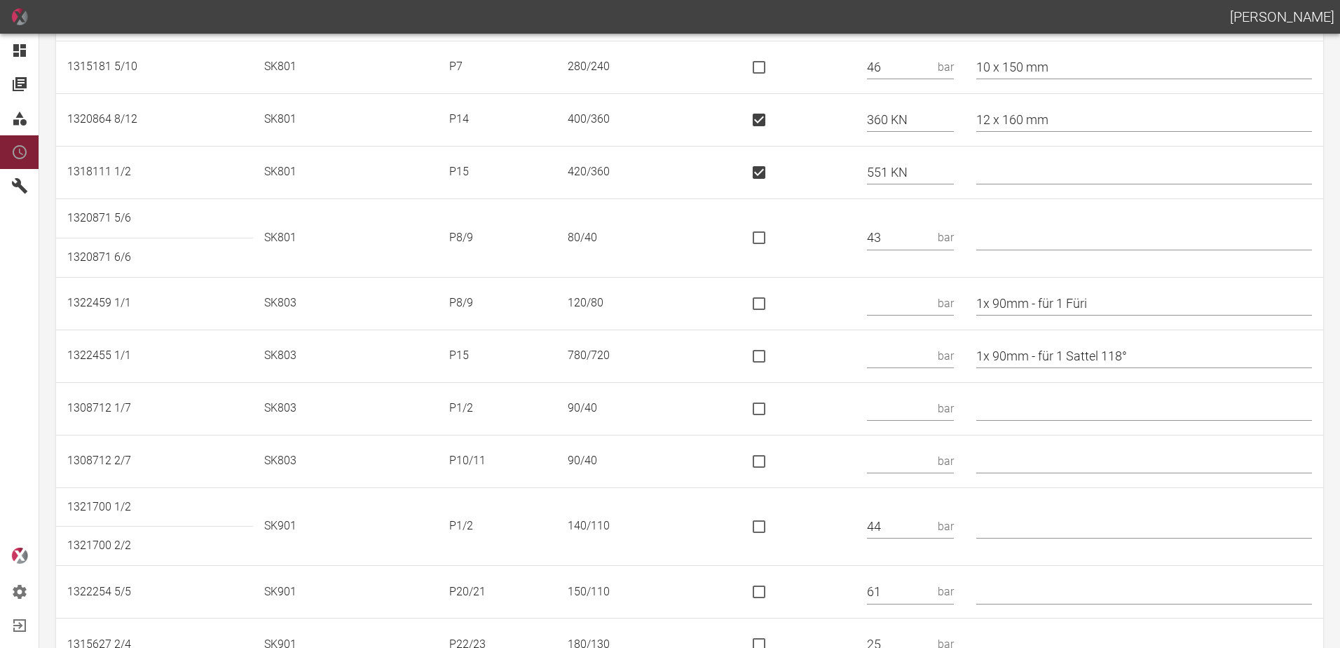
click at [920, 306] on input "text" at bounding box center [899, 303] width 65 height 25
type input "71"
drag, startPoint x: 1089, startPoint y: 307, endPoint x: 1052, endPoint y: 312, distance: 38.2
click at [1052, 312] on input "1x 90mm - für 1 Füri" at bounding box center [1145, 303] width 336 height 25
type input "1x 90mm"
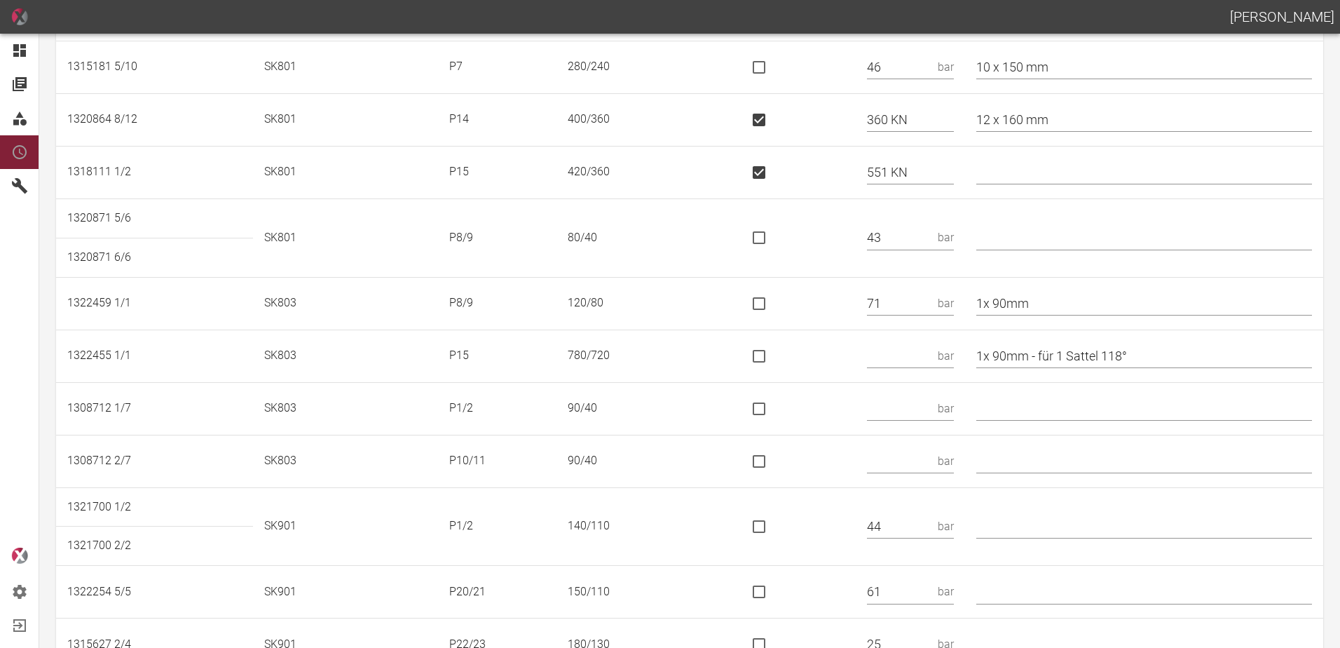
click at [902, 356] on input "text" at bounding box center [899, 356] width 65 height 25
type input "1060 KN"
click at [770, 358] on input "is socket special" at bounding box center [759, 355] width 29 height 29
checkbox input "true"
drag, startPoint x: 1150, startPoint y: 356, endPoint x: 1044, endPoint y: 367, distance: 106.4
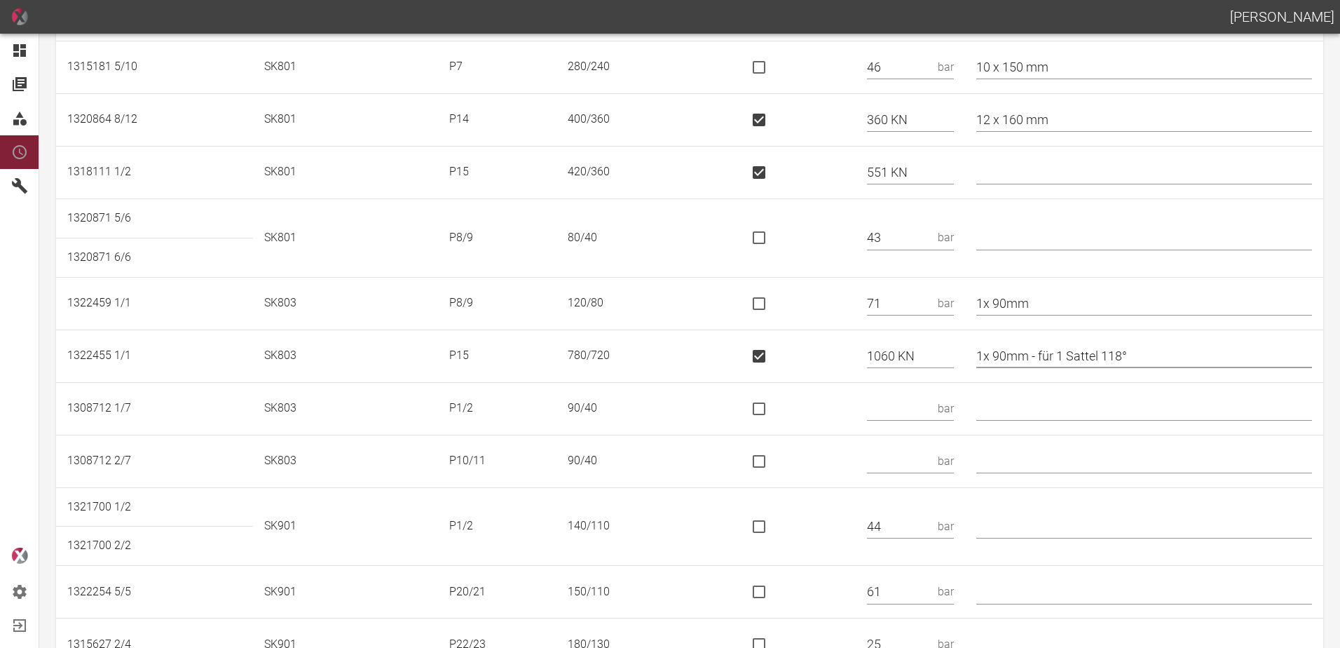
click at [1044, 367] on input "1x 90mm - für 1 Sattel 118°" at bounding box center [1145, 356] width 336 height 25
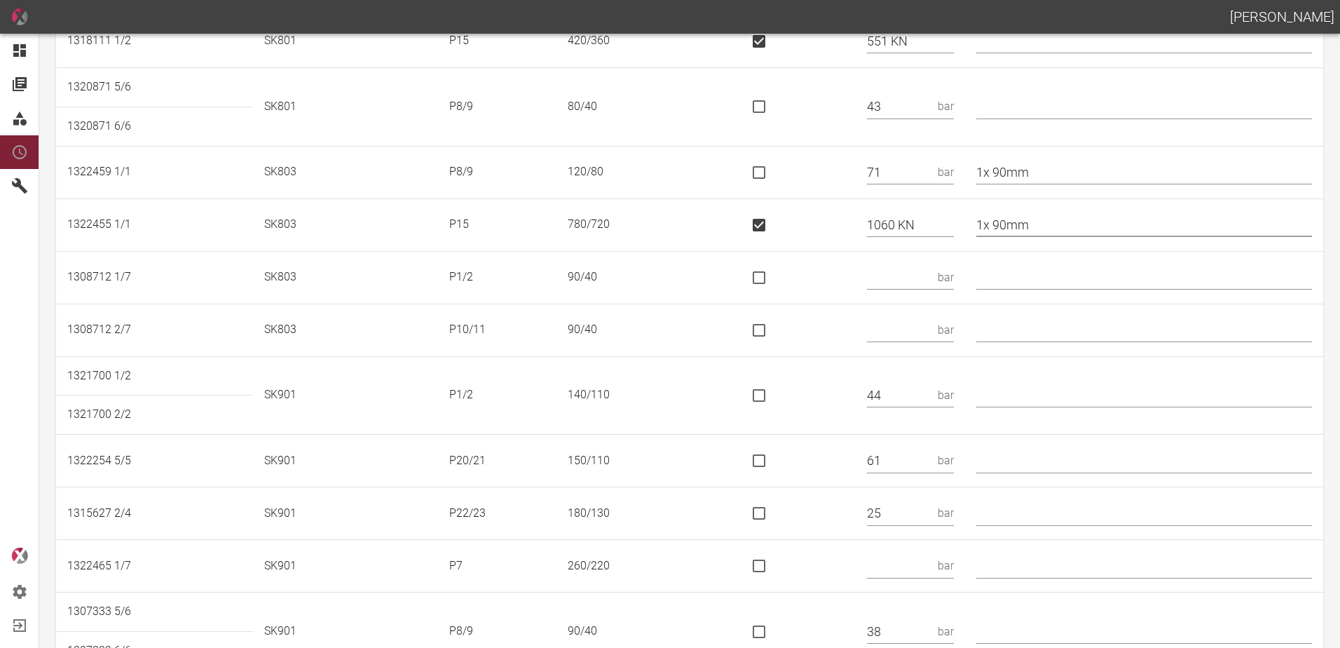
scroll to position [771, 0]
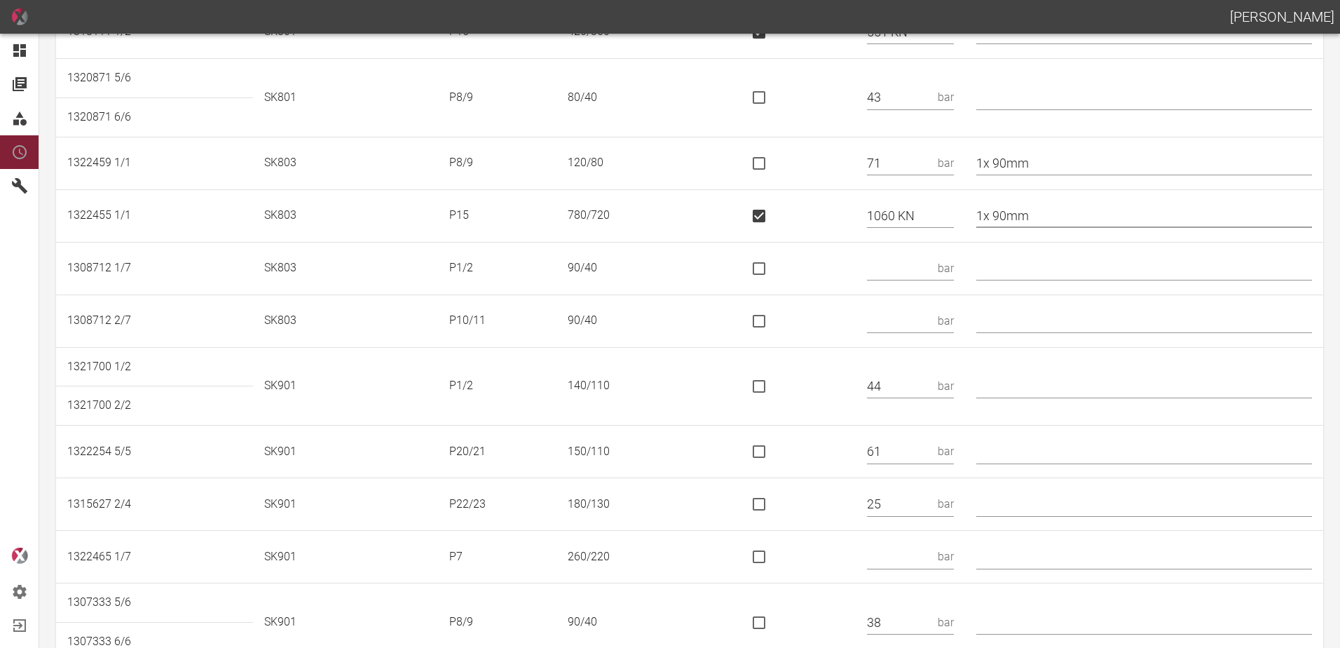
type input "1x 90mm"
click at [914, 271] on input "text" at bounding box center [899, 268] width 65 height 25
type input "57"
click at [1054, 393] on input "text" at bounding box center [1145, 386] width 336 height 25
type input "* 160/110"
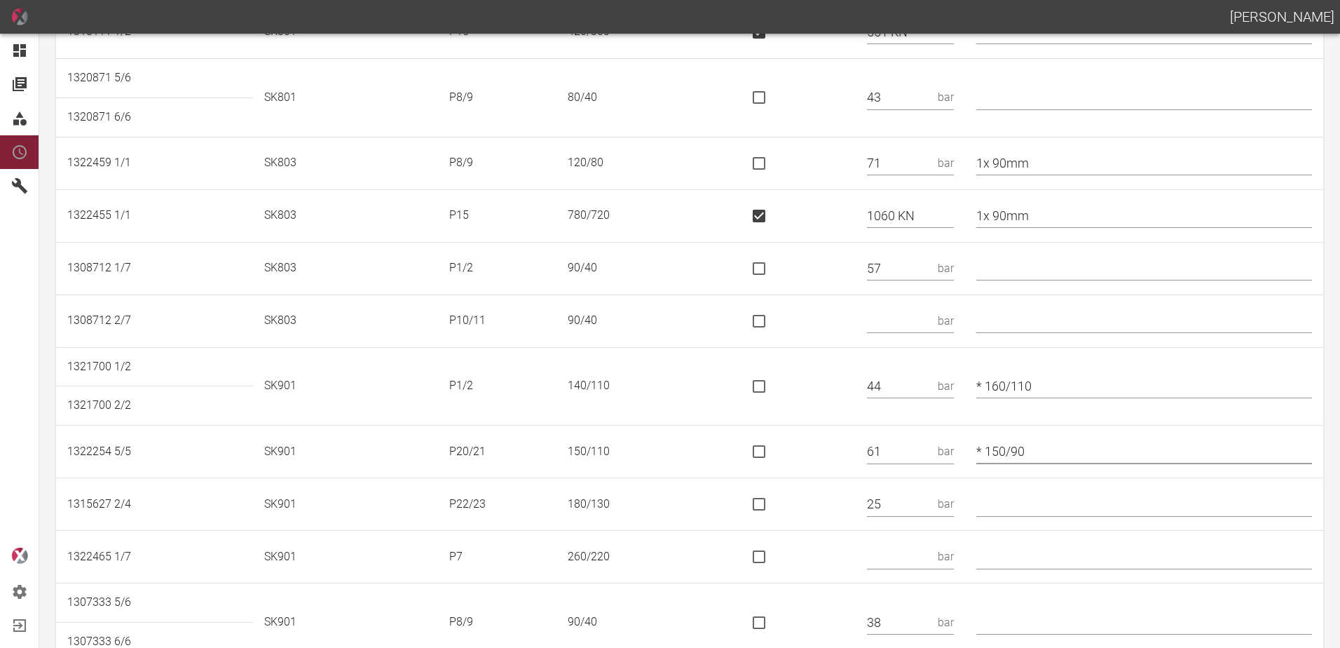
type input "* 150/90"
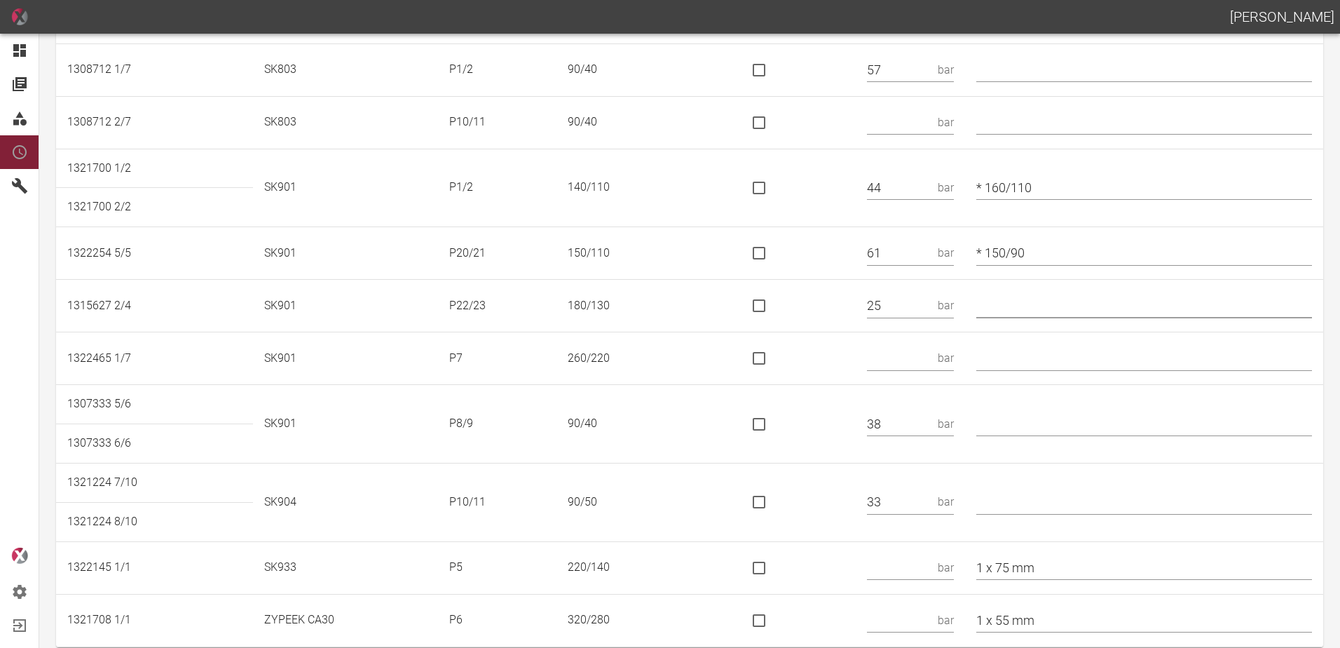
scroll to position [981, 0]
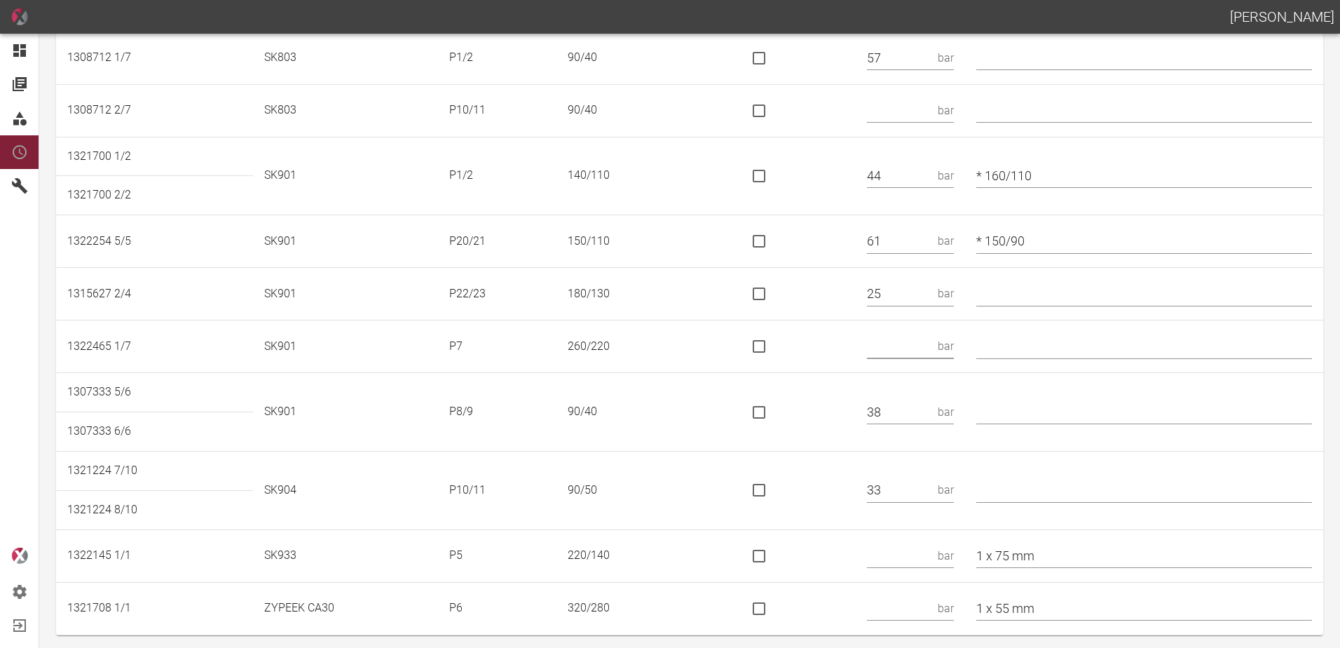
click at [899, 352] on input "text" at bounding box center [899, 346] width 65 height 25
type input "28"
click at [845, 418] on td at bounding box center [794, 412] width 123 height 79
click at [1034, 485] on input "text" at bounding box center [1145, 486] width 336 height 25
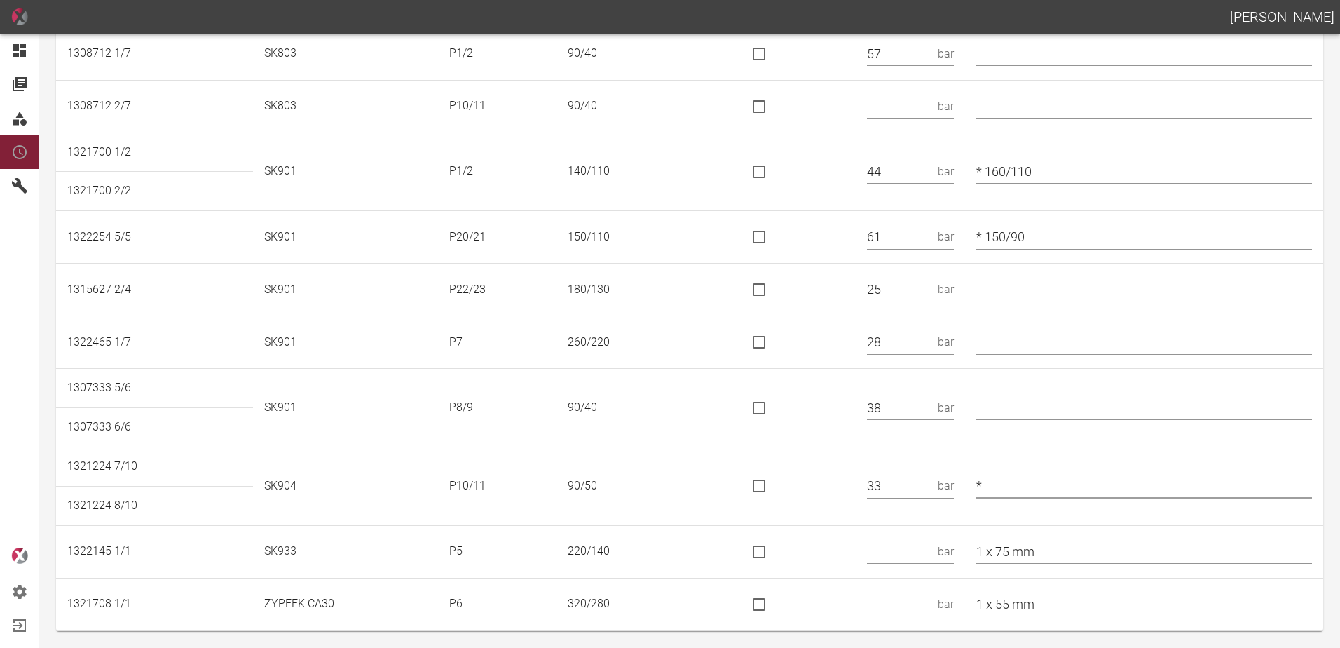
type input "*"
click at [906, 537] on td "bar" at bounding box center [910, 551] width 109 height 53
click at [908, 545] on input "text" at bounding box center [899, 551] width 65 height 25
type input "43"
click at [899, 602] on input "text" at bounding box center [899, 604] width 65 height 25
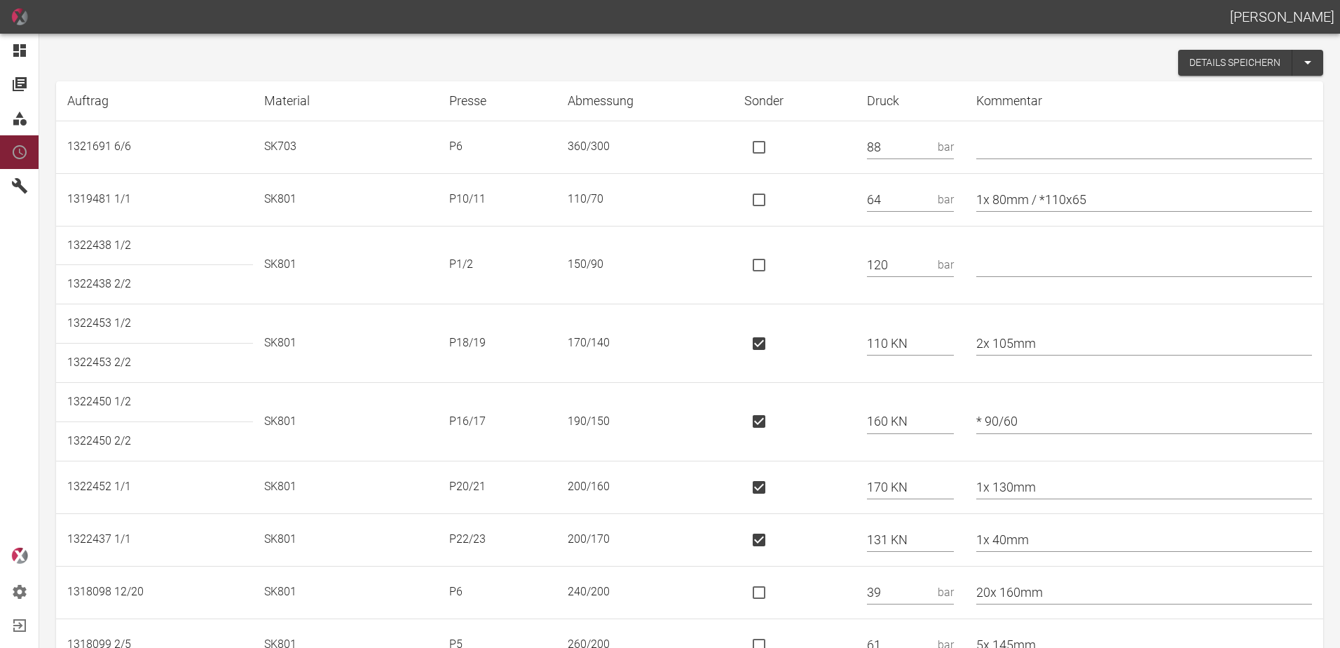
scroll to position [0, 0]
type input "35"
click at [1196, 70] on button "Details speichern" at bounding box center [1235, 63] width 114 height 26
